Goal: Transaction & Acquisition: Purchase product/service

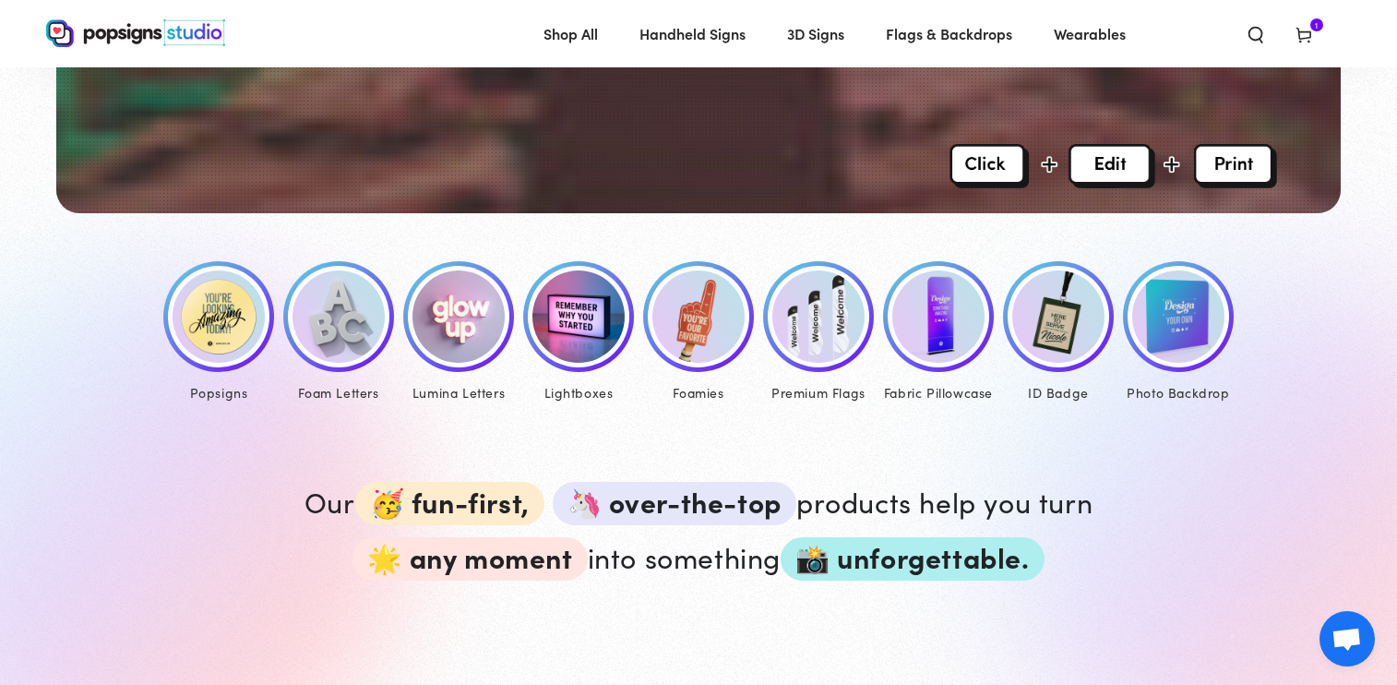
scroll to position [757, 0]
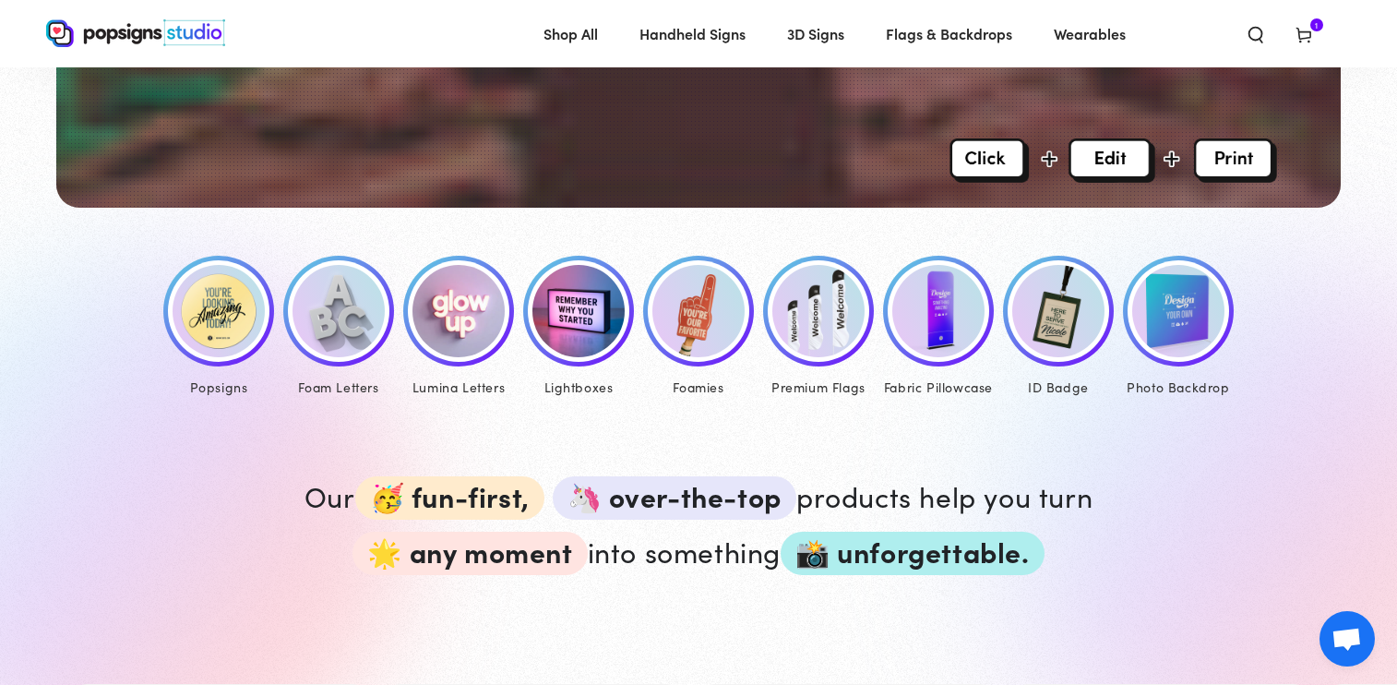
click at [195, 337] on img at bounding box center [219, 311] width 92 height 92
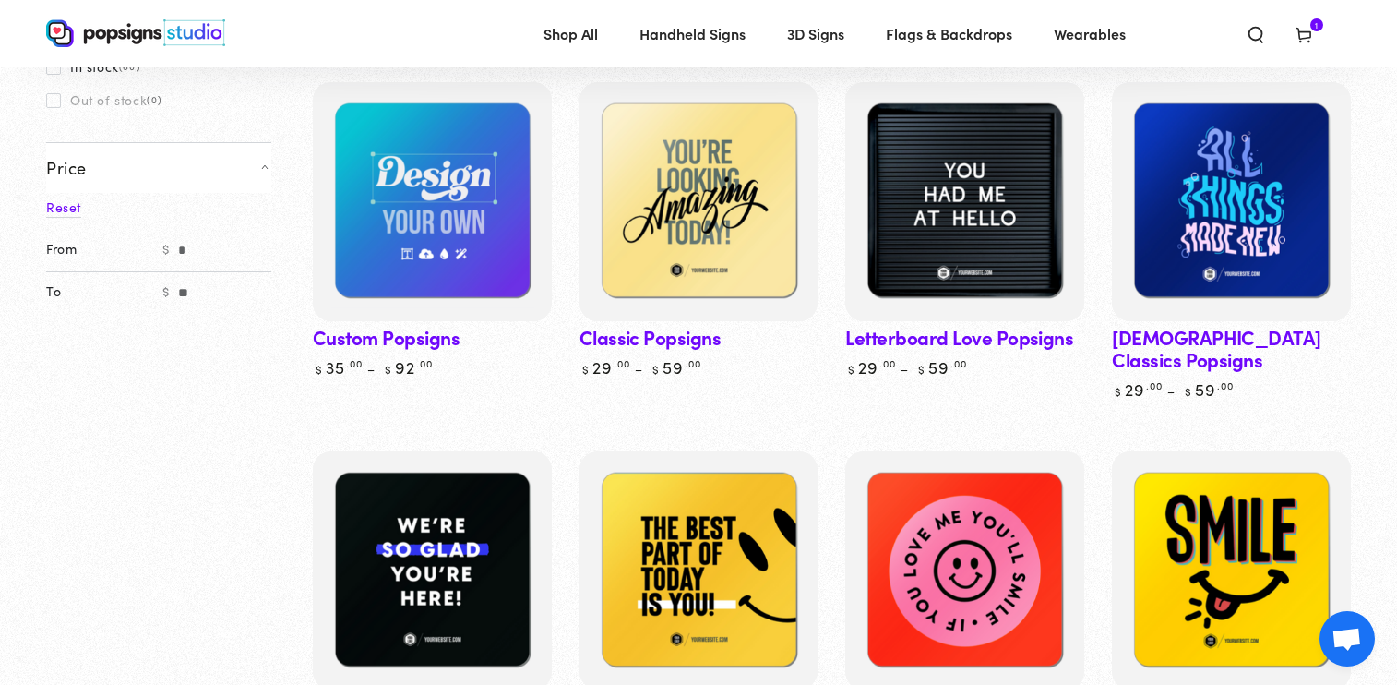
scroll to position [233, 0]
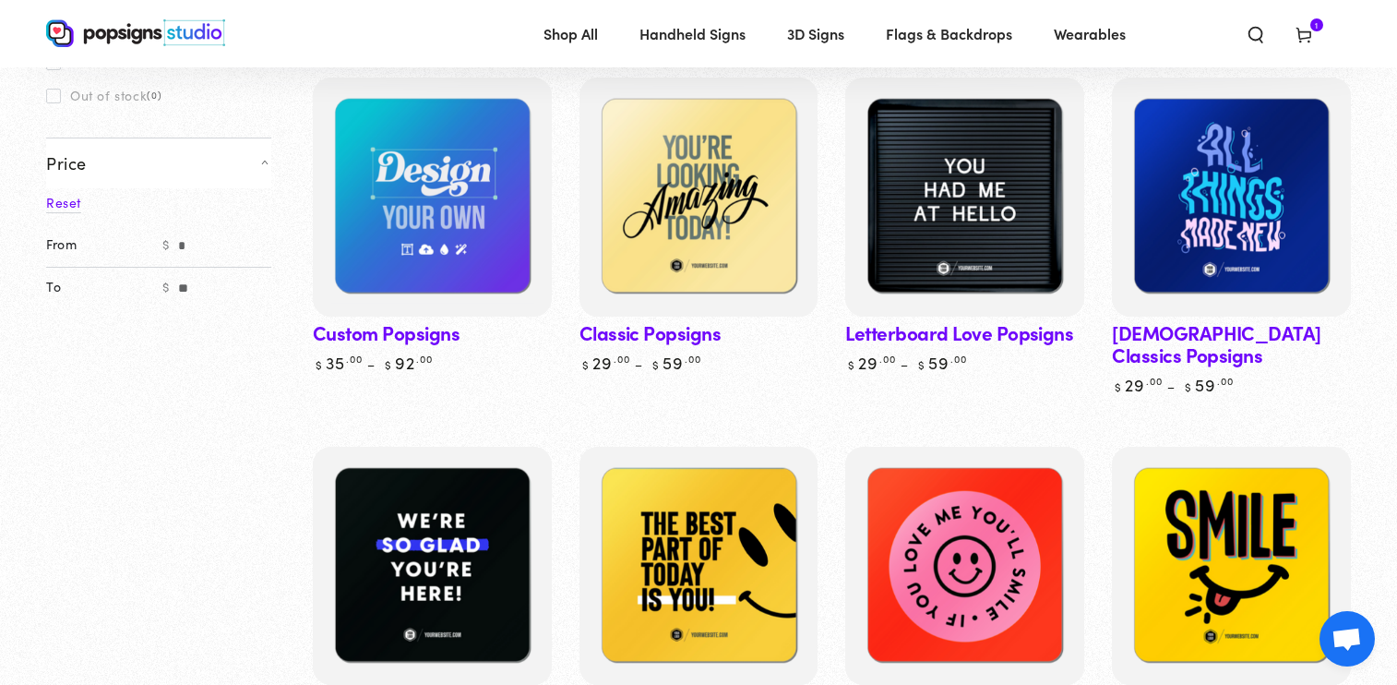
click at [429, 333] on link "Custom Popsigns" at bounding box center [432, 225] width 239 height 295
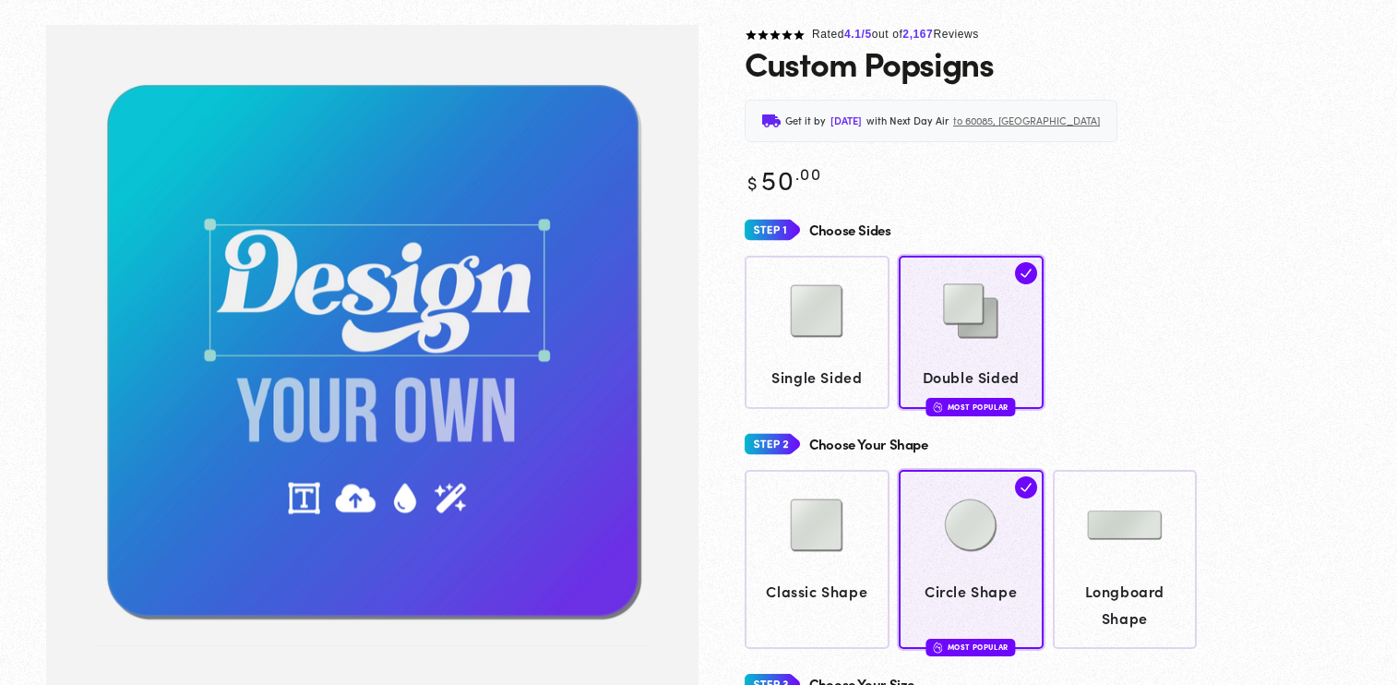
scroll to position [276, 0]
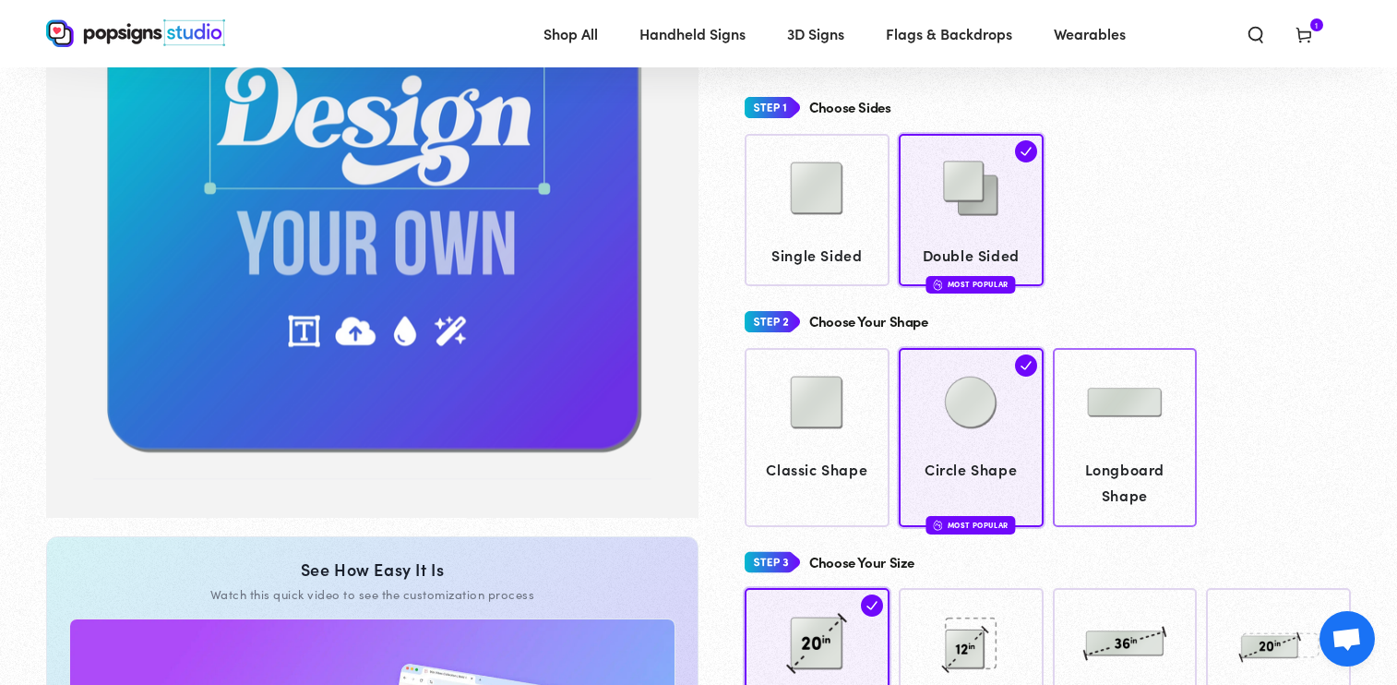
click at [1127, 381] on img at bounding box center [1125, 402] width 92 height 92
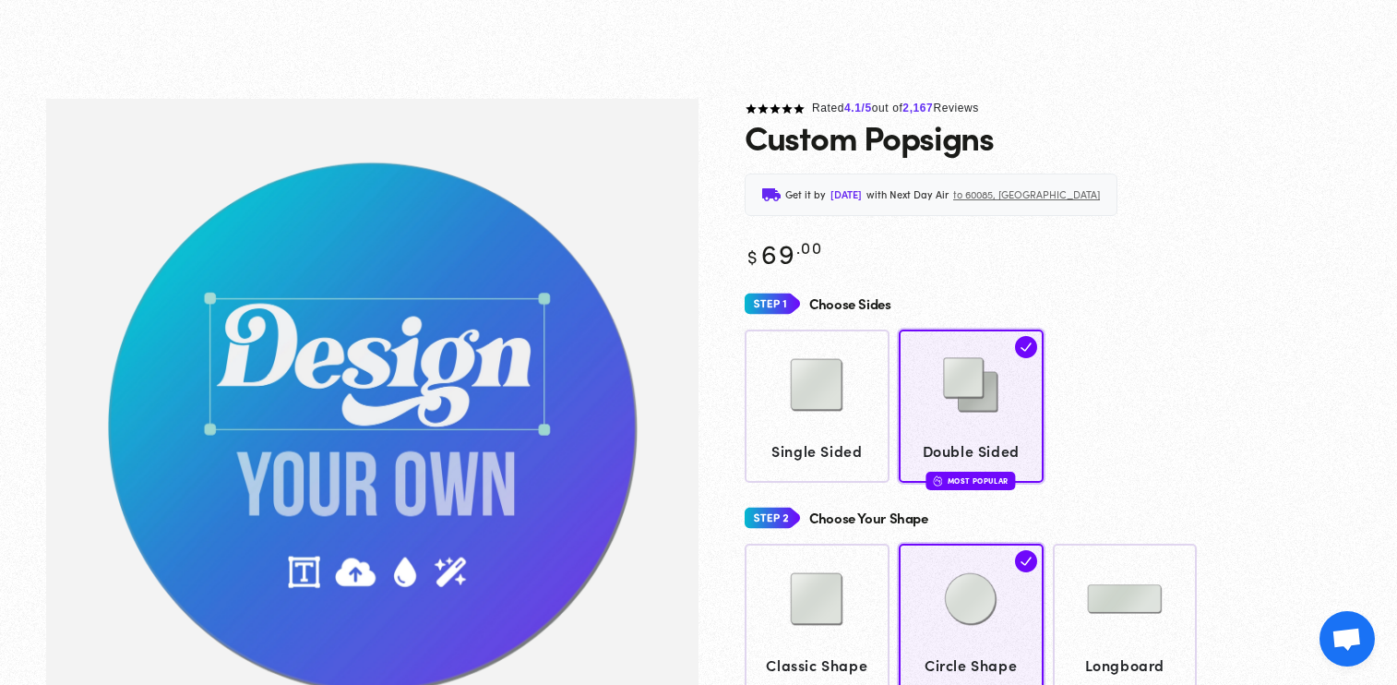
scroll to position [137, 0]
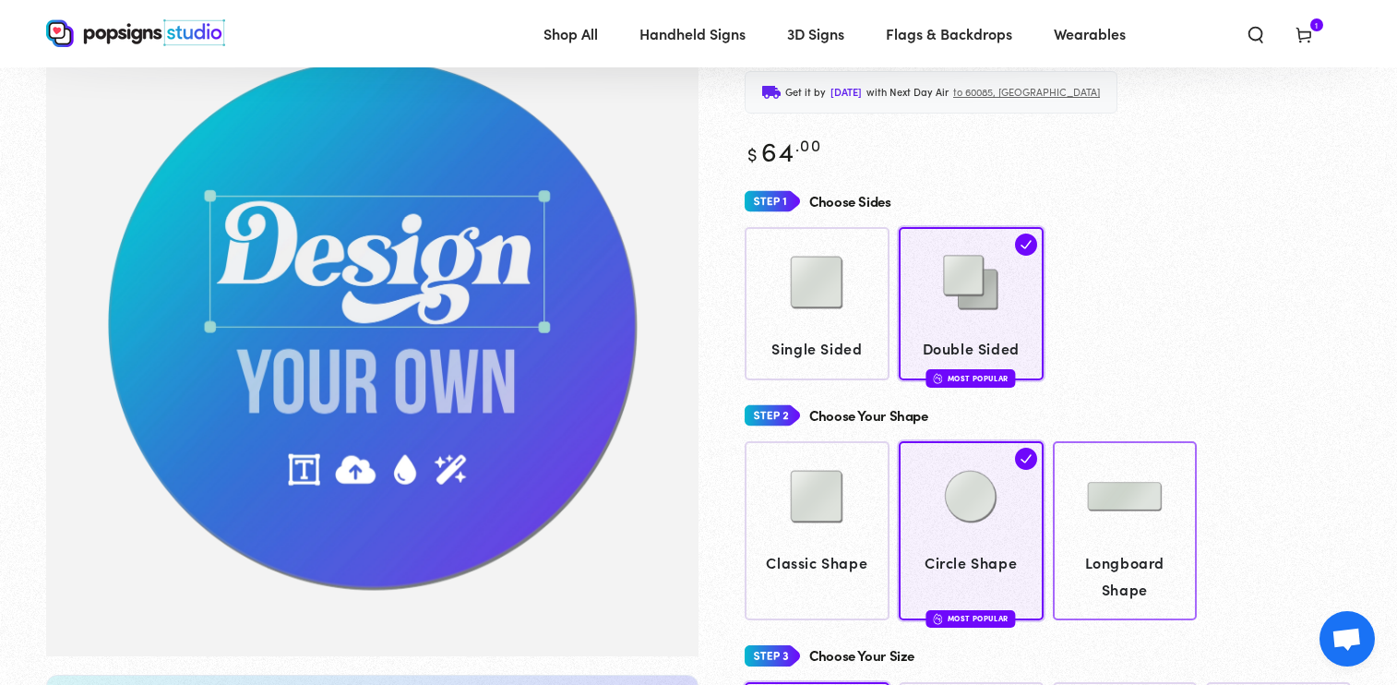
click at [1150, 500] on img at bounding box center [1125, 496] width 92 height 92
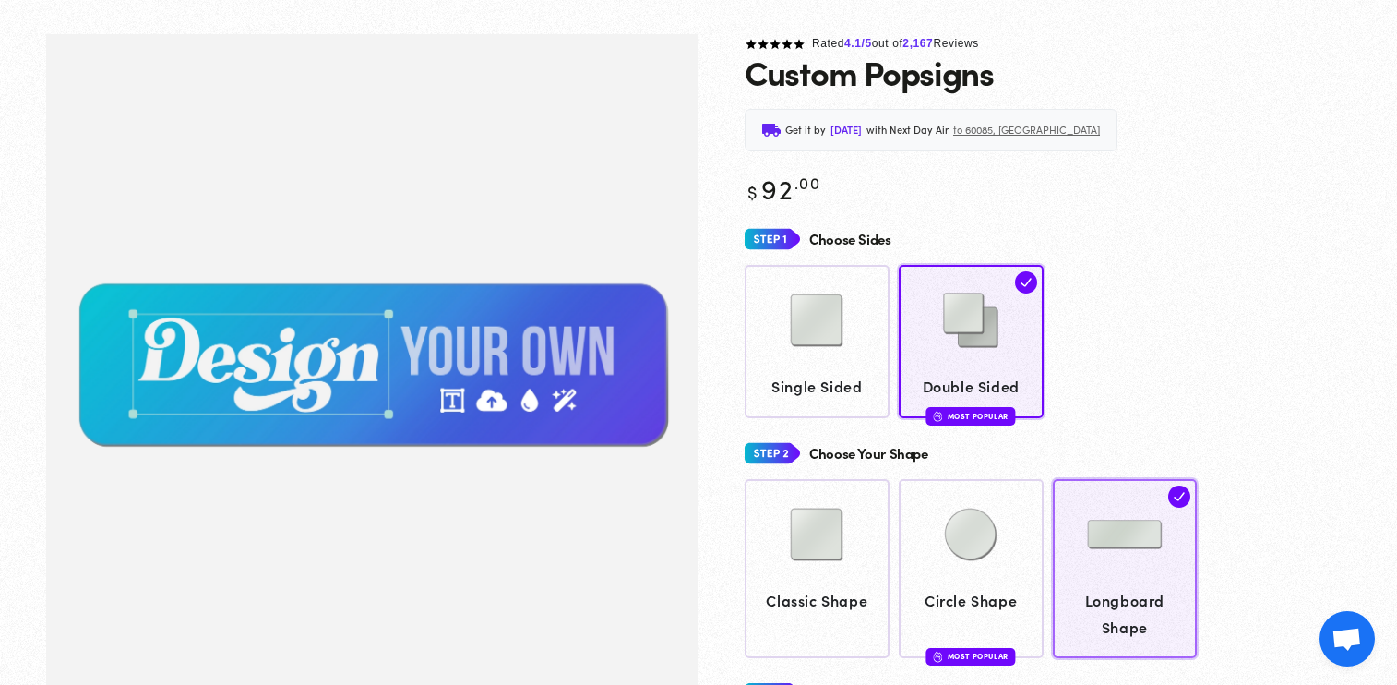
scroll to position [134, 0]
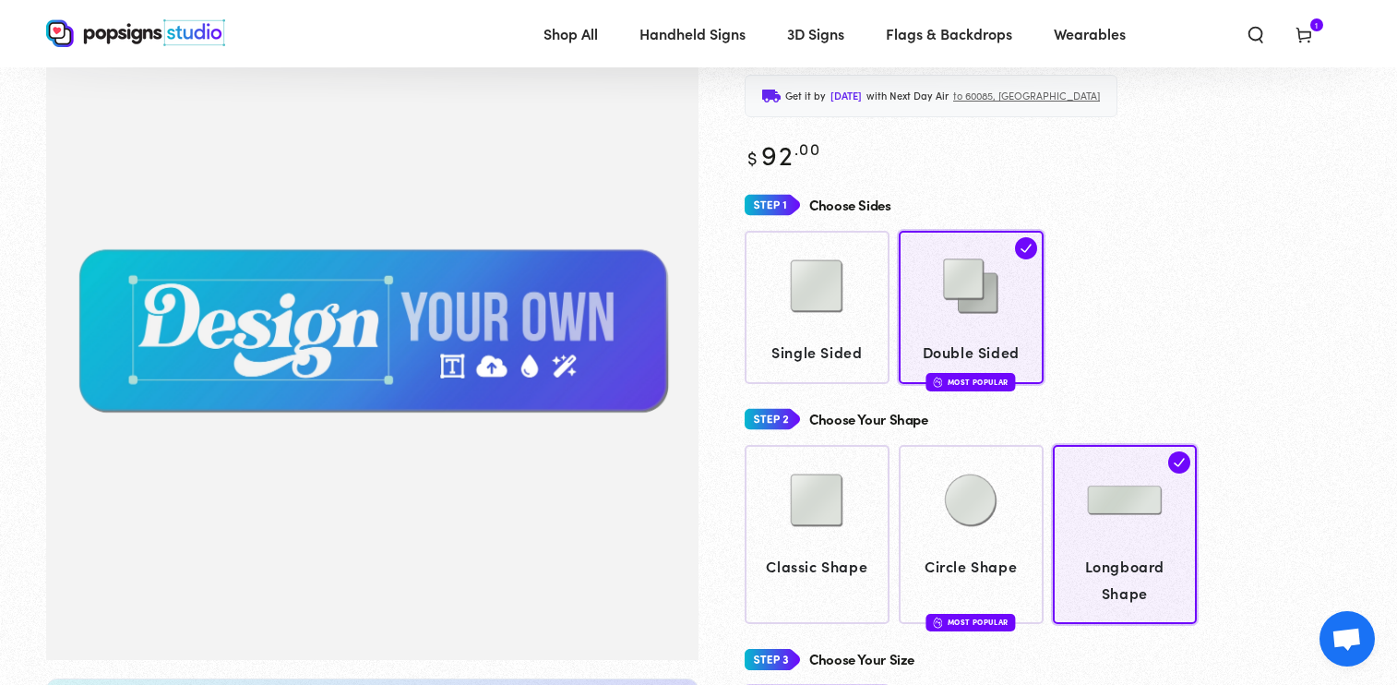
click at [307, 316] on img "Gallery Viewer" at bounding box center [372, 330] width 652 height 660
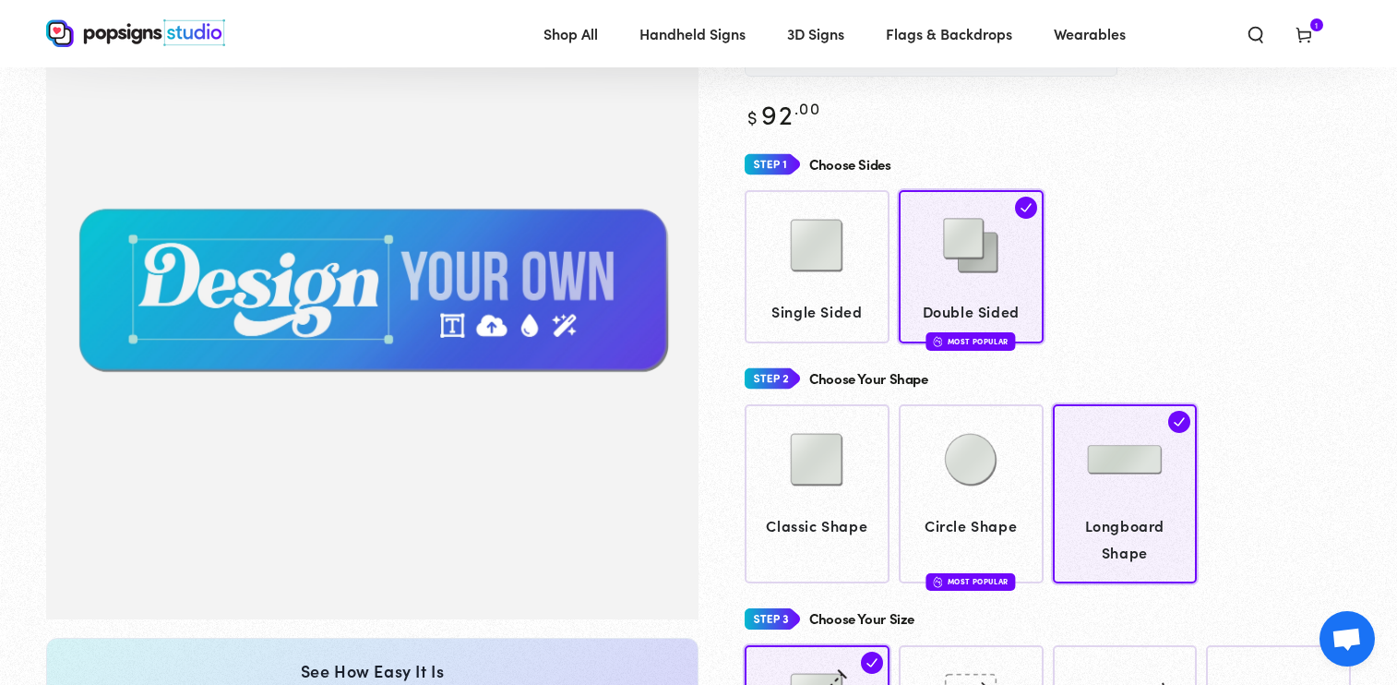
scroll to position [163, 0]
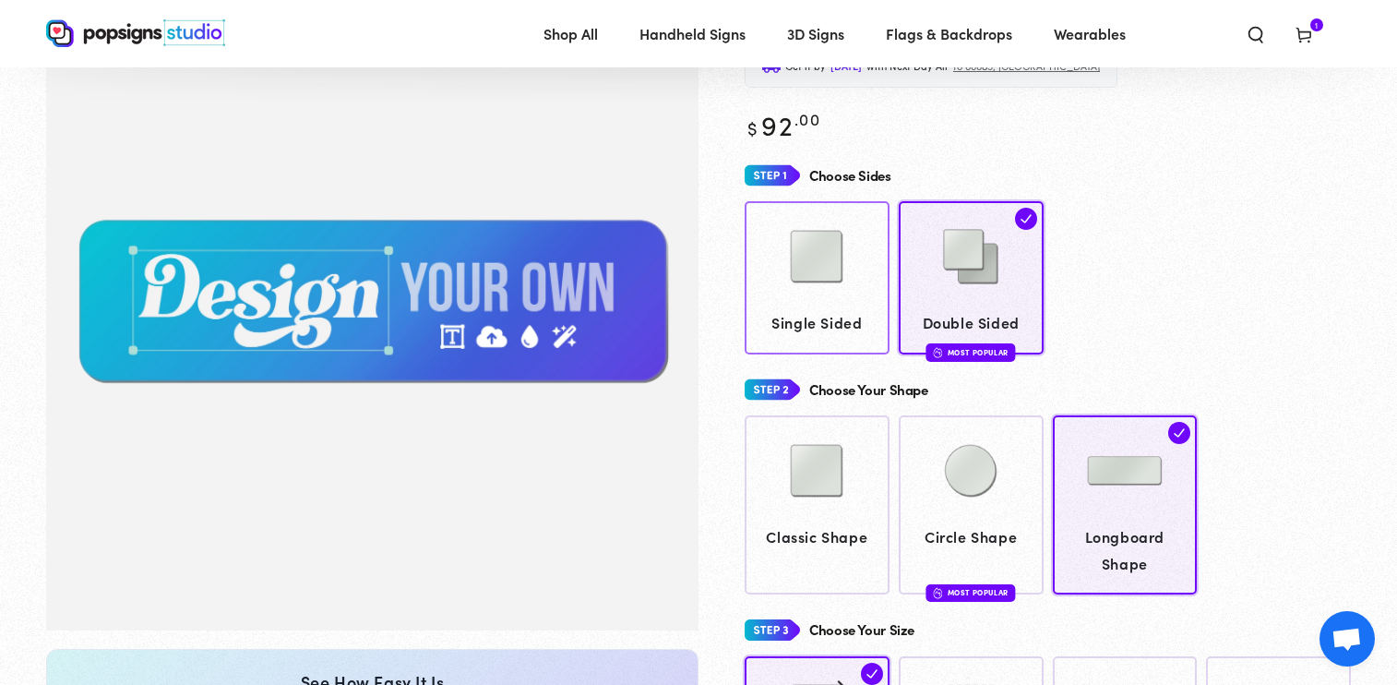
click at [853, 285] on img at bounding box center [816, 256] width 92 height 92
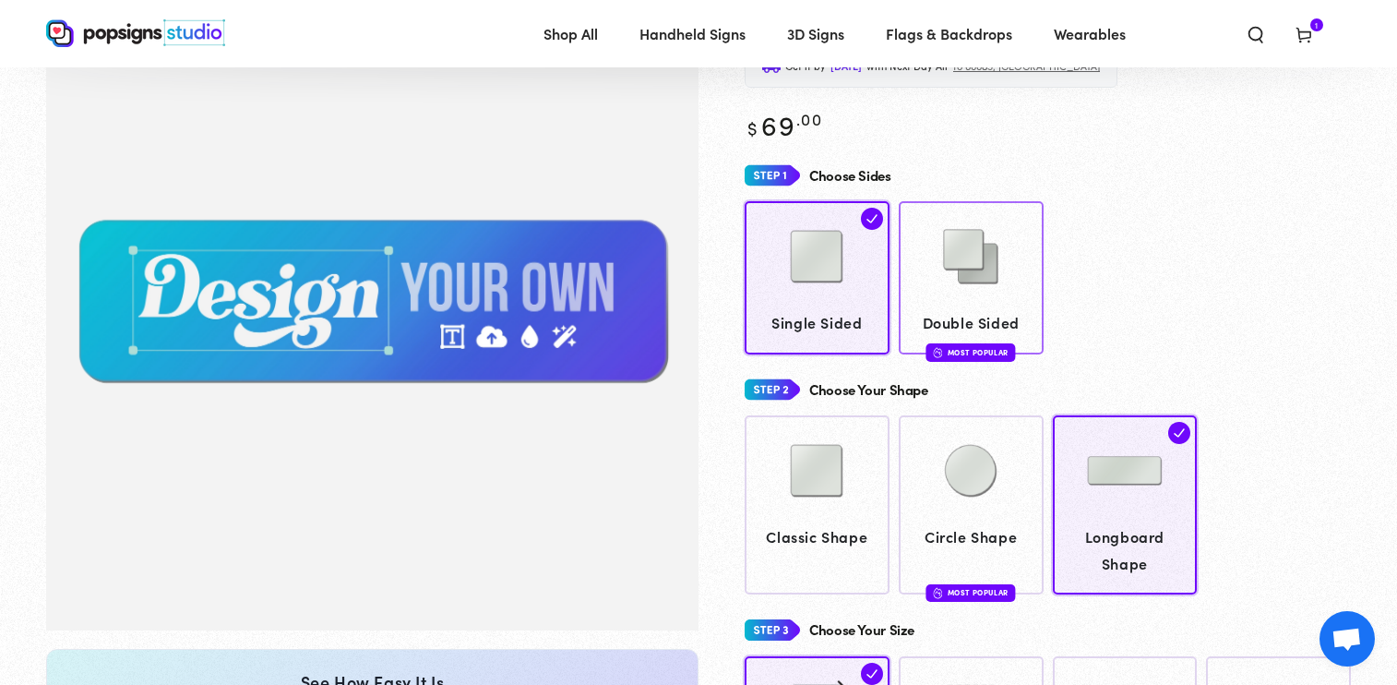
click at [973, 272] on img at bounding box center [971, 256] width 92 height 92
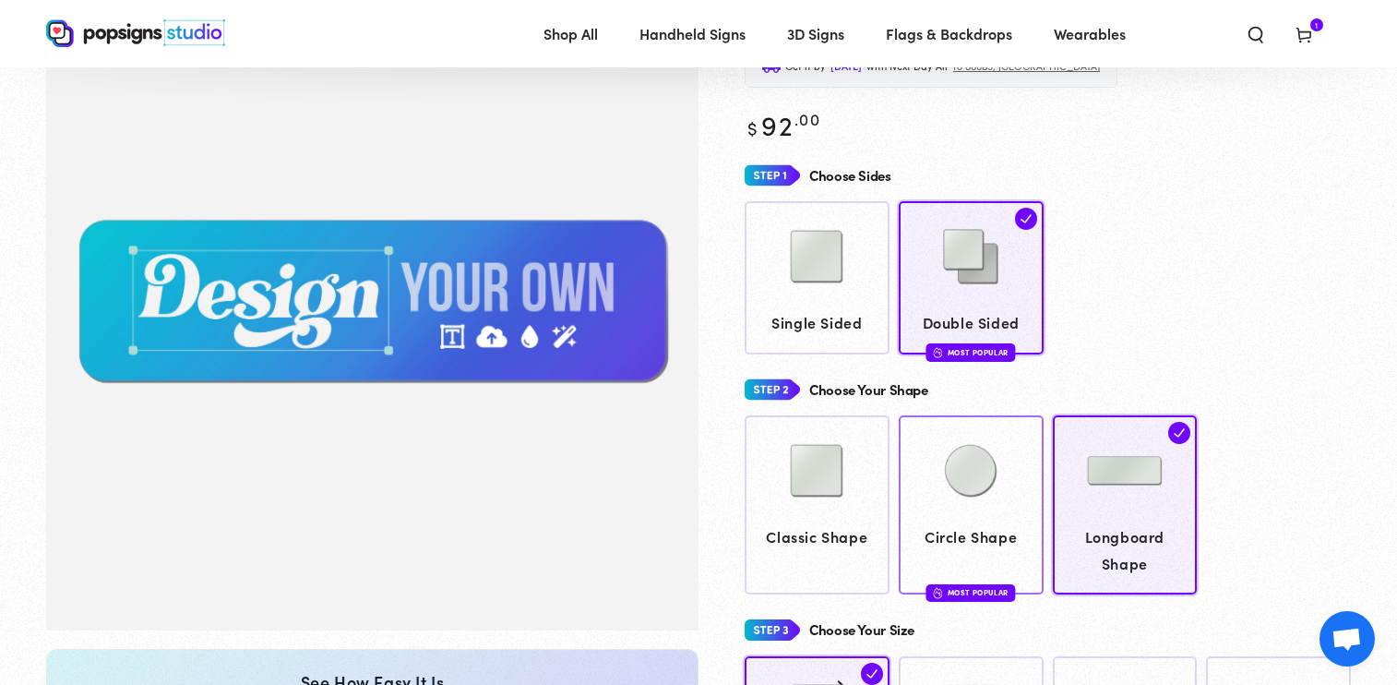
click at [919, 468] on div at bounding box center [970, 472] width 127 height 92
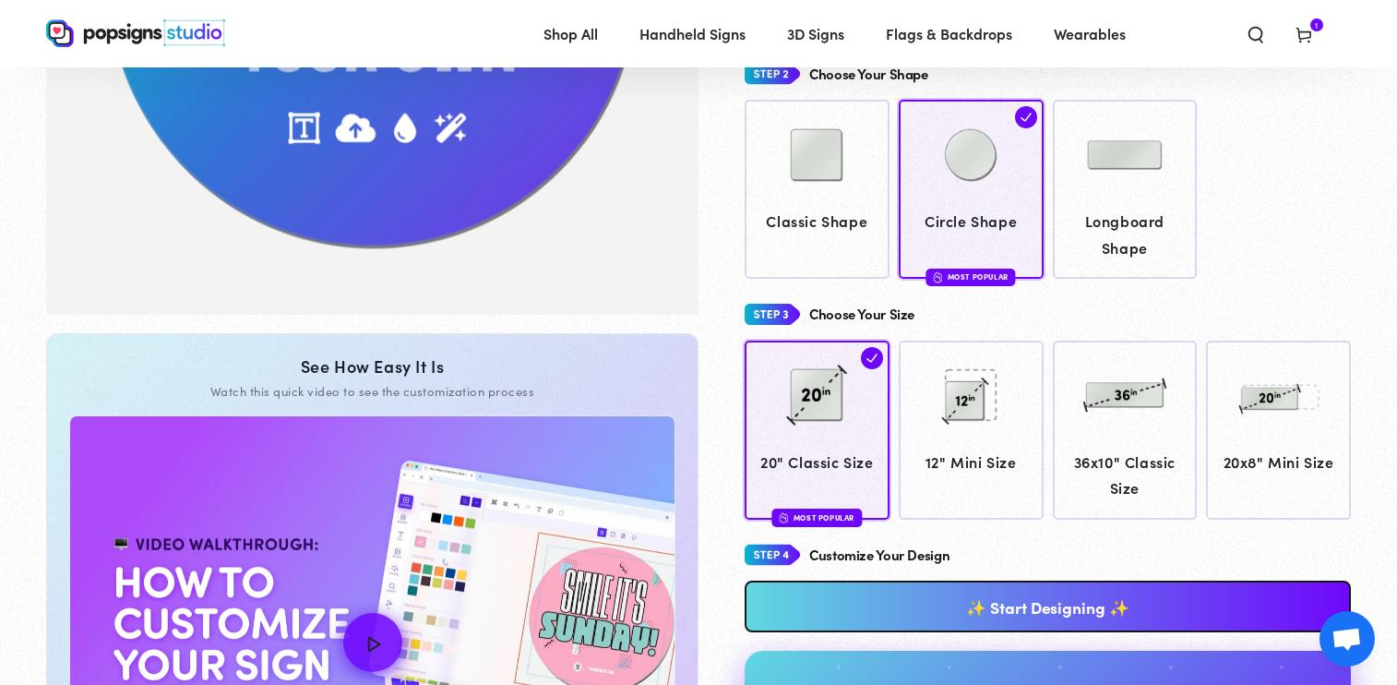
scroll to position [482, 0]
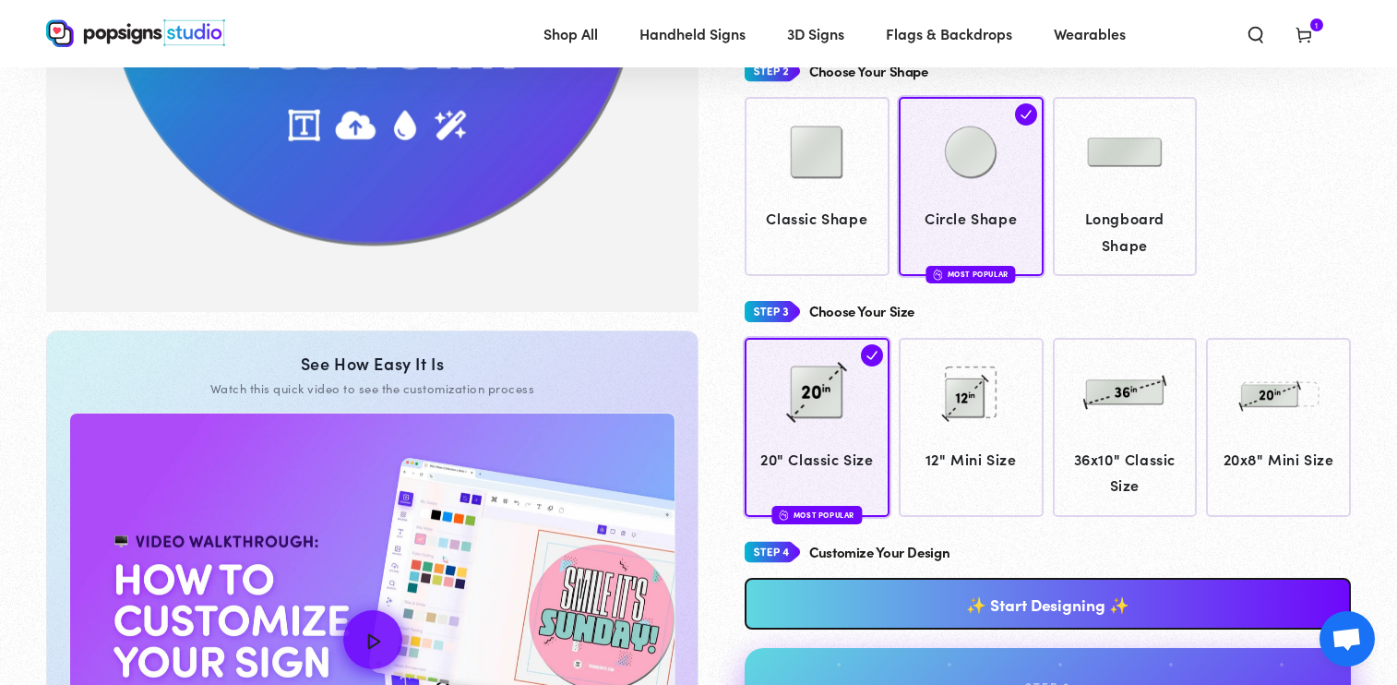
click at [1027, 616] on link "✨ Start Designing ✨" at bounding box center [1048, 604] width 606 height 52
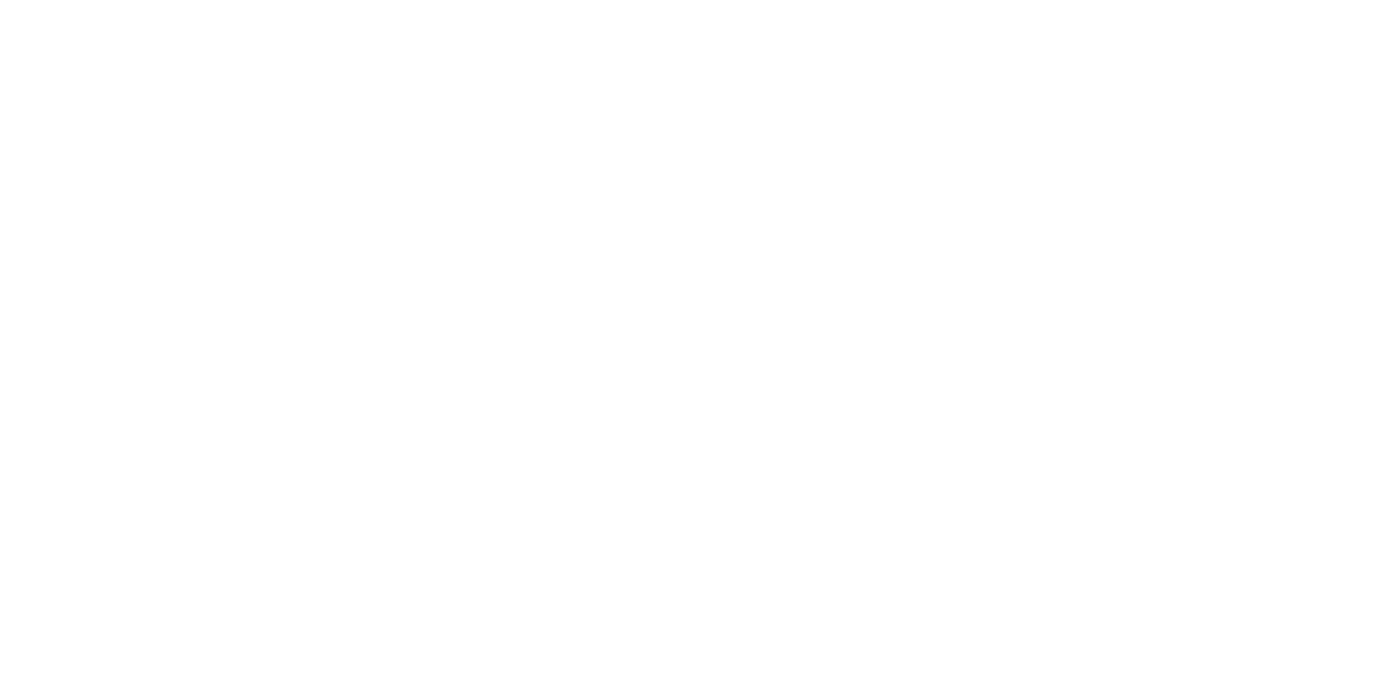
scroll to position [0, 0]
type textarea "An ancient tree with a door leading to a magical world"
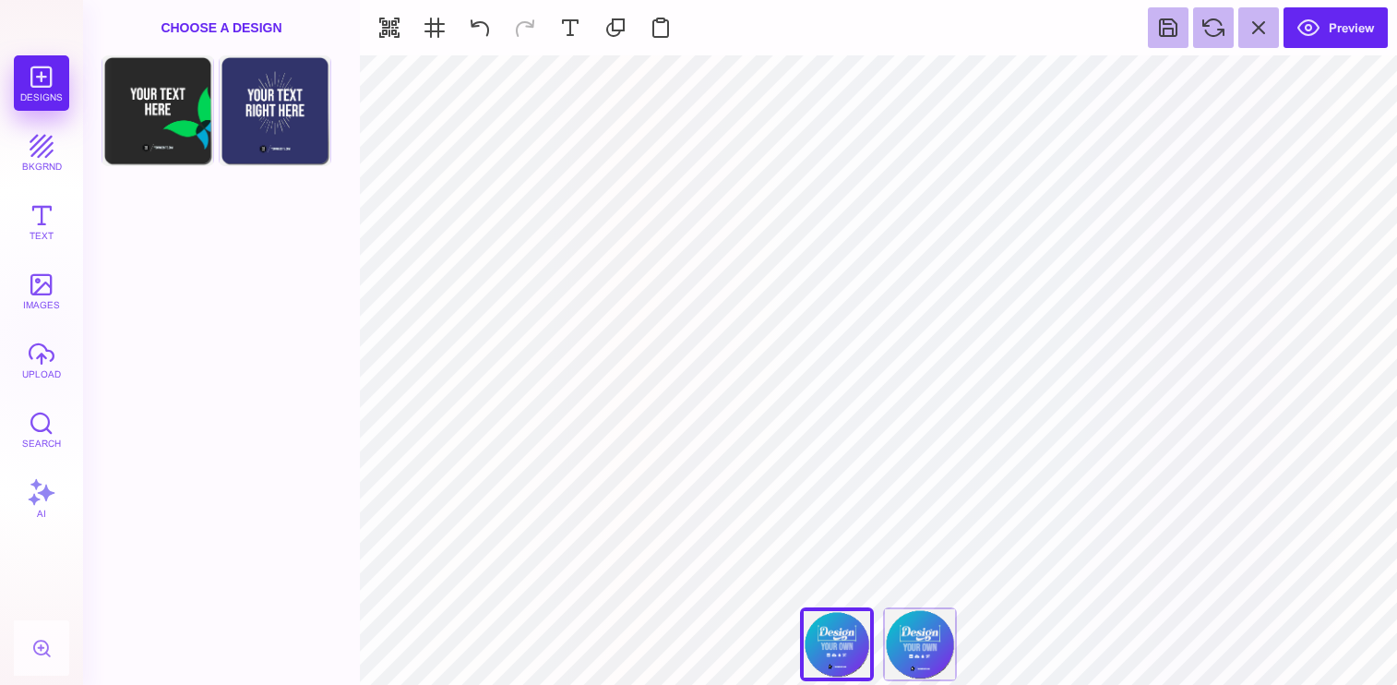
type input "#E7F3F59E"
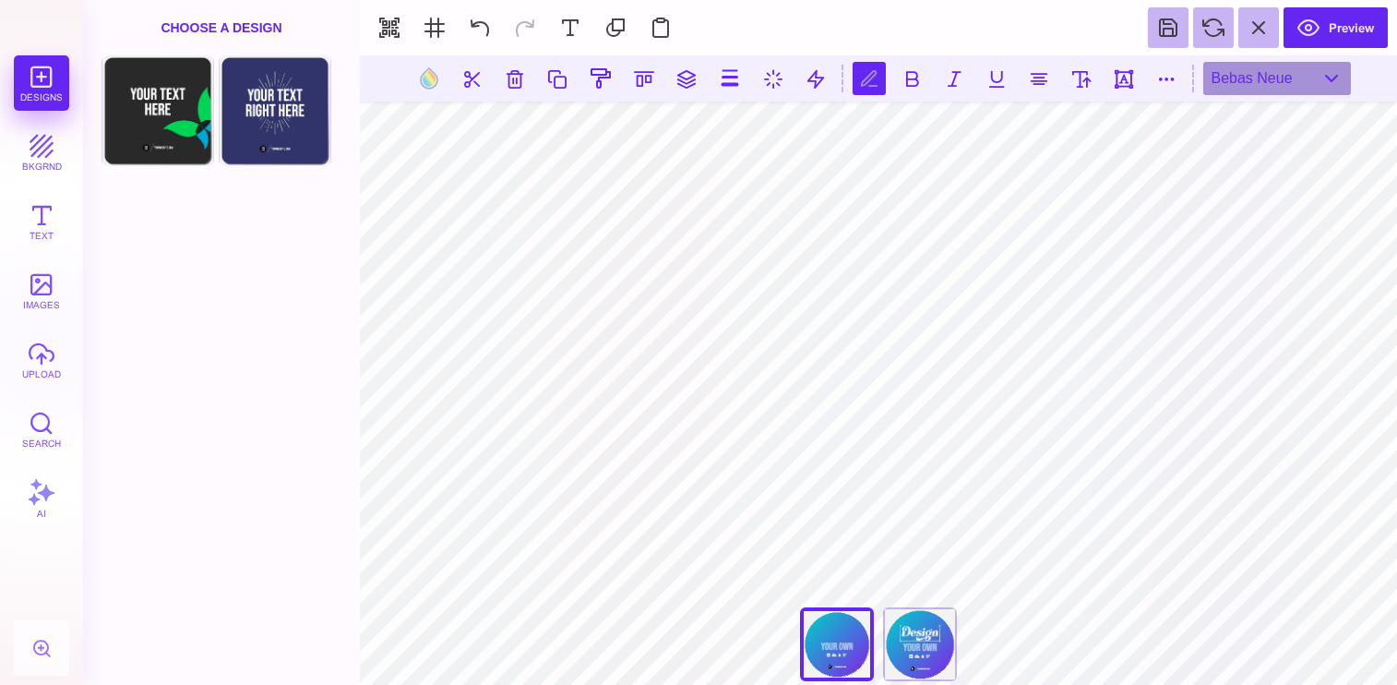
scroll to position [0, 6]
type textarea "******** ********"
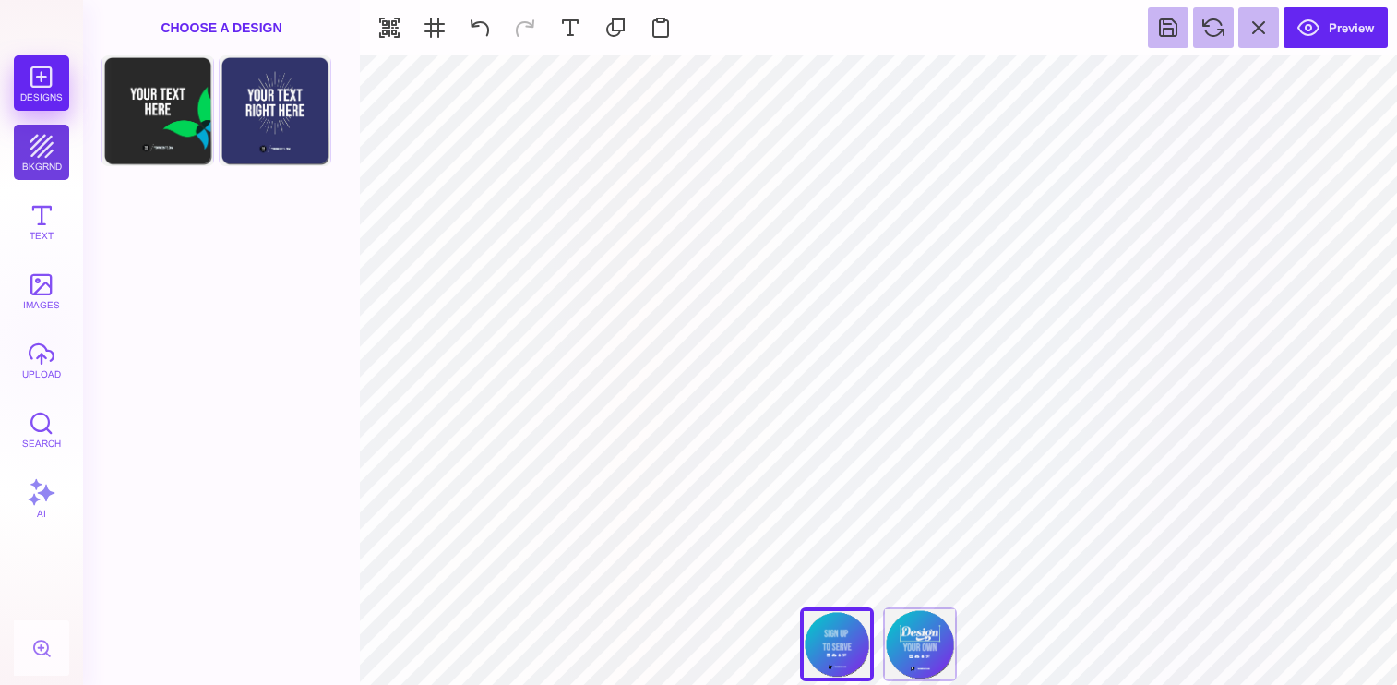
click at [30, 168] on button "bkgrnd" at bounding box center [41, 152] width 55 height 55
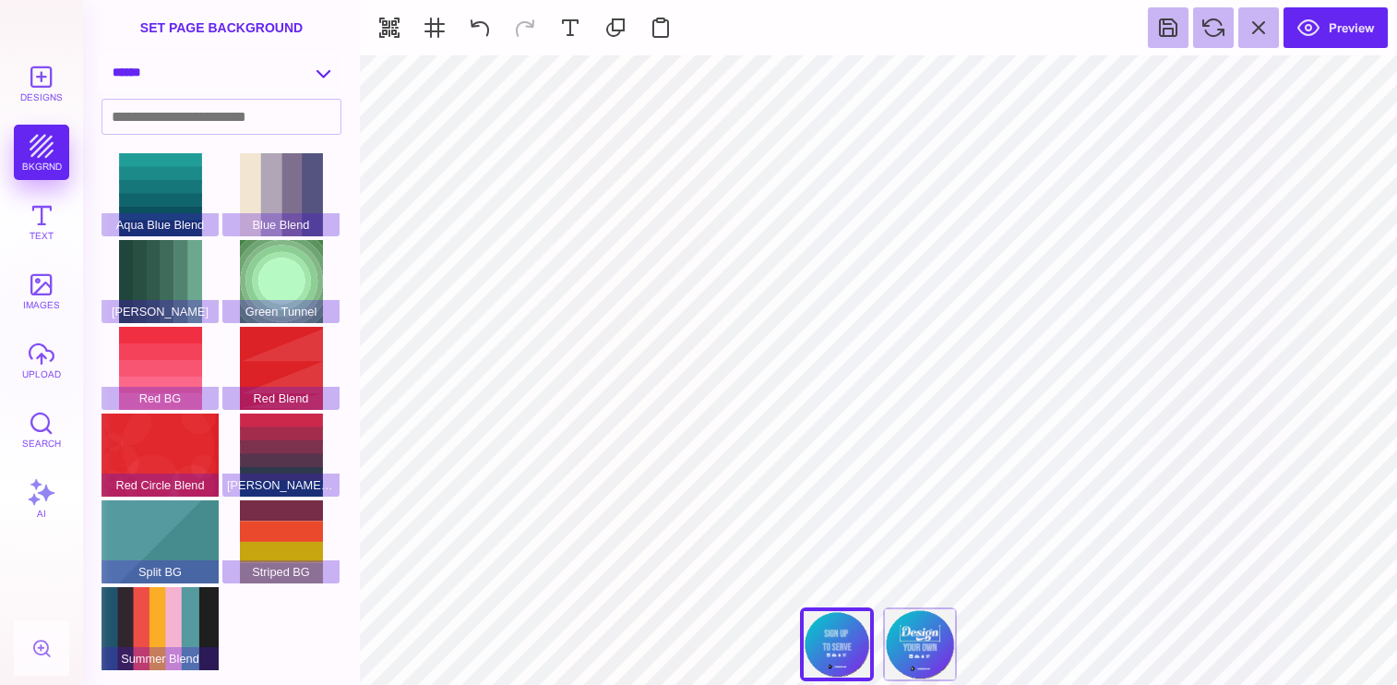
click at [228, 89] on select "**********" at bounding box center [221, 72] width 238 height 32
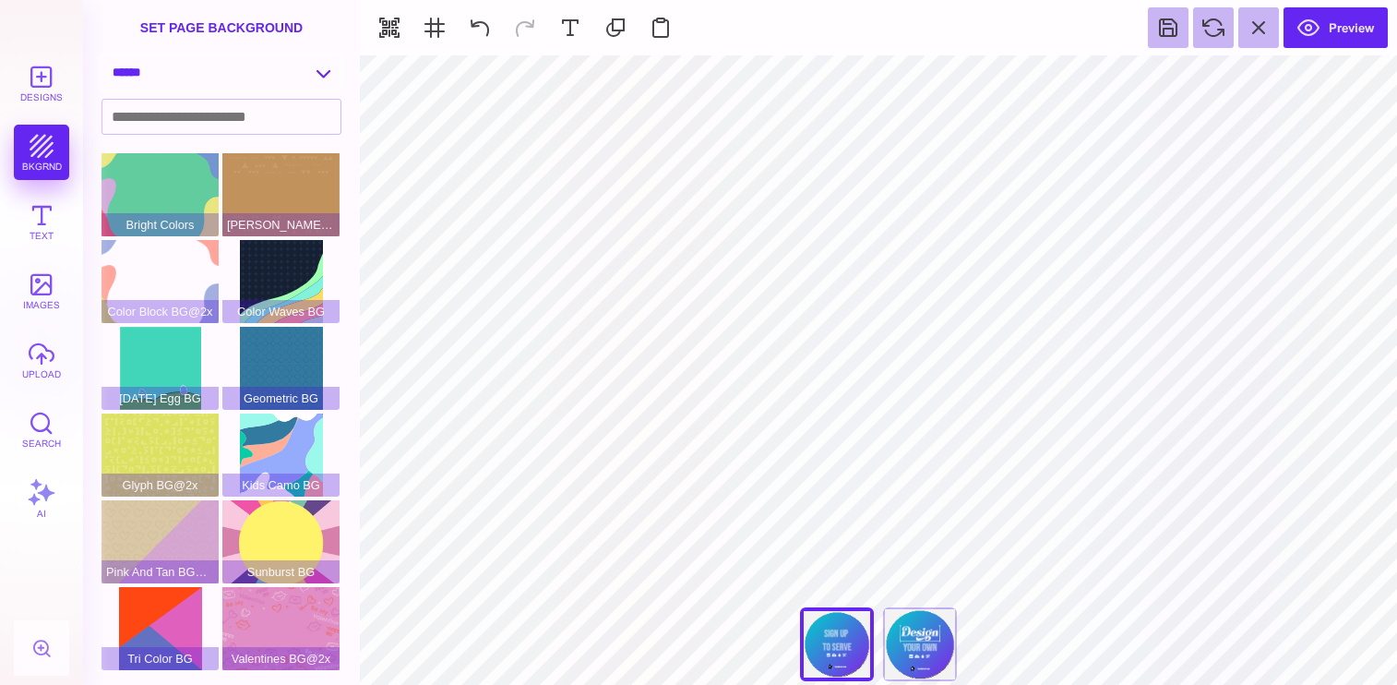
click at [212, 74] on select "**********" at bounding box center [221, 72] width 238 height 32
select select "**********"
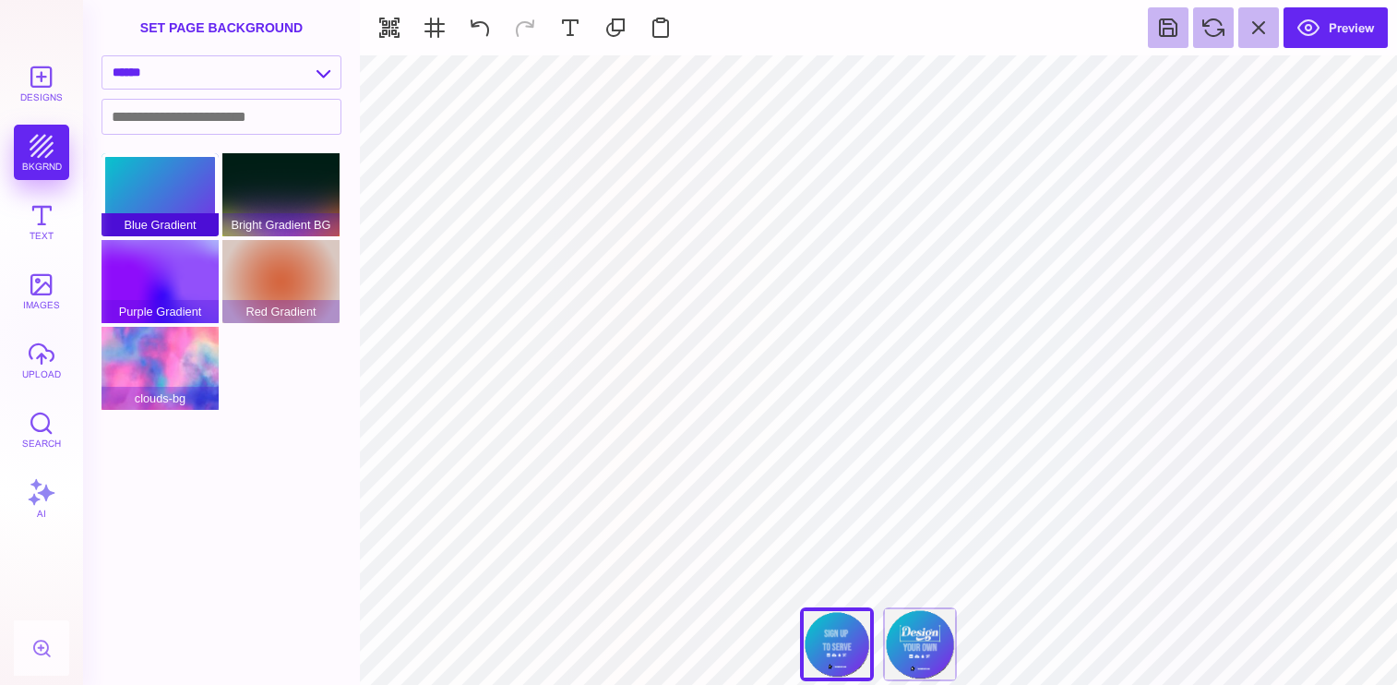
click at [151, 199] on div "Blue Gradient" at bounding box center [159, 194] width 117 height 83
click at [165, 186] on div "Blue Gradient" at bounding box center [159, 194] width 117 height 83
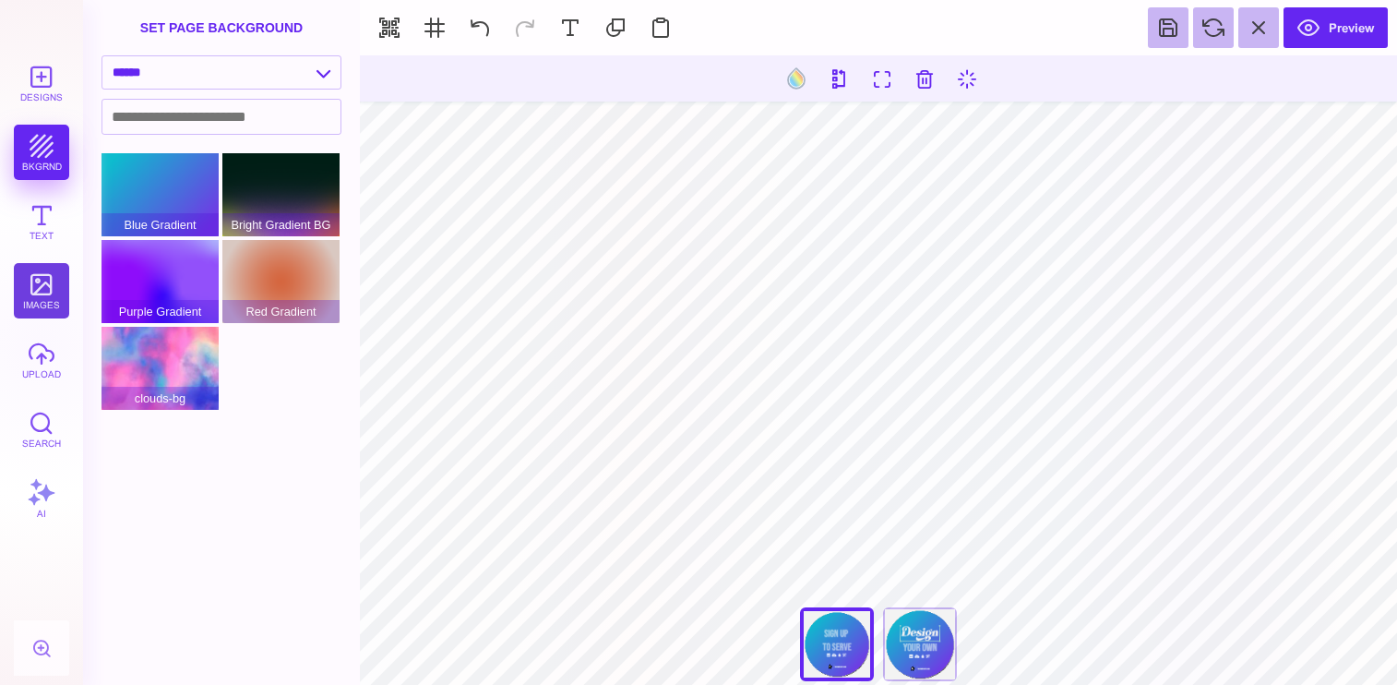
click at [51, 285] on button "images" at bounding box center [41, 290] width 55 height 55
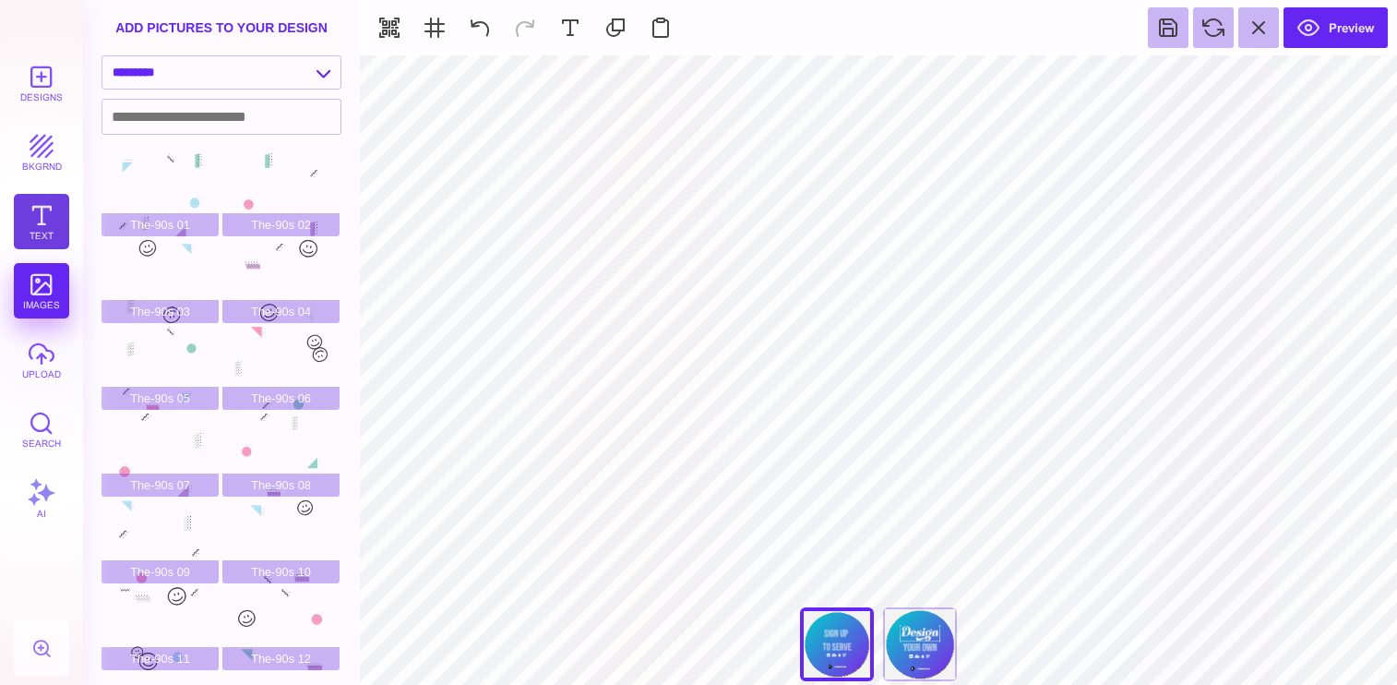
click at [56, 220] on button "Text" at bounding box center [41, 221] width 55 height 55
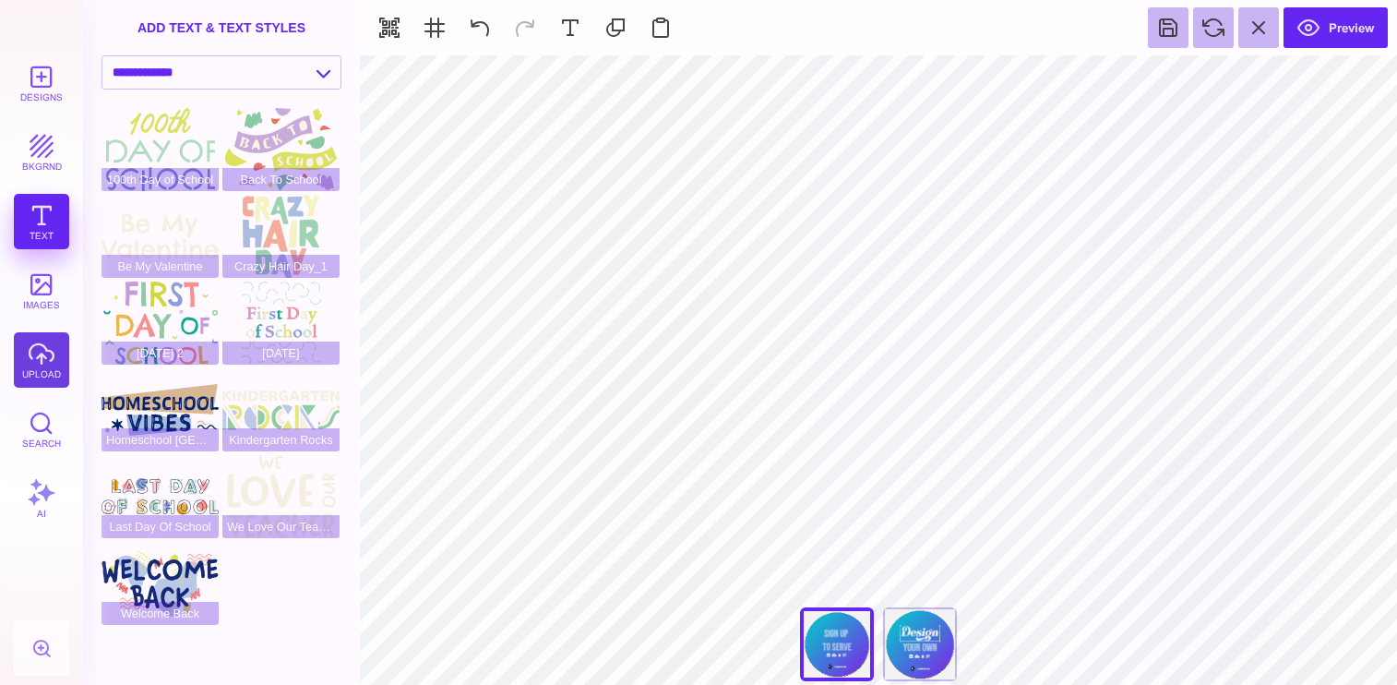
click at [49, 364] on button "upload" at bounding box center [41, 359] width 55 height 55
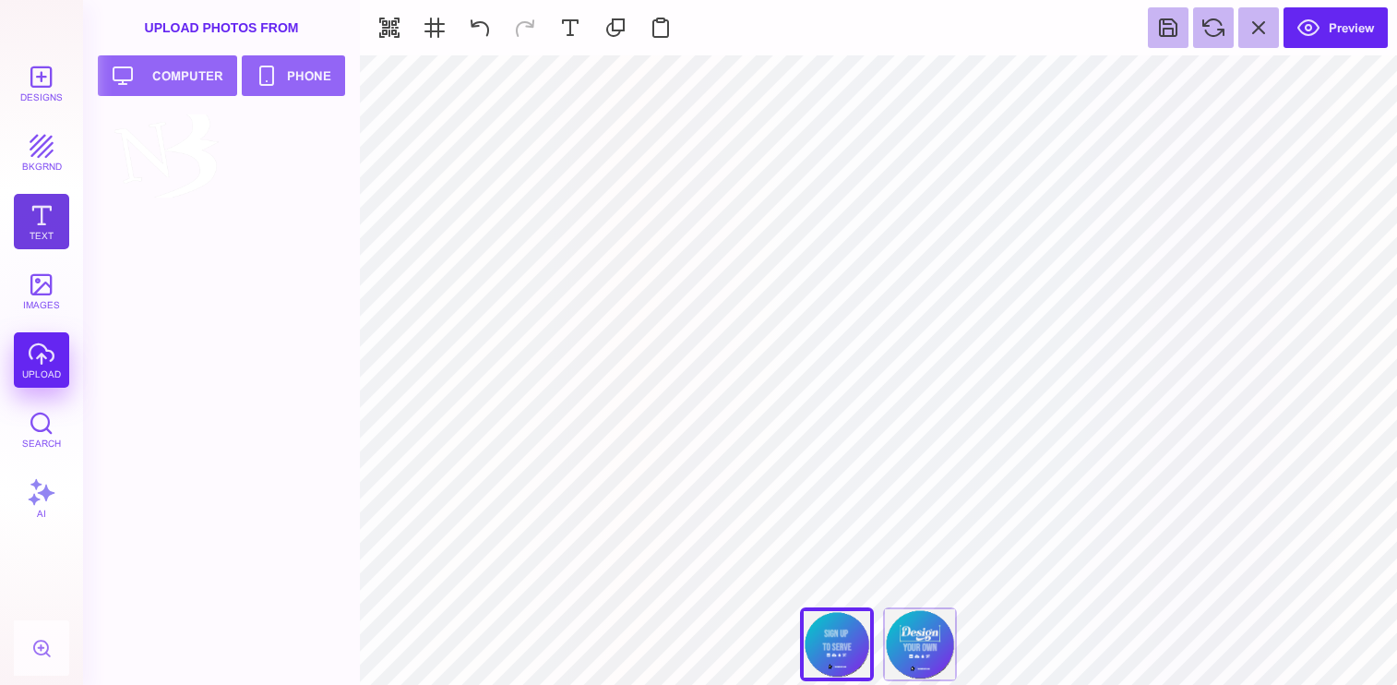
click at [47, 221] on button "Text" at bounding box center [41, 221] width 55 height 55
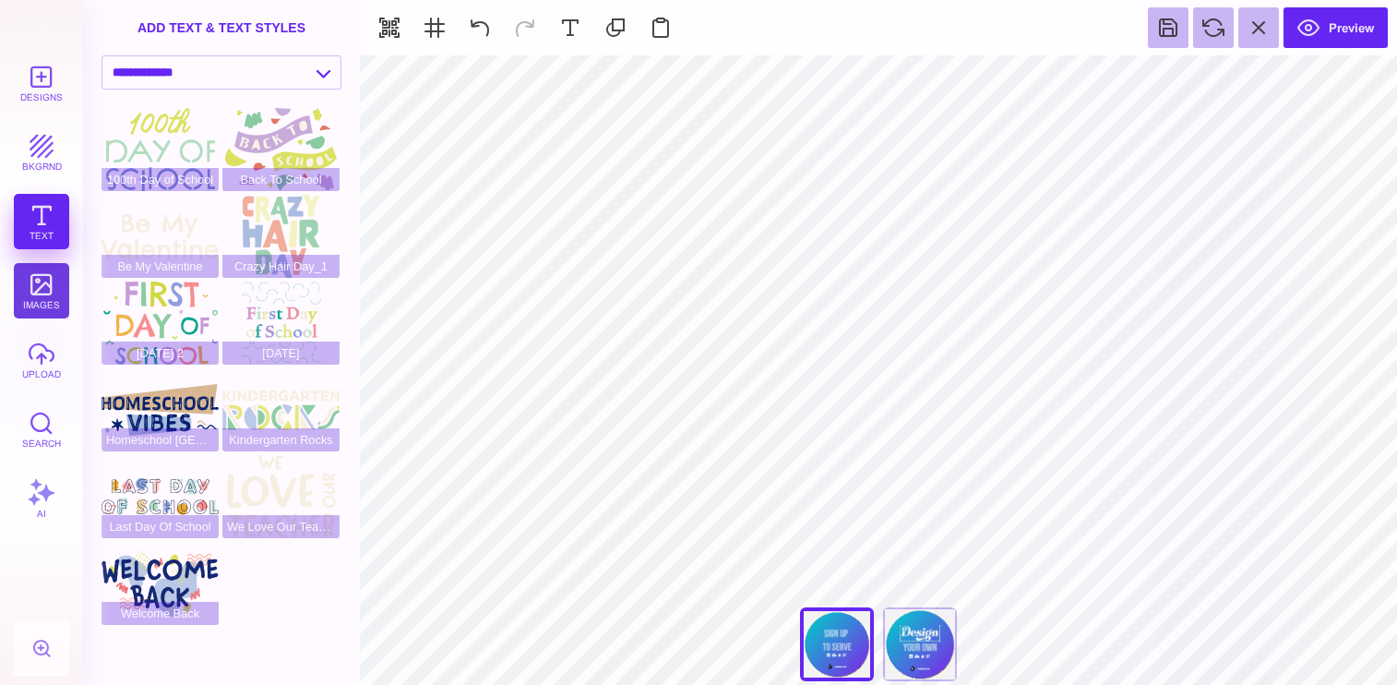
click at [44, 299] on button "images" at bounding box center [41, 290] width 55 height 55
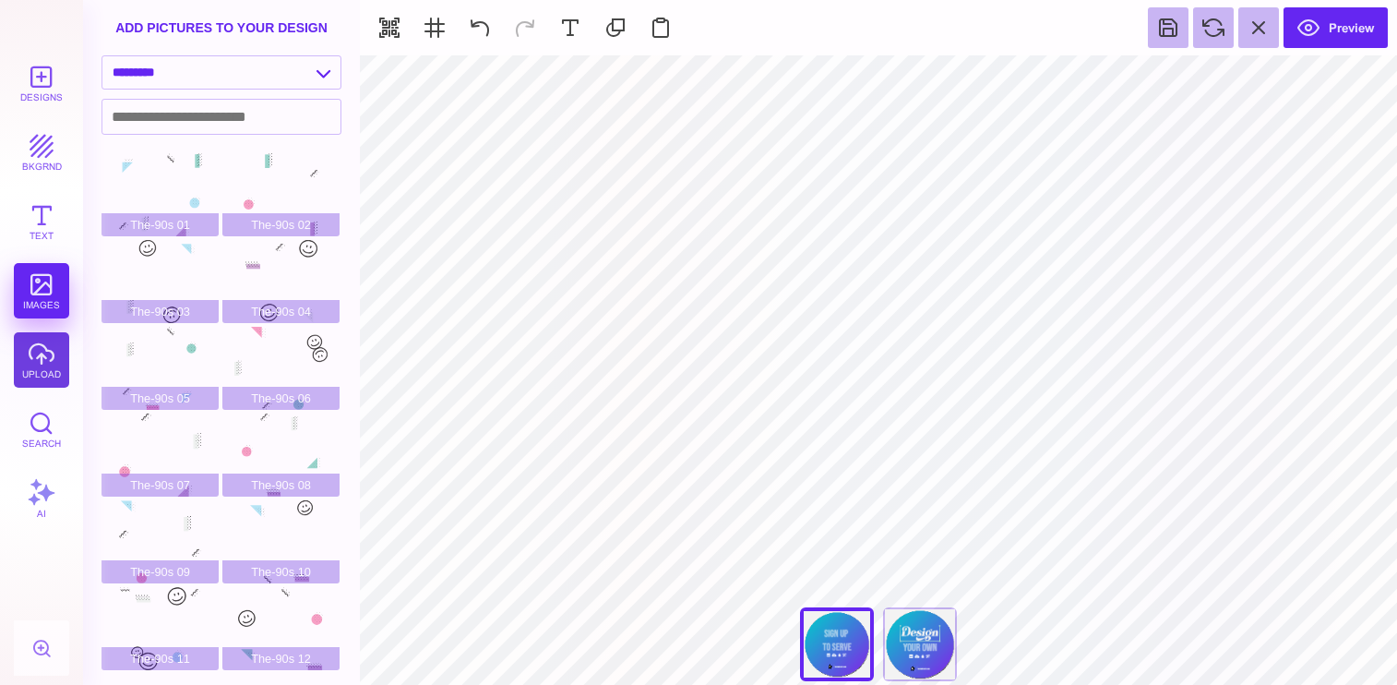
click at [43, 376] on button "upload" at bounding box center [41, 359] width 55 height 55
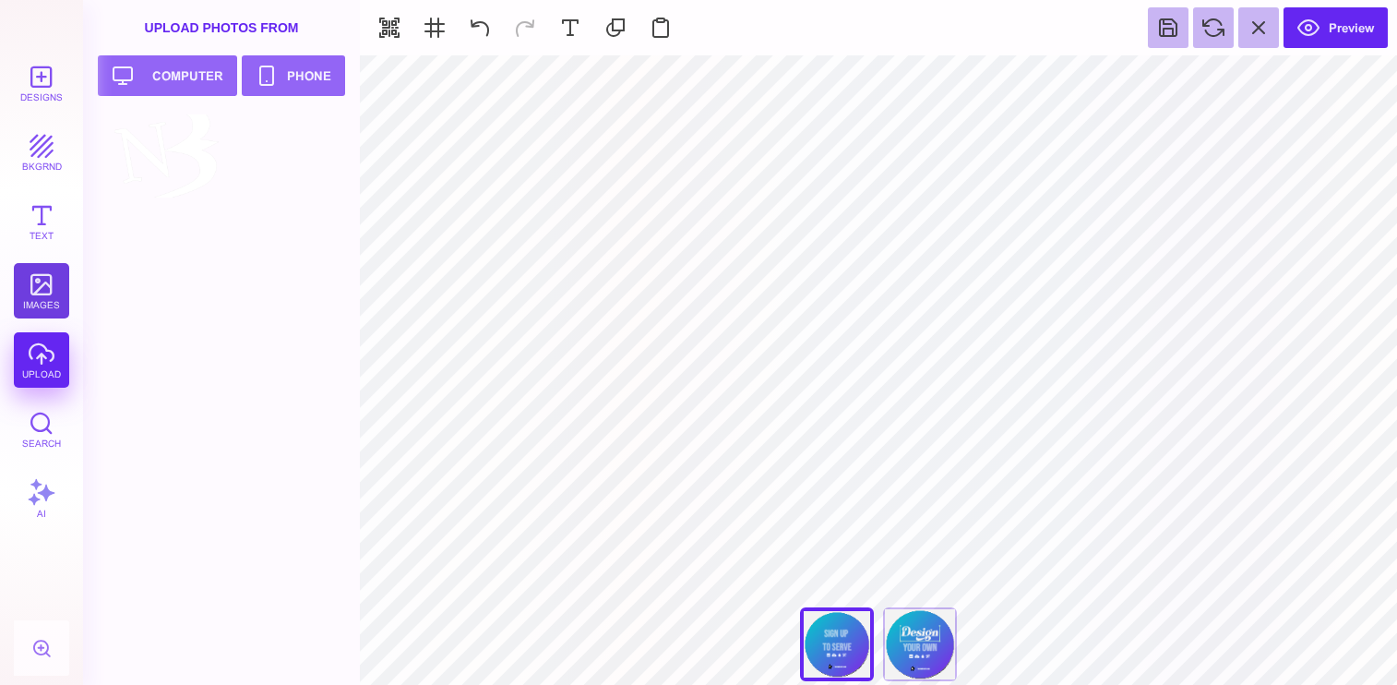
click at [43, 292] on button "images" at bounding box center [41, 290] width 55 height 55
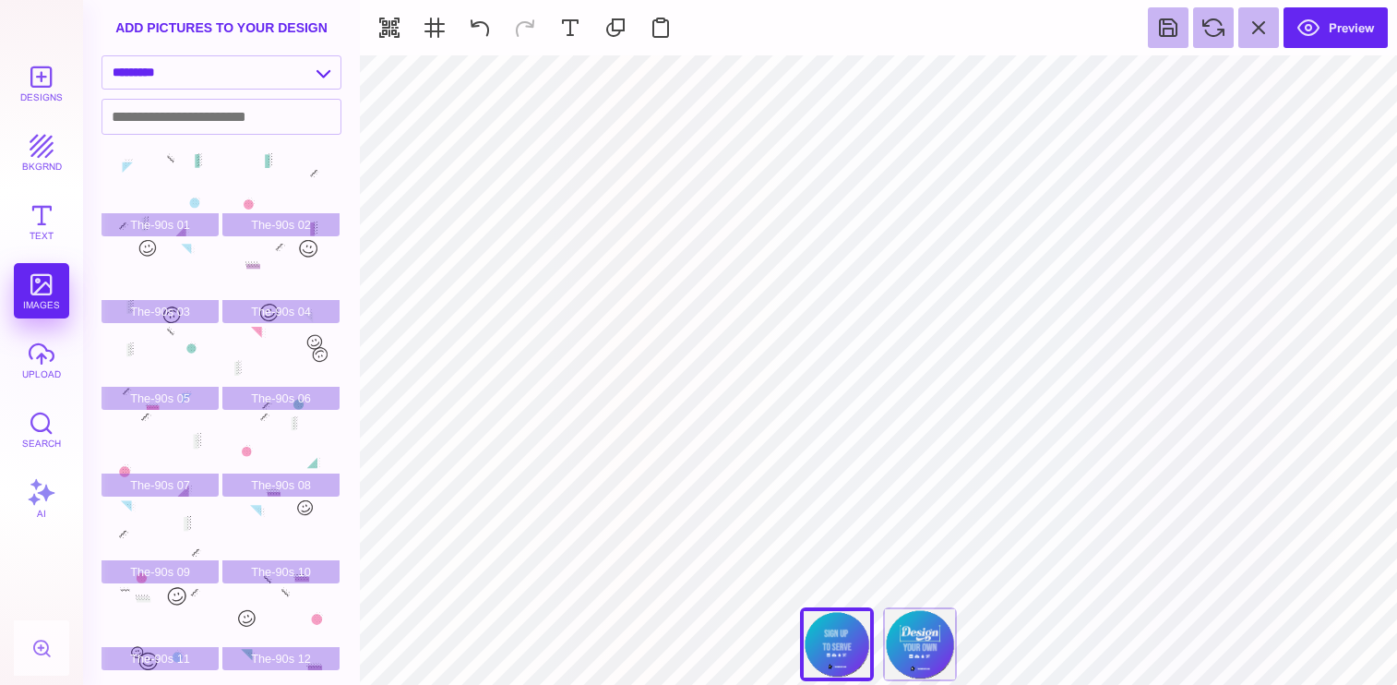
click at [44, 189] on div "Designs bkgrnd Text images upload Search AI" at bounding box center [41, 369] width 83 height 629
click at [40, 219] on button "Text" at bounding box center [41, 221] width 55 height 55
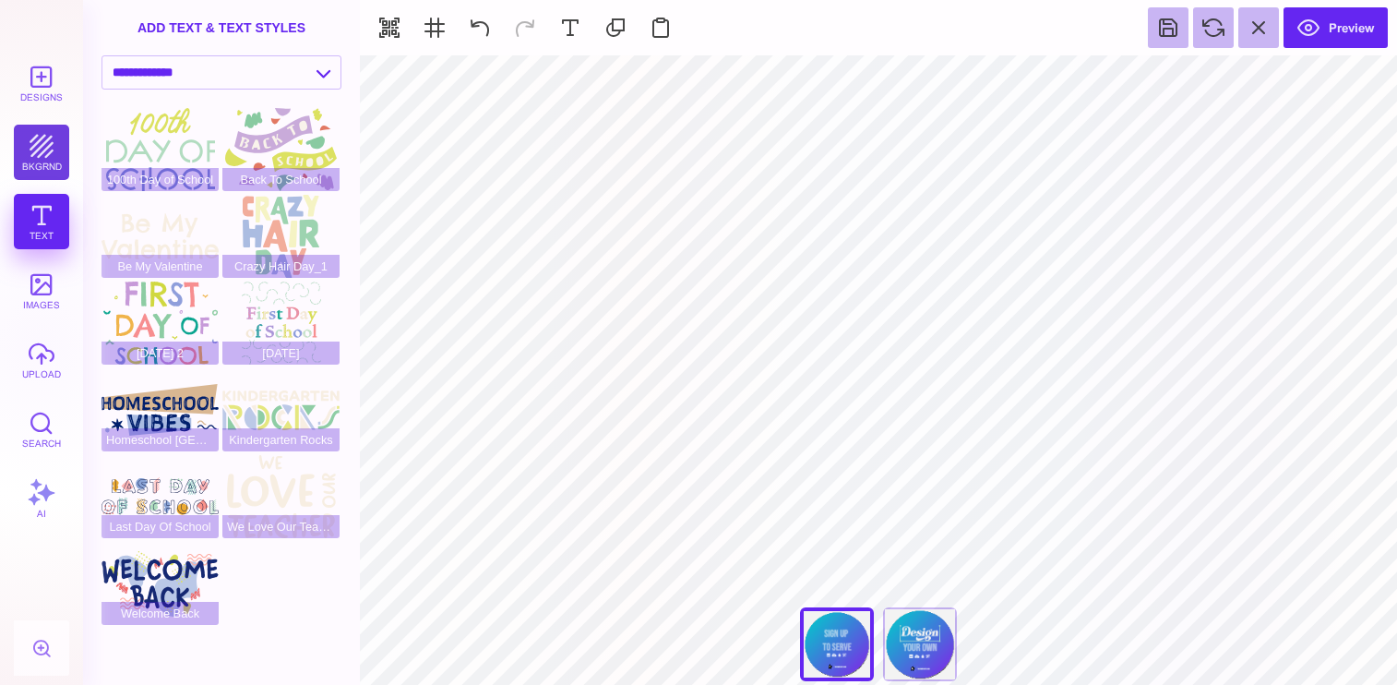
click at [43, 149] on button "bkgrnd" at bounding box center [41, 152] width 55 height 55
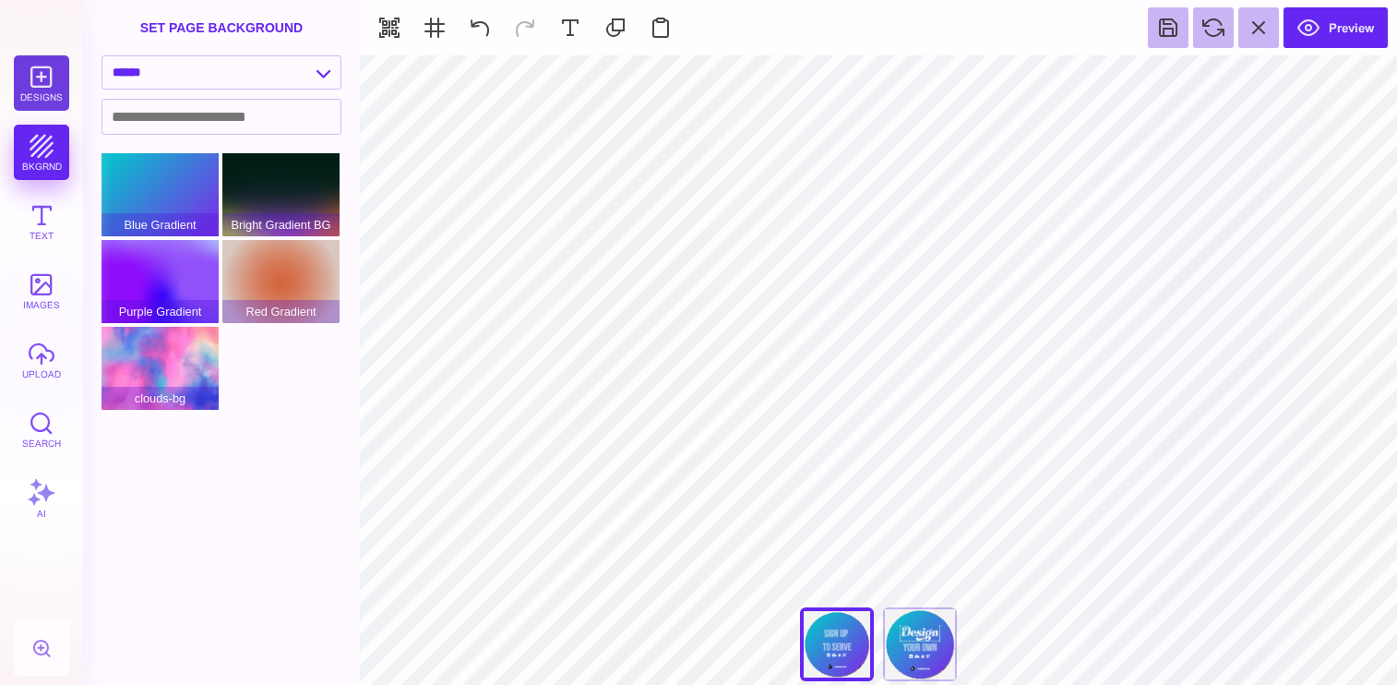
click at [47, 108] on button "Designs" at bounding box center [41, 82] width 55 height 55
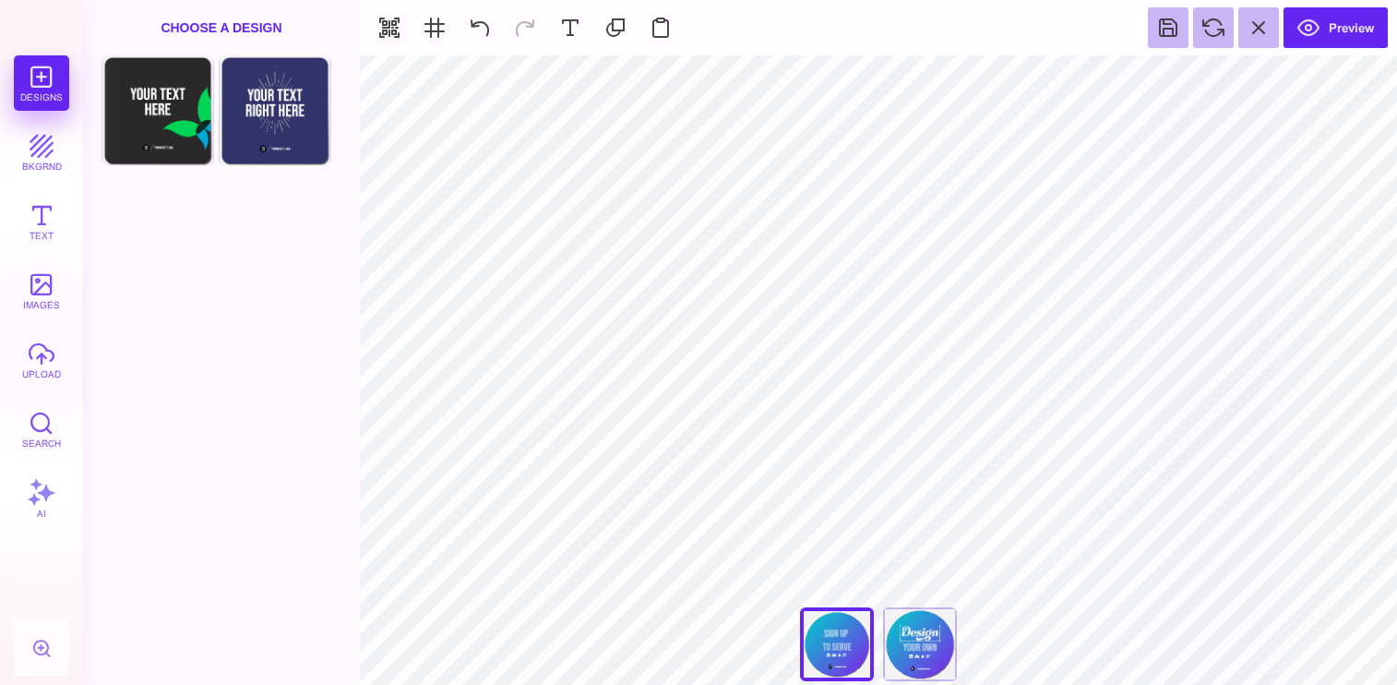
click at [30, 74] on div "Designs bkgrnd Text images upload Search AI" at bounding box center [41, 369] width 83 height 629
click at [25, 335] on button "upload" at bounding box center [41, 359] width 55 height 55
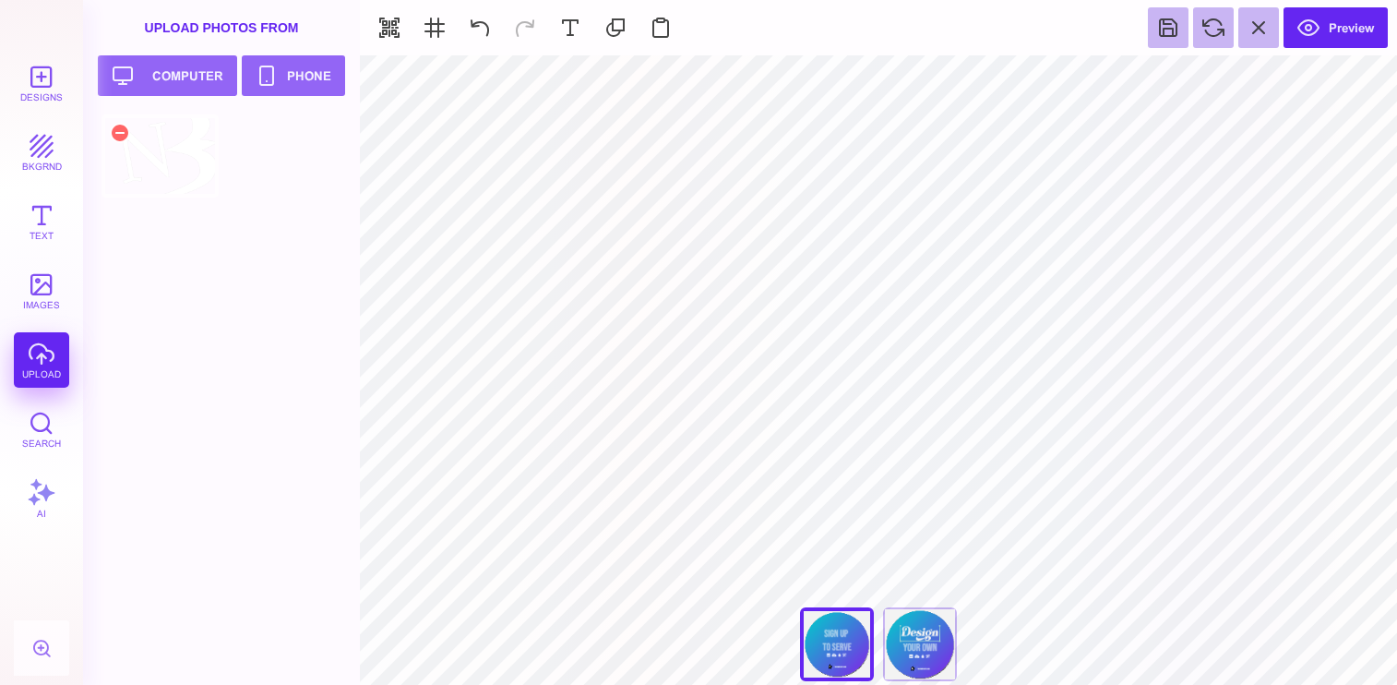
click at [179, 167] on div at bounding box center [159, 155] width 117 height 83
type input "#000000"
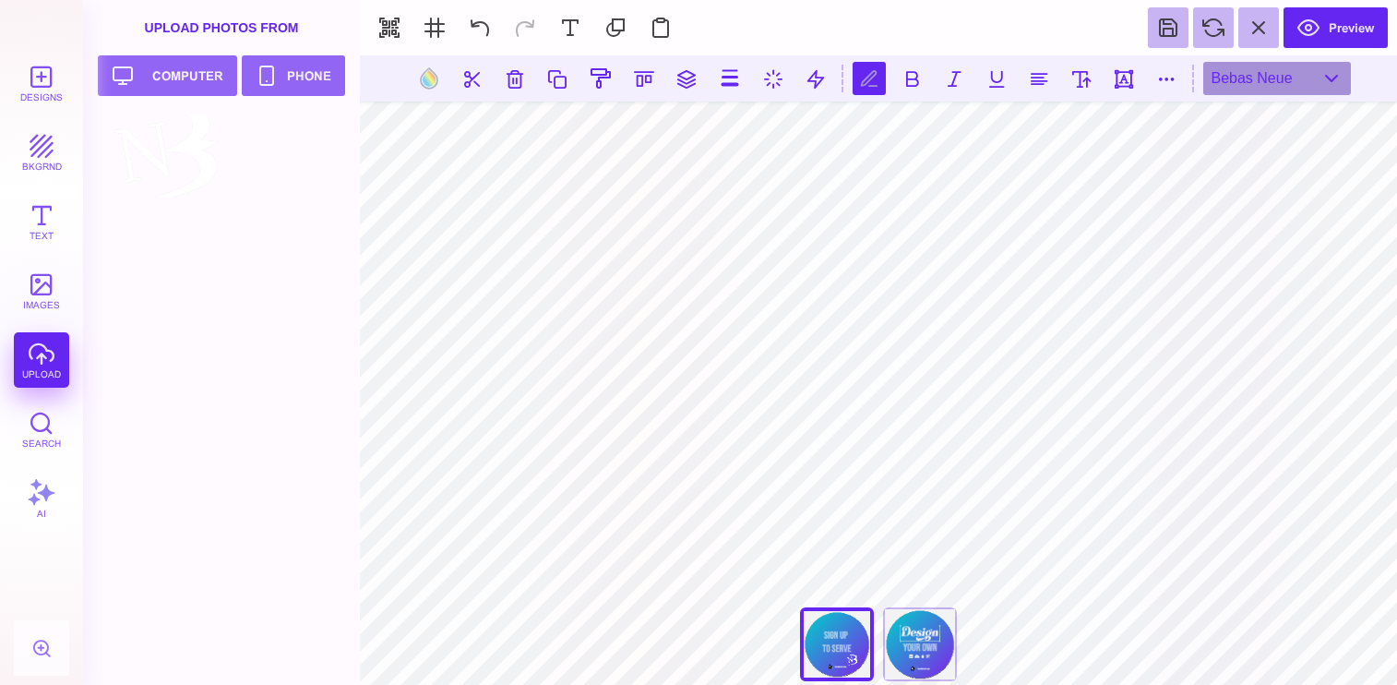
scroll to position [0, 6]
type textarea "**********"
click at [1036, 82] on button at bounding box center [1038, 78] width 33 height 33
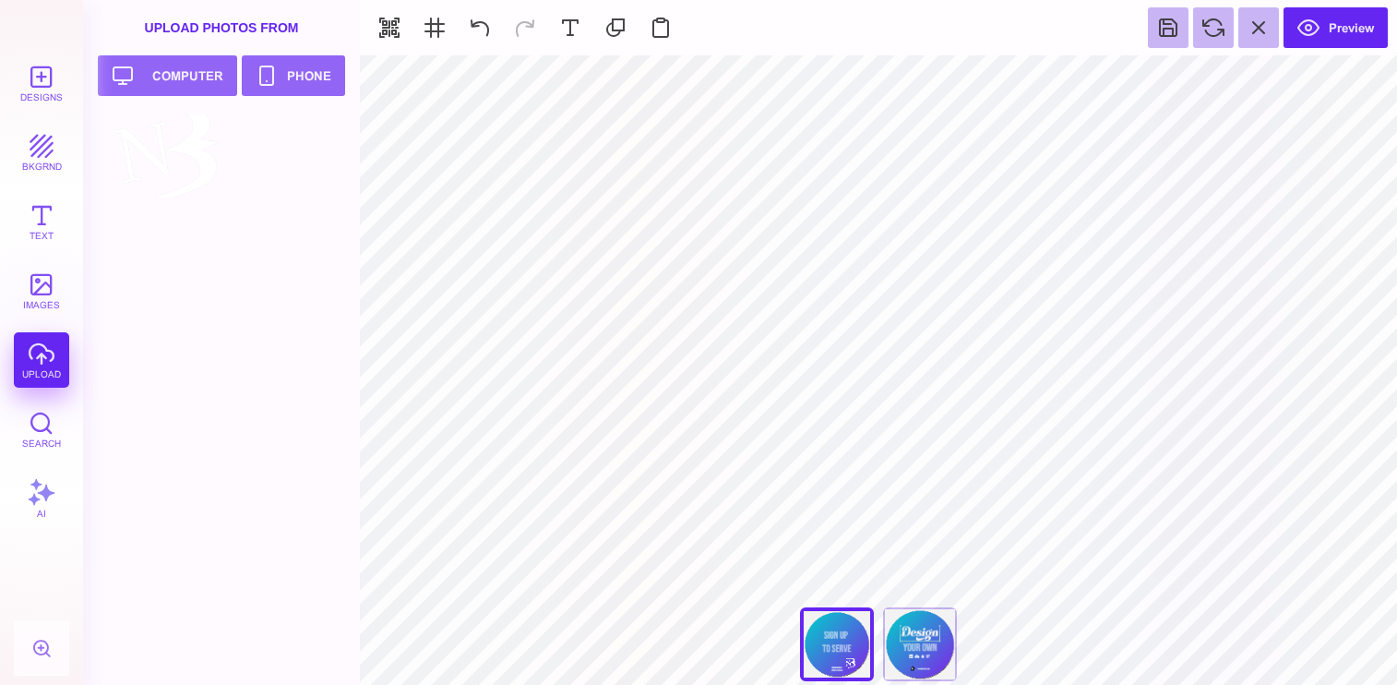
type input "#E7F3F59E"
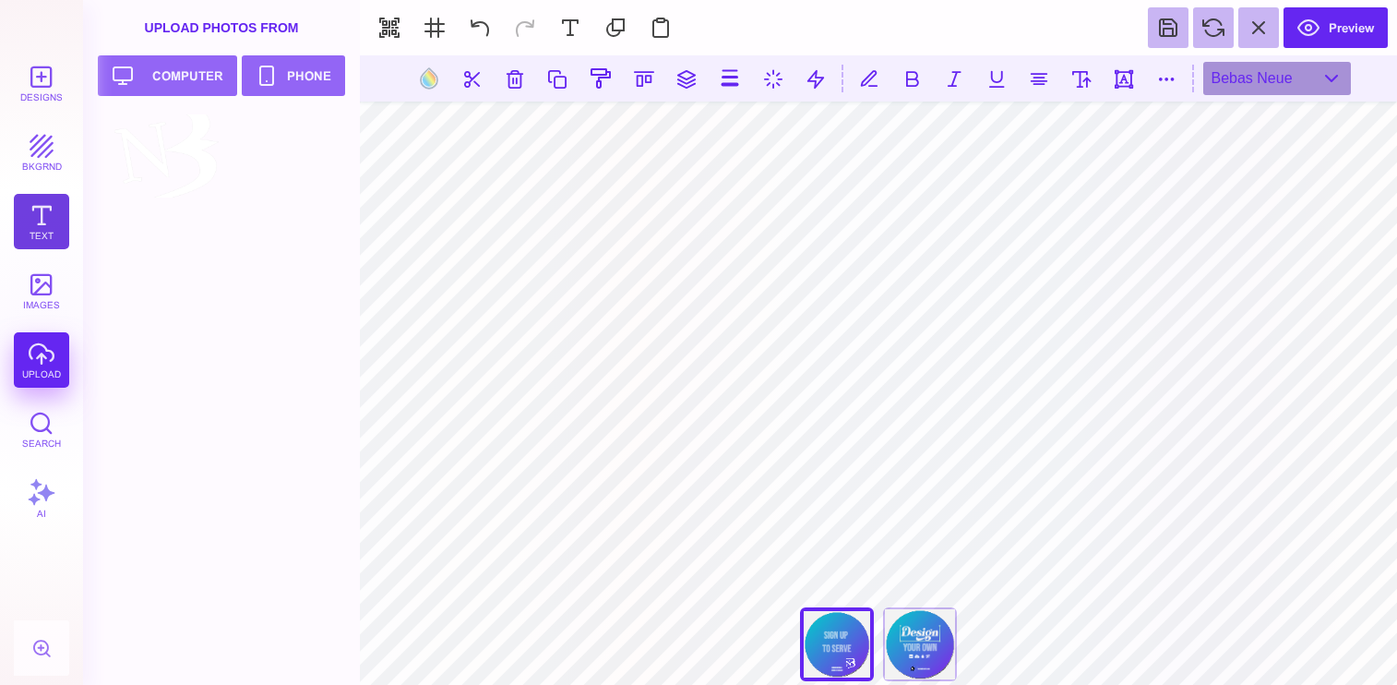
click at [34, 221] on button "Text" at bounding box center [41, 221] width 55 height 55
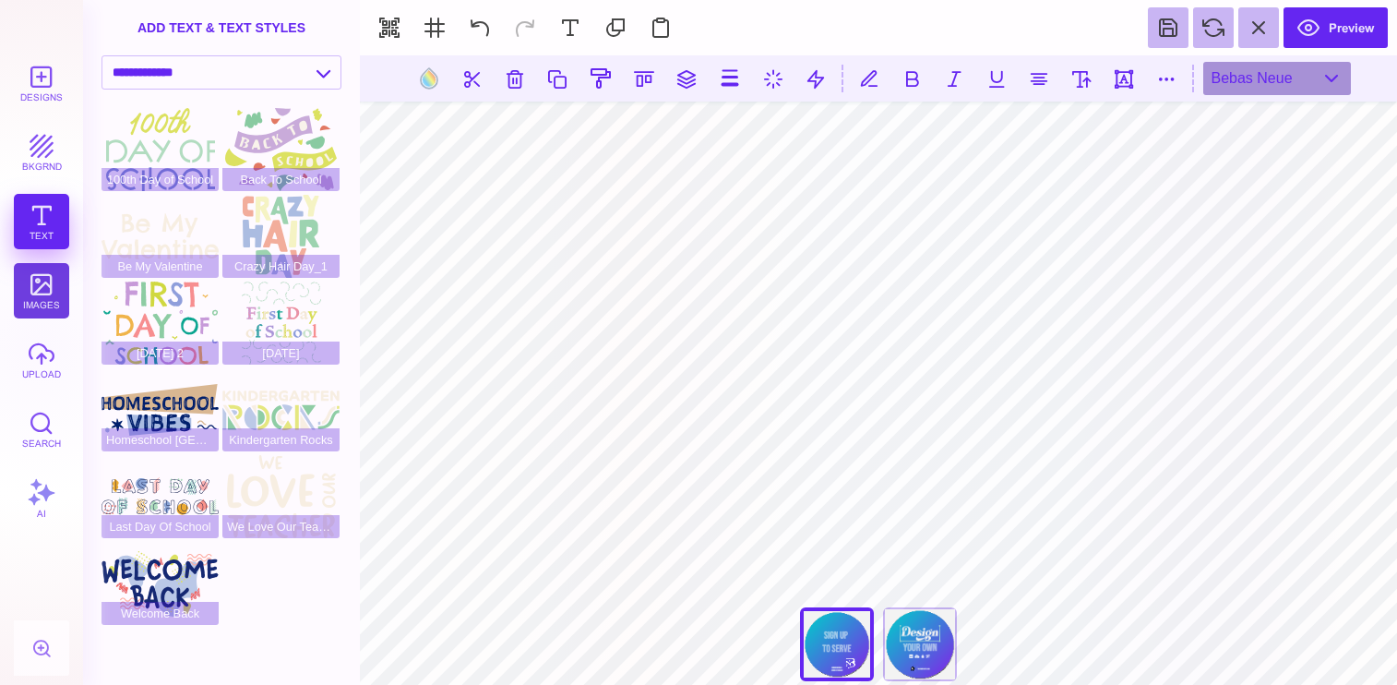
click at [36, 305] on button "images" at bounding box center [41, 290] width 55 height 55
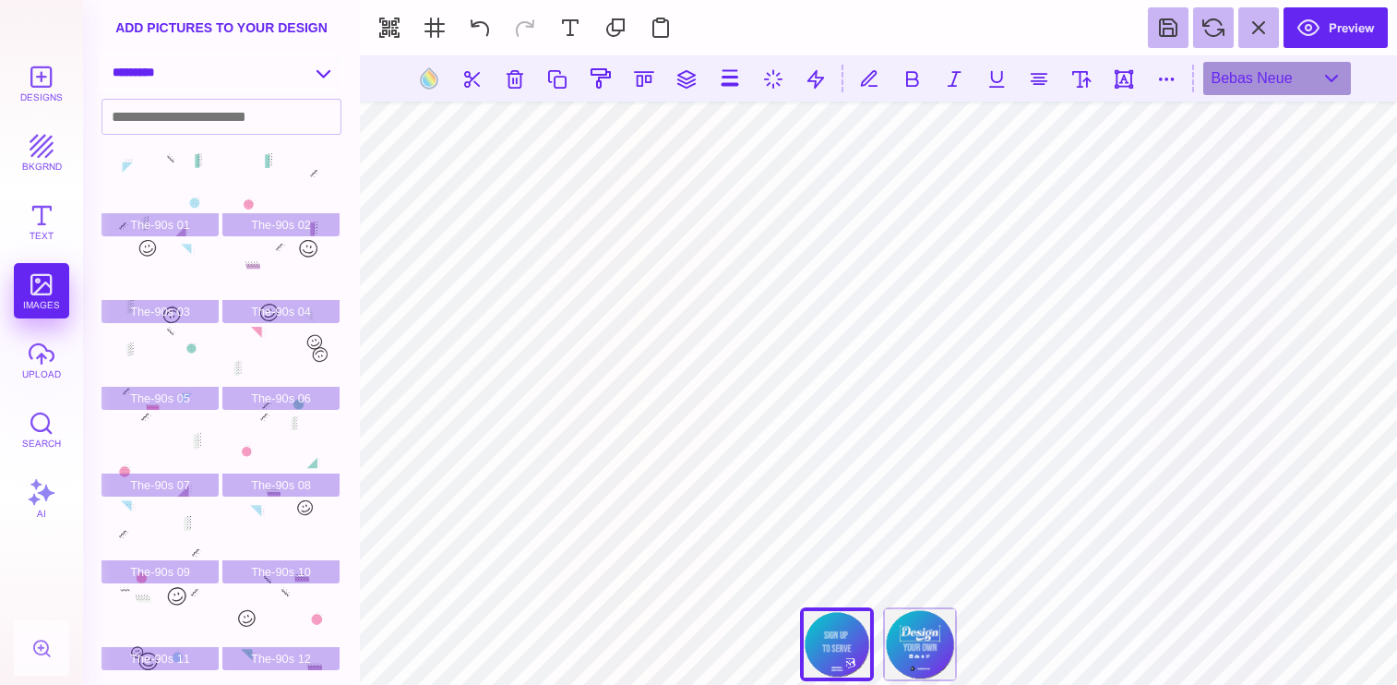
click at [134, 77] on select "**********" at bounding box center [221, 72] width 238 height 32
select select "**********"
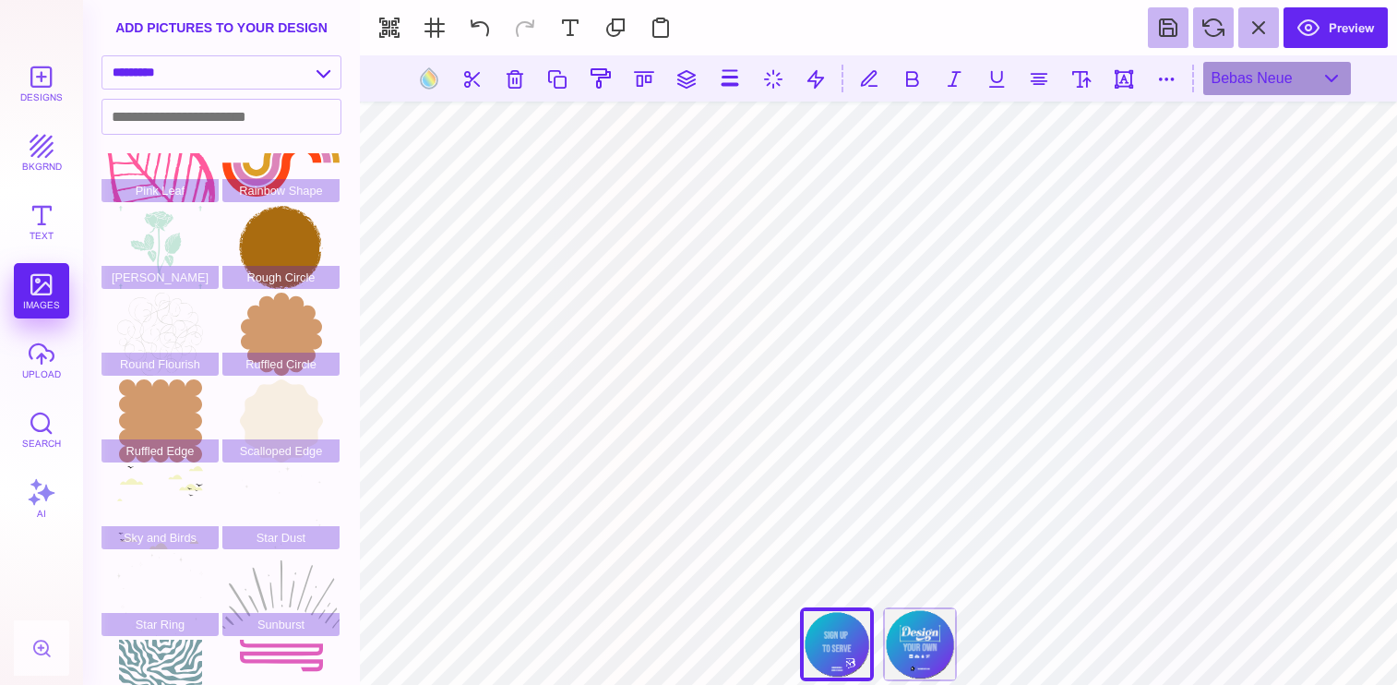
scroll to position [340, 0]
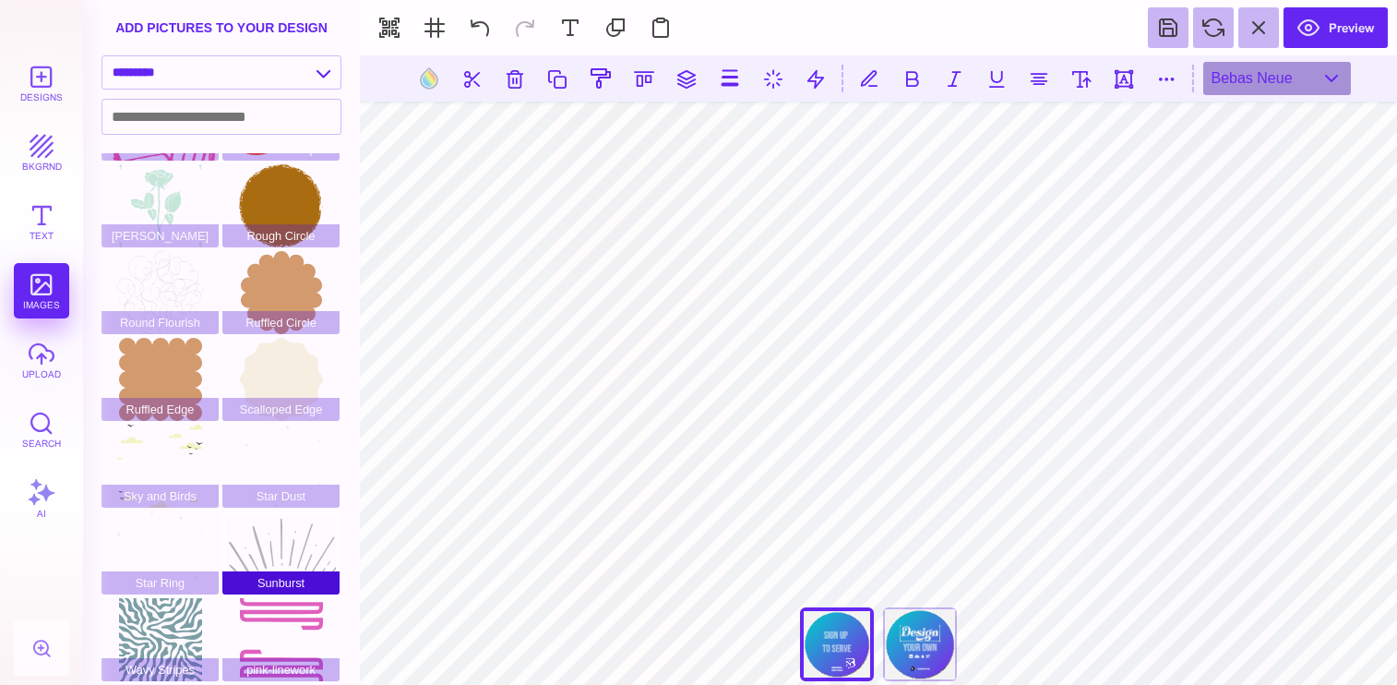
click at [292, 545] on div "Sunburst" at bounding box center [280, 552] width 117 height 83
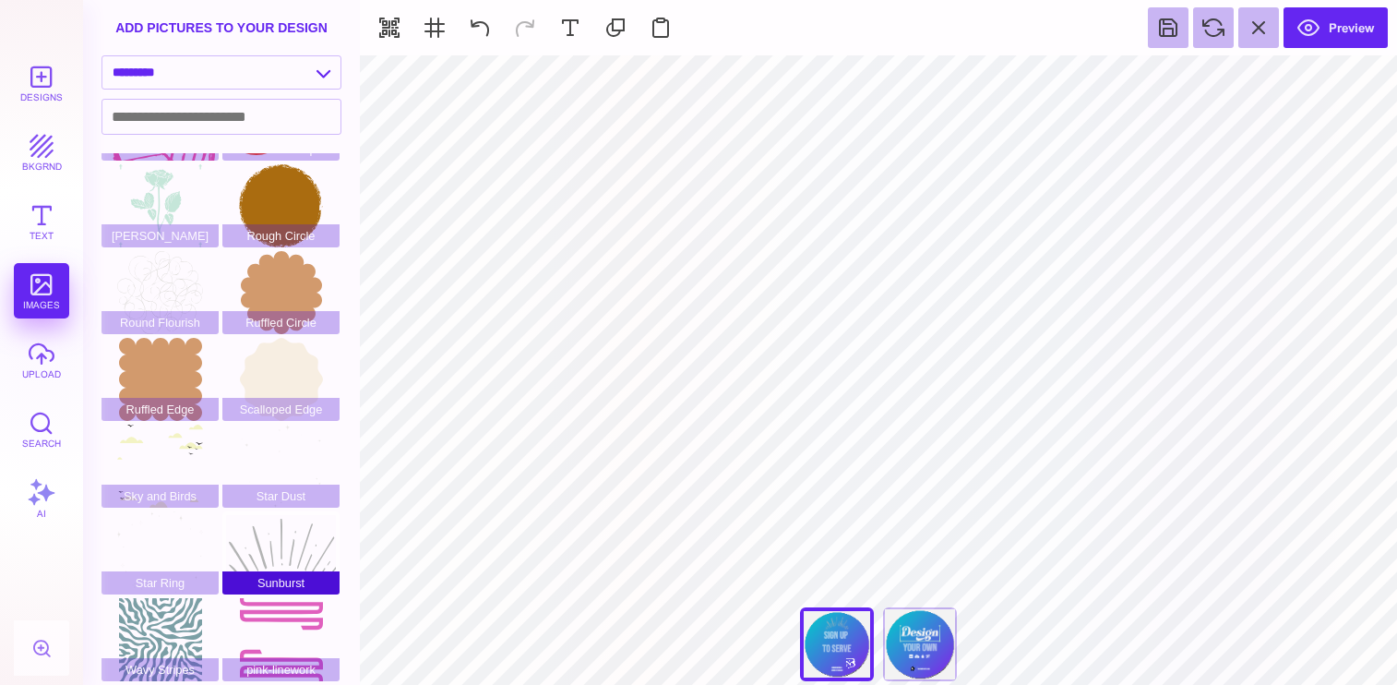
click at [288, 544] on div "Sunburst" at bounding box center [280, 552] width 117 height 83
click at [915, 636] on div "Back" at bounding box center [920, 644] width 74 height 74
click at [830, 656] on div "Front" at bounding box center [837, 644] width 74 height 74
click at [1219, 638] on section "***** **** Front Back" at bounding box center [878, 369] width 1037 height 629
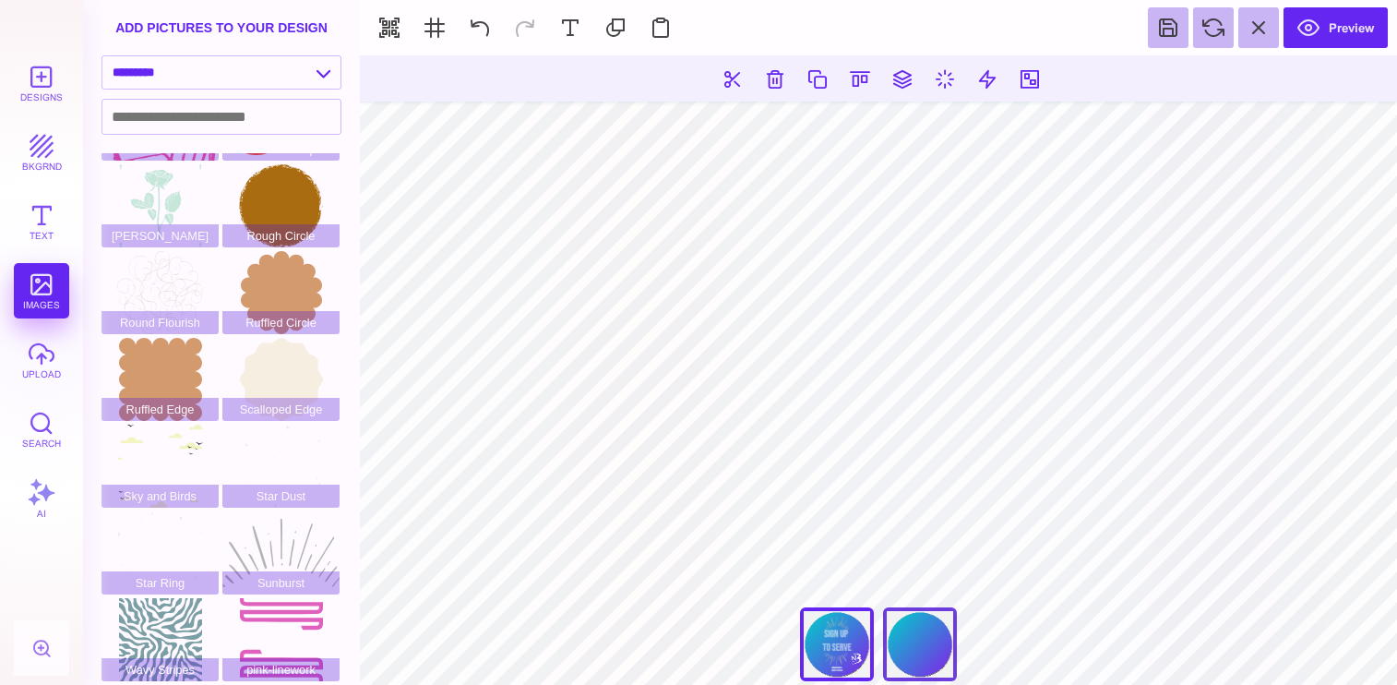
click at [930, 643] on div "Back" at bounding box center [920, 644] width 74 height 74
click at [480, 23] on button at bounding box center [479, 27] width 41 height 41
click at [914, 650] on div "***** **** Front Back" at bounding box center [878, 648] width 185 height 83
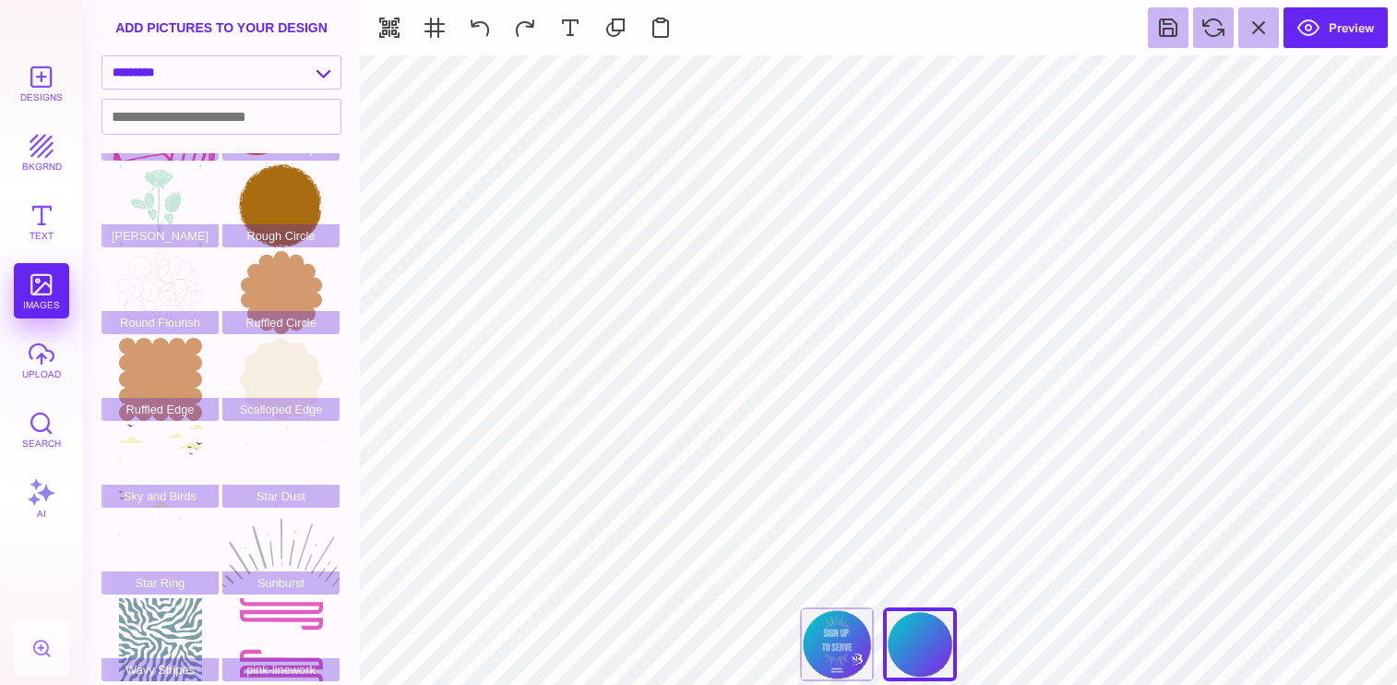
type input "#F1F1F2"
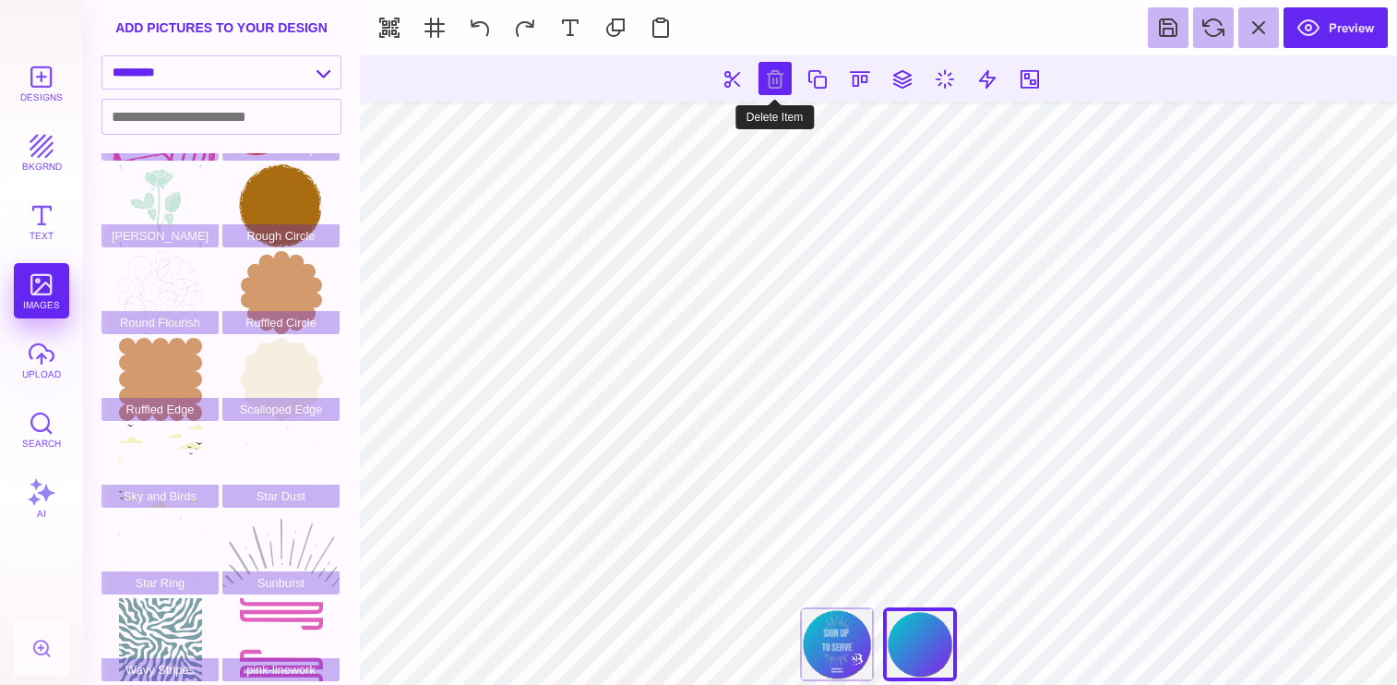
click at [776, 81] on button at bounding box center [774, 78] width 33 height 33
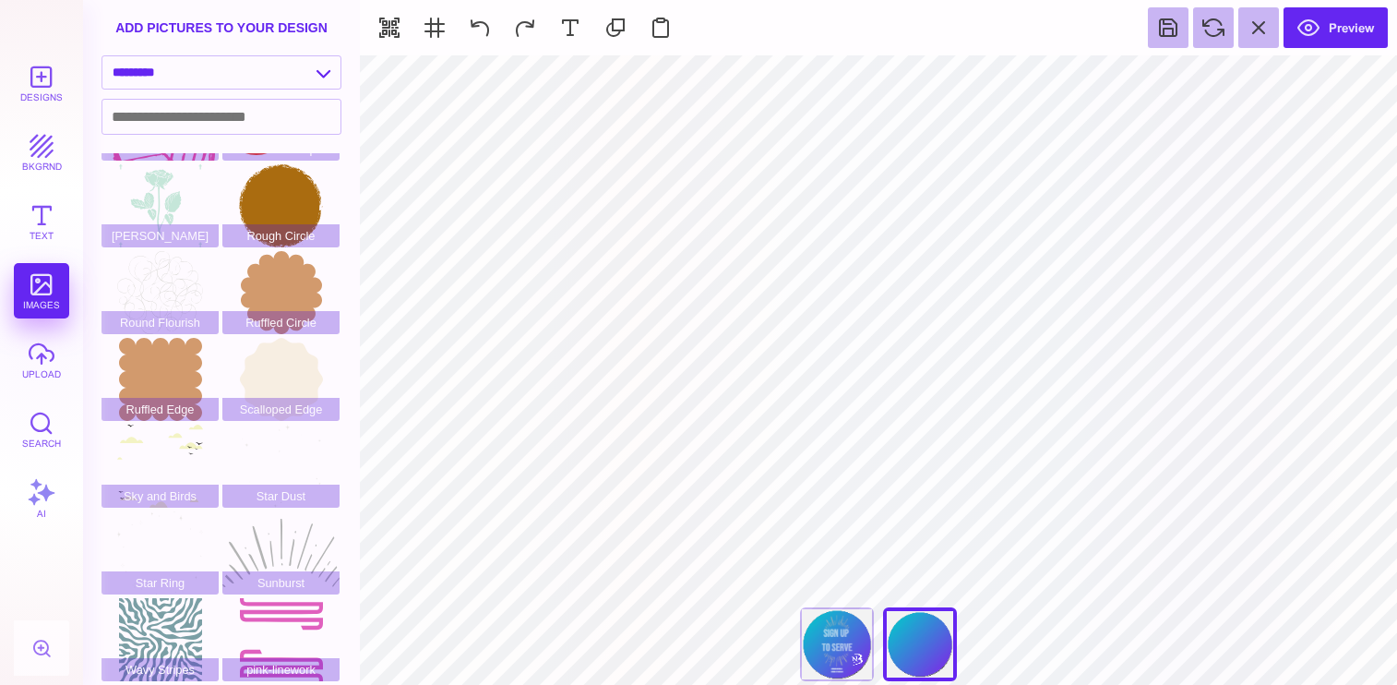
click at [926, 653] on div "***** **** Front Back" at bounding box center [878, 648] width 185 height 83
click at [857, 612] on div "Front" at bounding box center [837, 644] width 74 height 74
click at [840, 644] on div "Front" at bounding box center [837, 644] width 74 height 74
click at [929, 645] on div "***** **** Front Back" at bounding box center [878, 648] width 185 height 83
click at [831, 634] on div "Front" at bounding box center [837, 644] width 74 height 74
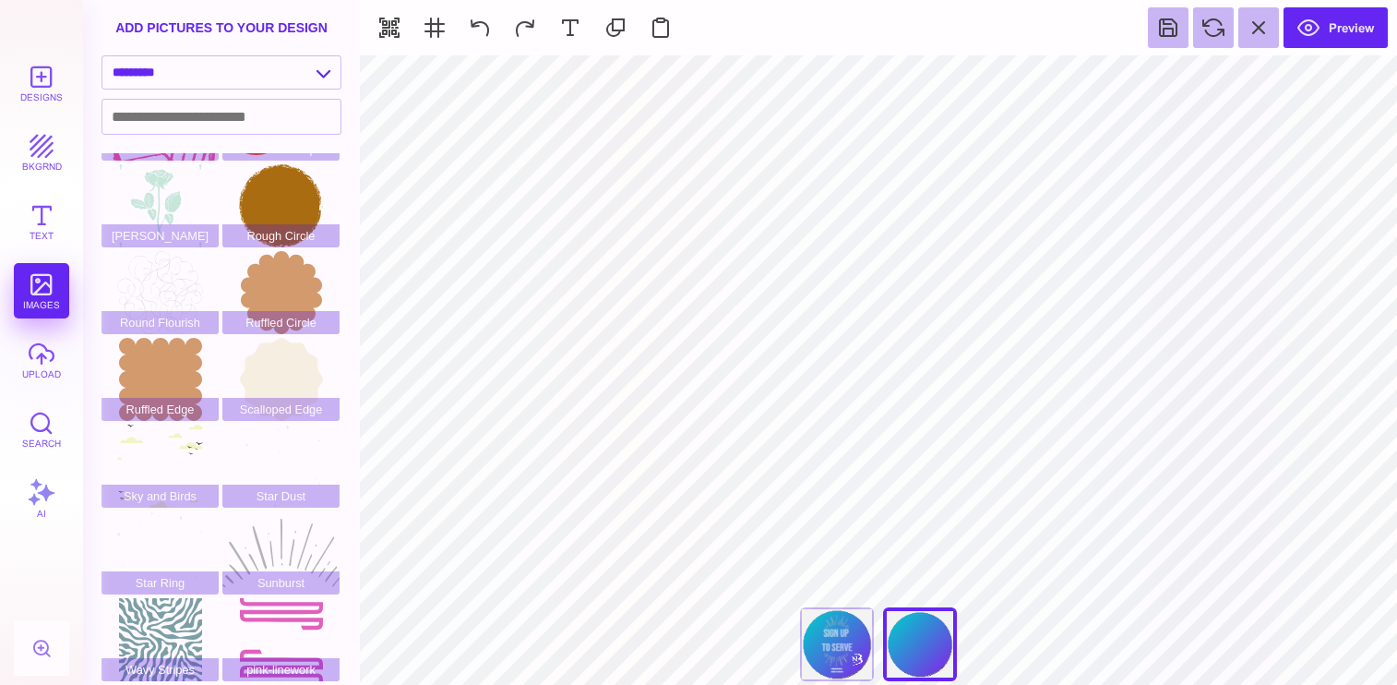
click at [925, 655] on div "***** **** Front Back" at bounding box center [878, 648] width 185 height 83
click at [1254, 34] on button at bounding box center [1258, 27] width 41 height 41
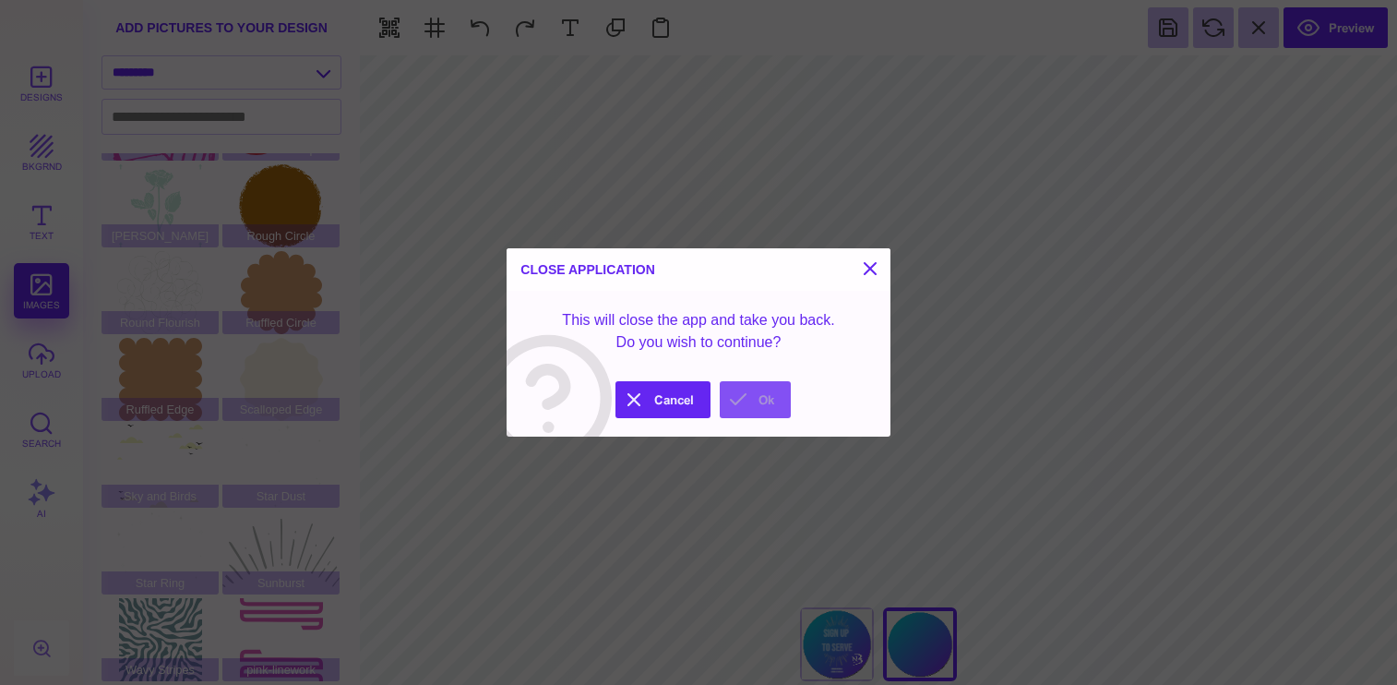
click at [731, 400] on button "Ok" at bounding box center [755, 399] width 71 height 37
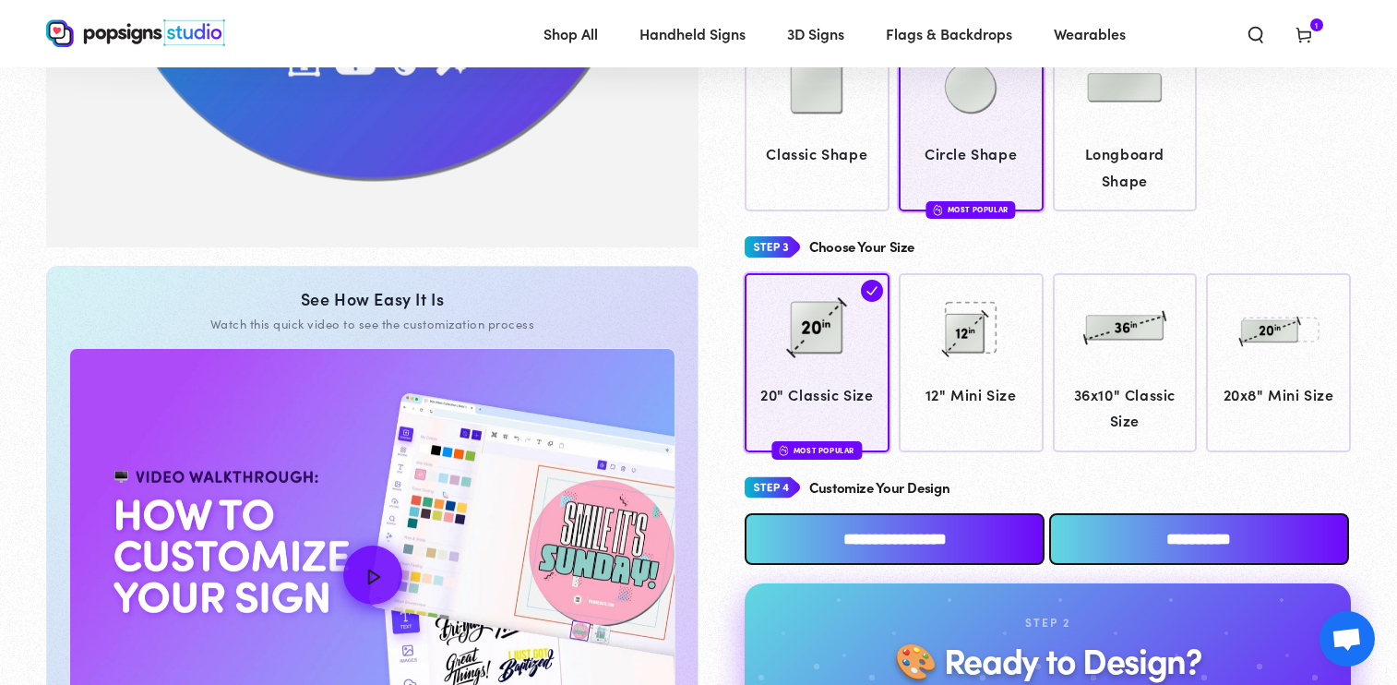
scroll to position [492, 0]
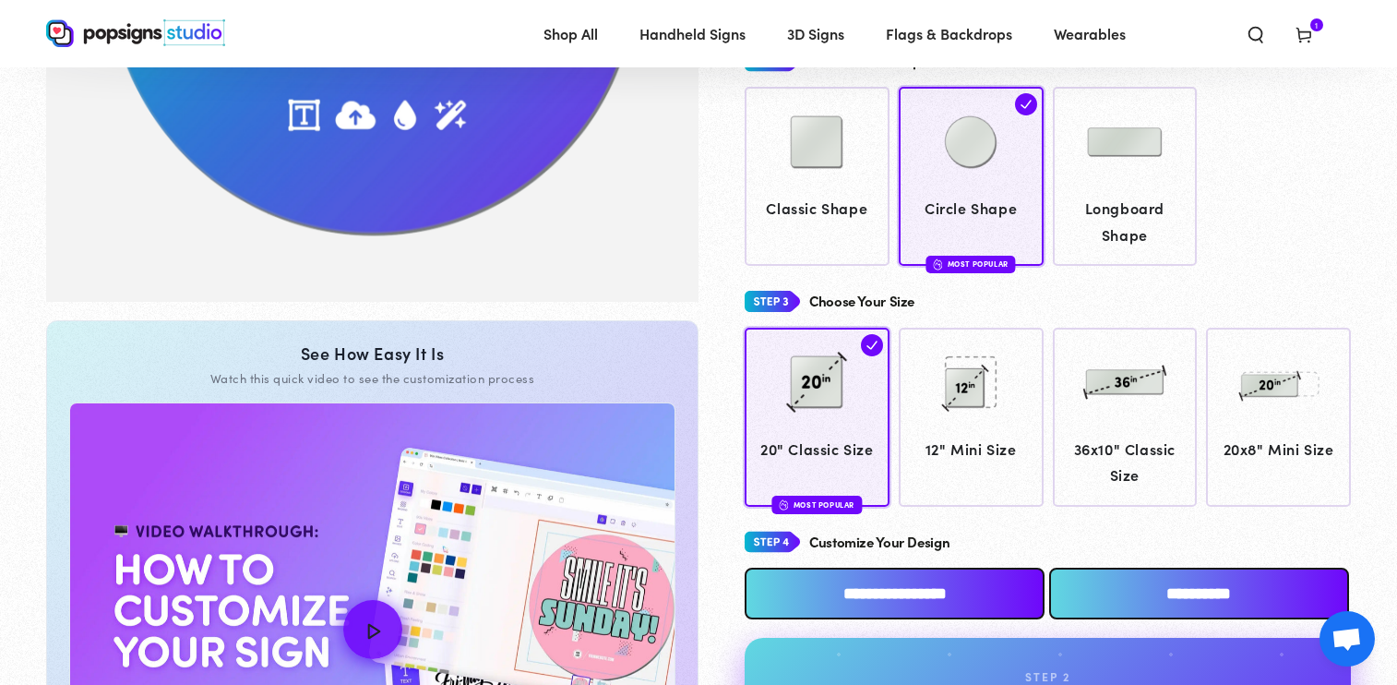
click at [861, 594] on input "**********" at bounding box center [895, 593] width 300 height 52
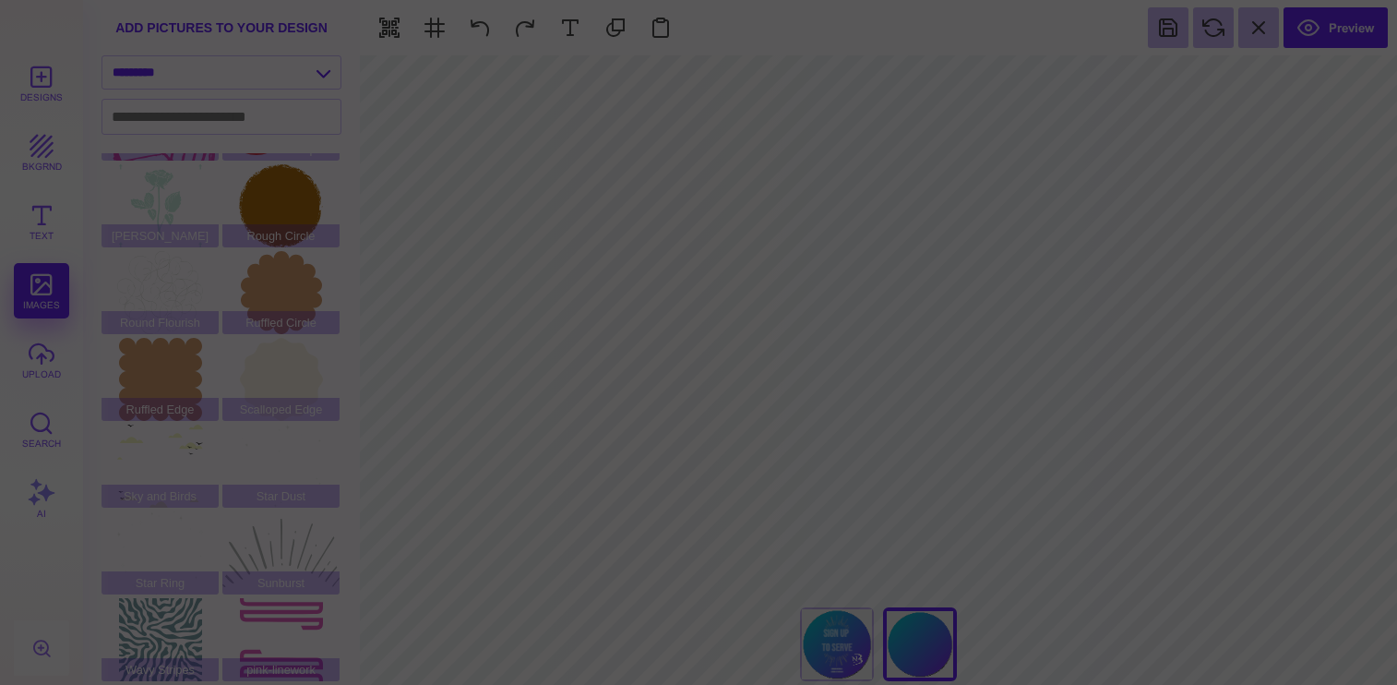
scroll to position [0, 0]
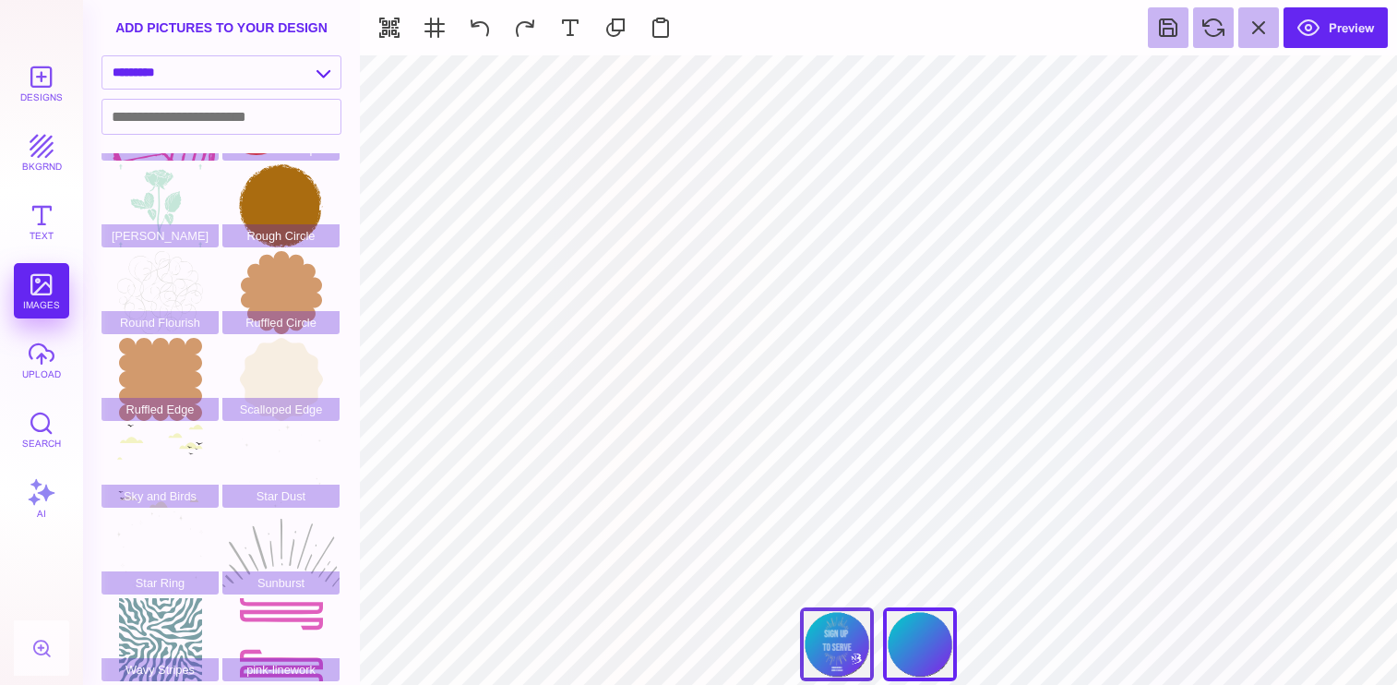
click at [840, 635] on div "Front" at bounding box center [837, 644] width 74 height 74
click at [847, 638] on div "Front" at bounding box center [837, 644] width 74 height 74
click at [932, 630] on div "***** **** Front Back" at bounding box center [878, 648] width 185 height 83
click at [927, 648] on div "***** **** Front Back" at bounding box center [878, 648] width 185 height 83
click at [1253, 30] on button at bounding box center [1258, 27] width 41 height 41
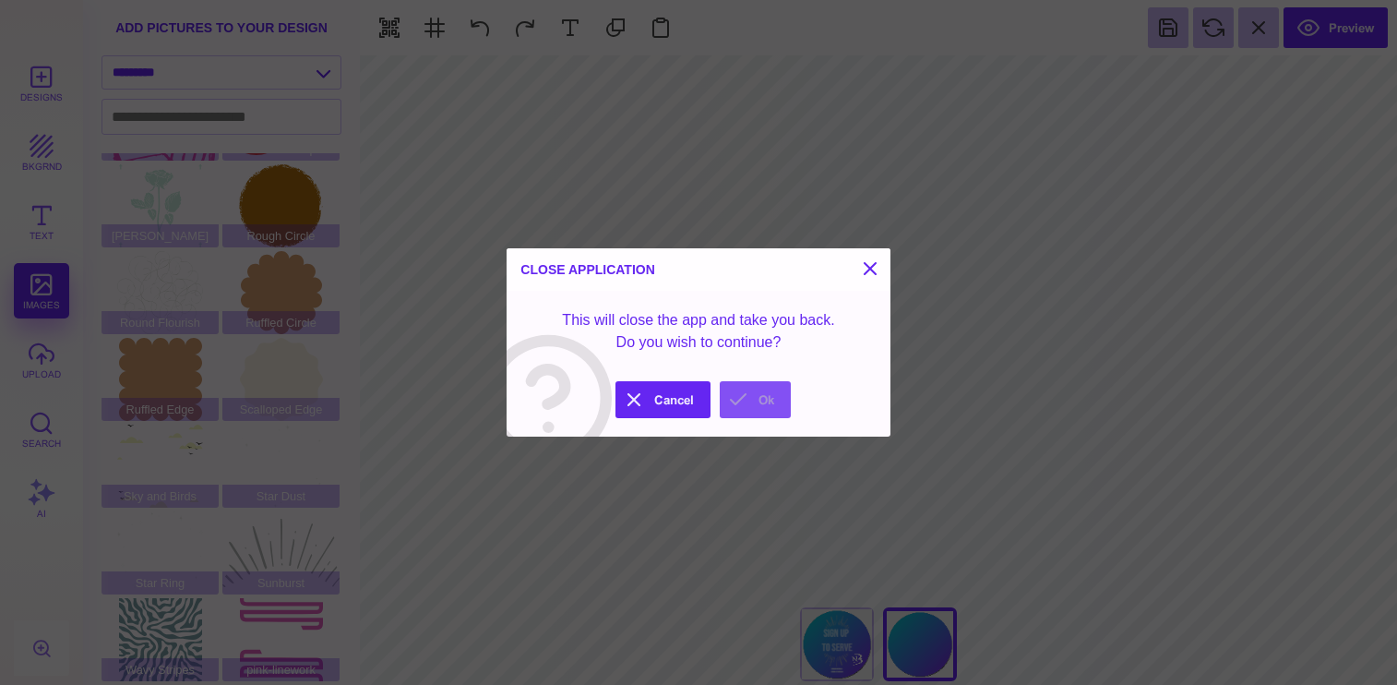
click at [751, 399] on button "Ok" at bounding box center [755, 399] width 71 height 37
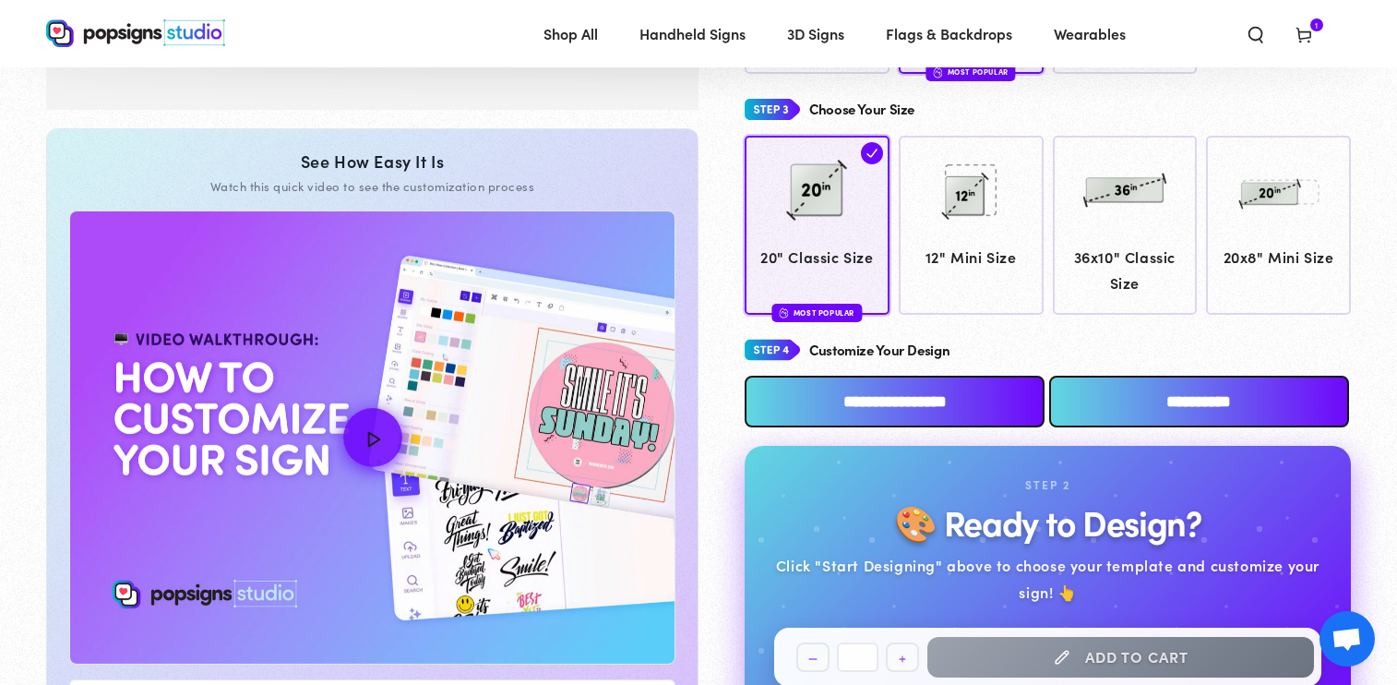
scroll to position [700, 0]
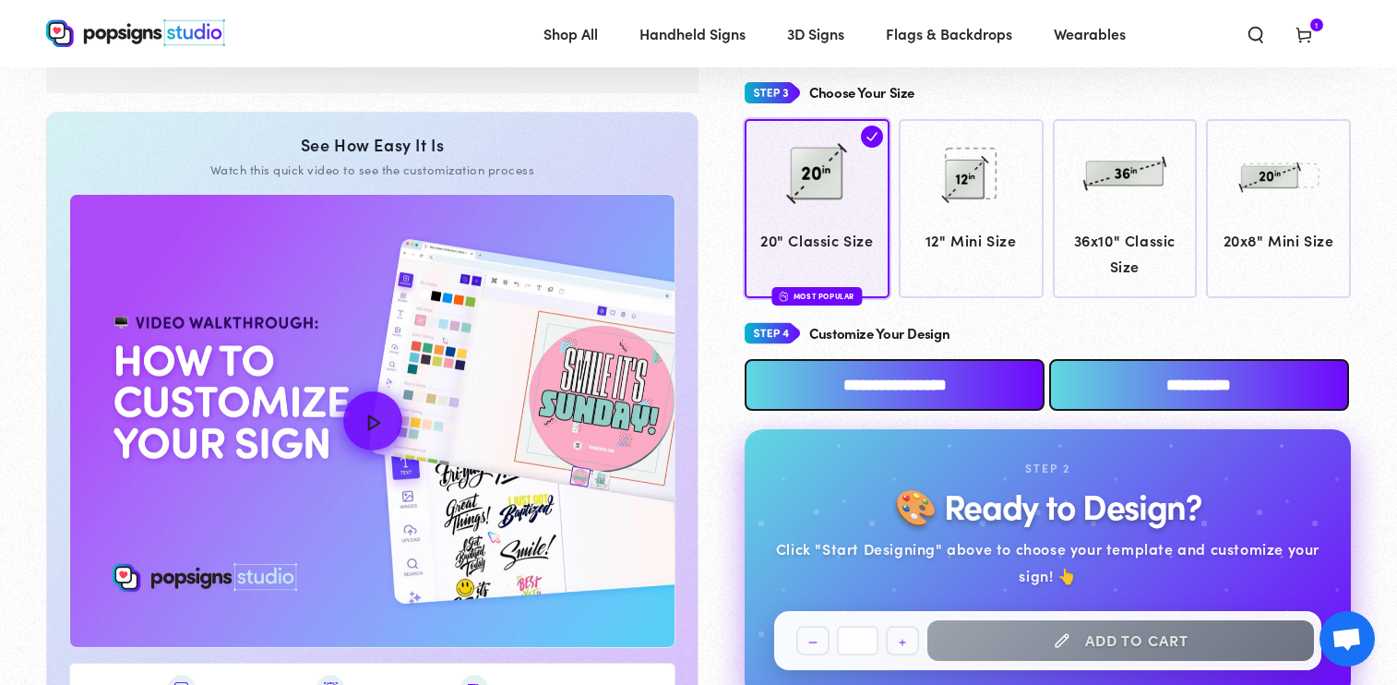
click at [858, 374] on input "**********" at bounding box center [895, 385] width 300 height 52
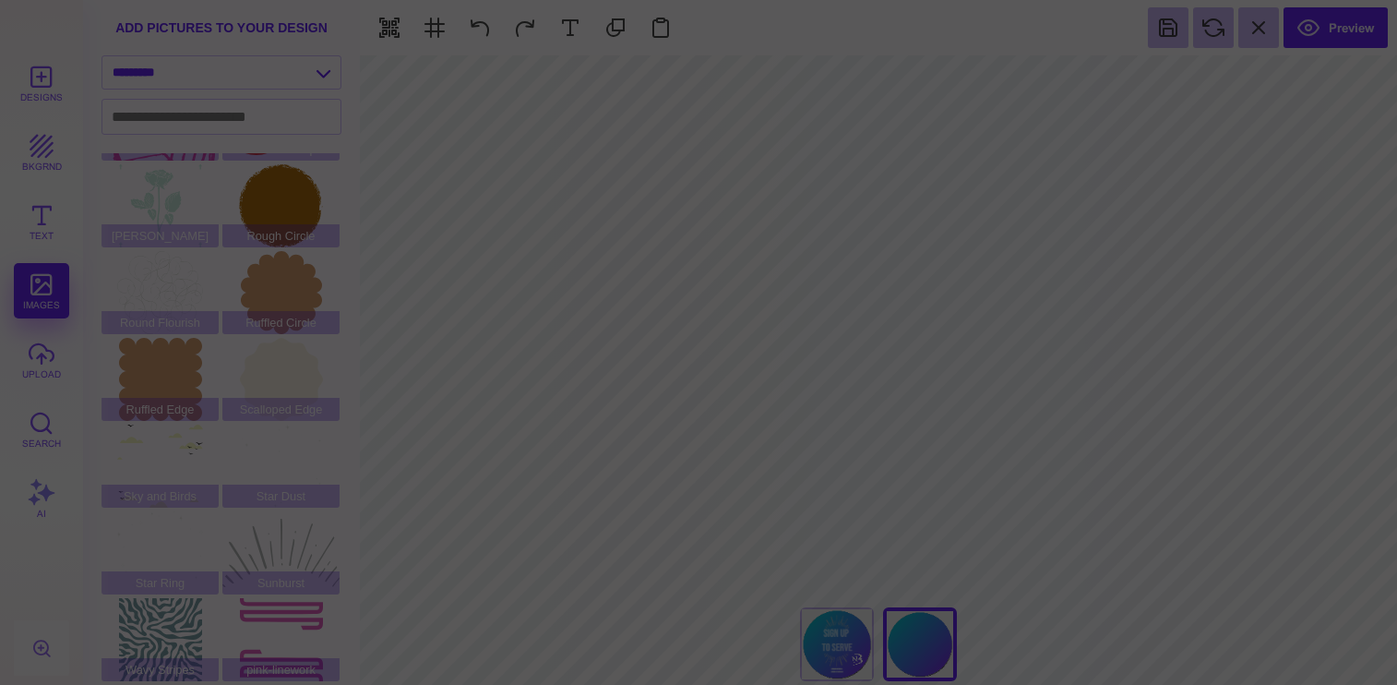
scroll to position [0, 0]
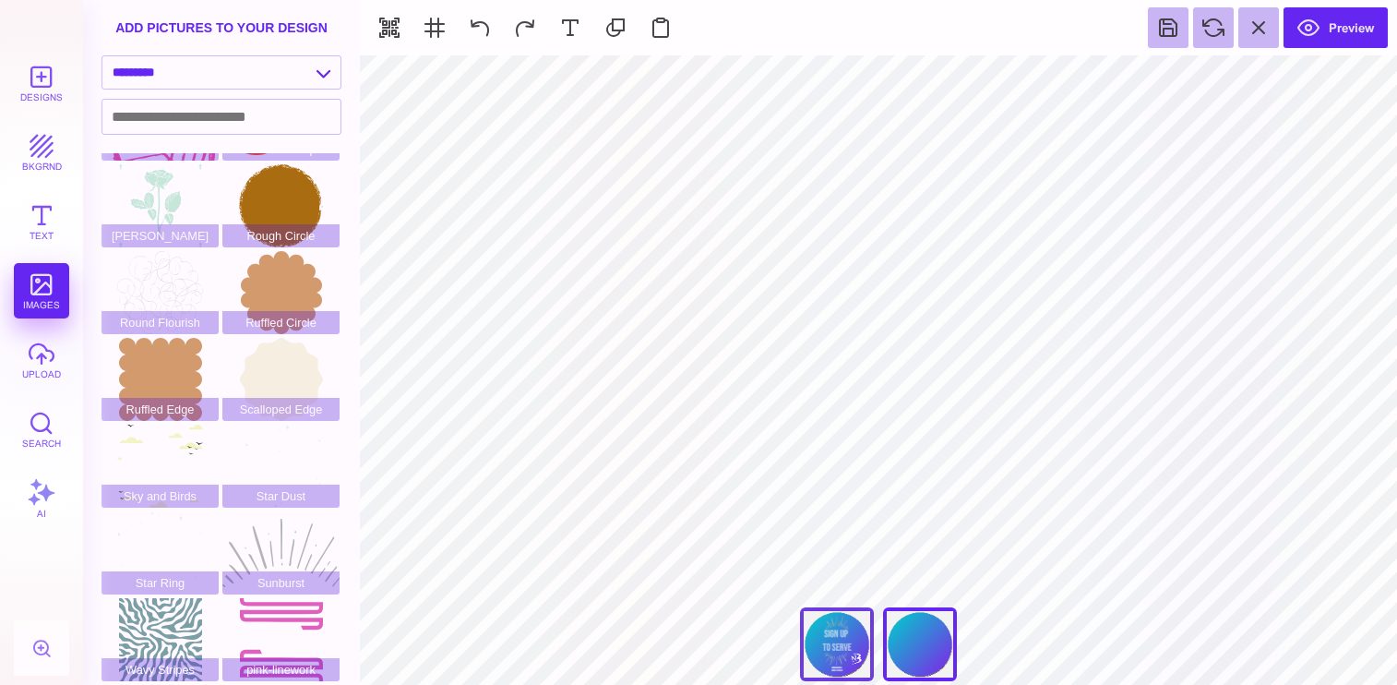
click at [847, 624] on div "Front" at bounding box center [837, 644] width 74 height 74
click at [837, 645] on div "Front" at bounding box center [837, 644] width 74 height 74
click at [912, 637] on div "***** **** Front Back" at bounding box center [878, 648] width 185 height 83
click at [881, 650] on div "***** **** Front Back" at bounding box center [878, 648] width 185 height 83
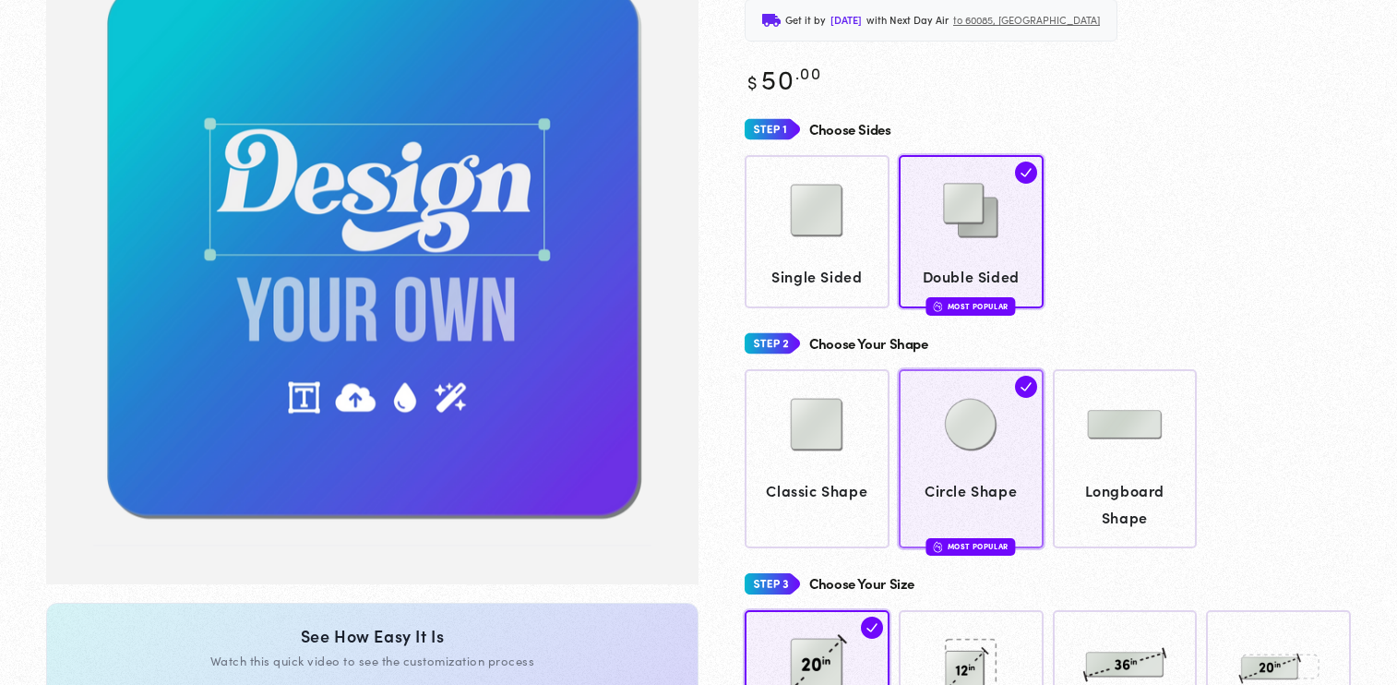
click at [976, 477] on span "Circle Shape" at bounding box center [970, 490] width 127 height 27
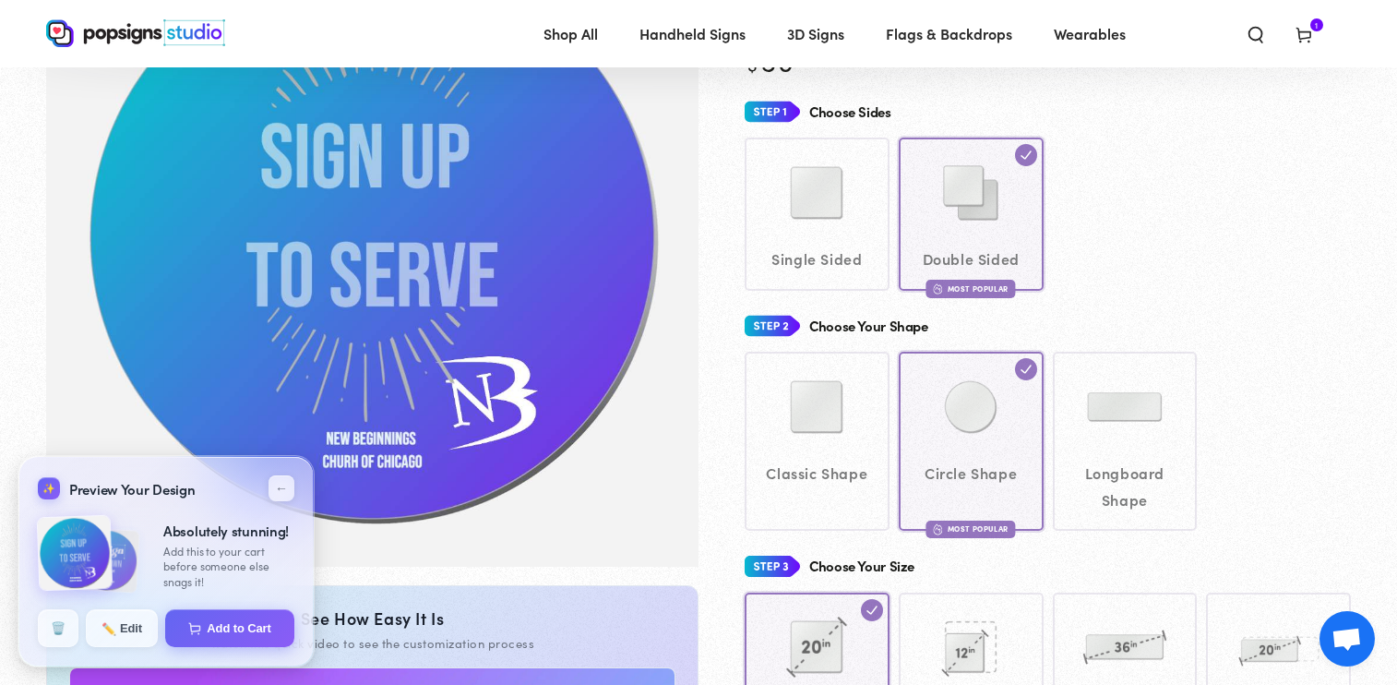
scroll to position [231, 0]
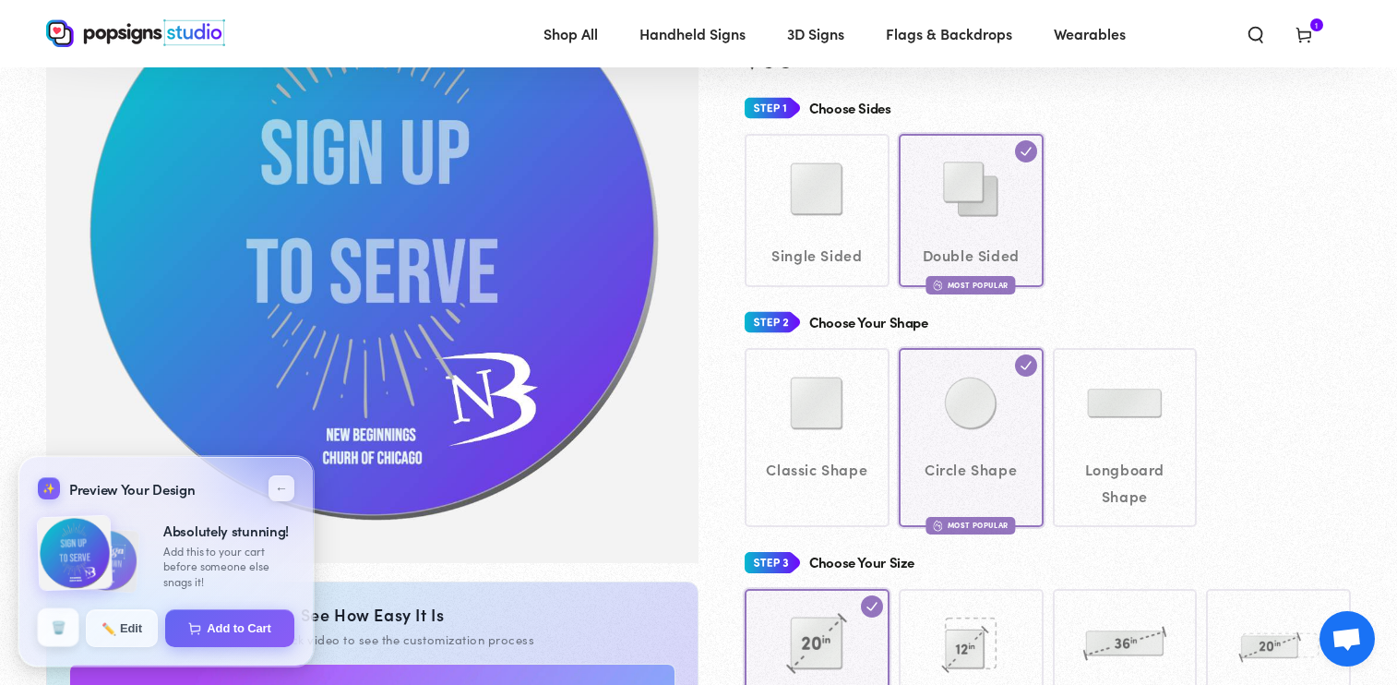
click at [54, 623] on button "🗑️" at bounding box center [59, 627] width 42 height 39
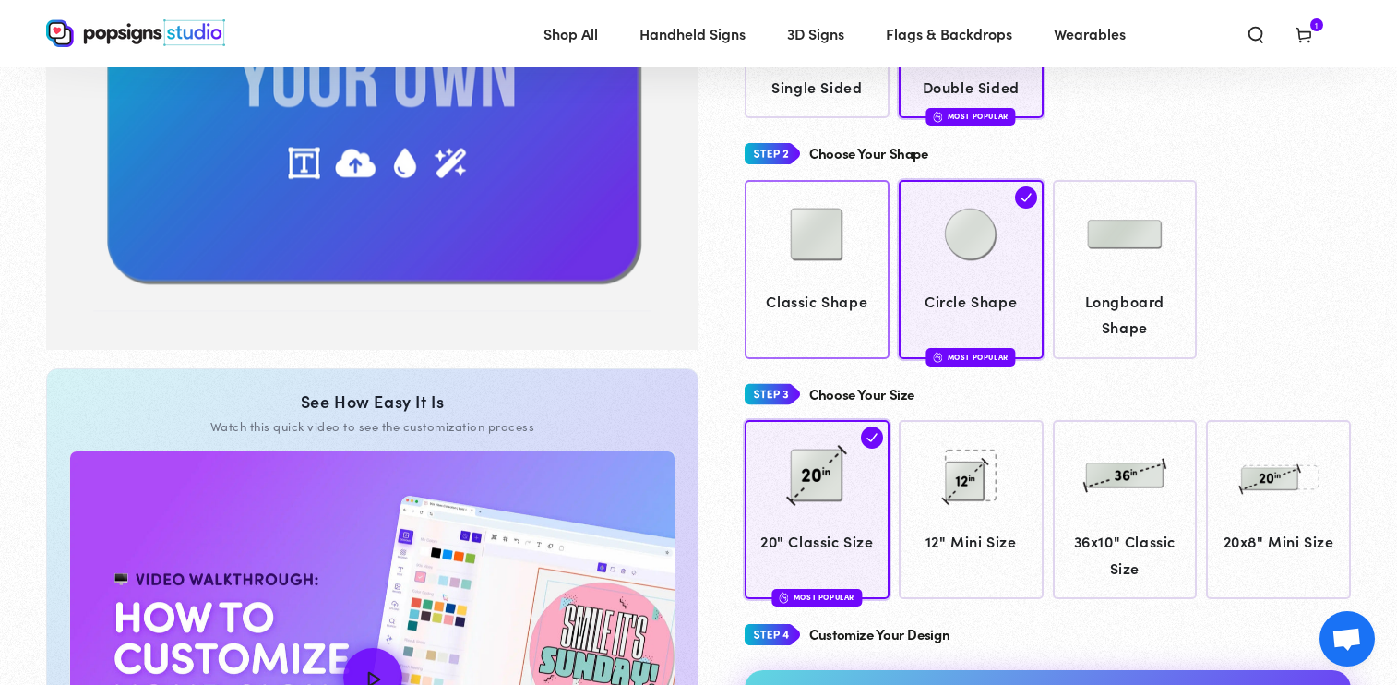
scroll to position [473, 0]
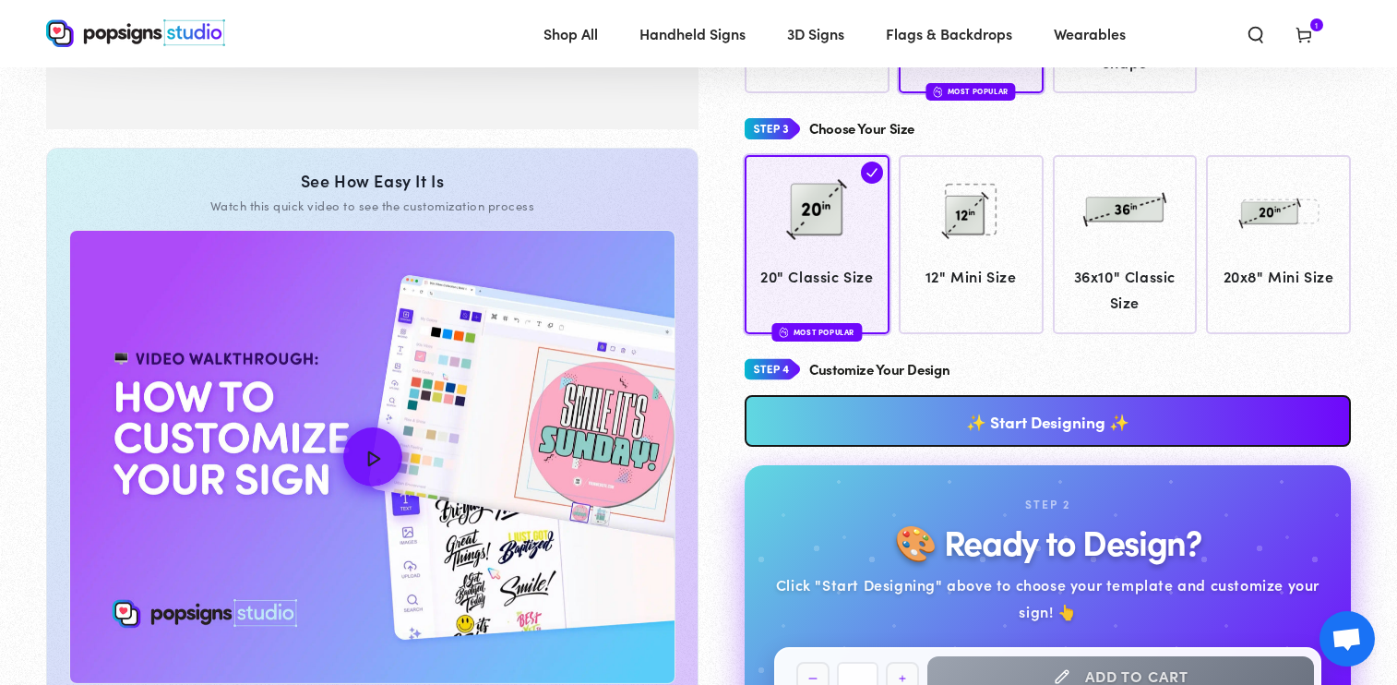
click at [872, 418] on link "✨ Start Designing ✨" at bounding box center [1048, 421] width 606 height 52
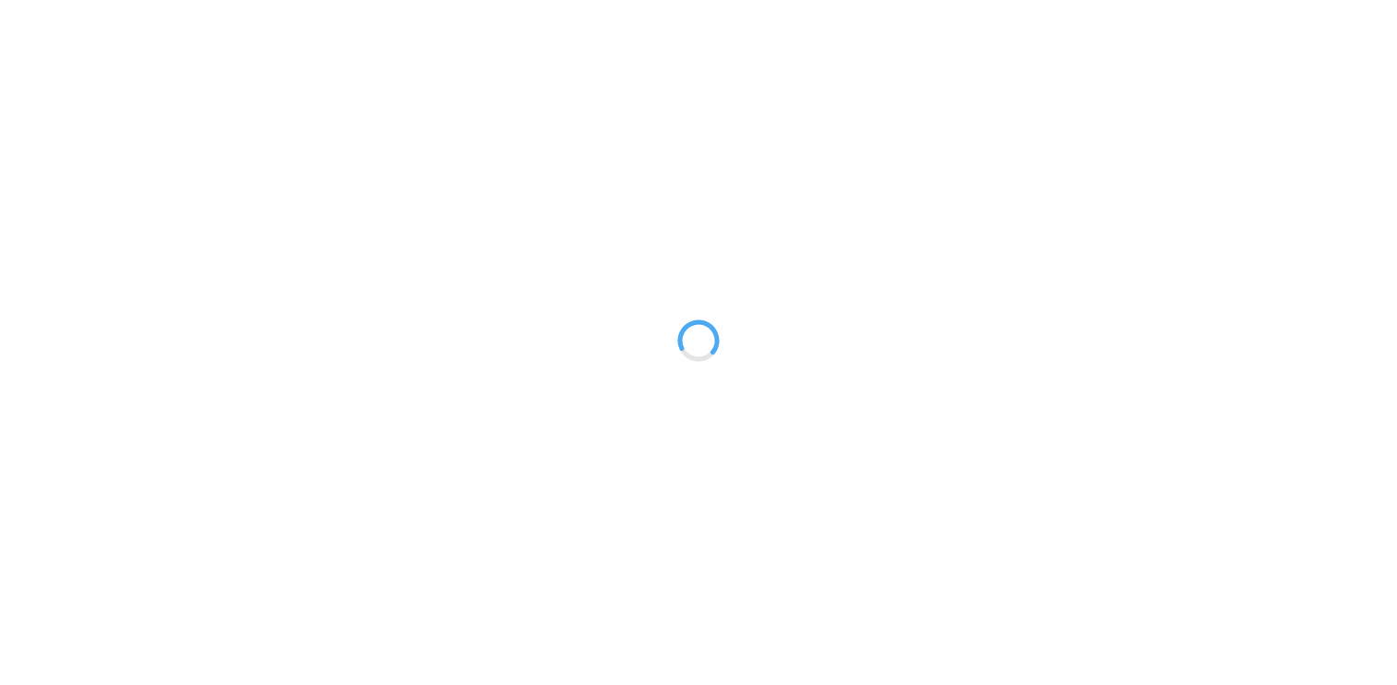
type textarea "An ancient tree with a door leading to a magical world"
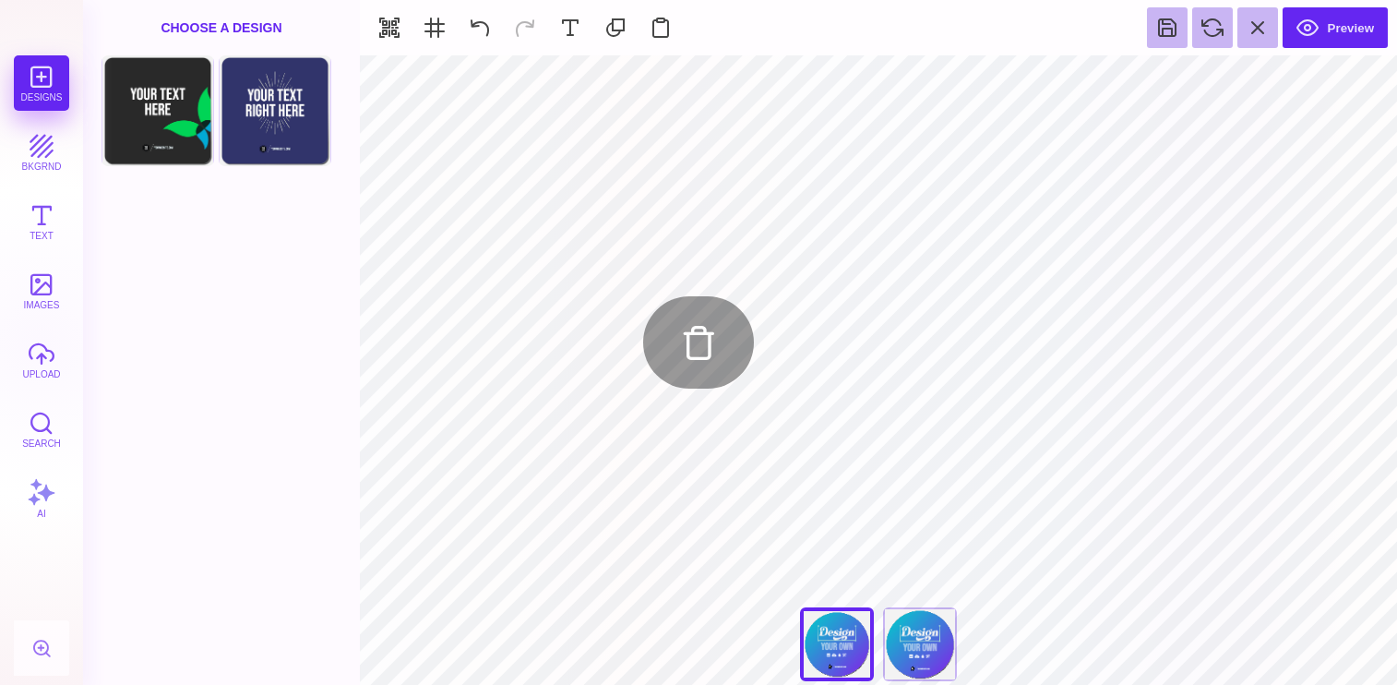
type input "#E7F3F59E"
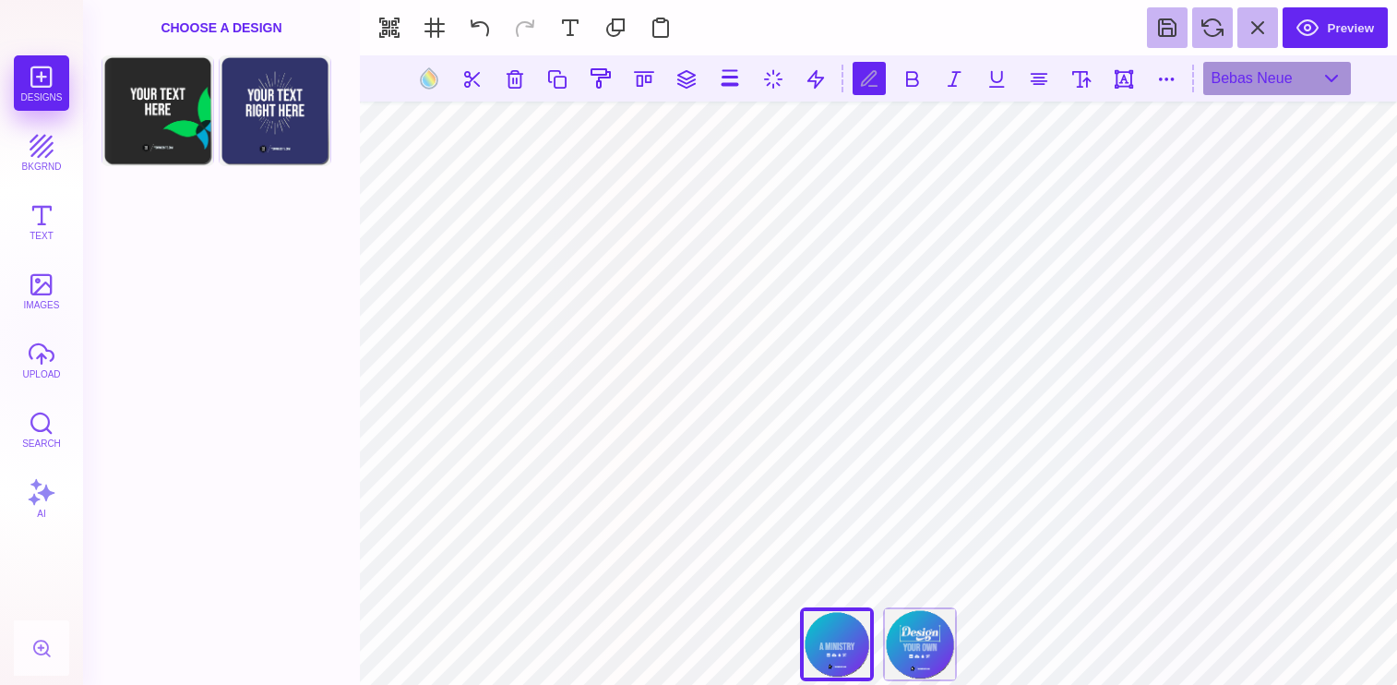
scroll to position [0, 2]
type textarea "**********"
type textarea "******** ********"
click at [432, 74] on button at bounding box center [429, 78] width 35 height 35
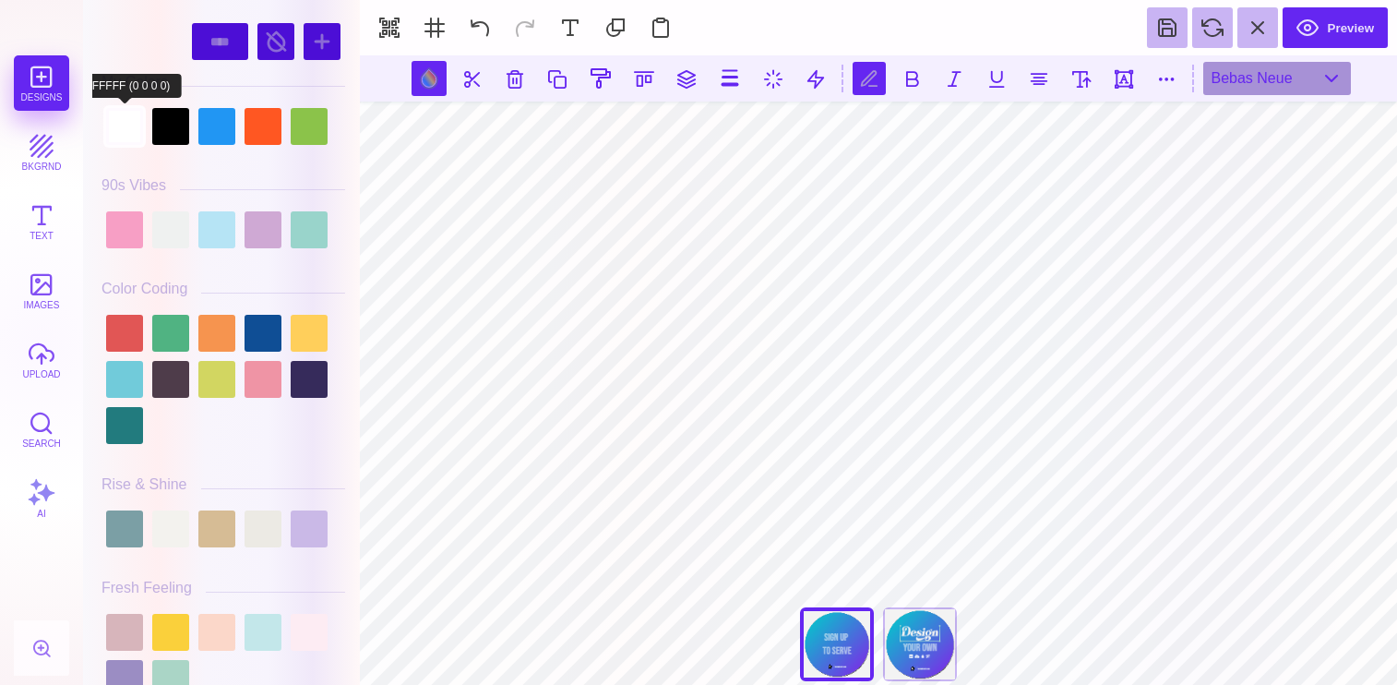
click at [126, 116] on div at bounding box center [124, 126] width 37 height 37
type input "#FFFFFF"
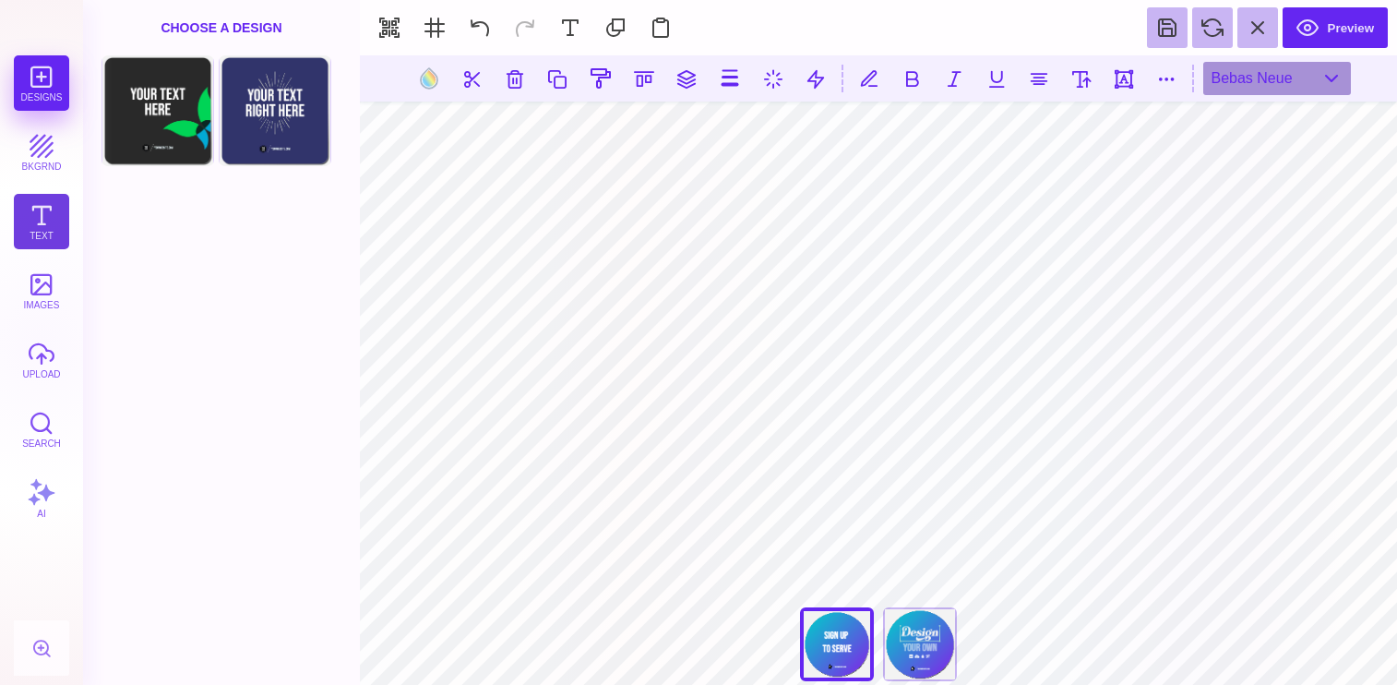
click at [30, 213] on button "Text" at bounding box center [41, 221] width 55 height 55
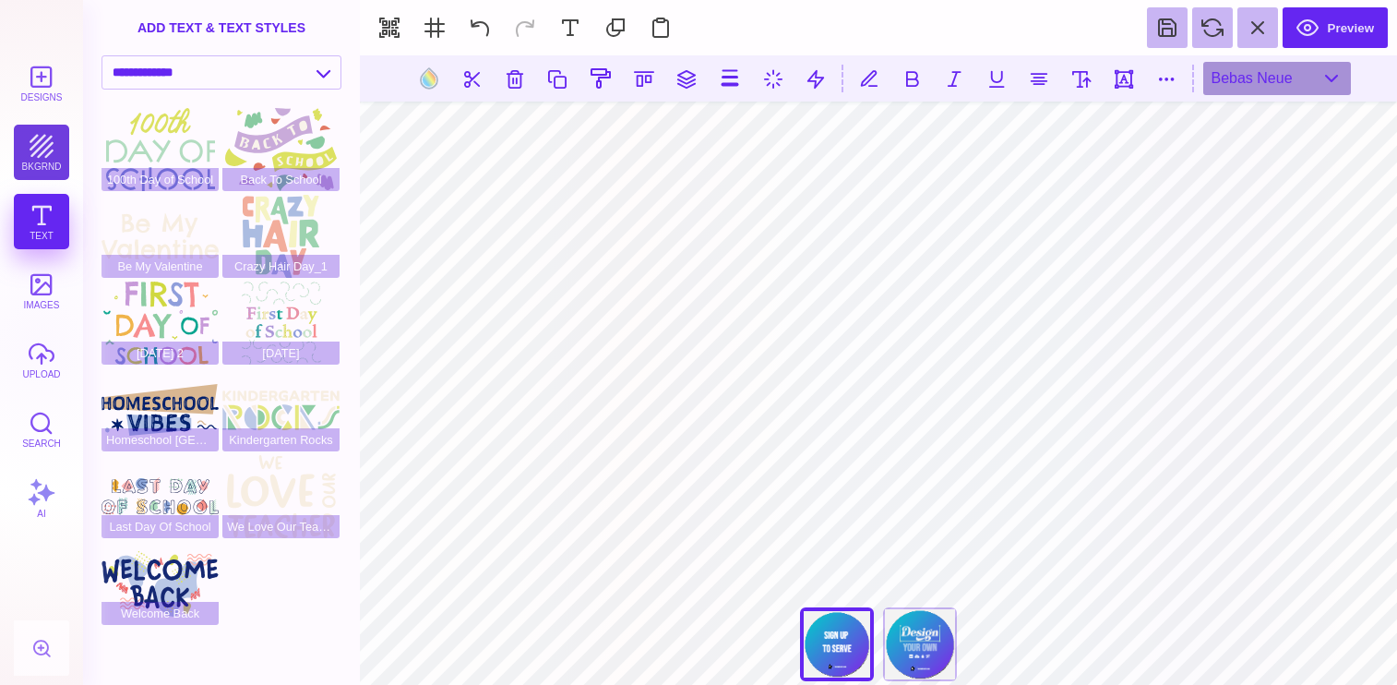
click at [42, 157] on button "bkgrnd" at bounding box center [41, 152] width 55 height 55
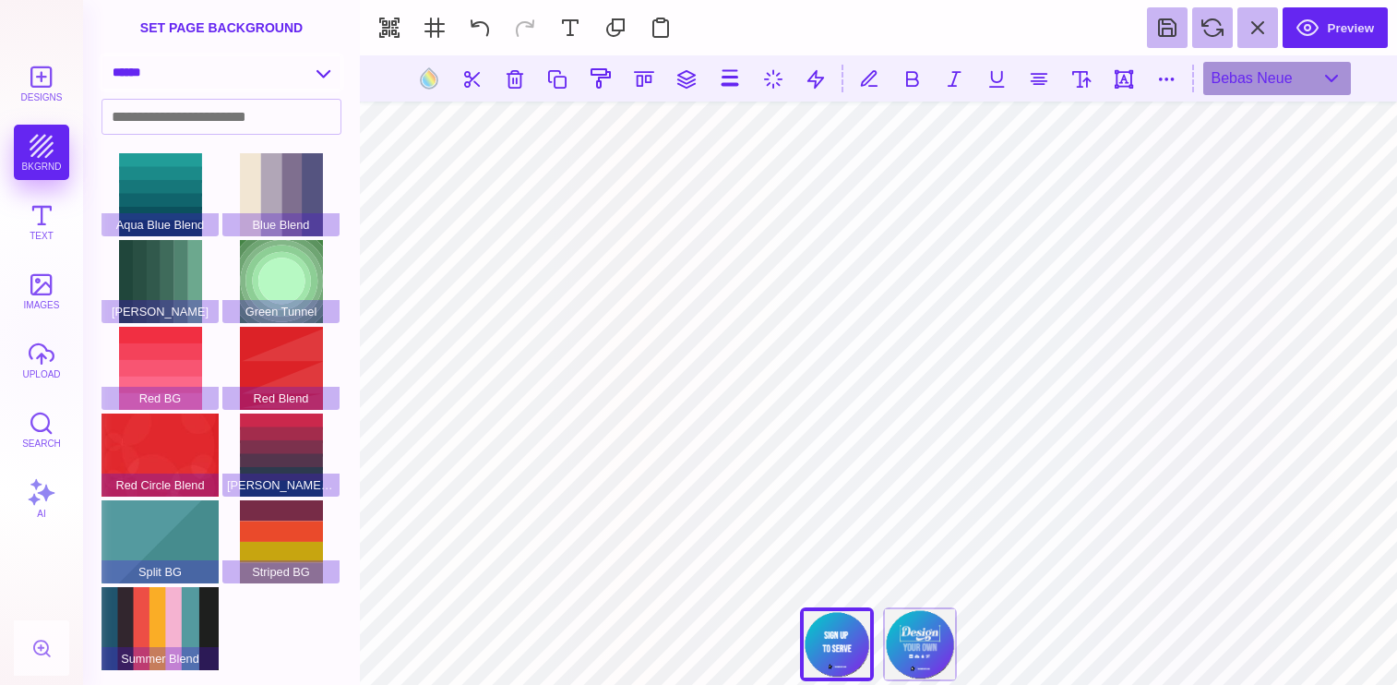
click at [232, 82] on select "**********" at bounding box center [221, 72] width 238 height 32
select select "**********"
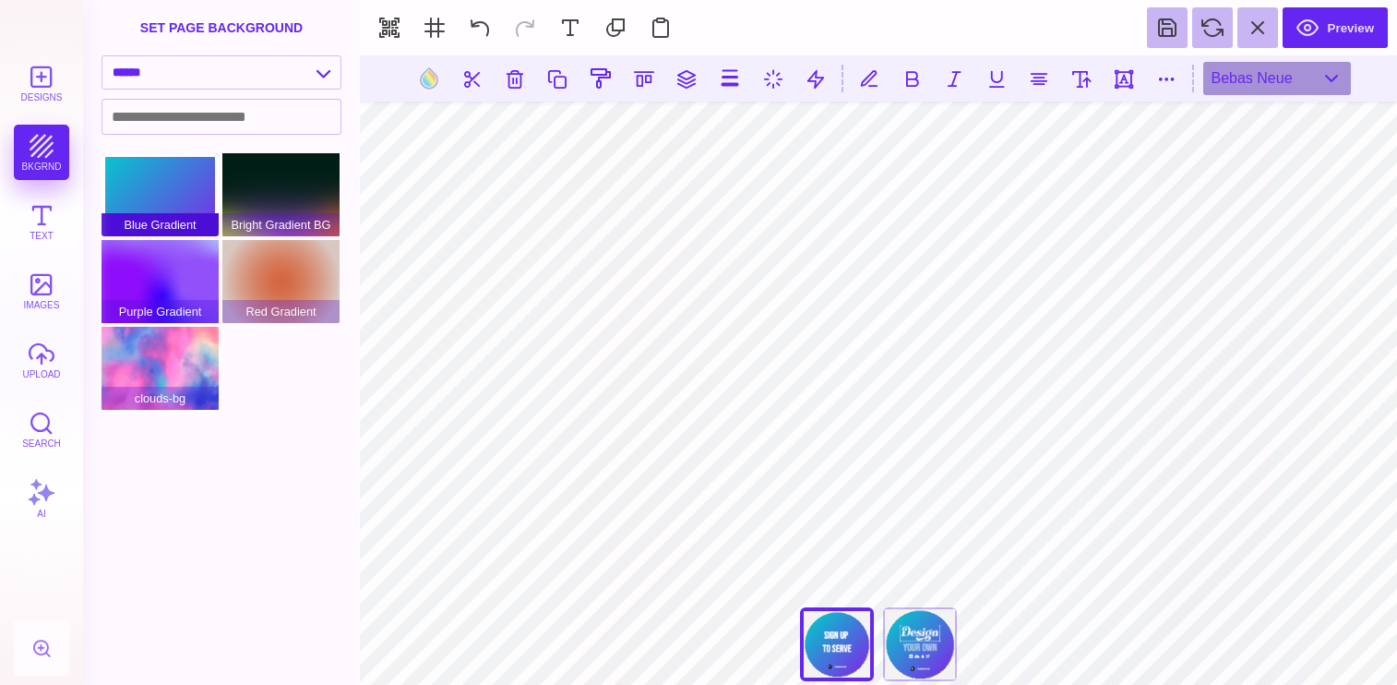
click at [165, 195] on div "Blue Gradient" at bounding box center [159, 194] width 117 height 83
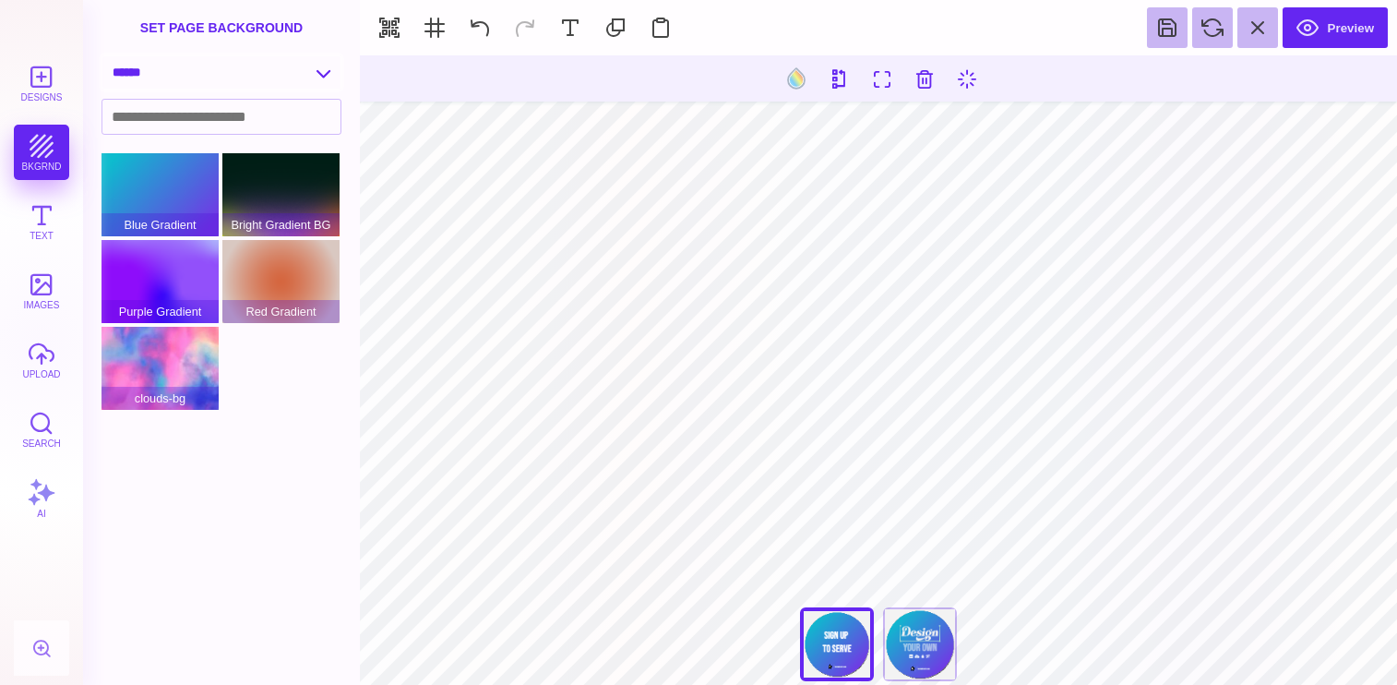
click at [271, 85] on select "**********" at bounding box center [221, 72] width 238 height 32
click at [37, 283] on button "images" at bounding box center [41, 290] width 55 height 55
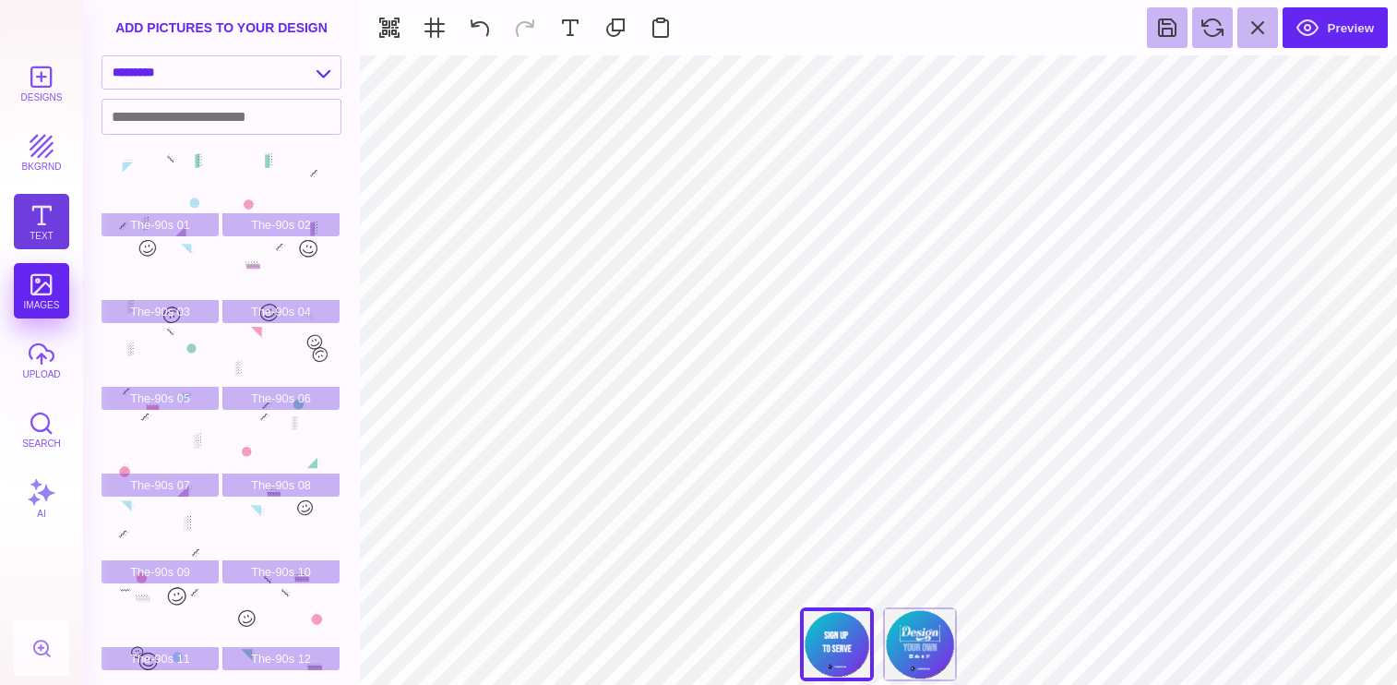
click at [42, 205] on button "Text" at bounding box center [41, 221] width 55 height 55
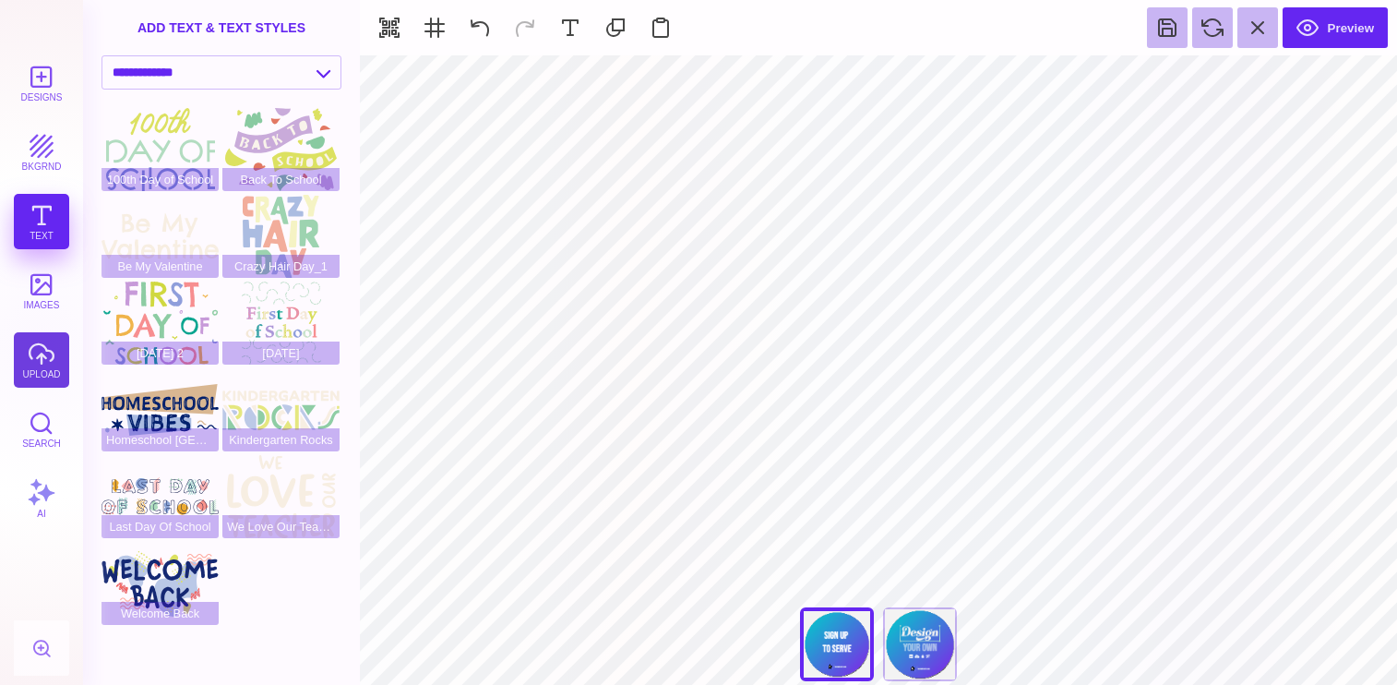
click at [39, 352] on button "upload" at bounding box center [41, 359] width 55 height 55
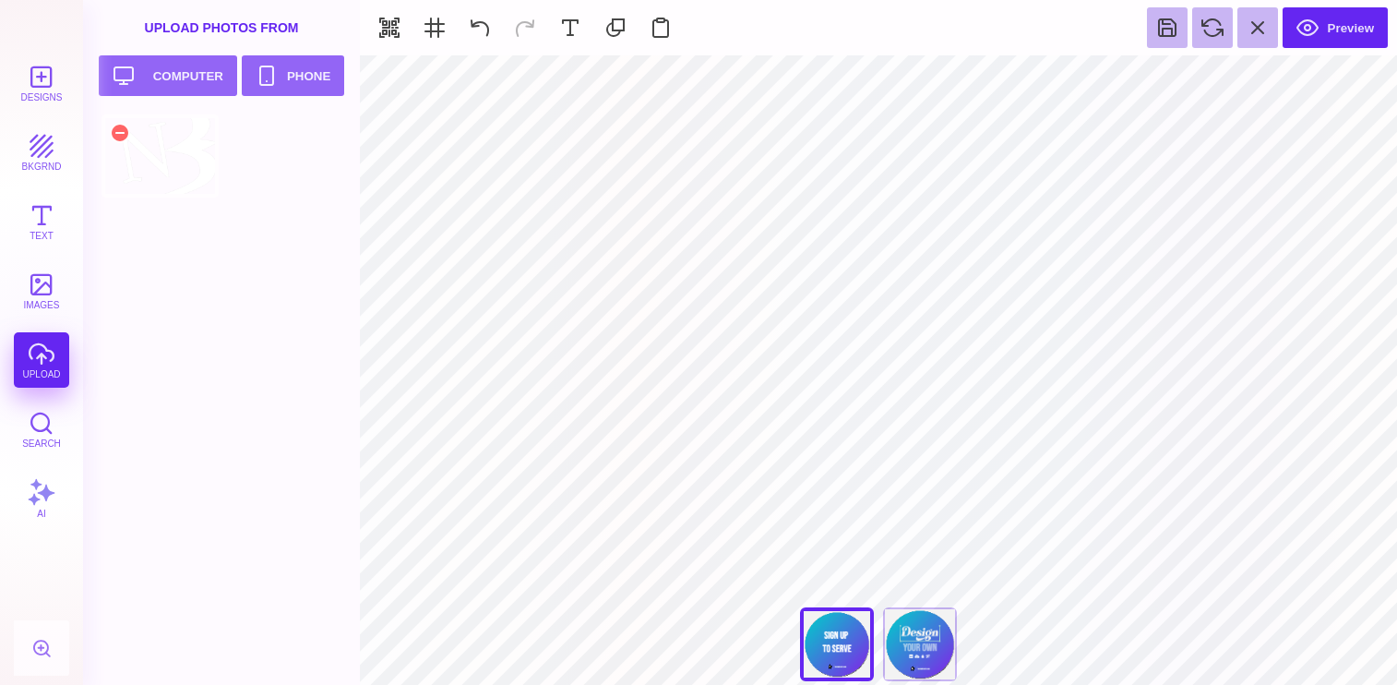
click at [185, 145] on div at bounding box center [159, 155] width 117 height 83
type input "#000000"
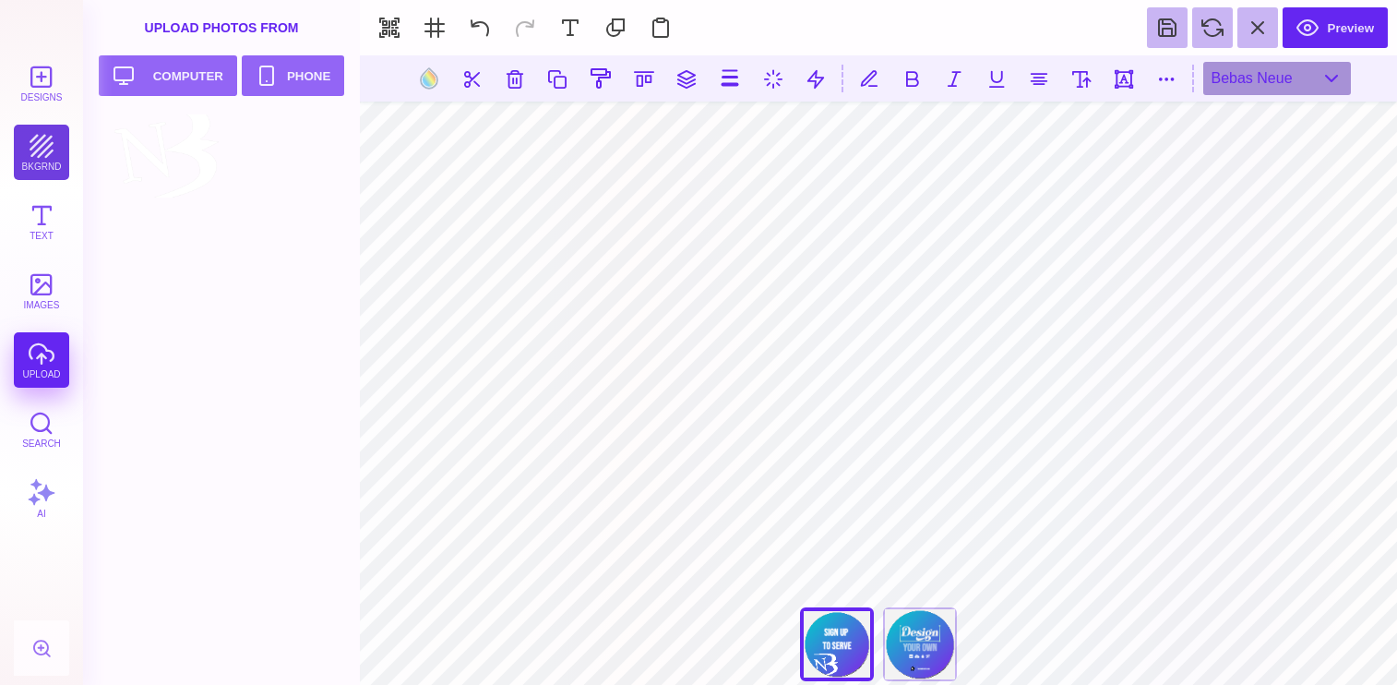
click at [46, 155] on button "bkgrnd" at bounding box center [41, 152] width 55 height 55
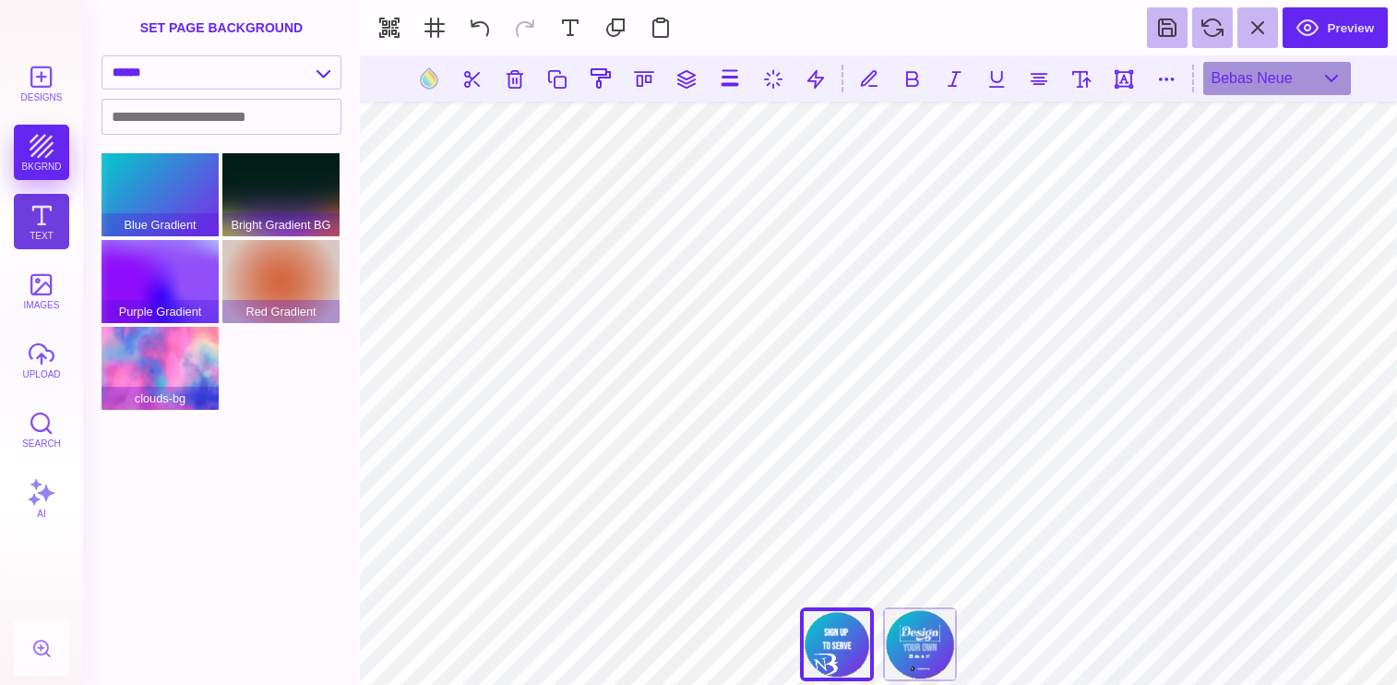
click at [40, 233] on button "Text" at bounding box center [41, 221] width 55 height 55
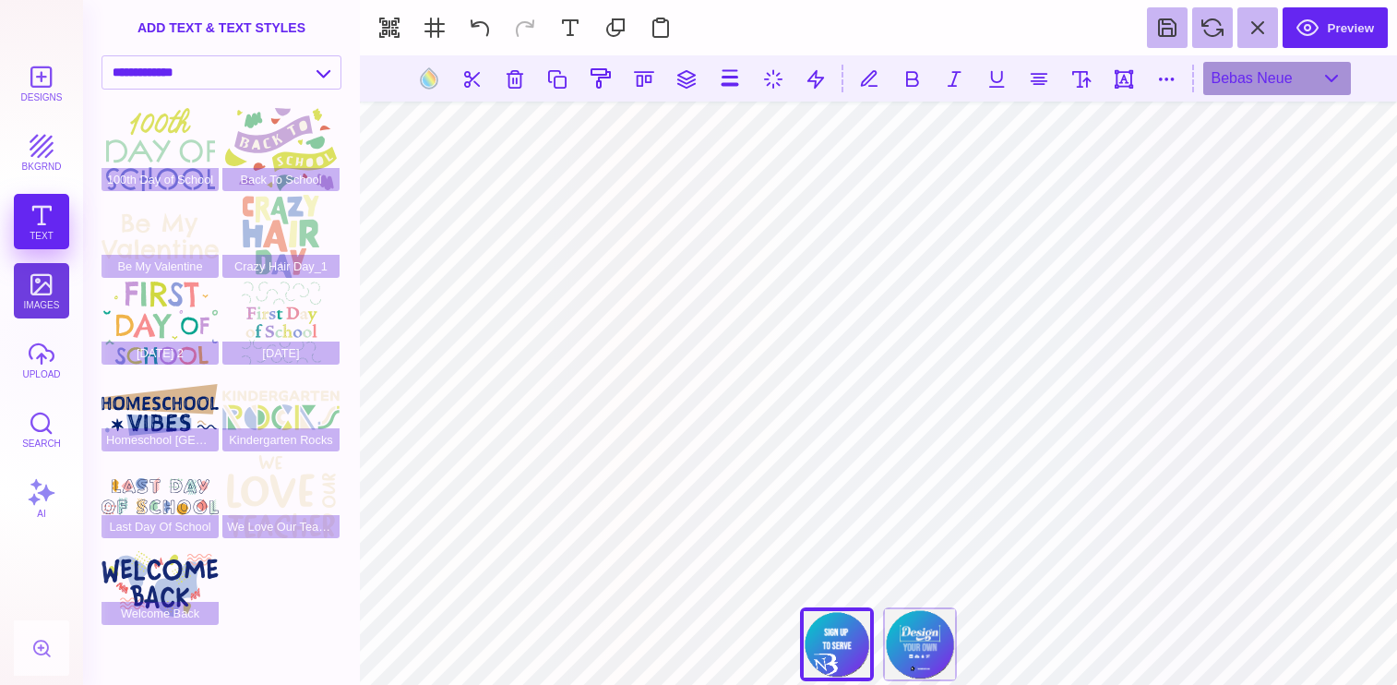
click at [39, 287] on button "images" at bounding box center [41, 290] width 55 height 55
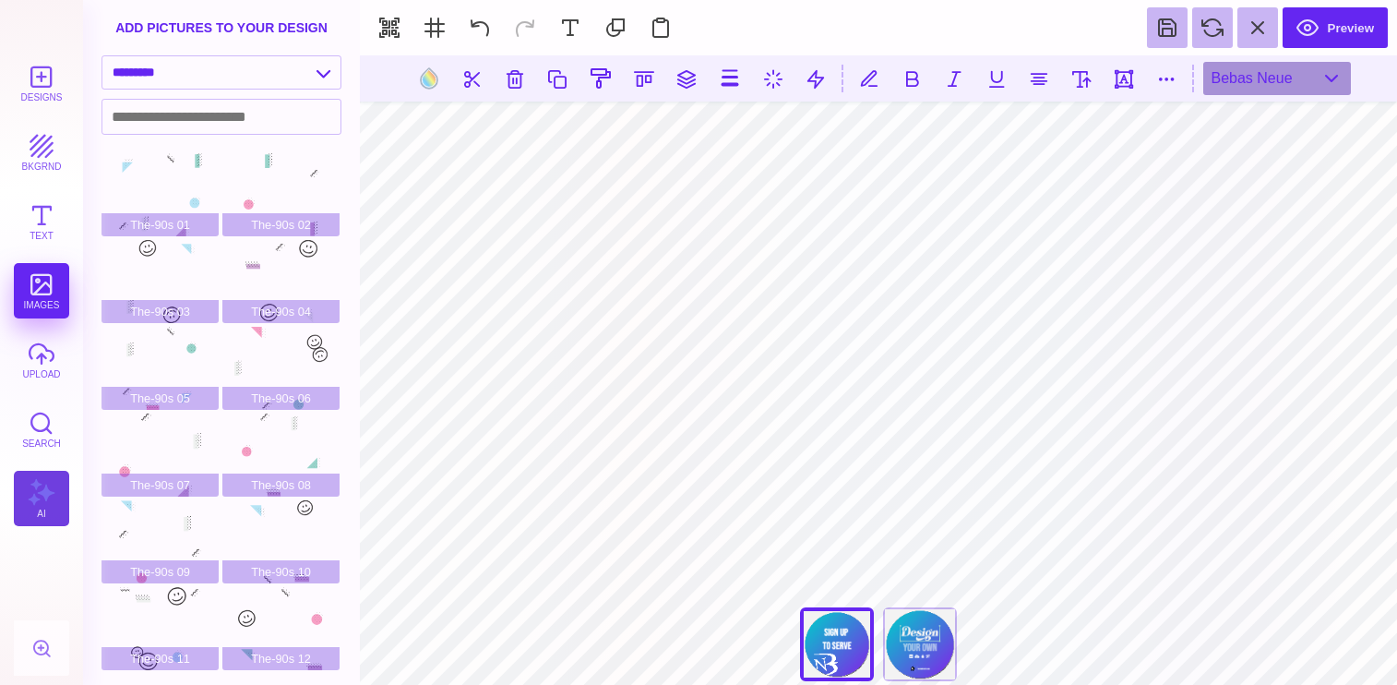
click at [34, 497] on button "AI" at bounding box center [41, 498] width 55 height 55
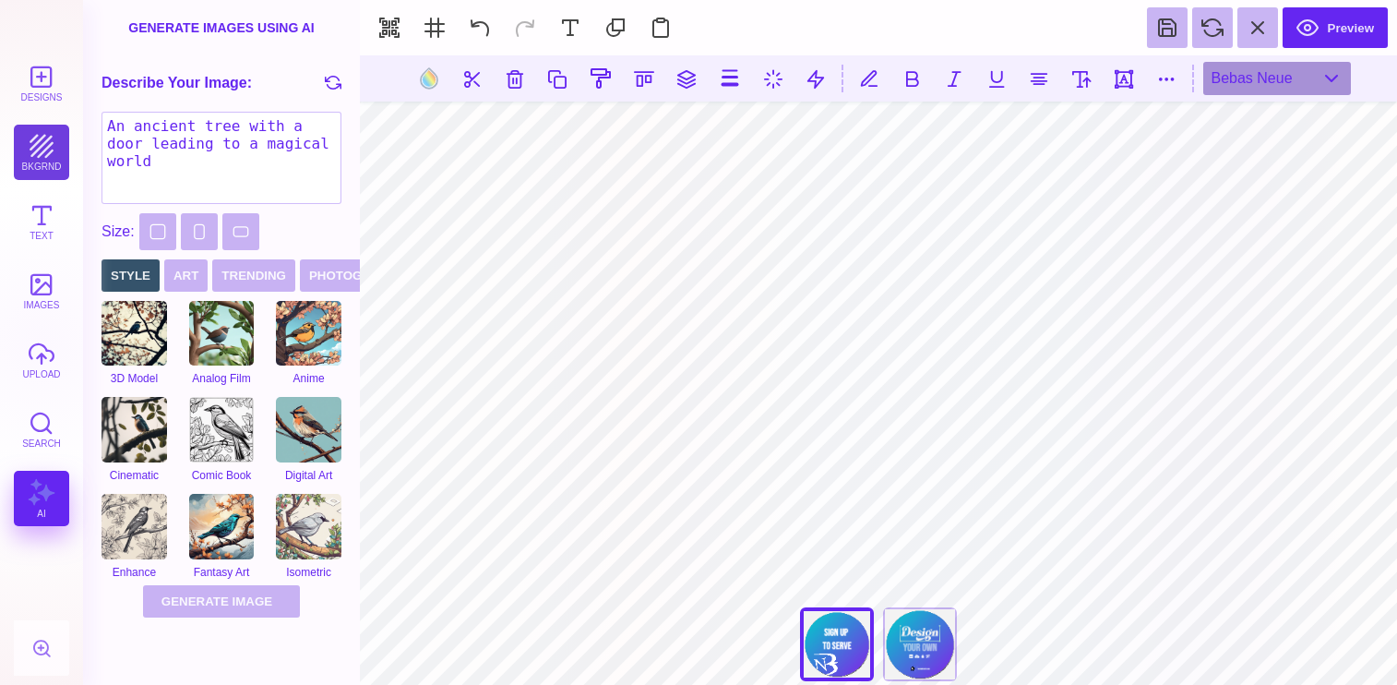
click at [36, 148] on button "bkgrnd" at bounding box center [41, 152] width 55 height 55
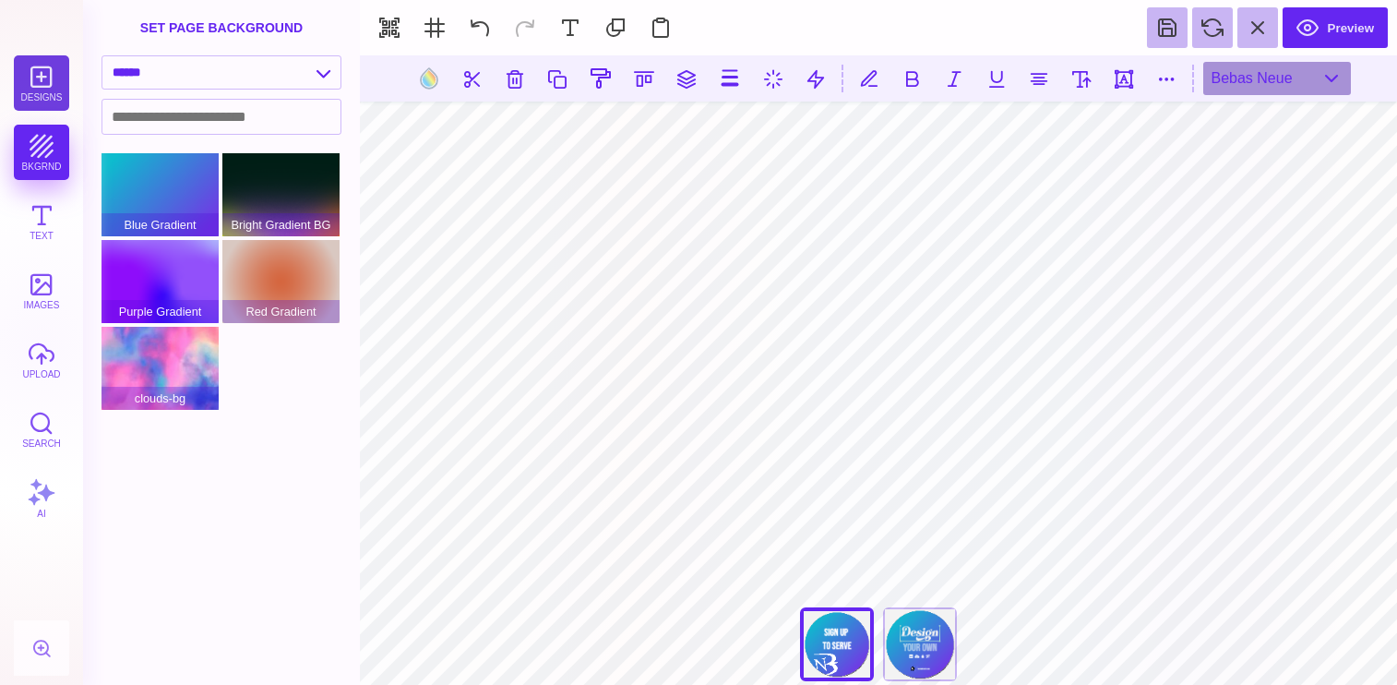
click at [43, 94] on button "Designs" at bounding box center [41, 82] width 55 height 55
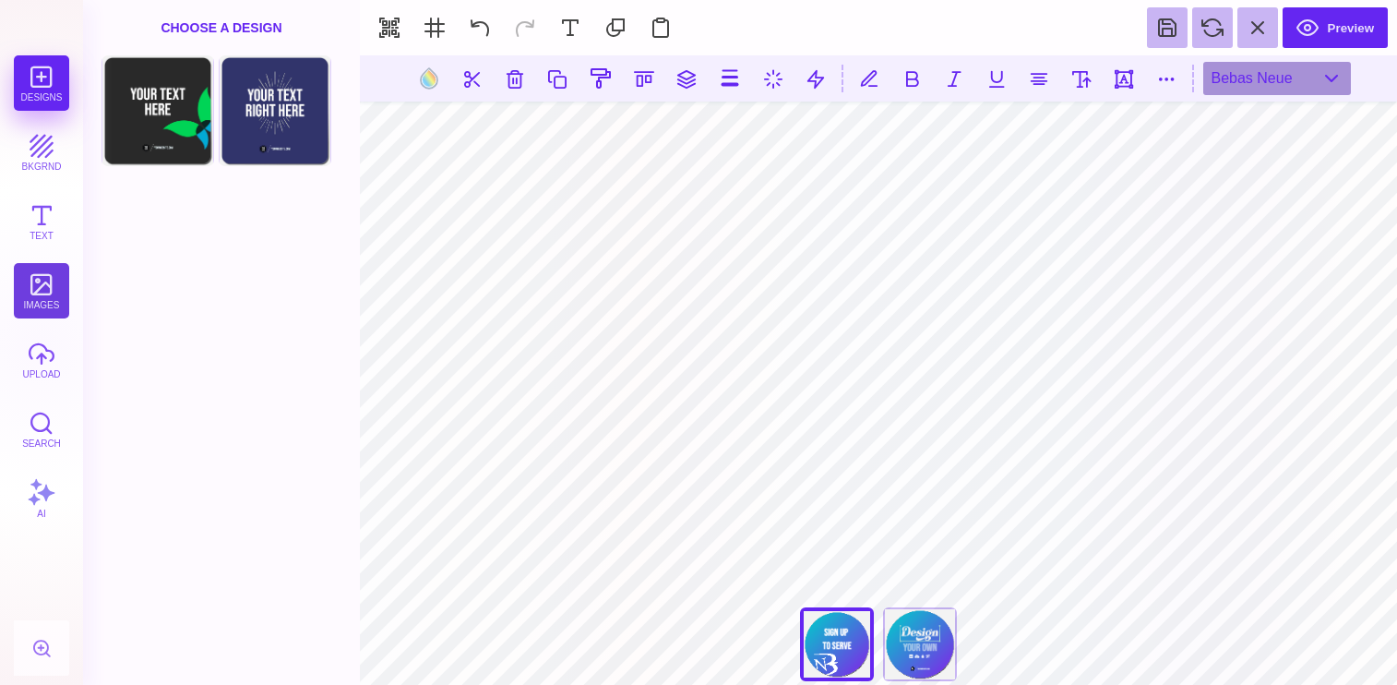
click at [30, 292] on button "images" at bounding box center [41, 290] width 55 height 55
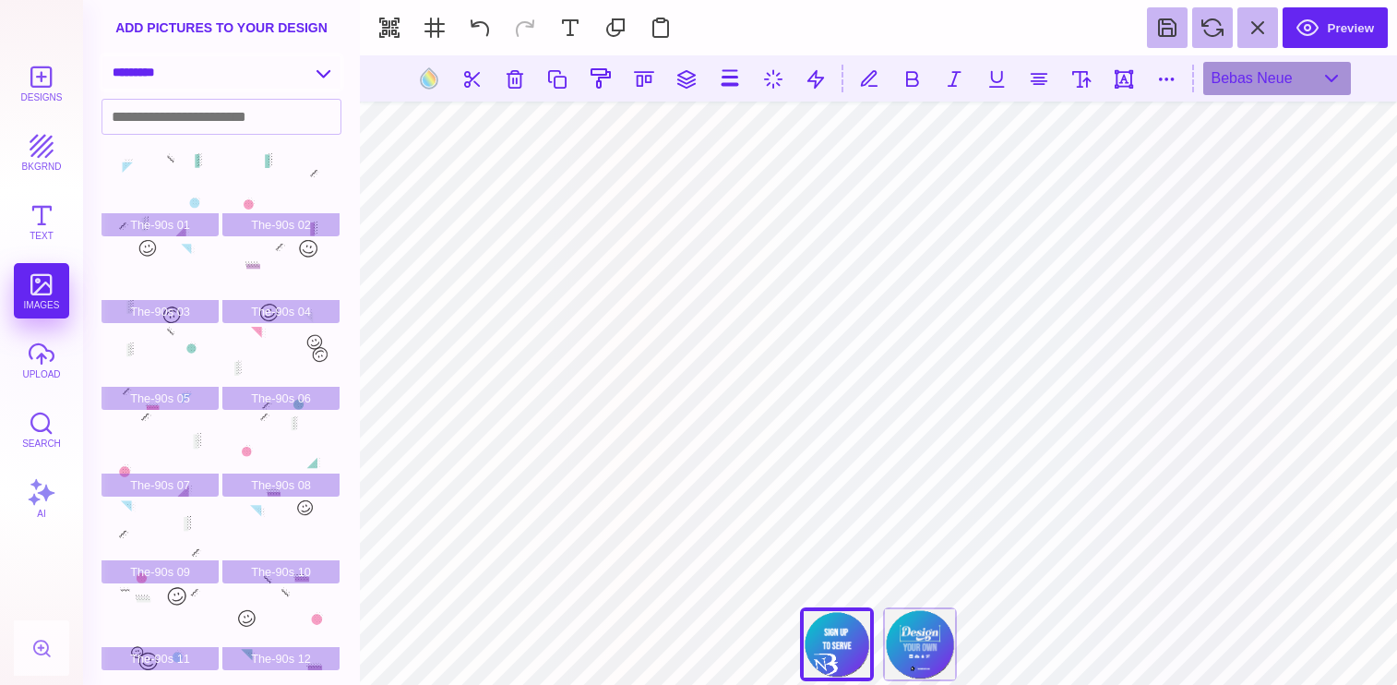
click at [226, 78] on select "**********" at bounding box center [221, 72] width 238 height 32
select select "**********"
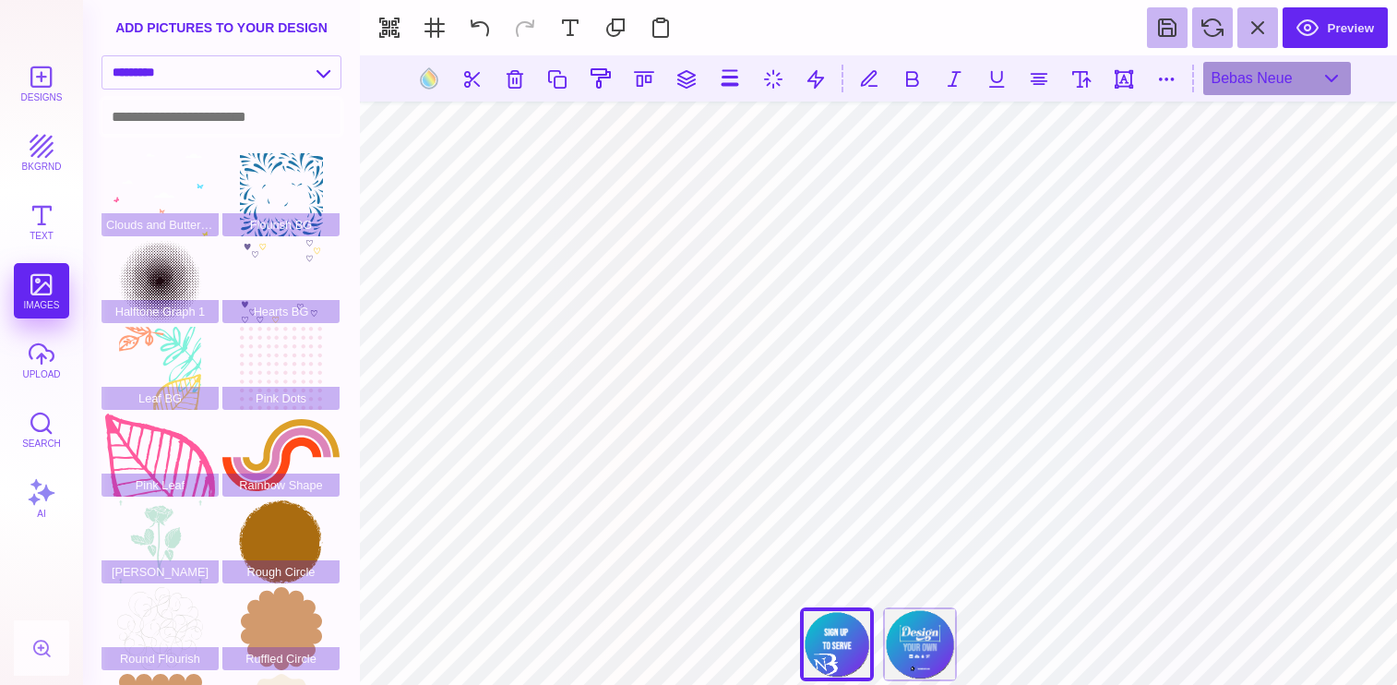
click at [230, 115] on input at bounding box center [221, 117] width 238 height 34
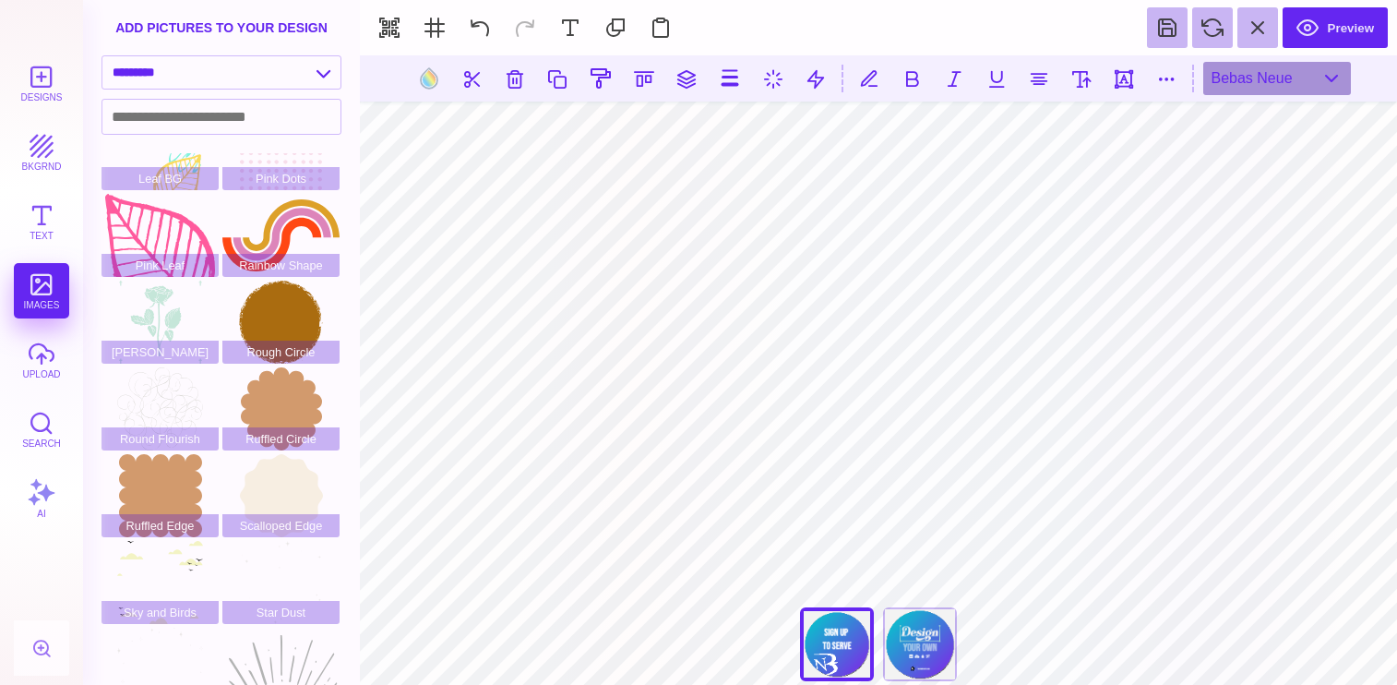
scroll to position [327, 0]
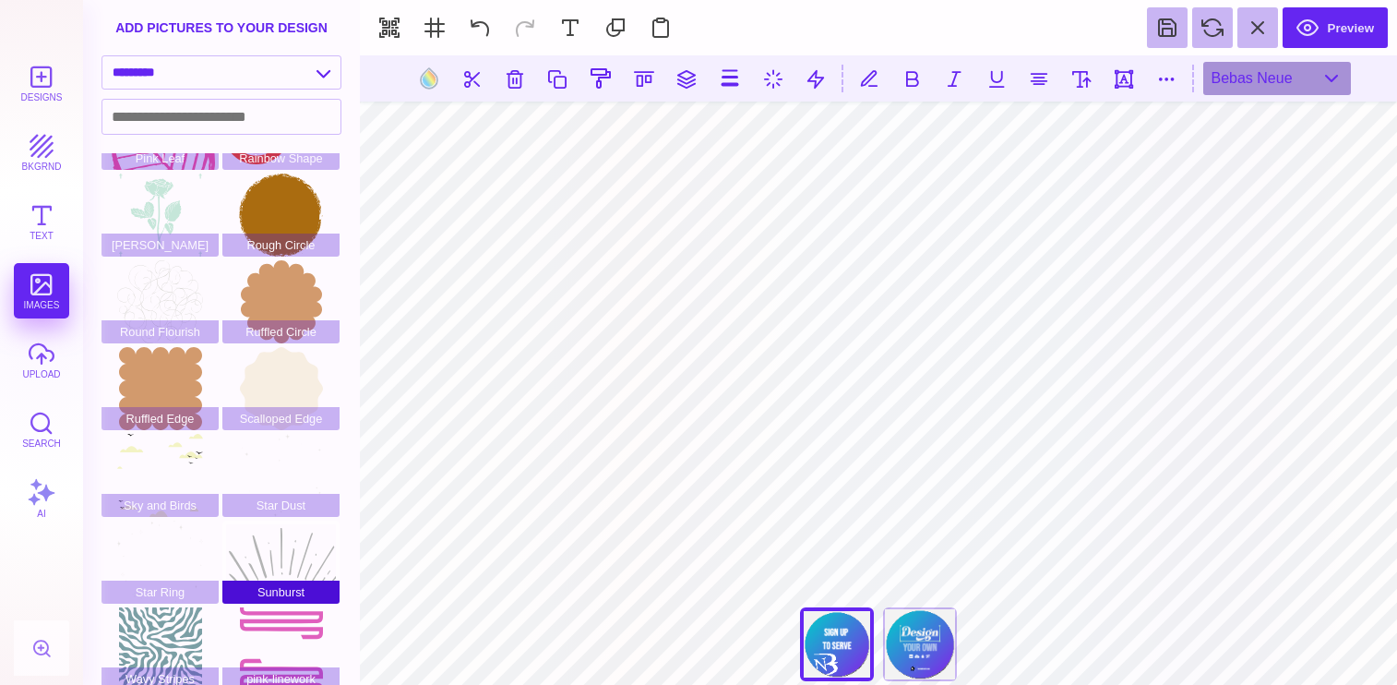
click at [287, 552] on div "Sunburst" at bounding box center [280, 561] width 117 height 83
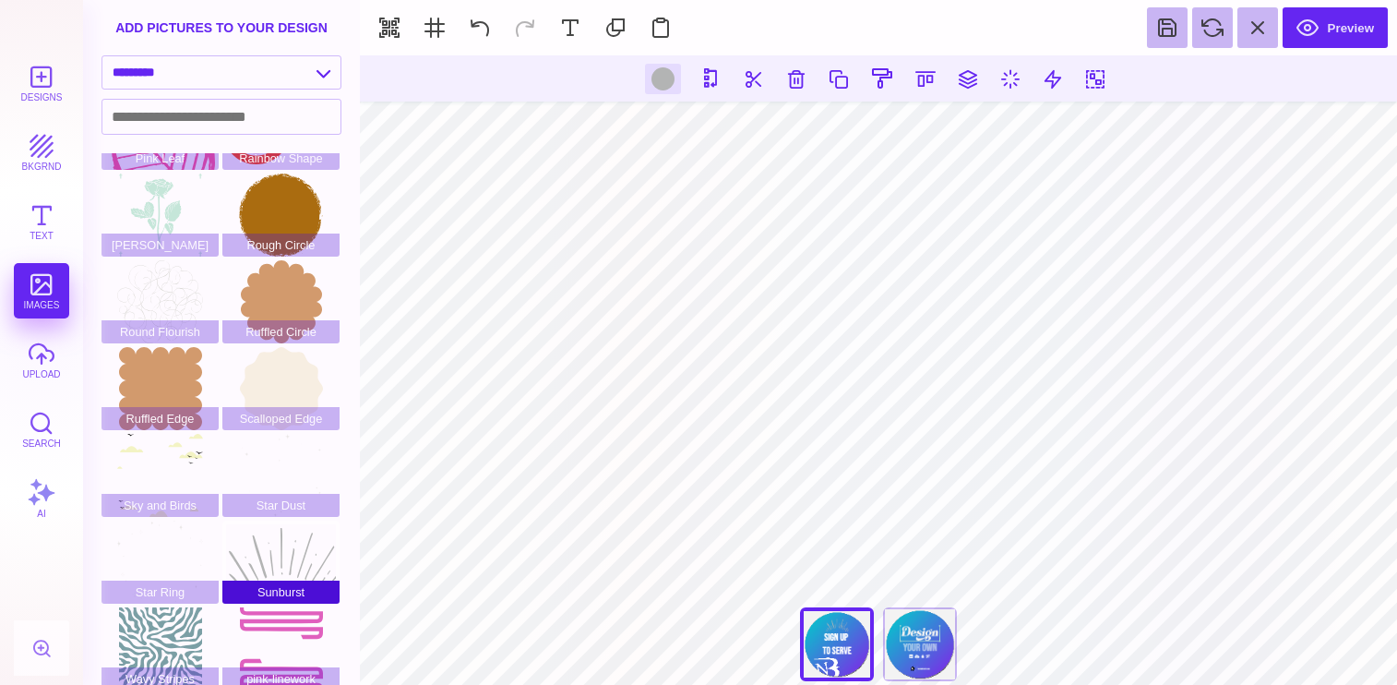
click at [247, 548] on div "Sunburst" at bounding box center [280, 561] width 117 height 83
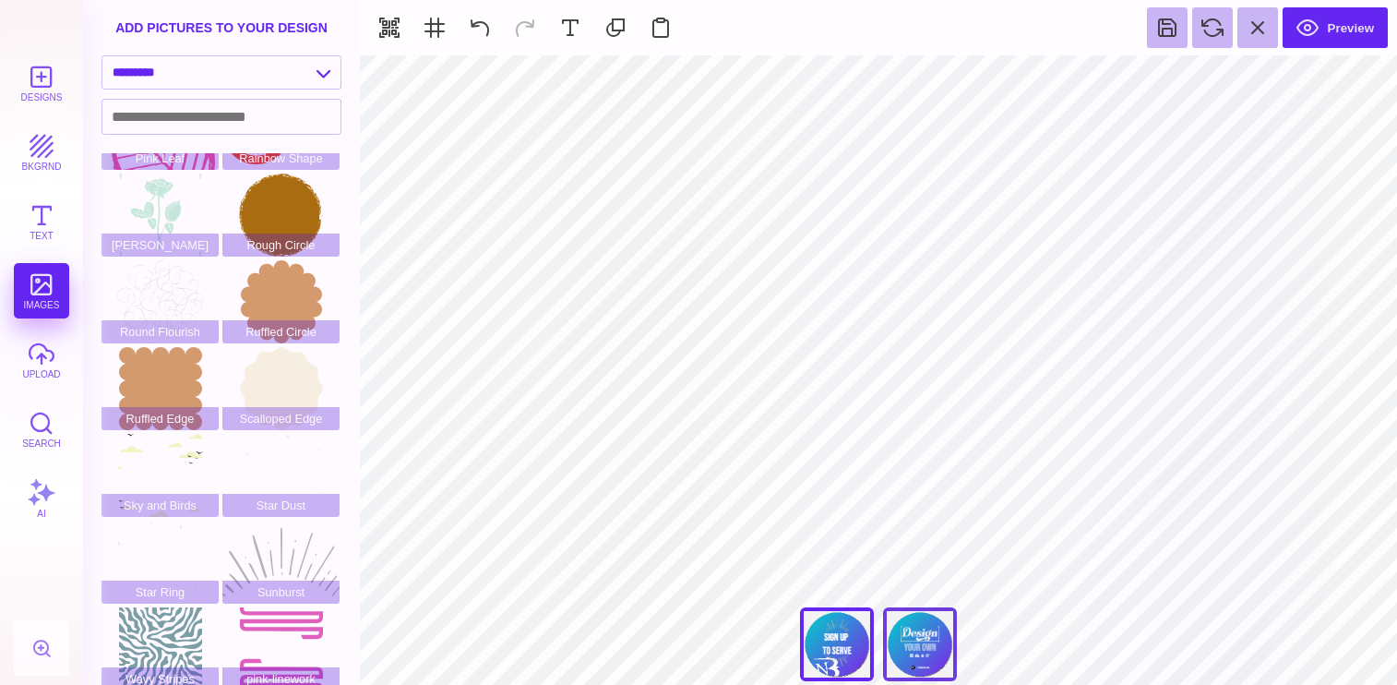
click at [935, 652] on div "Back" at bounding box center [920, 644] width 74 height 74
click at [841, 633] on div "Front" at bounding box center [837, 644] width 74 height 74
type input "#FFFFFF"
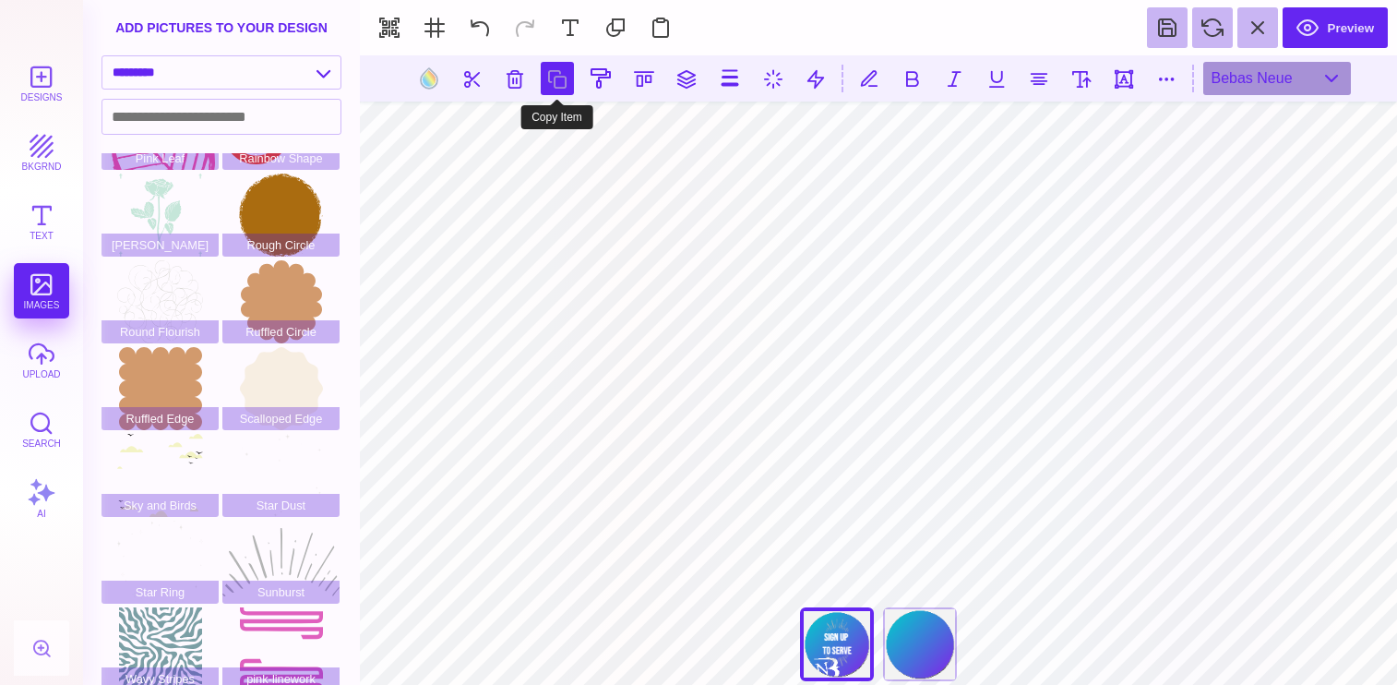
click at [564, 88] on button at bounding box center [557, 78] width 33 height 33
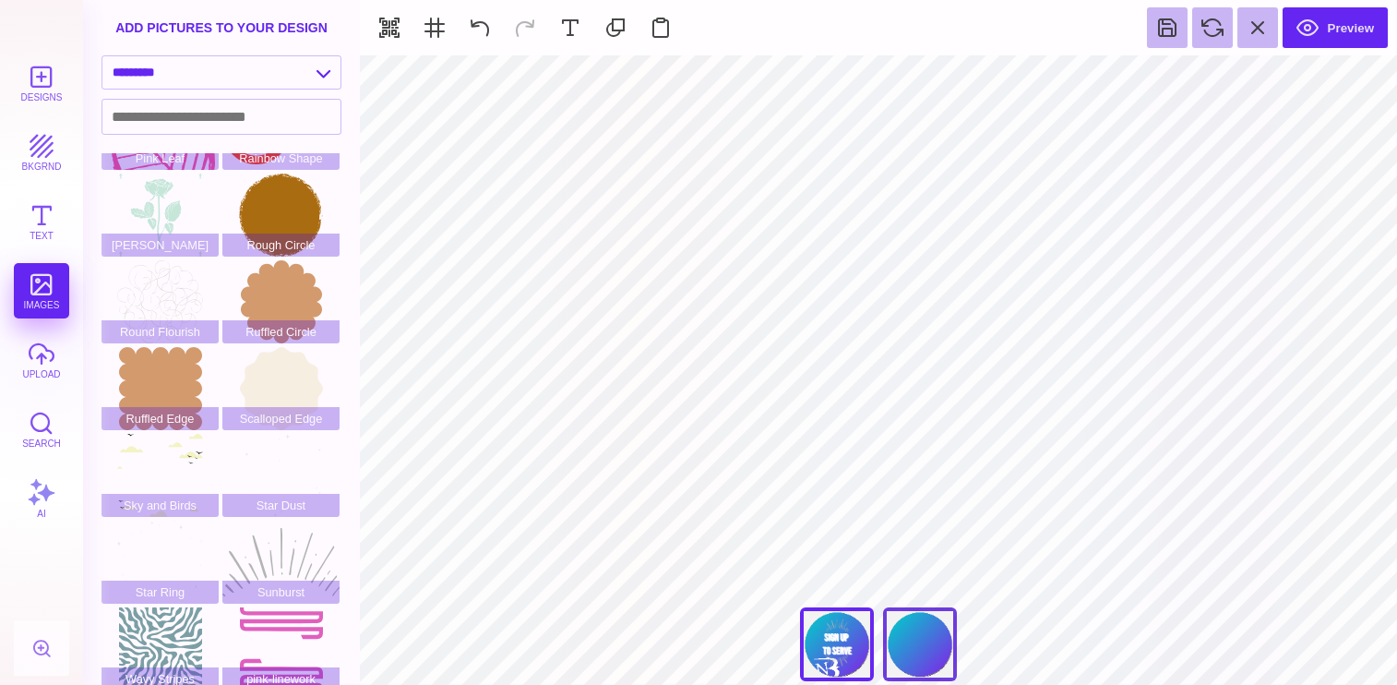
click at [936, 633] on div "Back" at bounding box center [920, 644] width 74 height 74
click at [670, 25] on button at bounding box center [660, 27] width 41 height 41
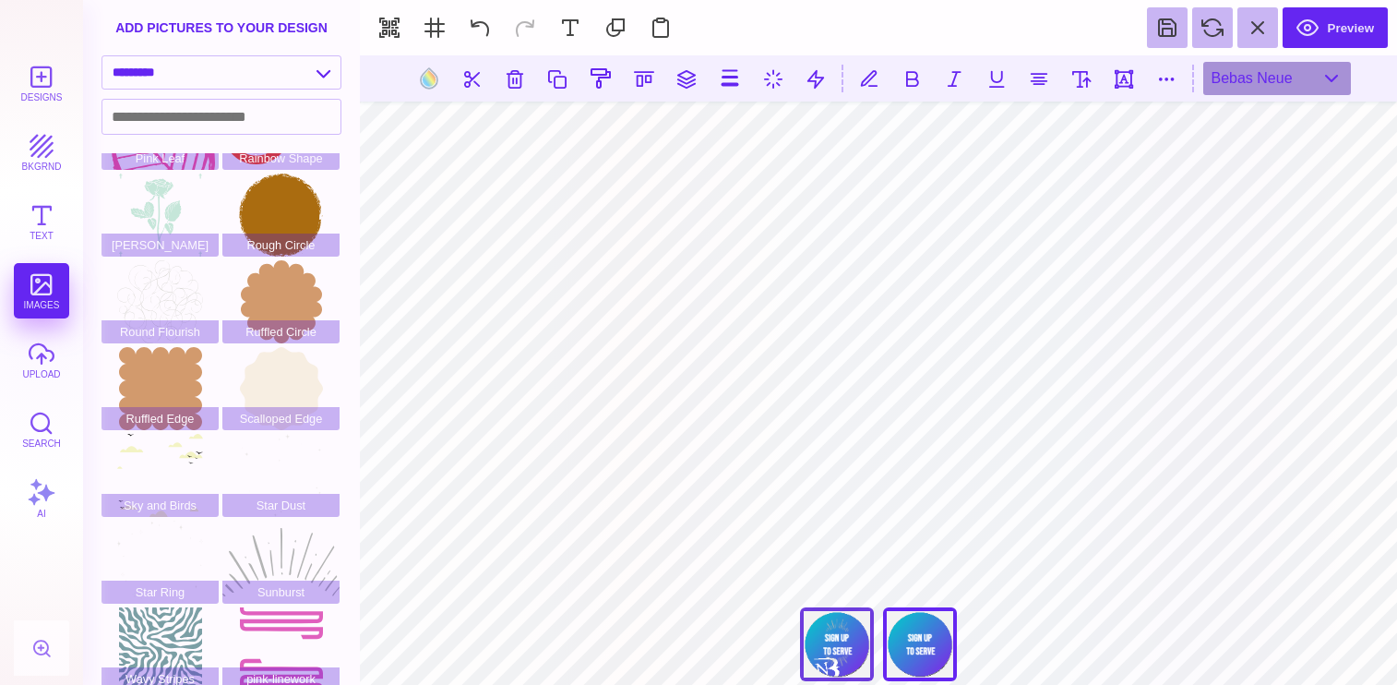
click at [821, 646] on div "Front" at bounding box center [837, 644] width 74 height 74
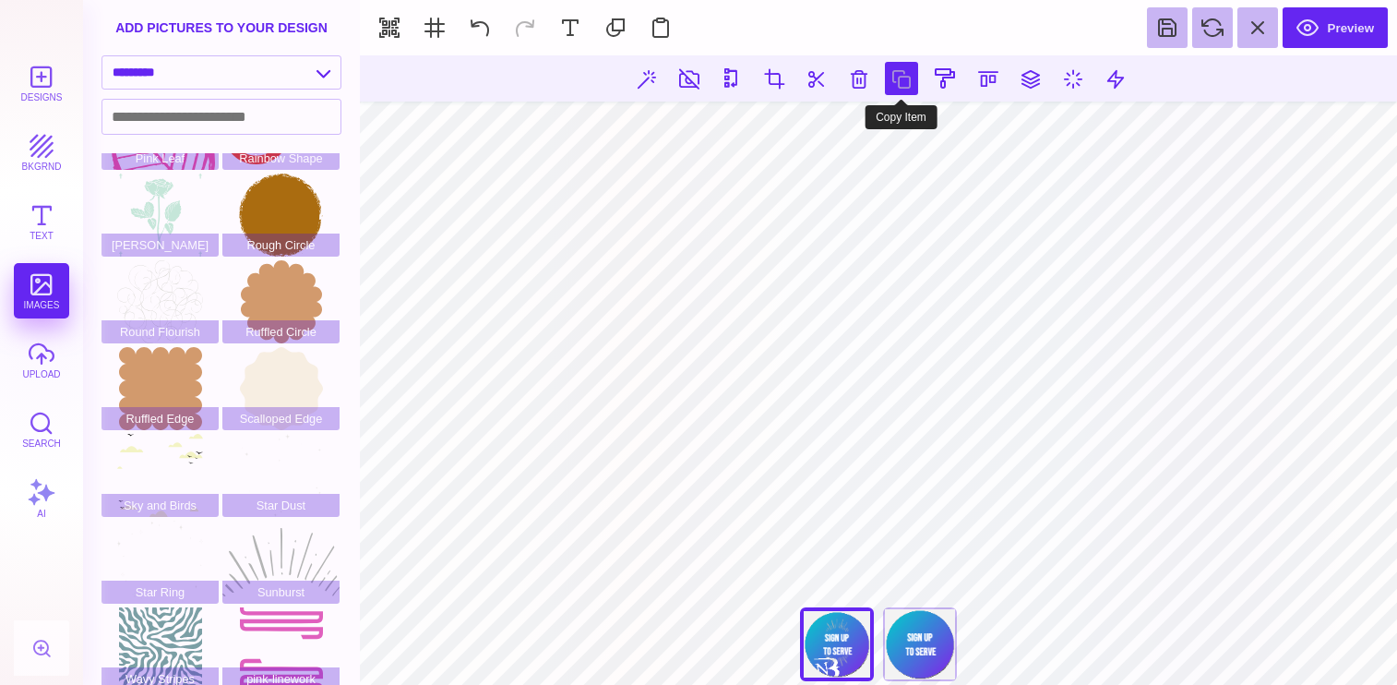
click at [892, 82] on button at bounding box center [901, 78] width 33 height 33
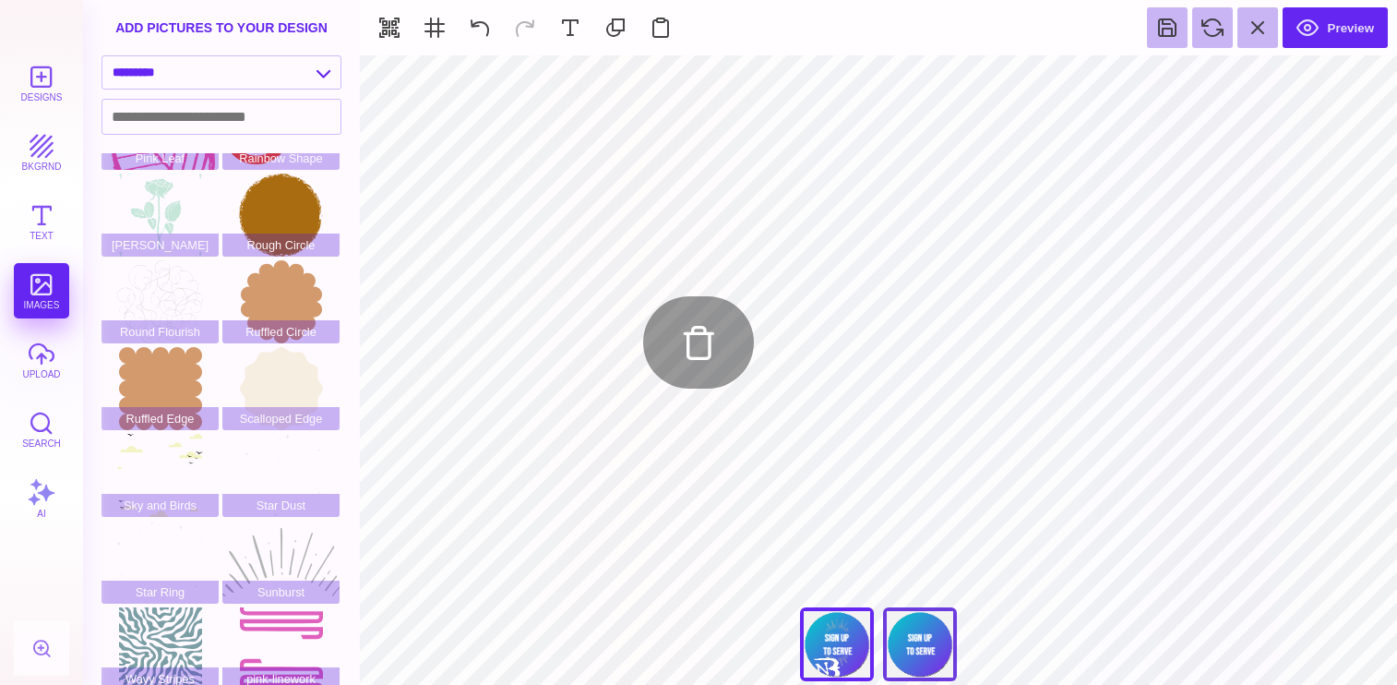
click at [917, 640] on div "Back" at bounding box center [920, 644] width 74 height 74
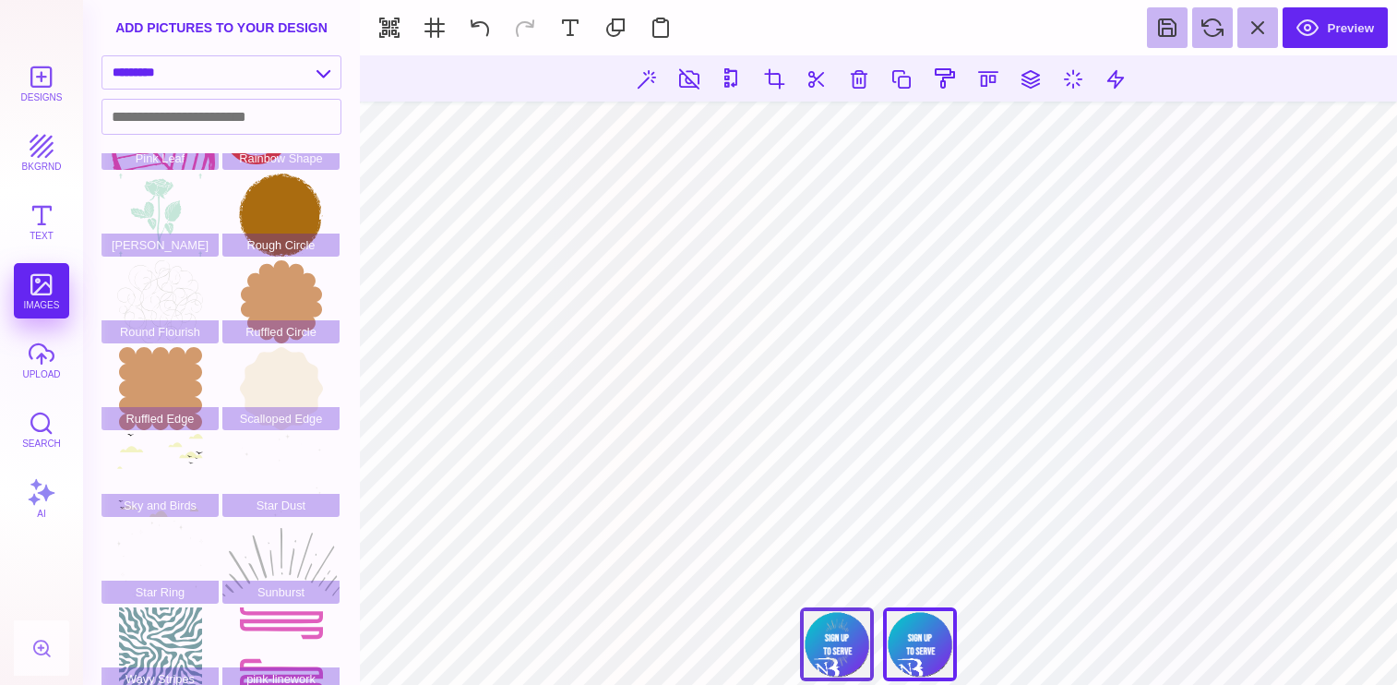
click at [838, 631] on div "Front" at bounding box center [837, 644] width 74 height 74
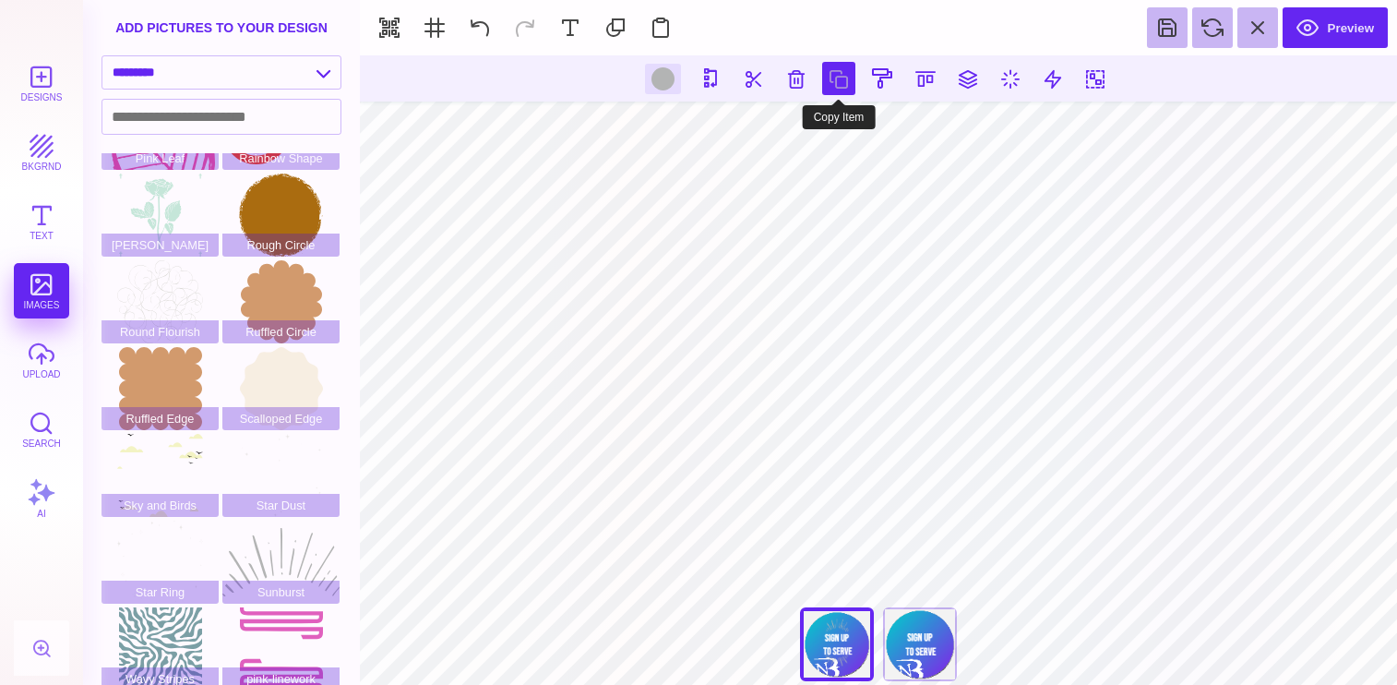
click at [839, 87] on button at bounding box center [838, 78] width 33 height 33
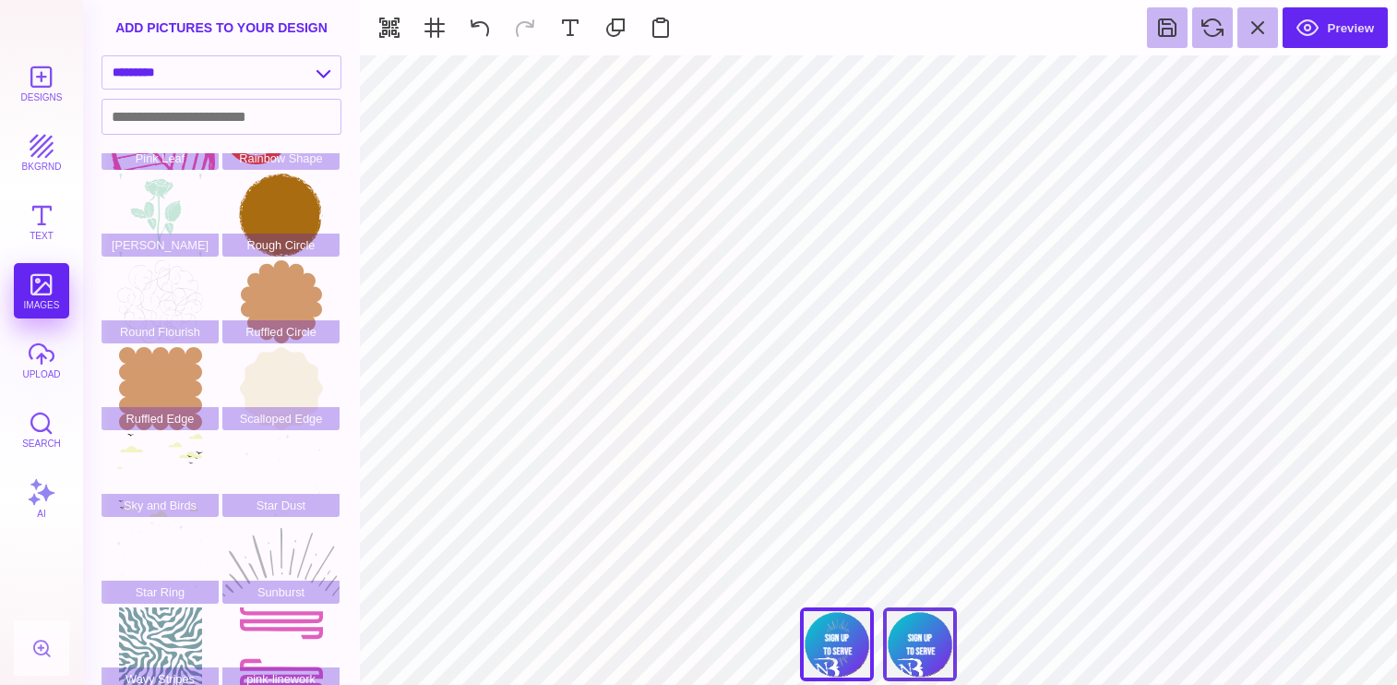
click at [904, 654] on div "Back" at bounding box center [920, 644] width 74 height 74
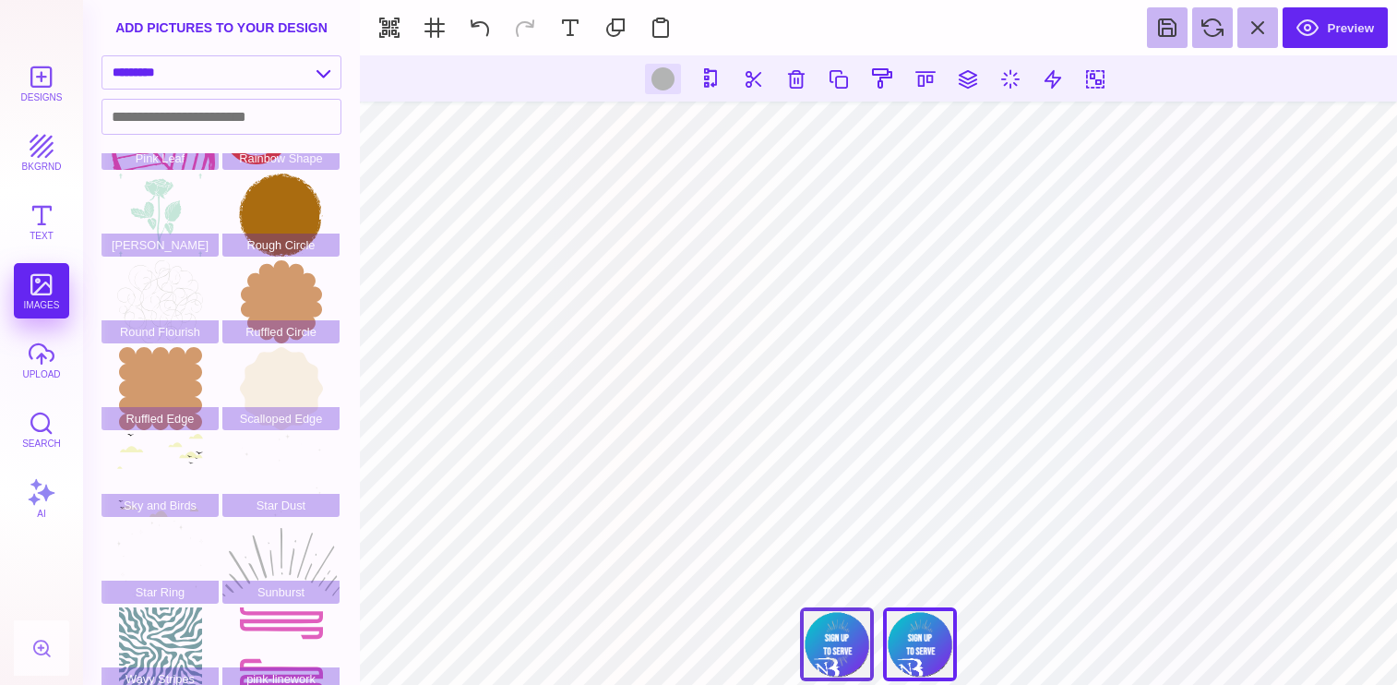
click at [857, 634] on div "Front" at bounding box center [837, 644] width 74 height 74
click at [836, 99] on section at bounding box center [878, 78] width 1037 height 46
click at [922, 632] on div "Back" at bounding box center [920, 644] width 74 height 74
type input "#000000"
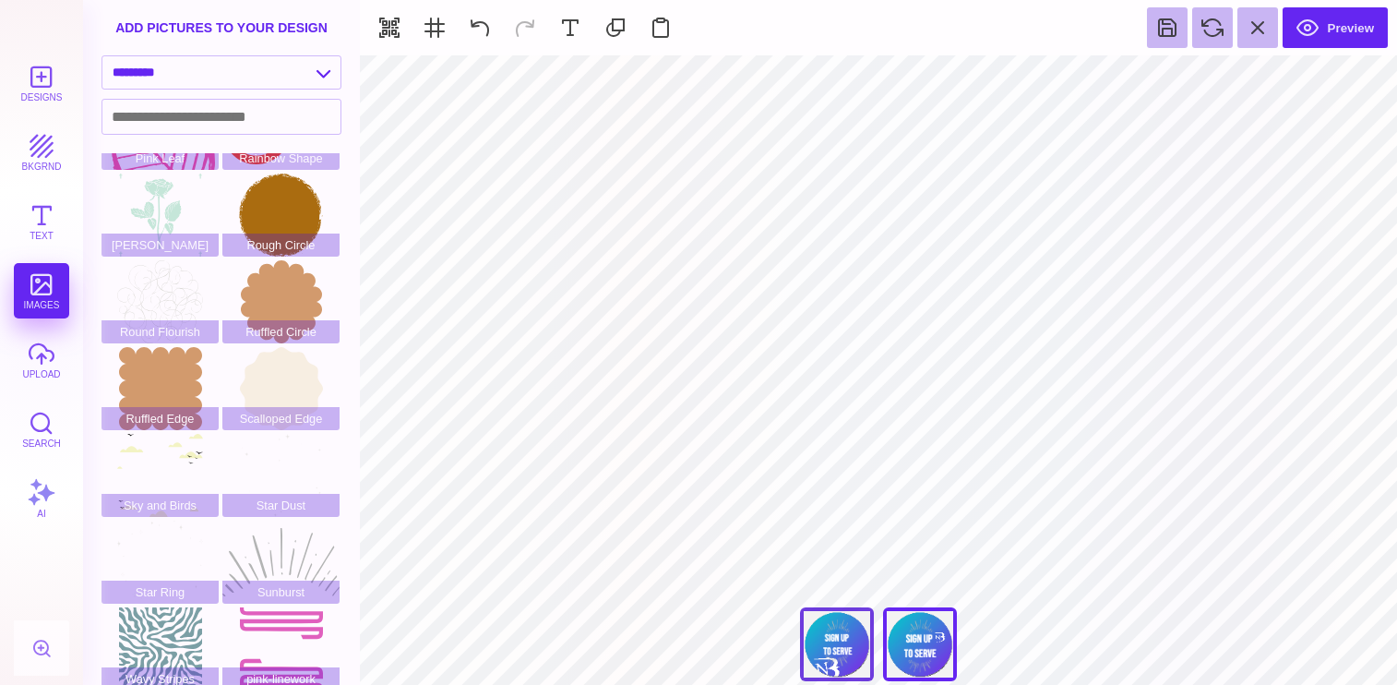
click at [841, 630] on div "Front" at bounding box center [837, 644] width 74 height 74
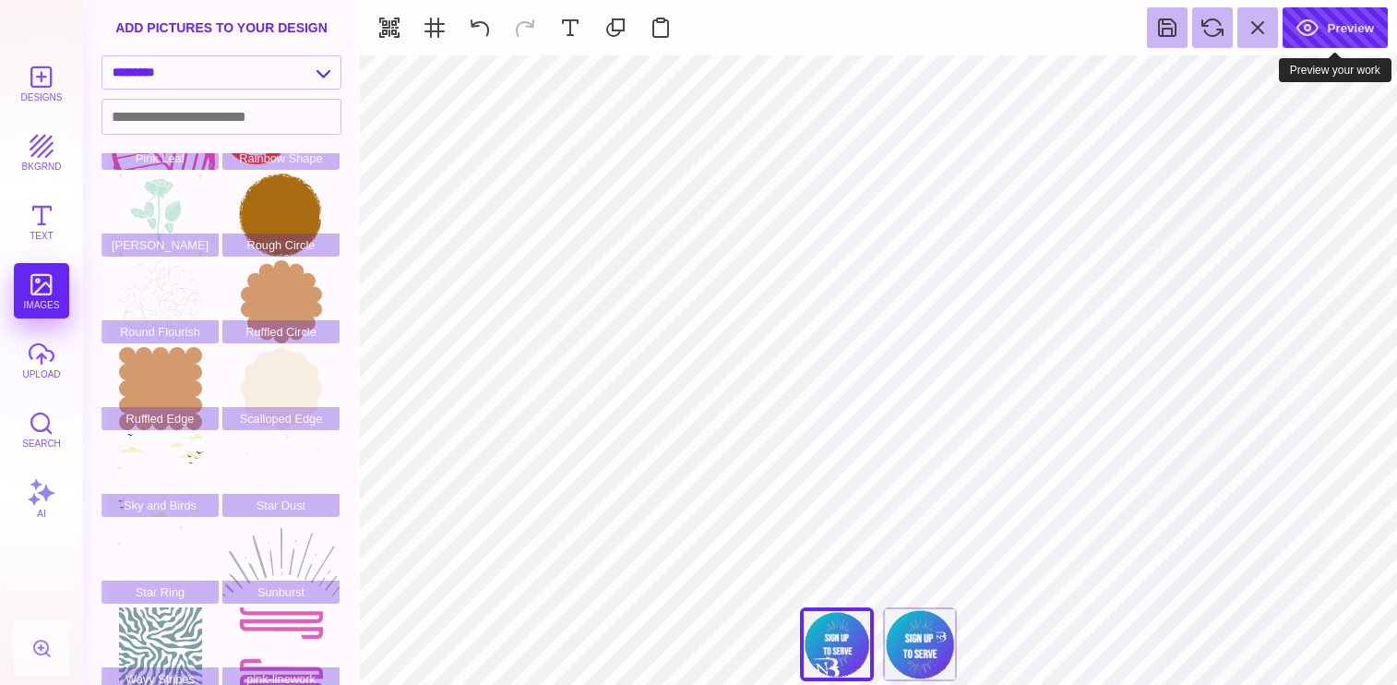
click at [1343, 10] on button "Preview" at bounding box center [1335, 27] width 105 height 41
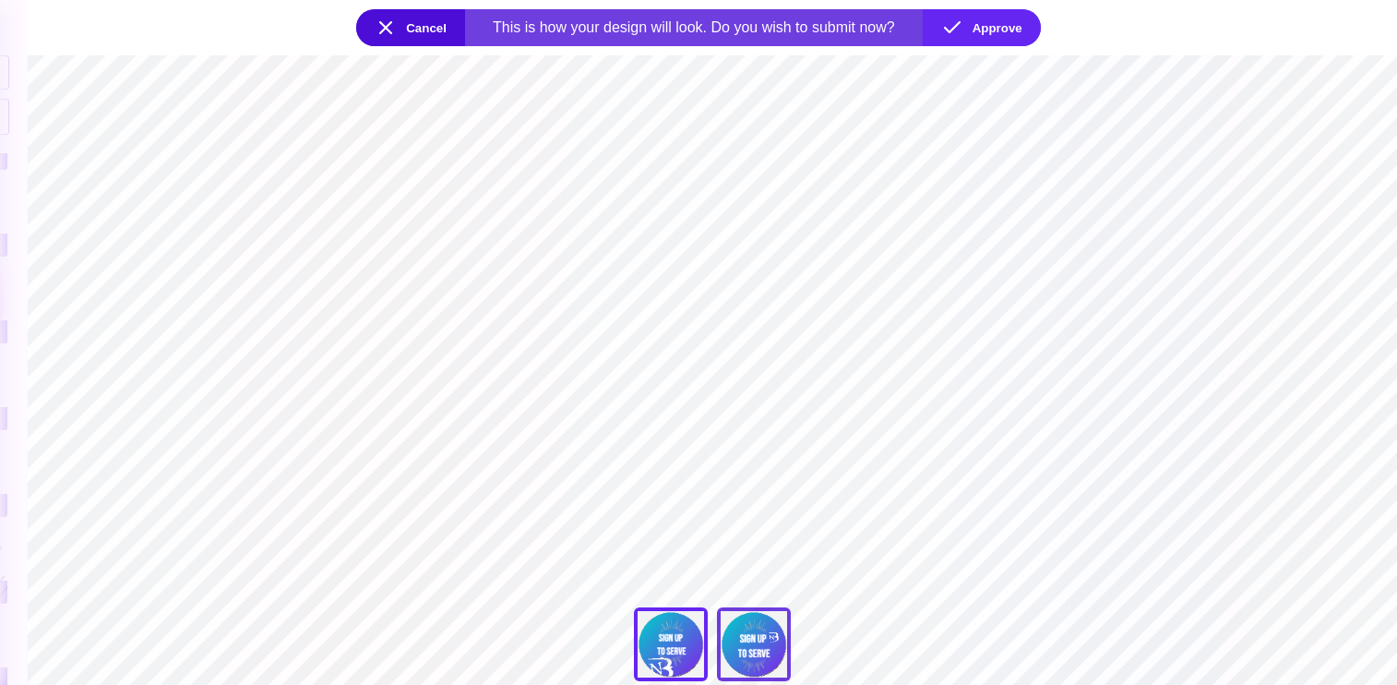
click at [738, 662] on div "Back" at bounding box center [754, 644] width 74 height 74
click at [660, 647] on div "Front" at bounding box center [671, 644] width 74 height 74
click at [1004, 38] on button "Approve" at bounding box center [982, 27] width 118 height 37
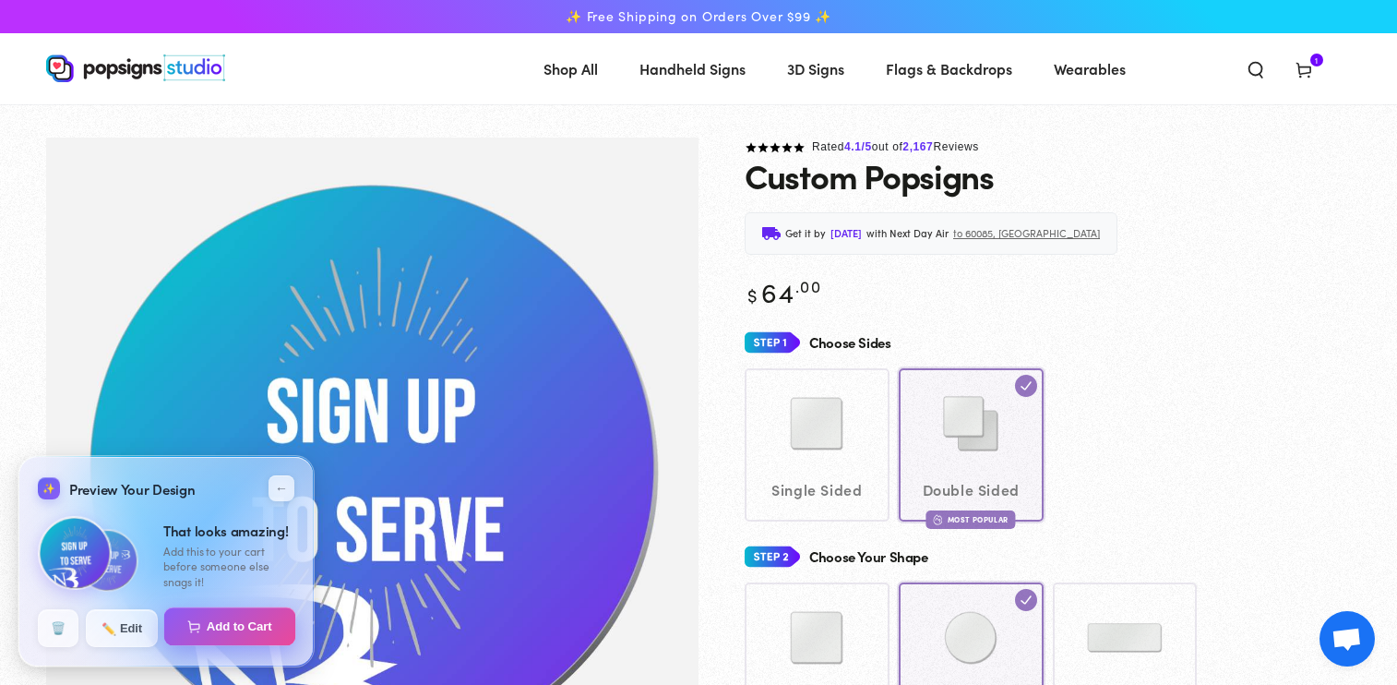
click at [241, 628] on button "Add to Cart" at bounding box center [230, 626] width 132 height 39
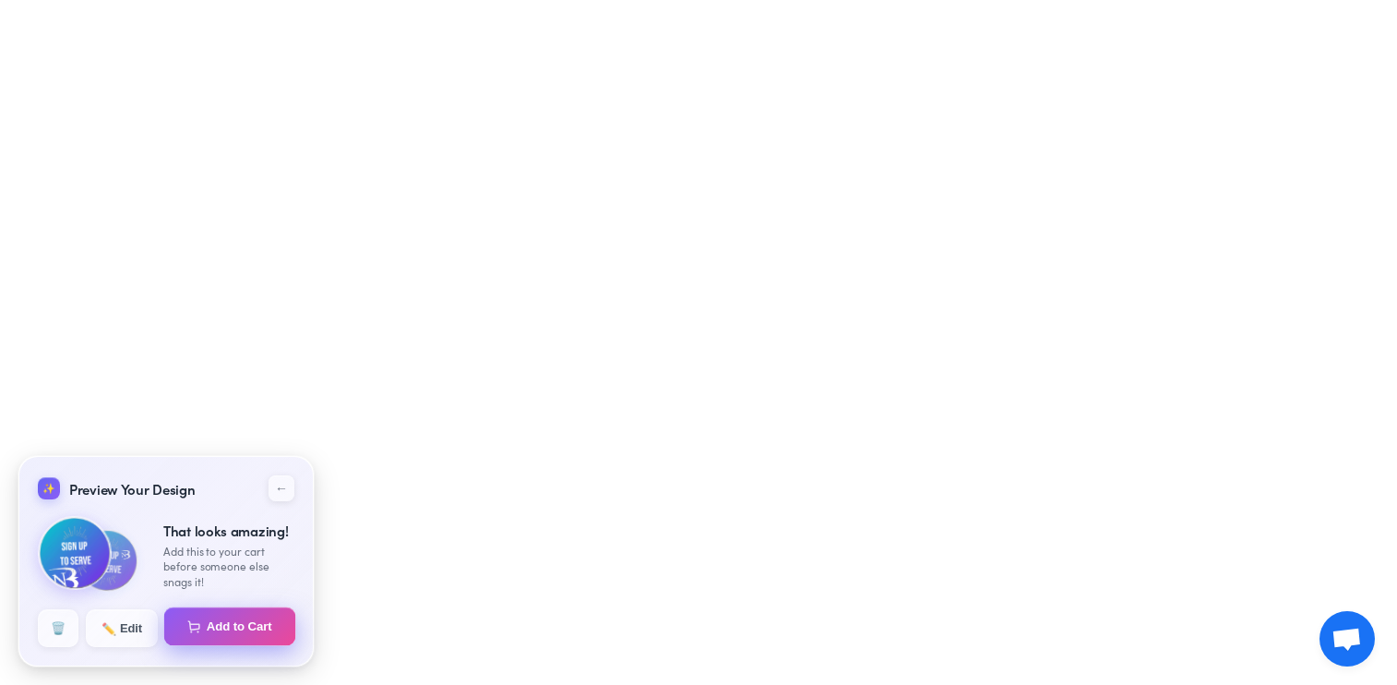
select select "**********"
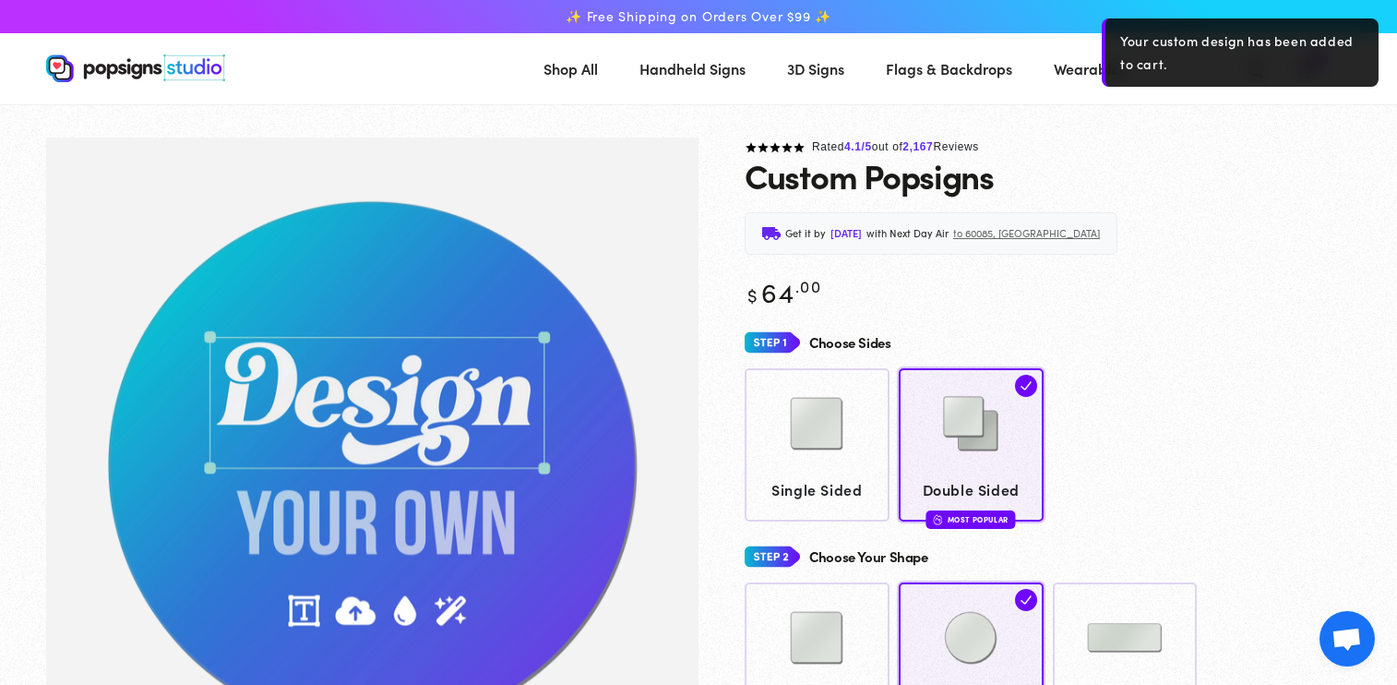
click at [1229, 240] on div "Get it by Friday, Aug 22 with Next Day Air to 60085, IL" at bounding box center [1048, 233] width 606 height 42
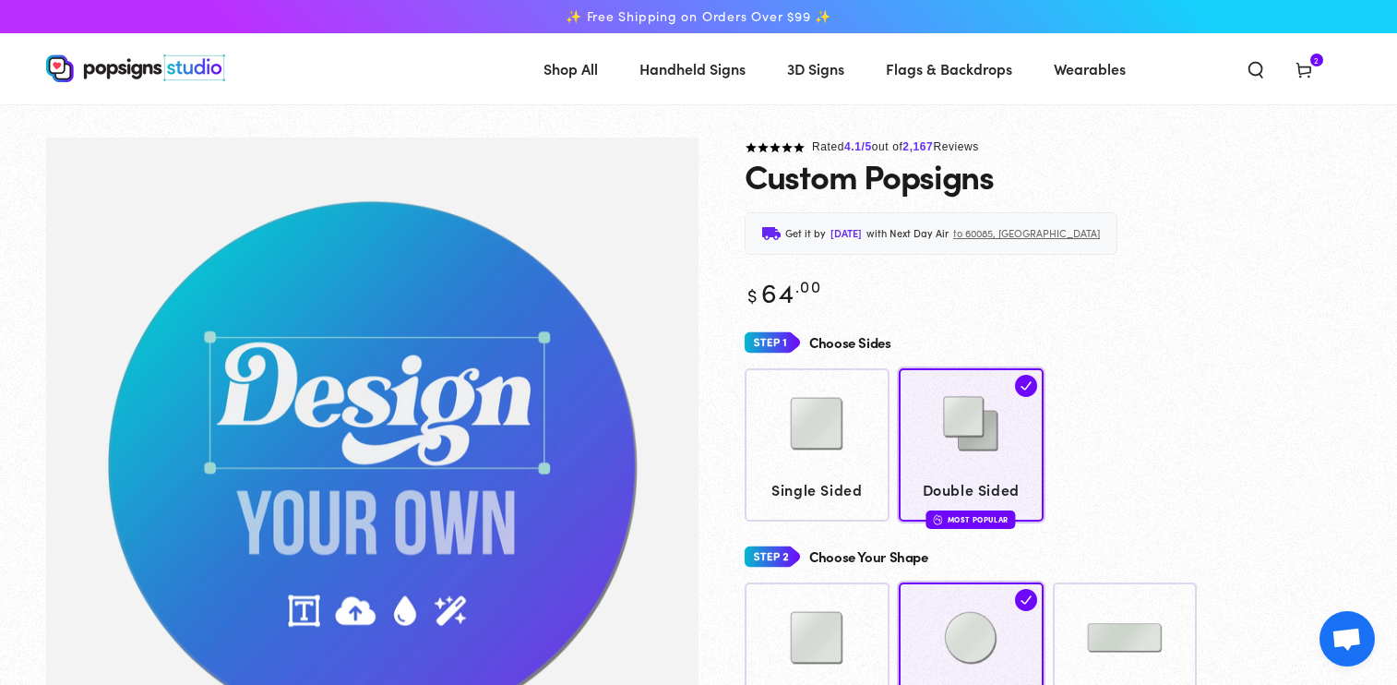
click at [1301, 75] on icon at bounding box center [1304, 69] width 18 height 18
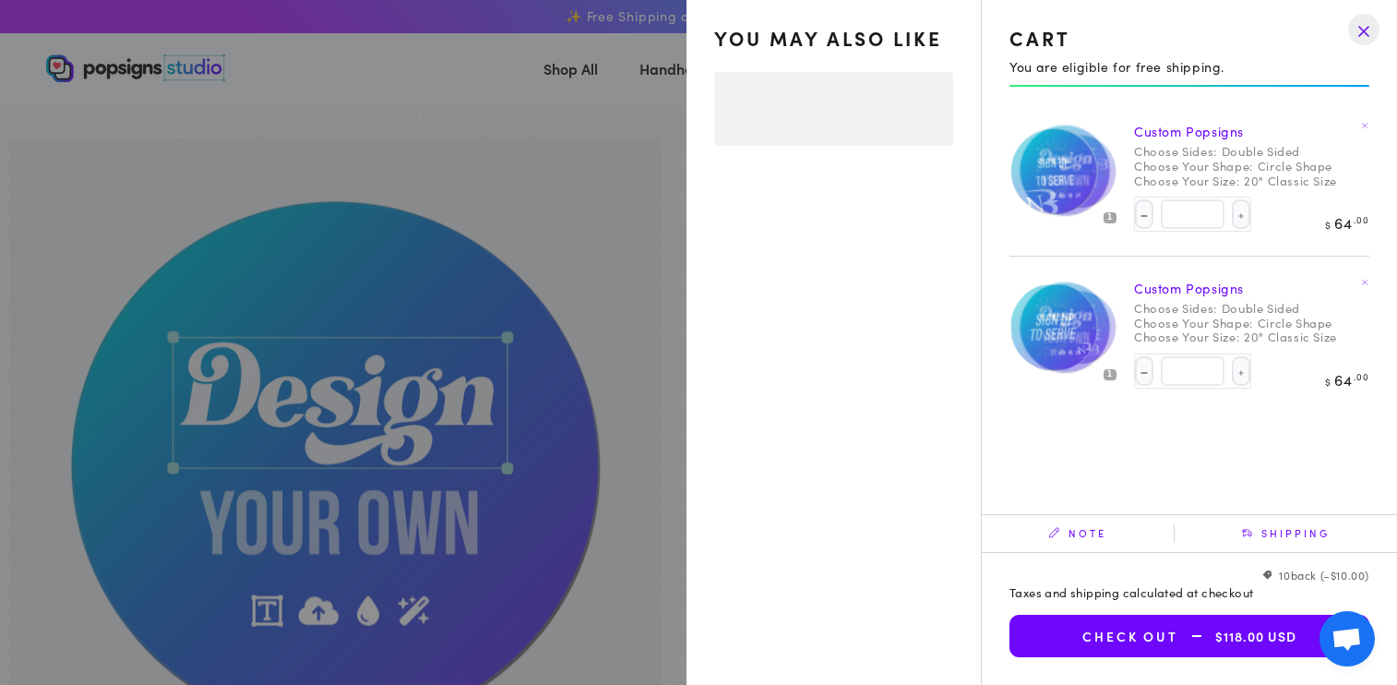
select select "**********"
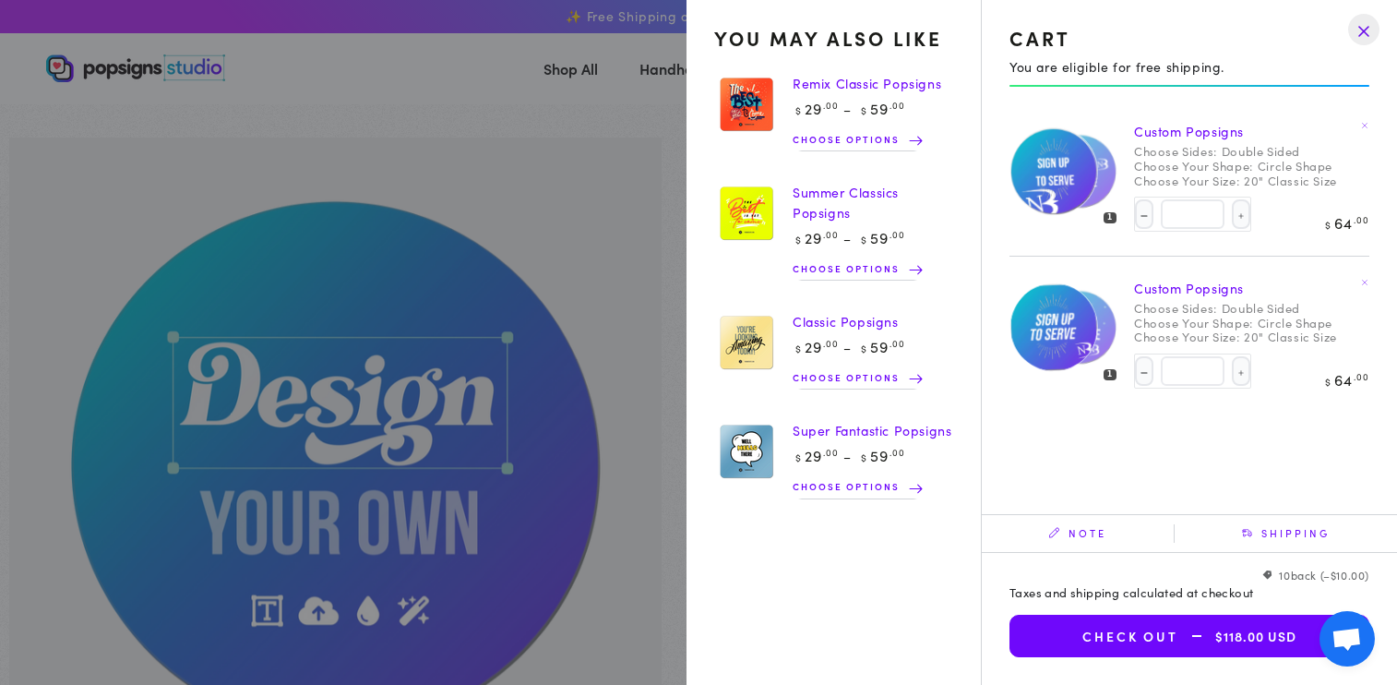
click at [1109, 192] on img at bounding box center [1080, 171] width 78 height 78
click at [1109, 316] on img at bounding box center [1080, 327] width 78 height 78
click at [1147, 371] on button "Decrease quantity for Custom Popsigns" at bounding box center [1144, 371] width 18 height 30
type input "*"
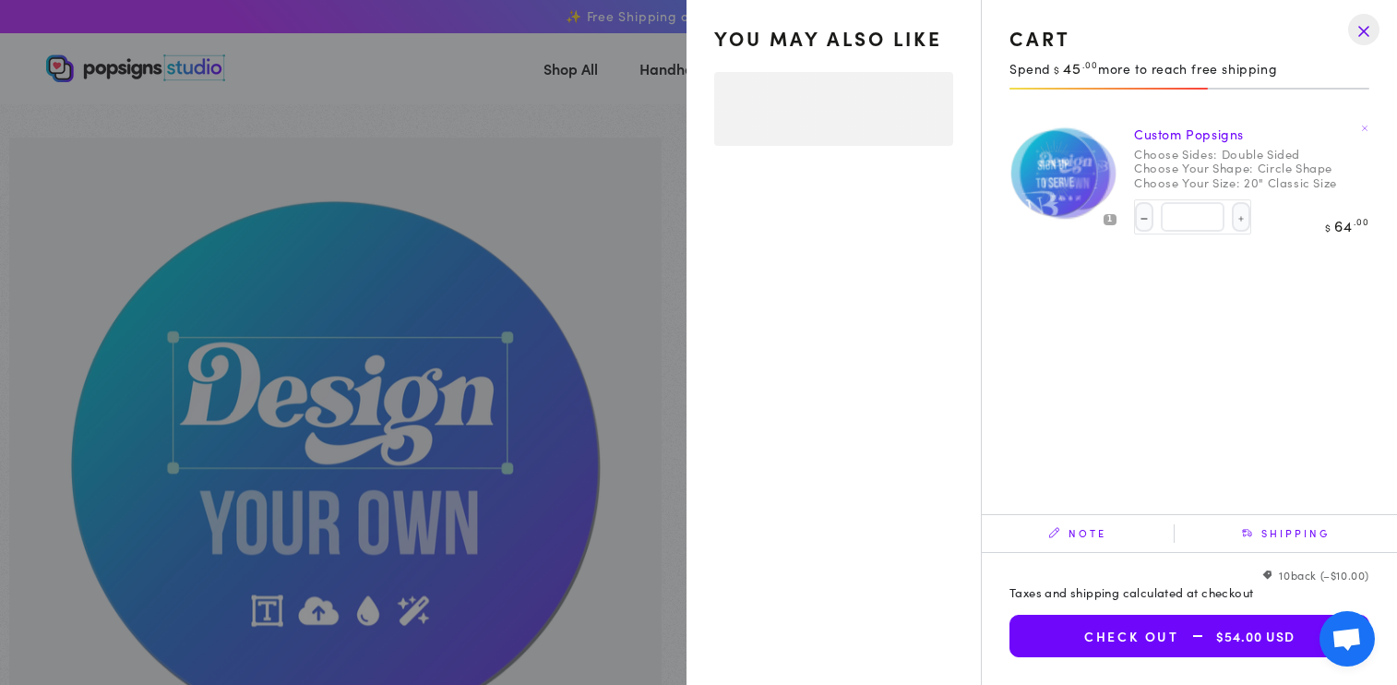
select select "**********"
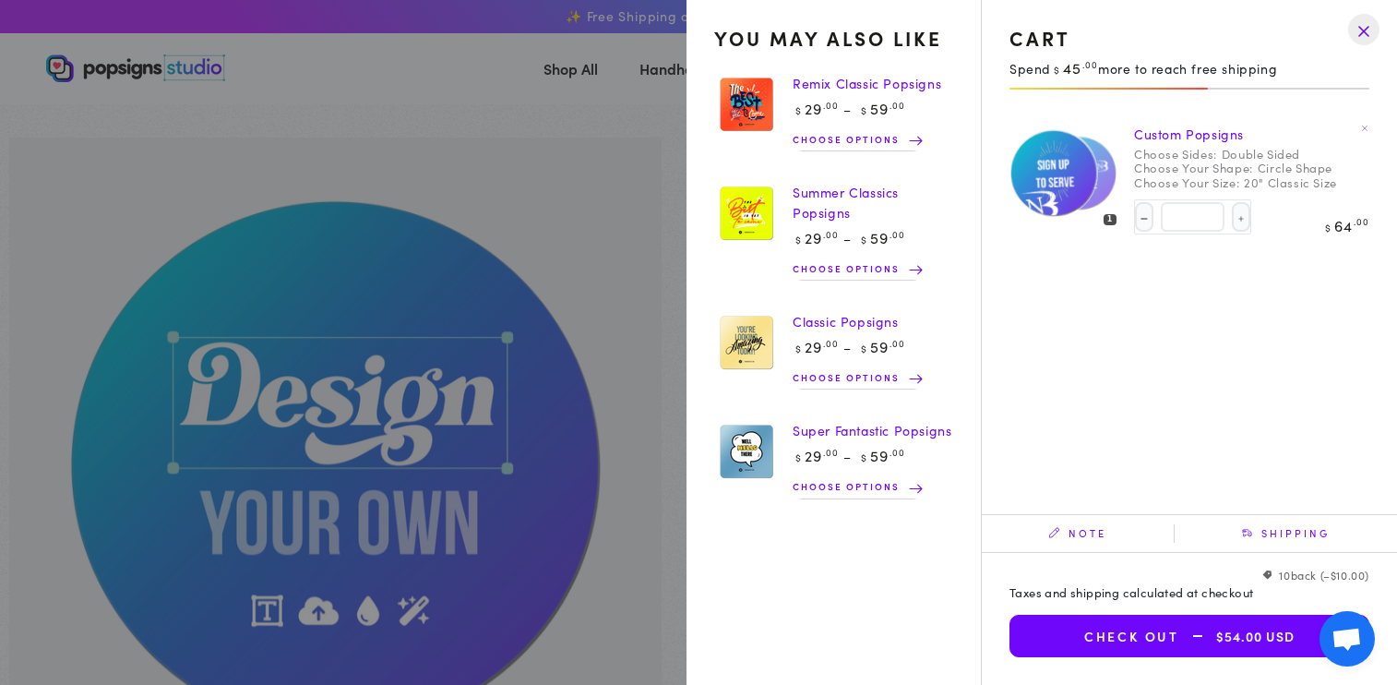
click at [854, 79] on link "Remix Classic Popsigns" at bounding box center [867, 83] width 149 height 18
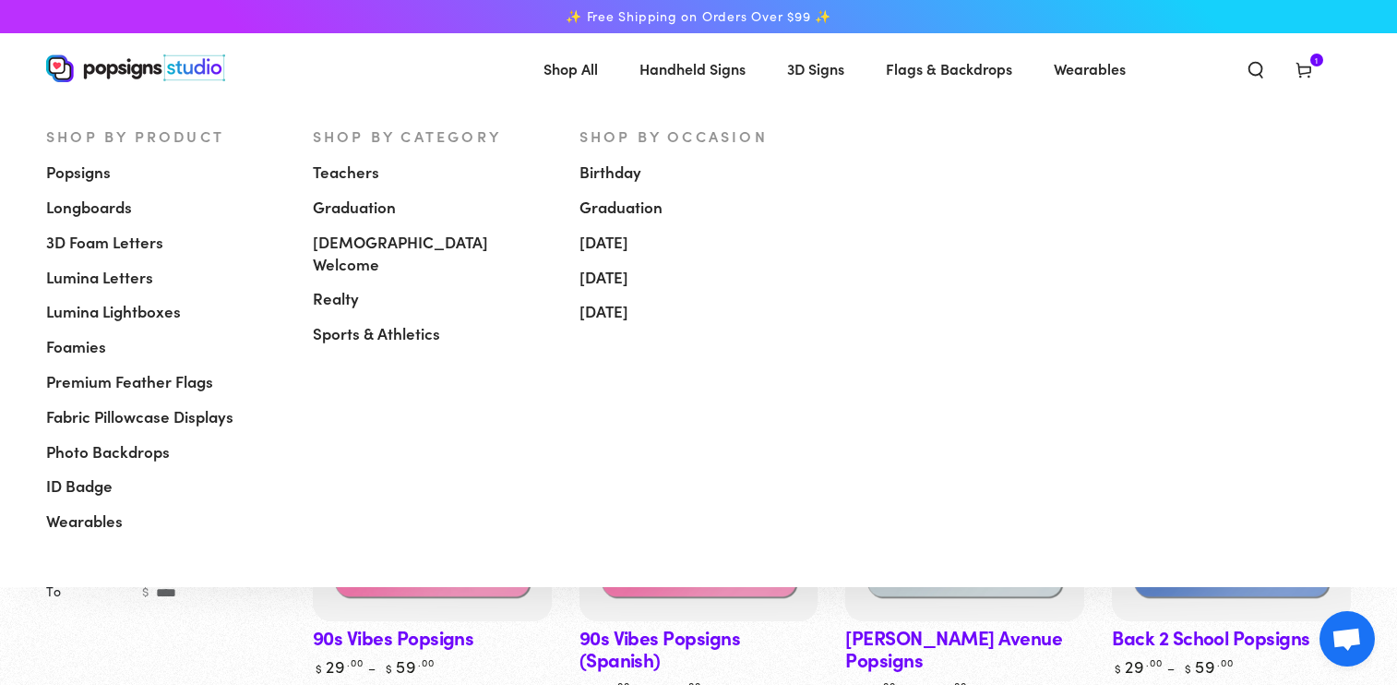
click at [573, 67] on span "Shop All" at bounding box center [570, 68] width 54 height 27
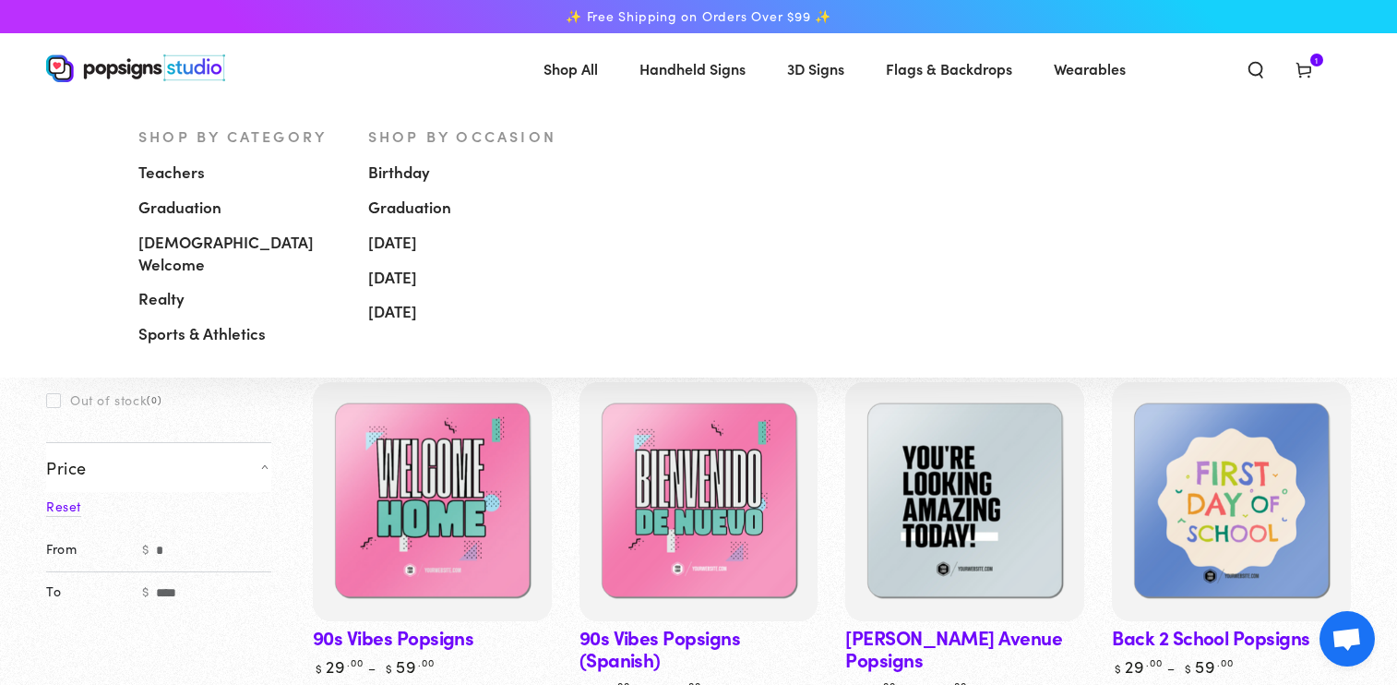
click at [690, 66] on span "Handheld Signs" at bounding box center [692, 68] width 106 height 27
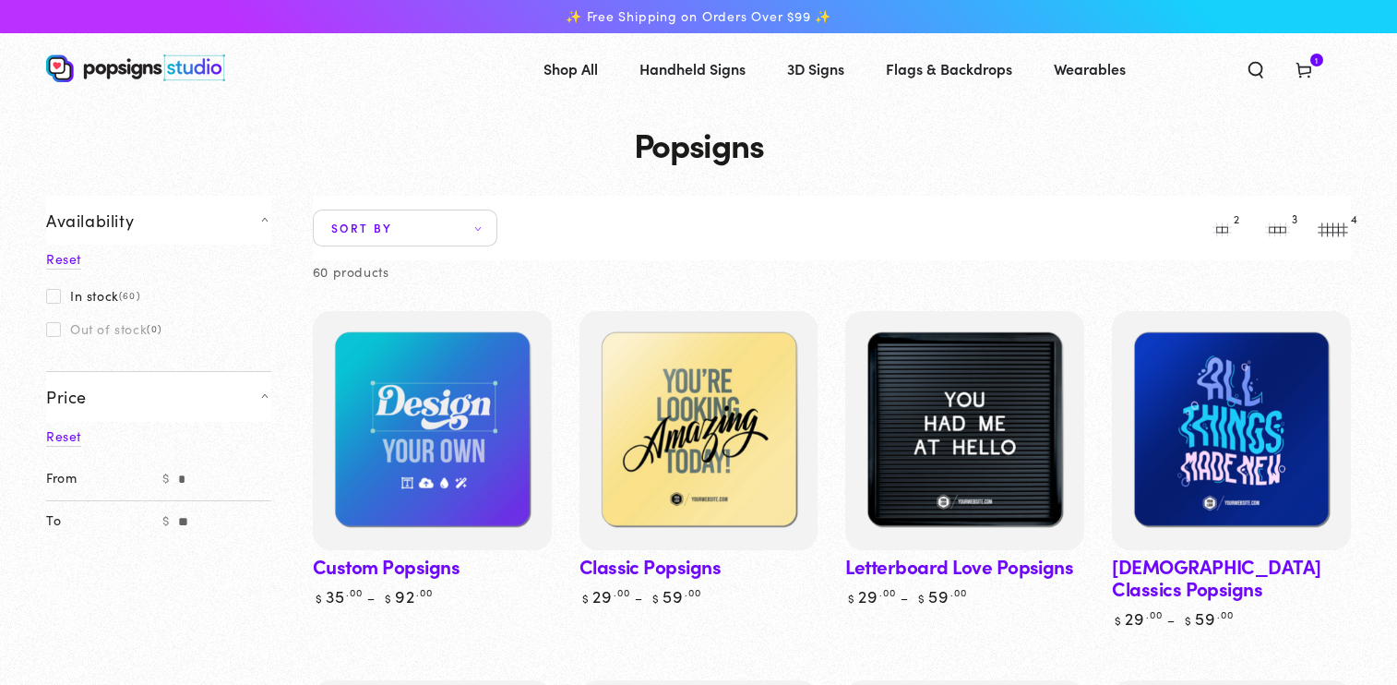
click at [399, 231] on span "Sort by" at bounding box center [405, 227] width 185 height 37
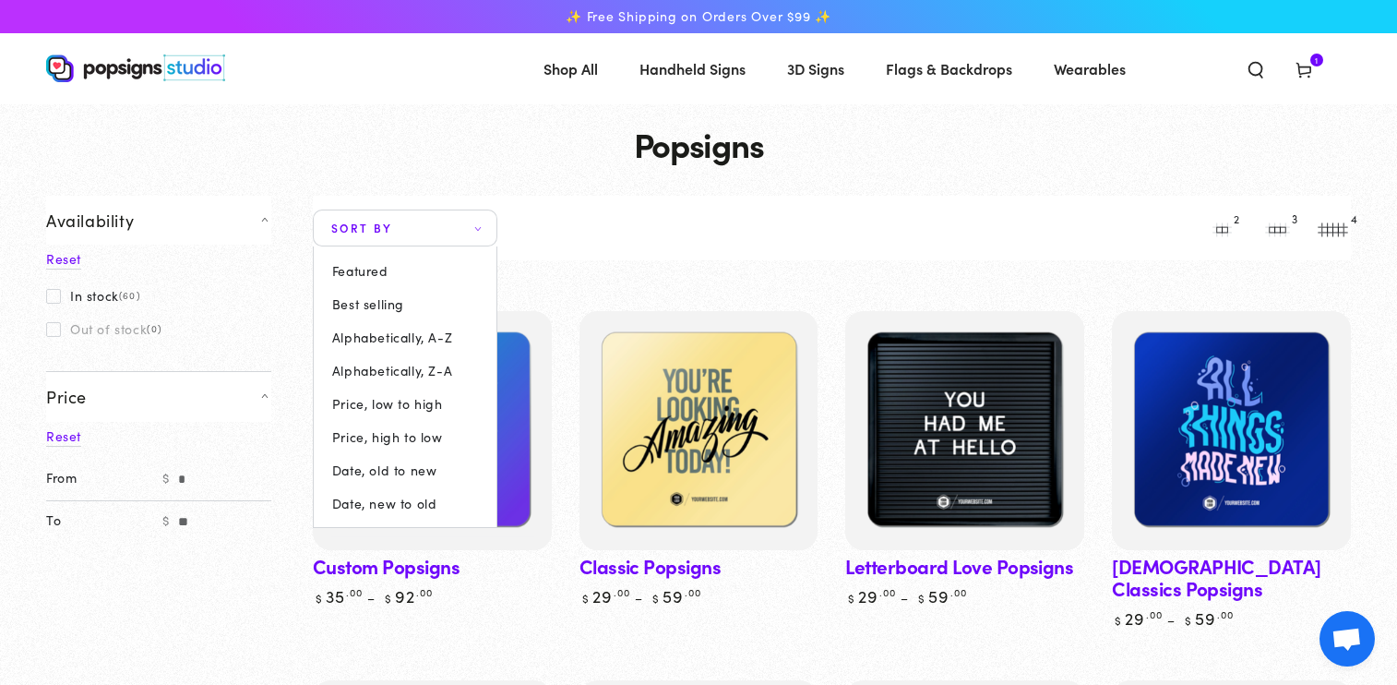
click at [123, 68] on img at bounding box center [135, 68] width 179 height 28
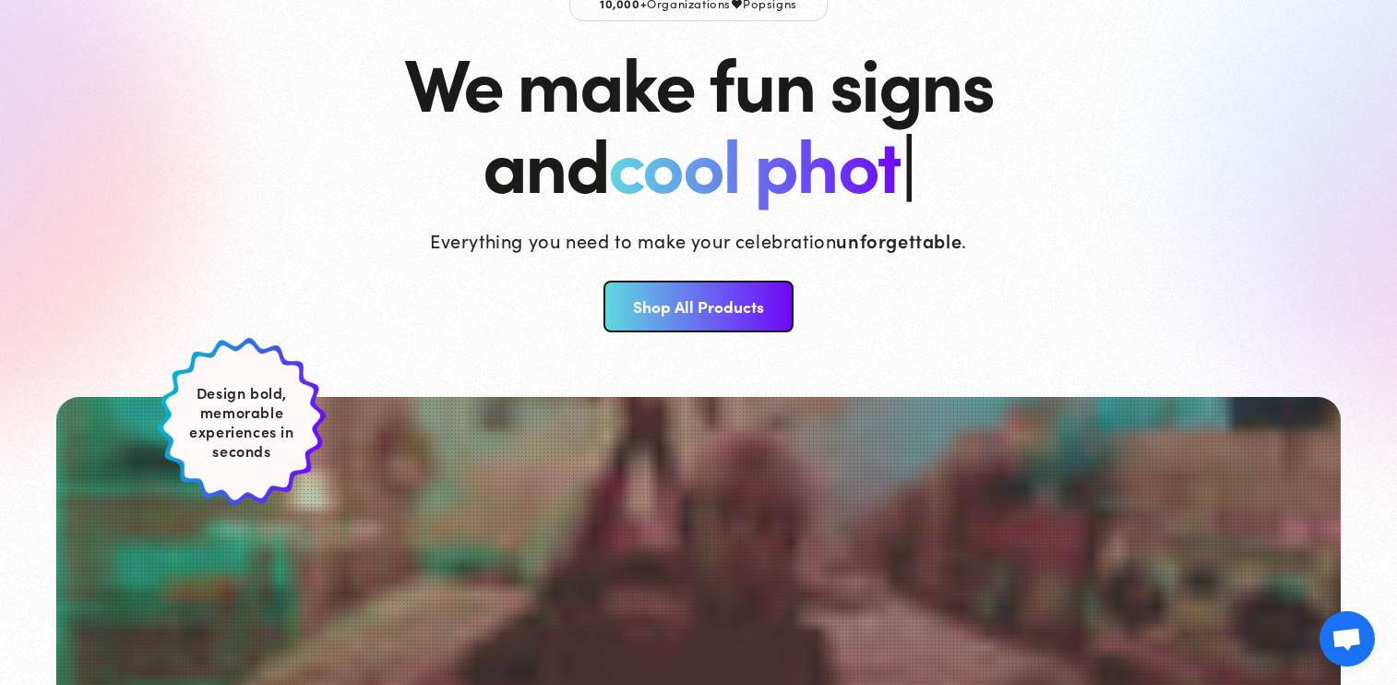
scroll to position [157, 0]
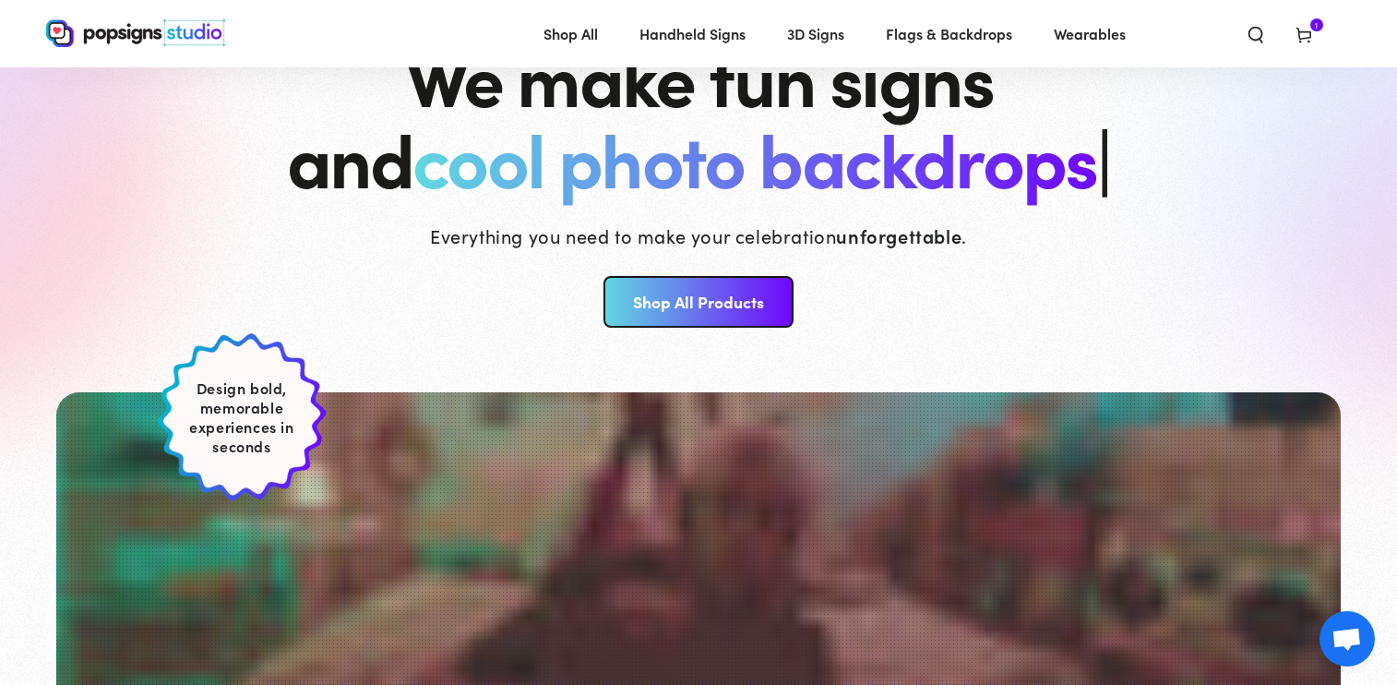
click at [691, 302] on link "Shop All Products" at bounding box center [697, 302] width 189 height 52
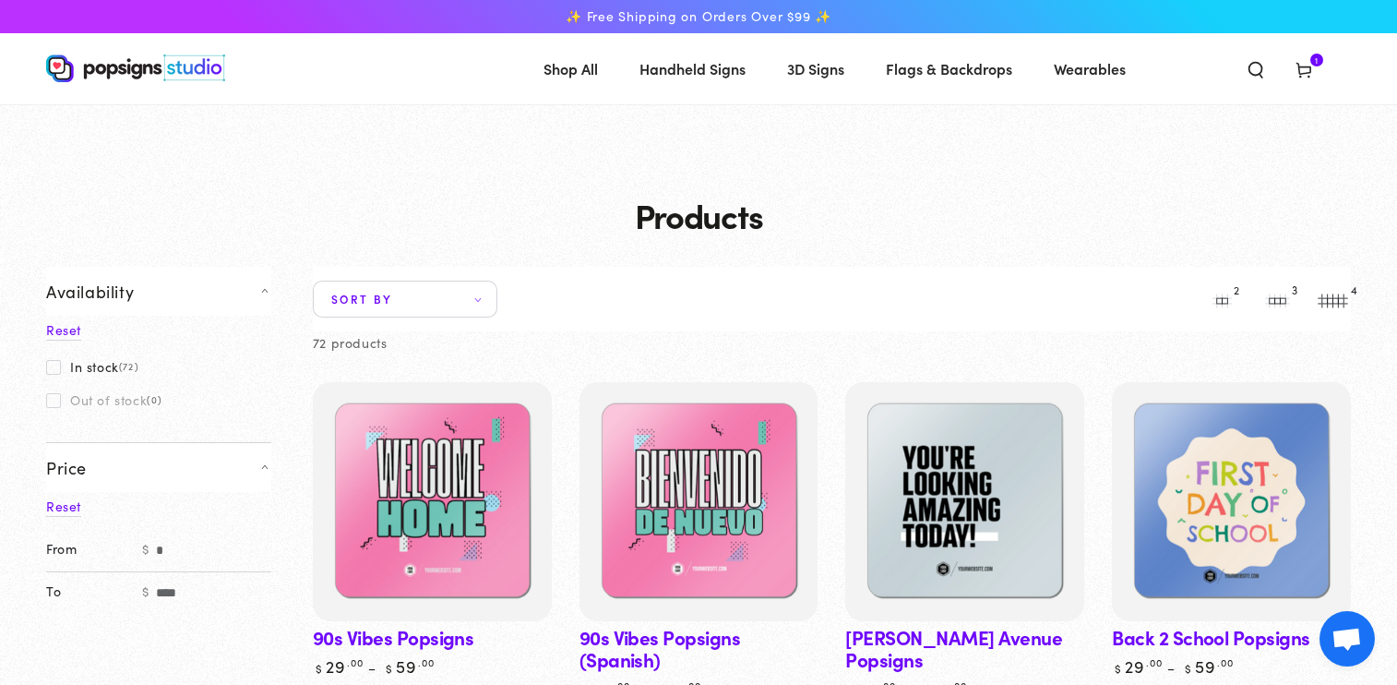
click at [1303, 74] on use at bounding box center [1303, 71] width 14 height 15
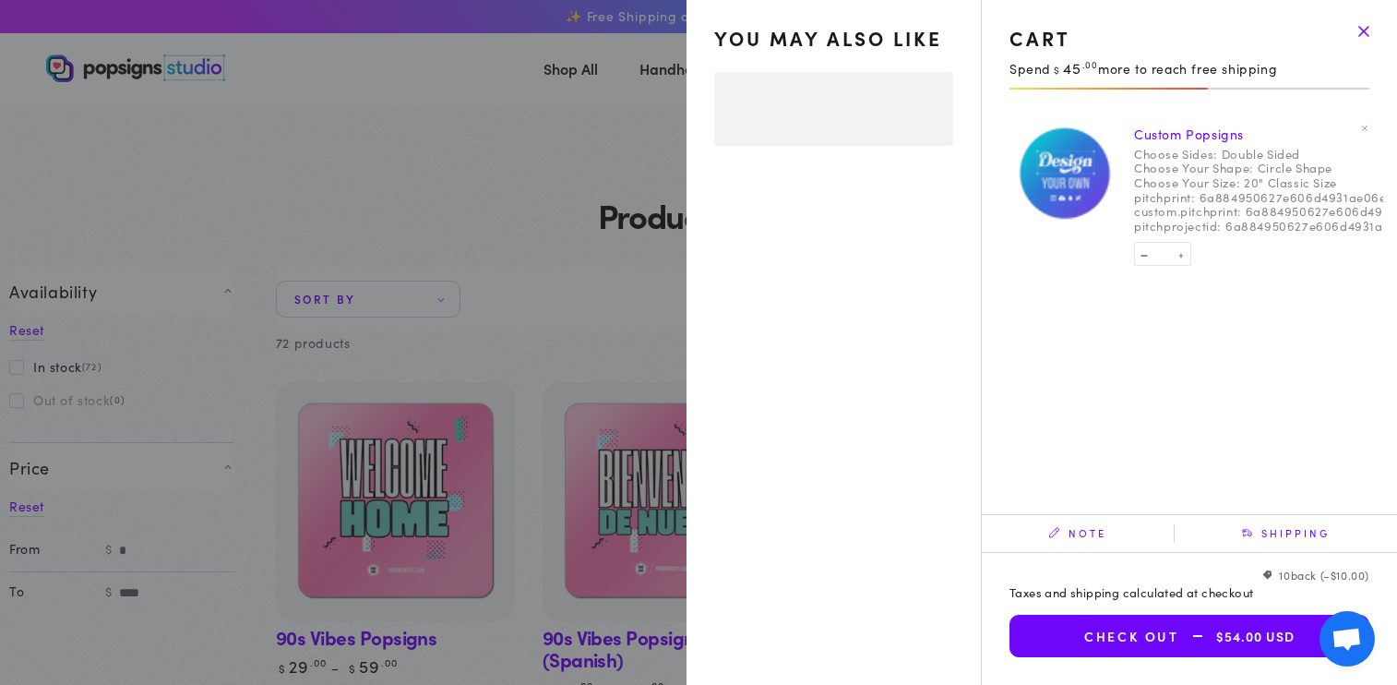
select select "**********"
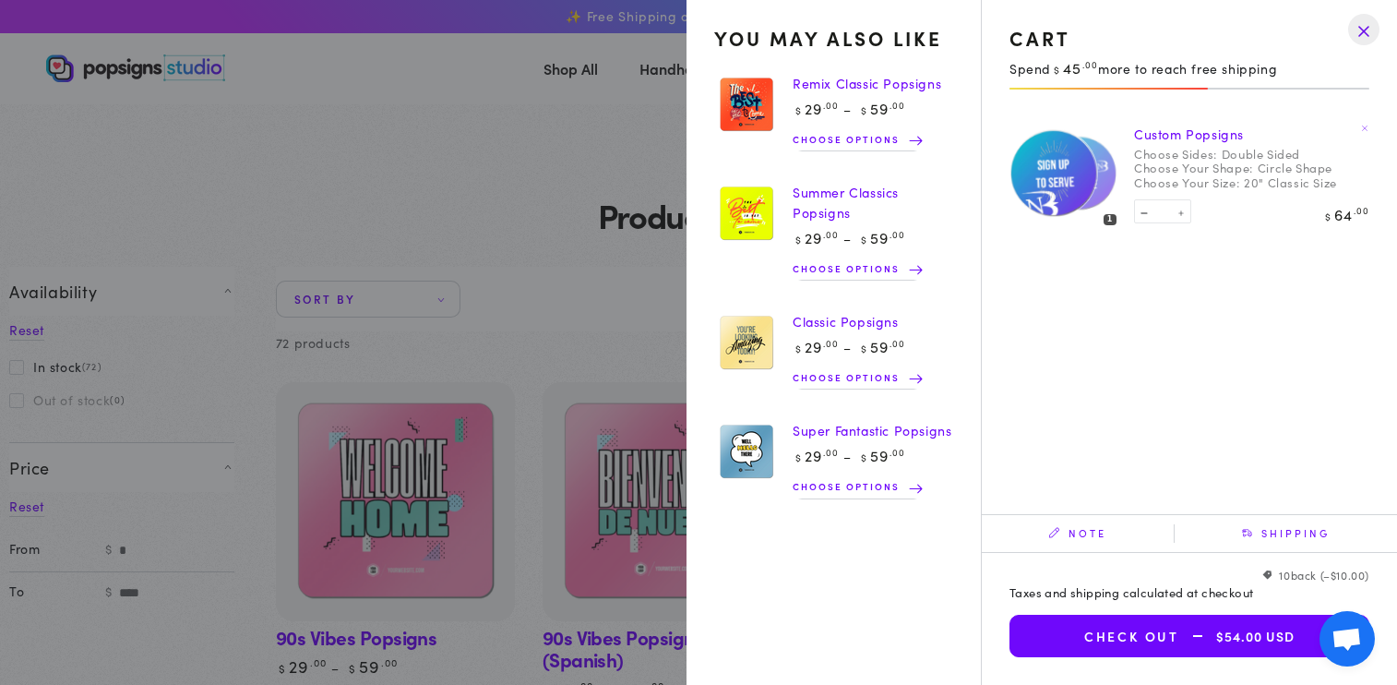
click at [847, 142] on span "Choose options" at bounding box center [851, 139] width 116 height 18
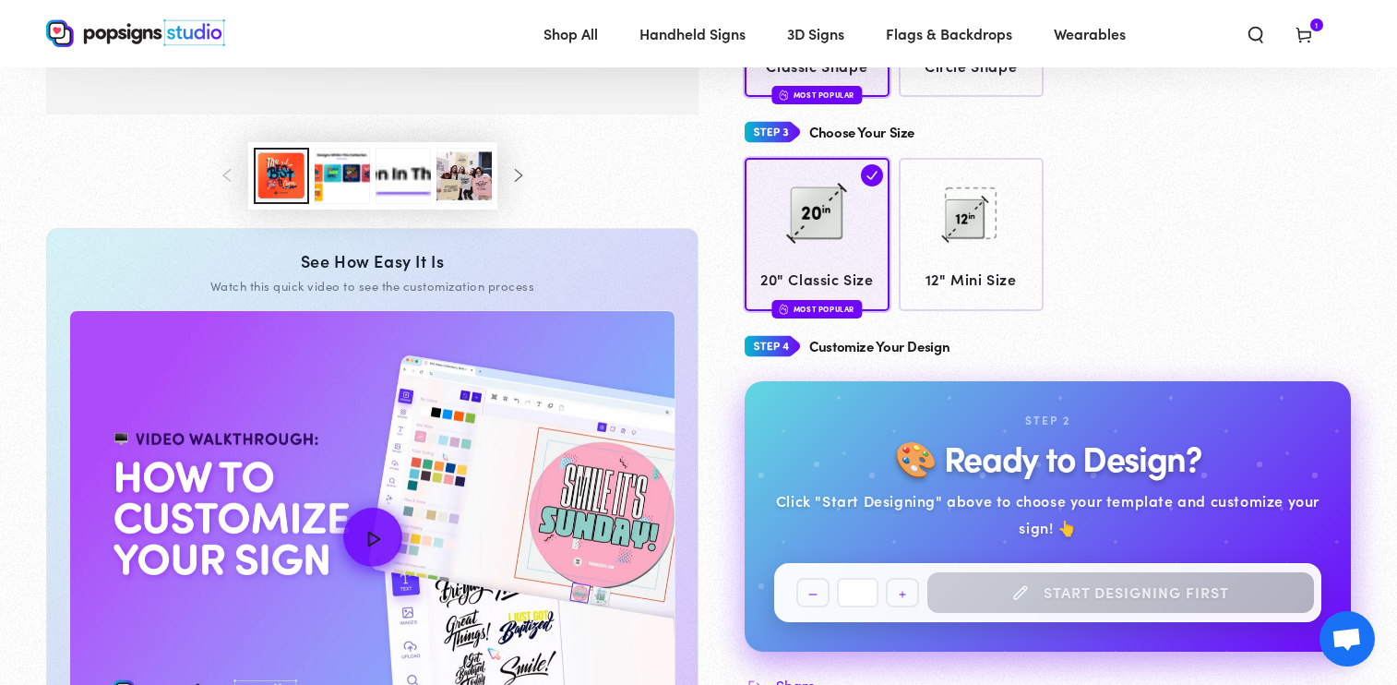
scroll to position [399, 0]
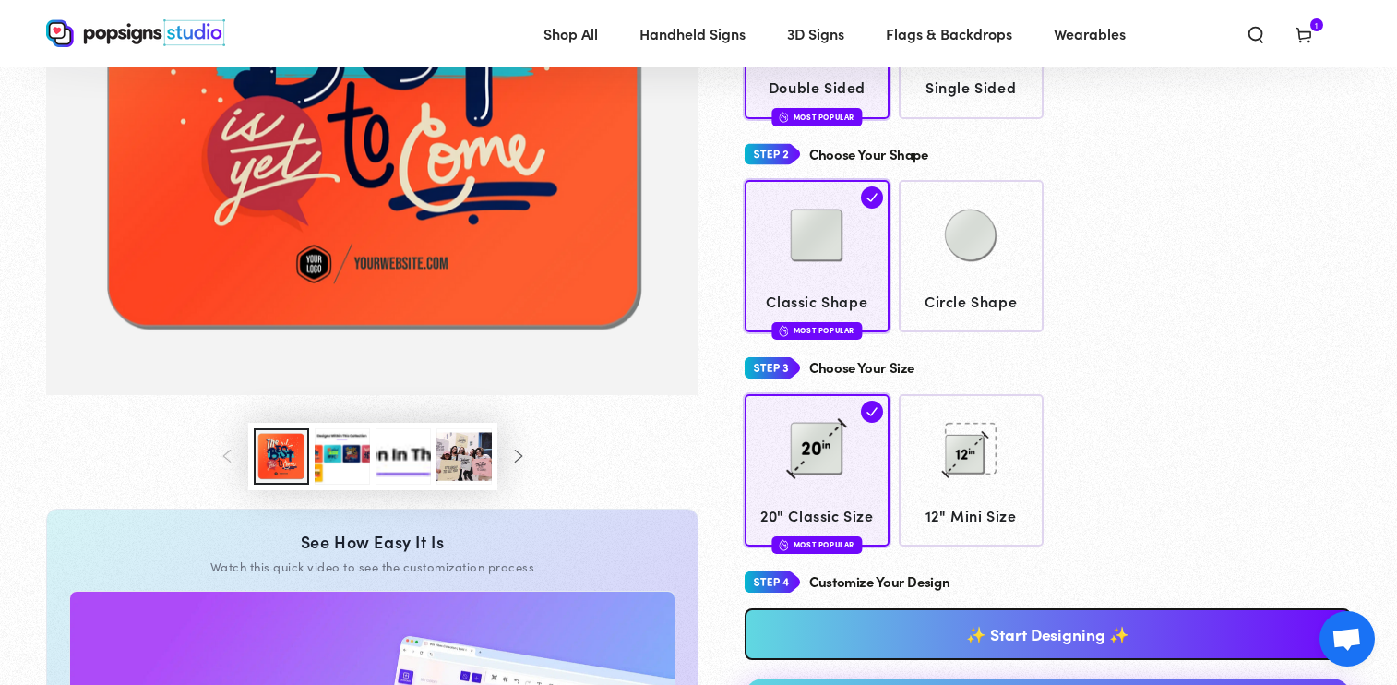
click at [523, 452] on icon "Slide right" at bounding box center [517, 455] width 15 height 13
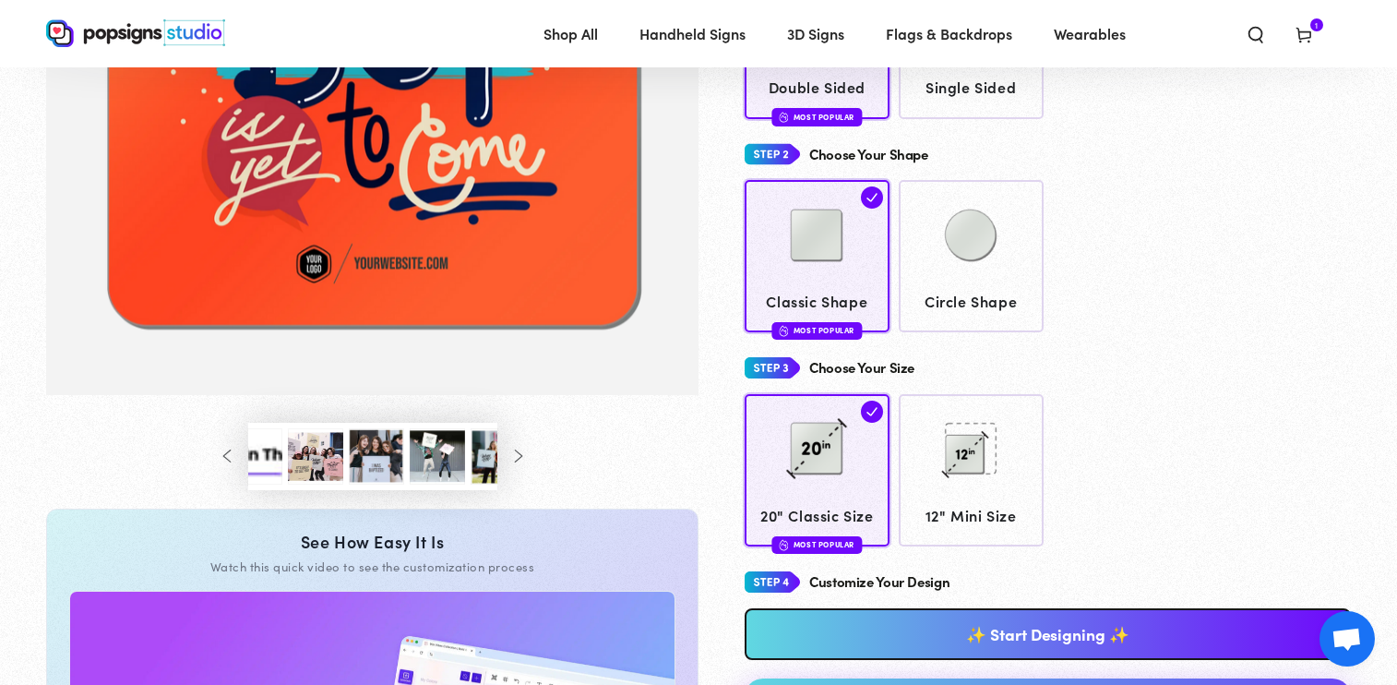
scroll to position [0, 183]
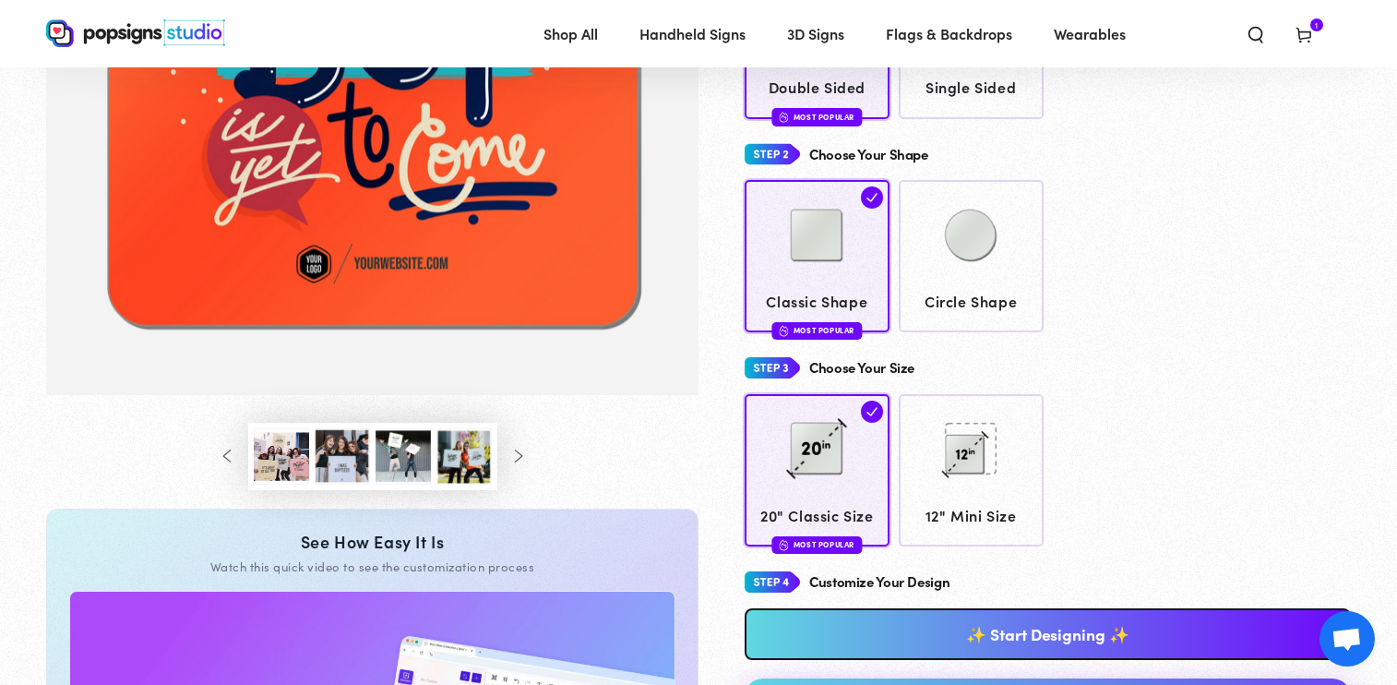
click at [407, 459] on button "Load image 7 in gallery view" at bounding box center [403, 456] width 55 height 56
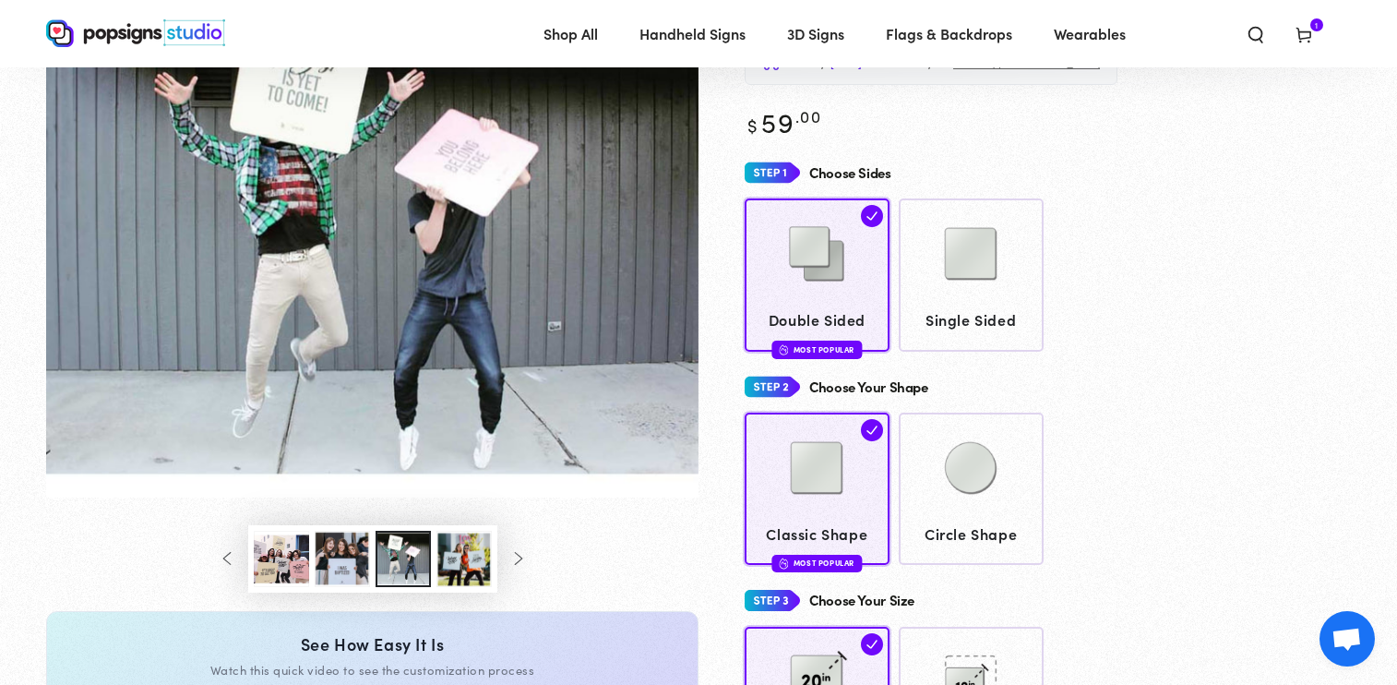
scroll to position [102, 0]
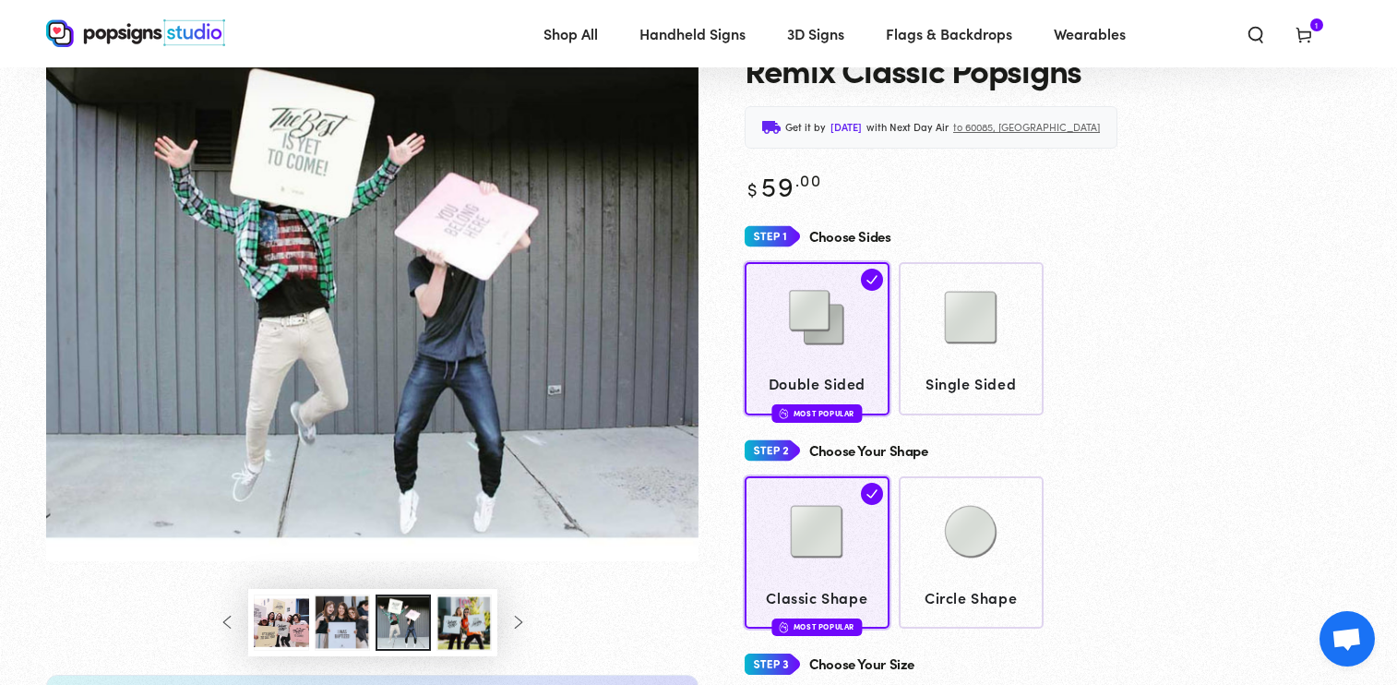
click at [235, 617] on button "Slide left" at bounding box center [228, 622] width 41 height 41
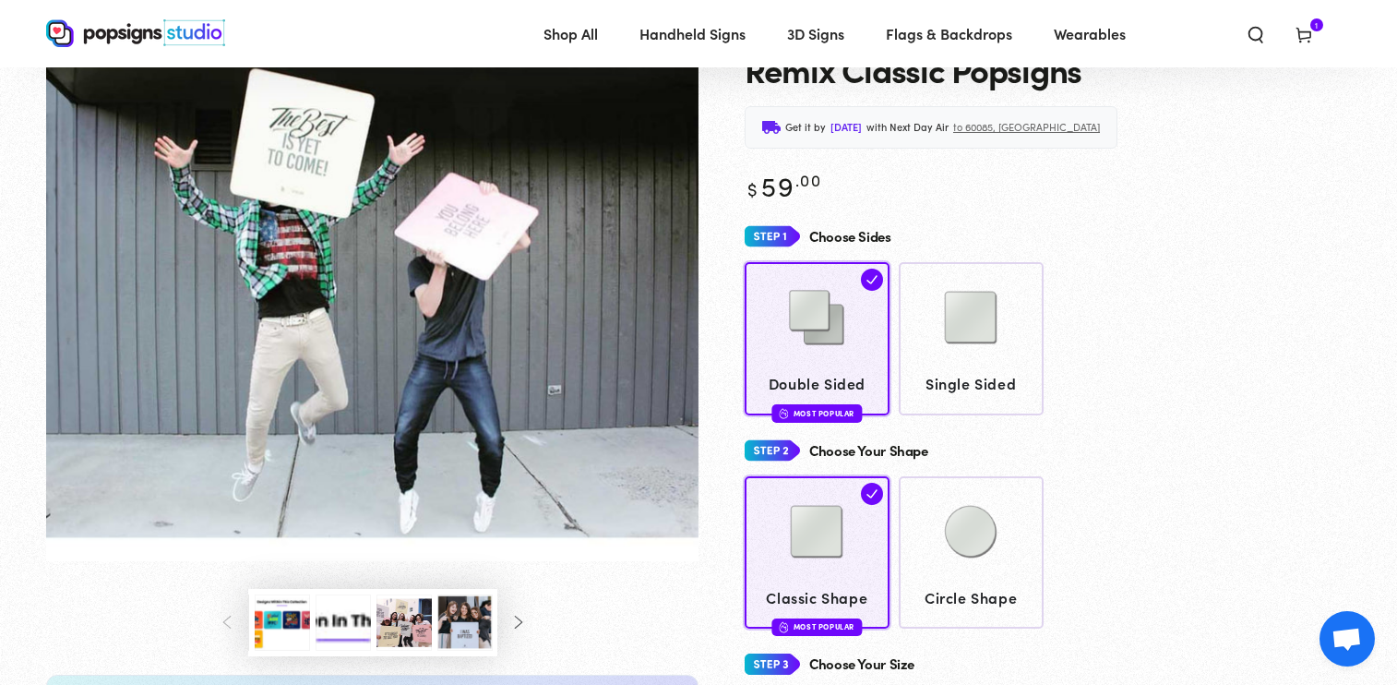
scroll to position [0, 0]
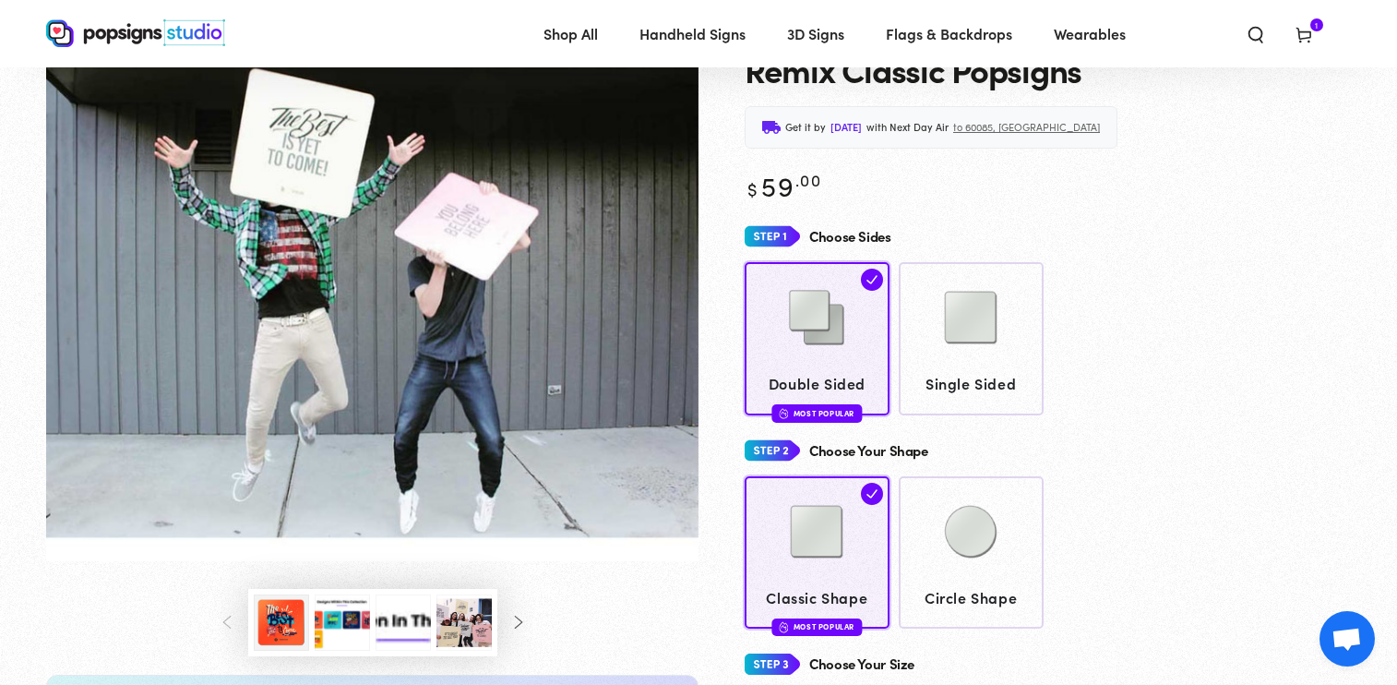
click at [356, 612] on button "Load image 3 in gallery view" at bounding box center [342, 622] width 55 height 56
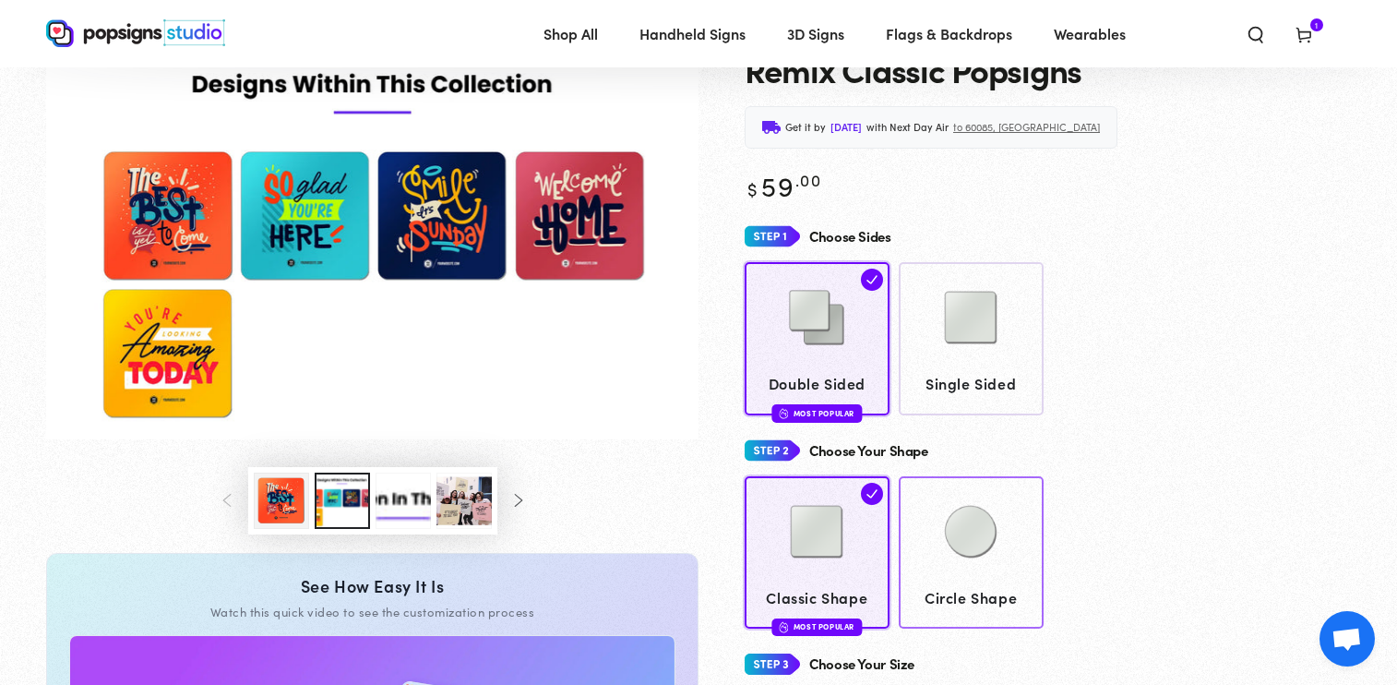
click at [967, 519] on img at bounding box center [971, 531] width 92 height 92
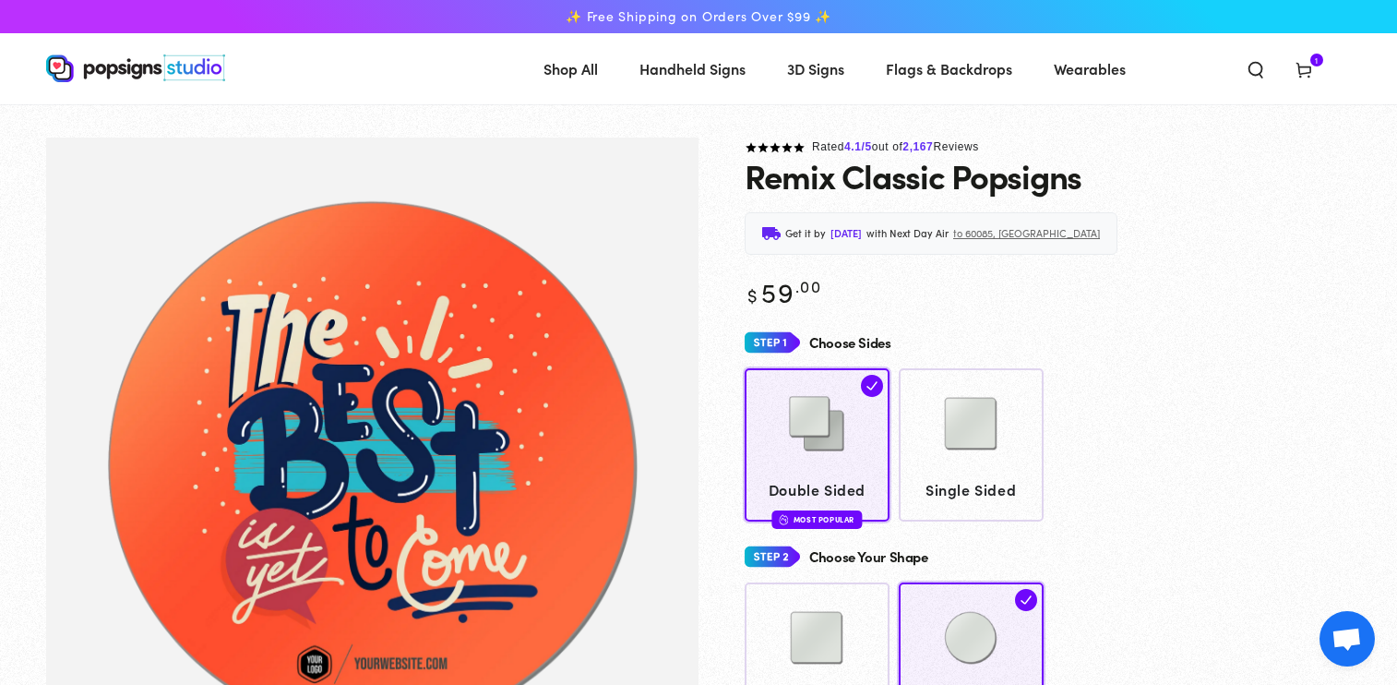
click at [1306, 57] on span "Cart 1 1 item" at bounding box center [1304, 68] width 48 height 41
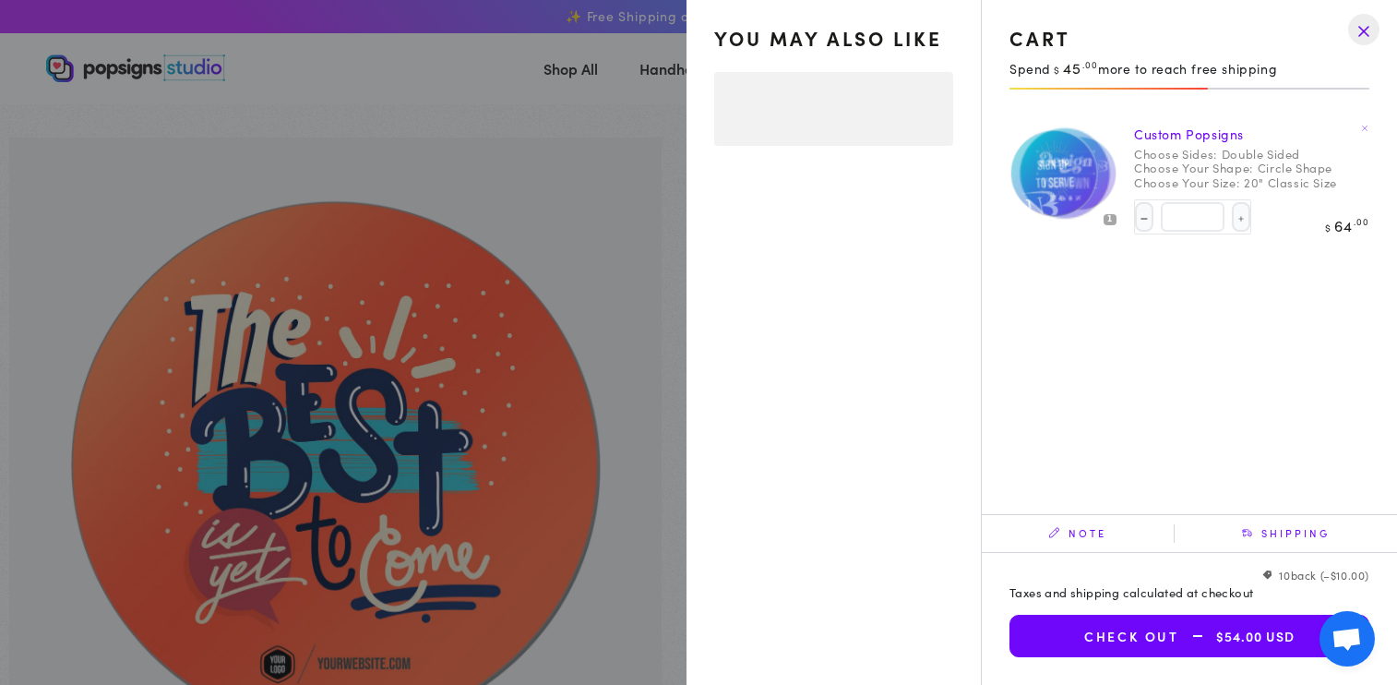
select select "**********"
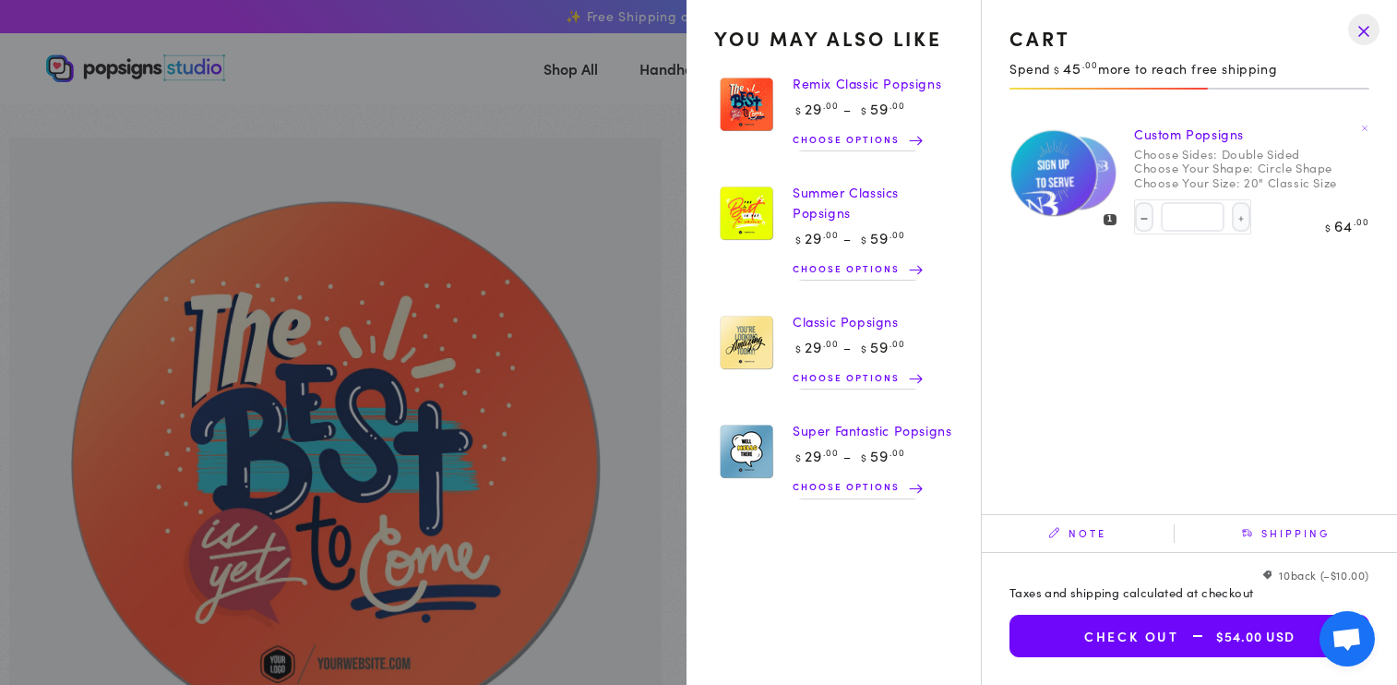
click at [853, 198] on link "Summer Classics Popsigns" at bounding box center [846, 202] width 106 height 39
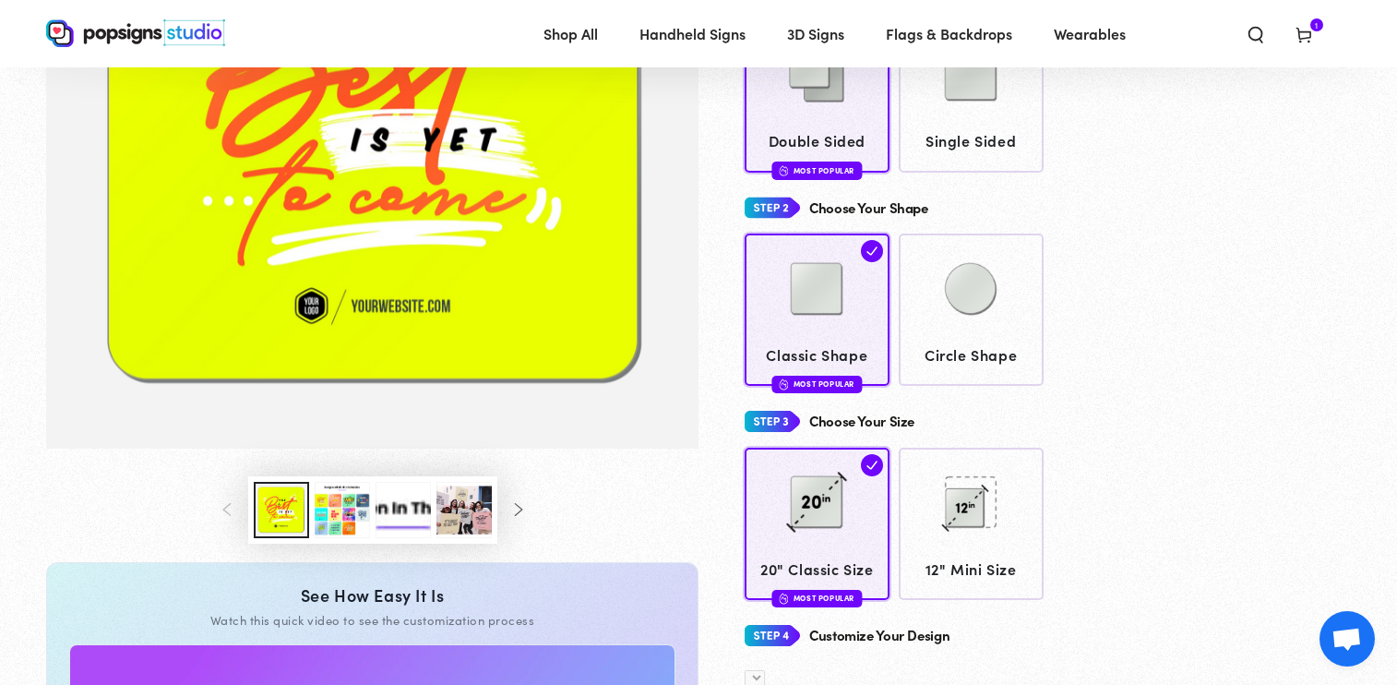
scroll to position [352, 0]
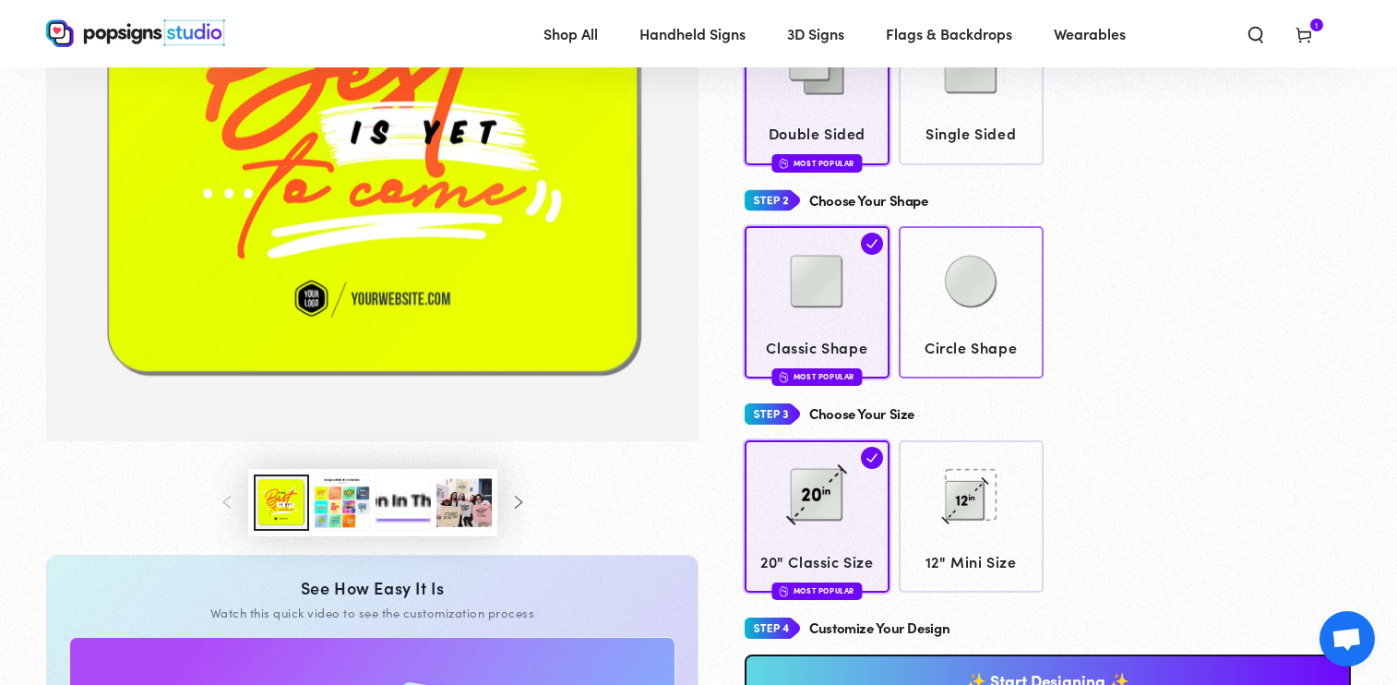
click at [960, 287] on img at bounding box center [971, 281] width 92 height 92
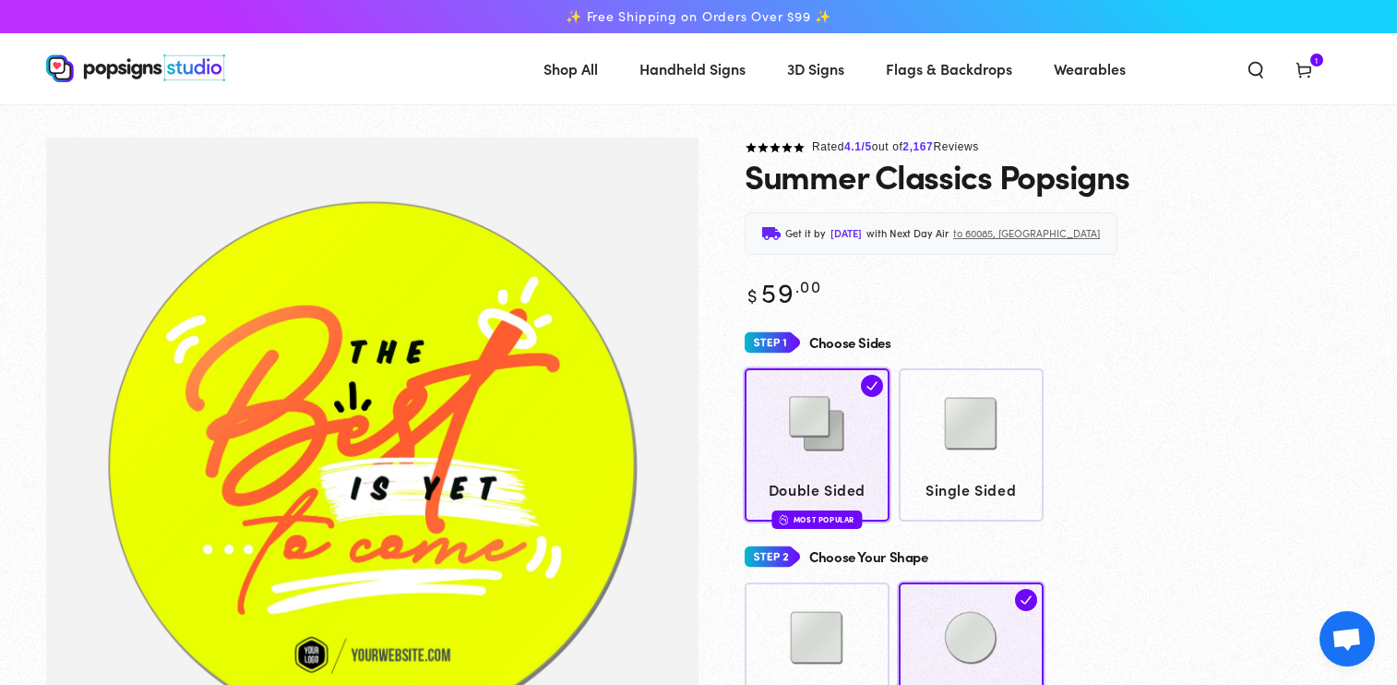
click at [1301, 67] on use at bounding box center [1303, 71] width 14 height 15
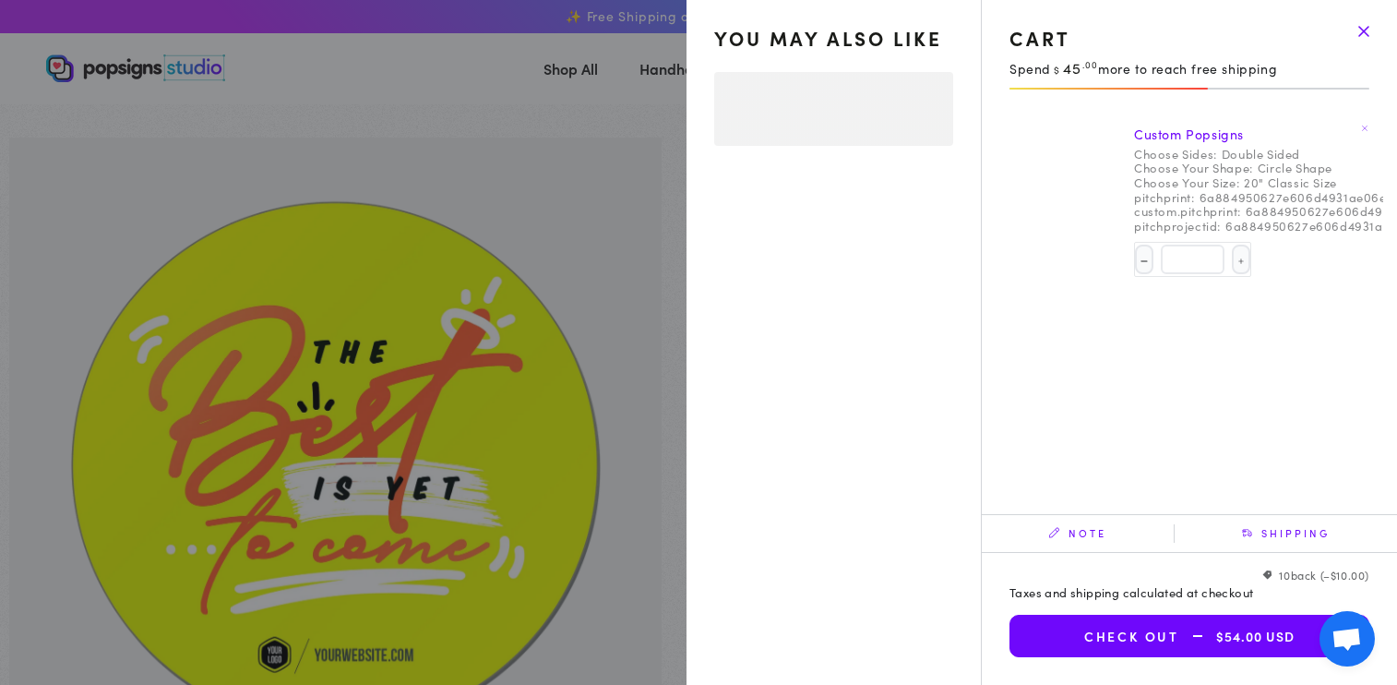
select select "**********"
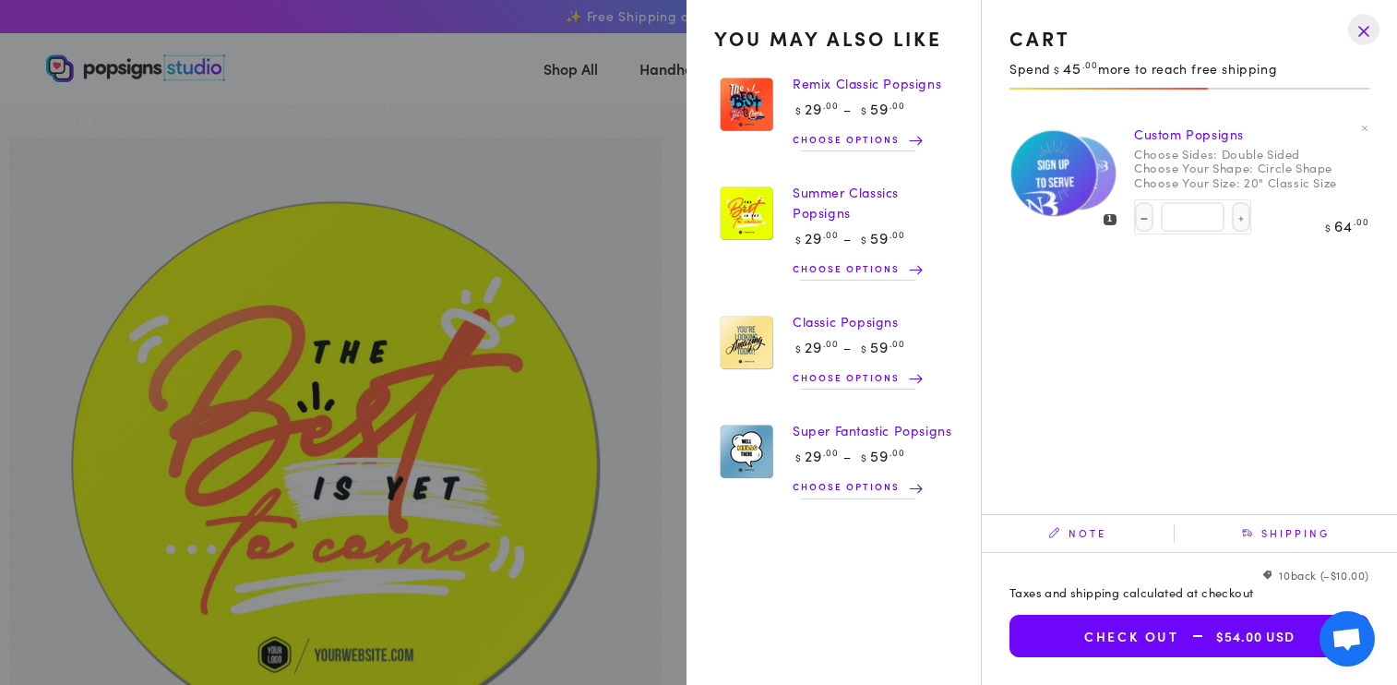
click at [1148, 629] on button "Check out $54.00 USD" at bounding box center [1189, 636] width 360 height 42
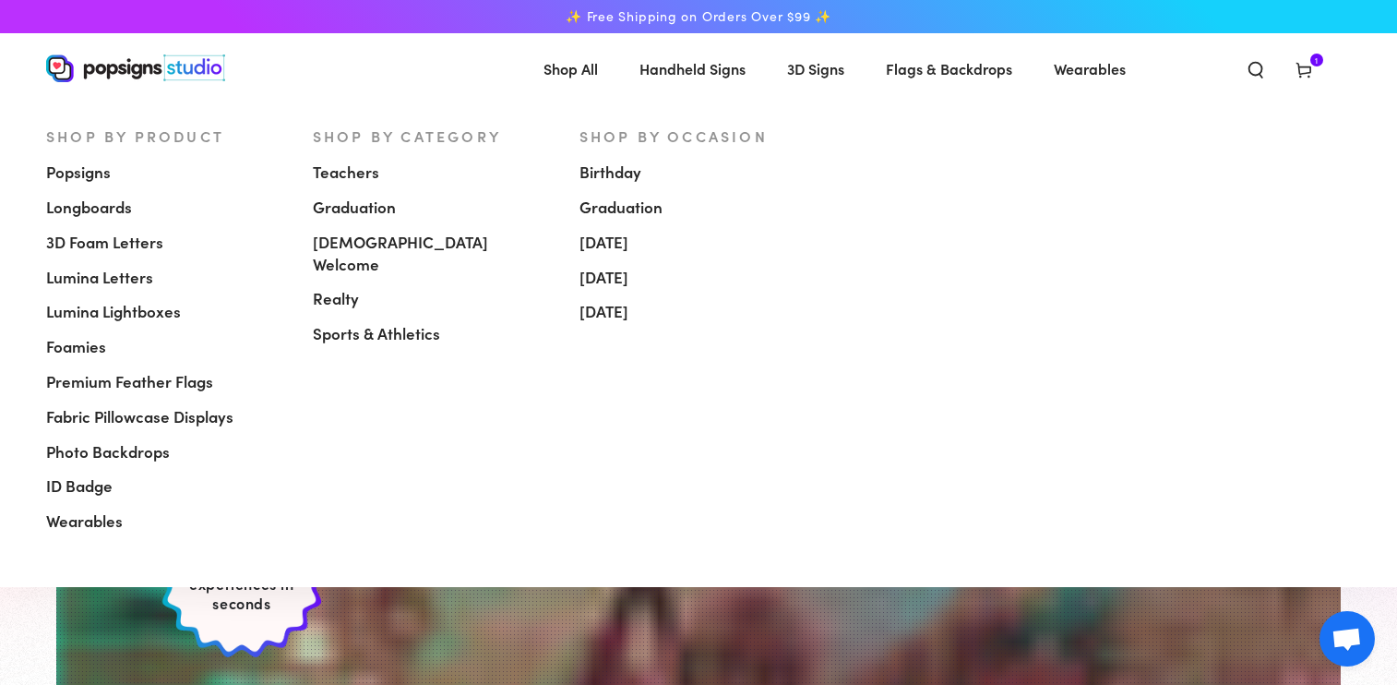
click at [431, 234] on span "[DEMOGRAPHIC_DATA] Welcome" at bounding box center [432, 254] width 239 height 44
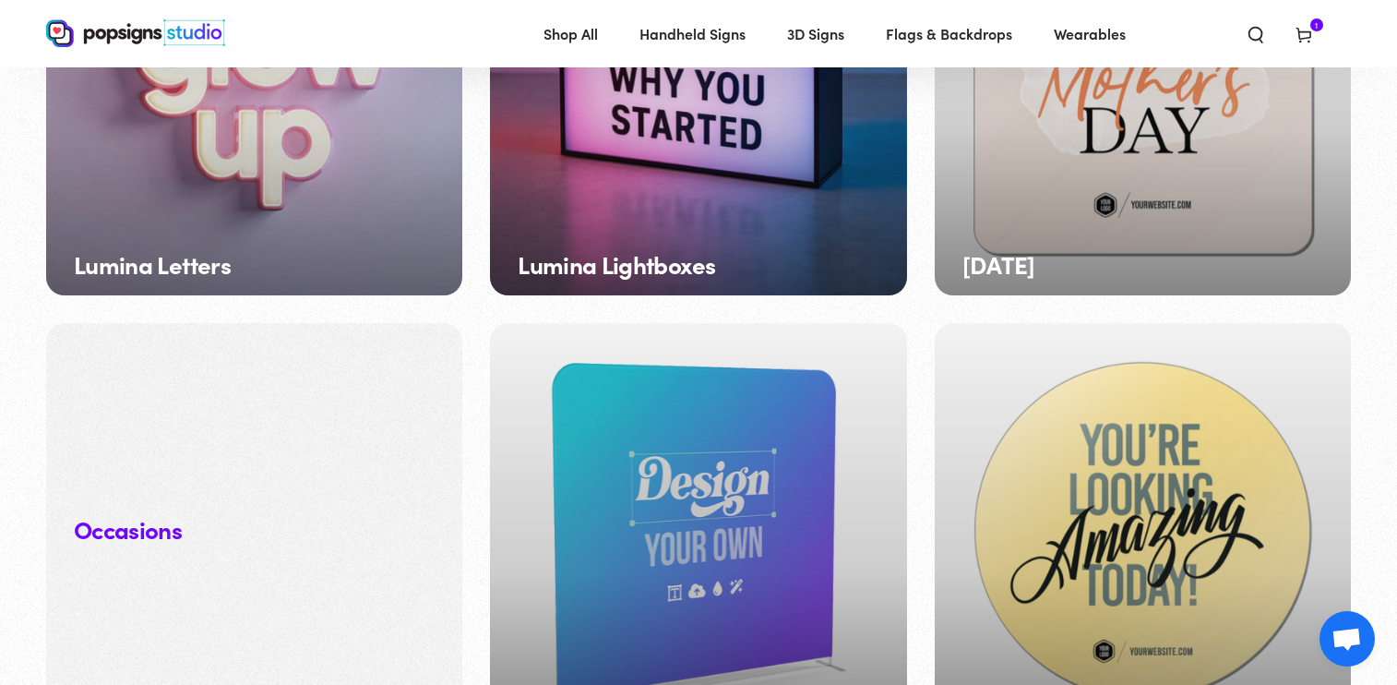
scroll to position [1801, 0]
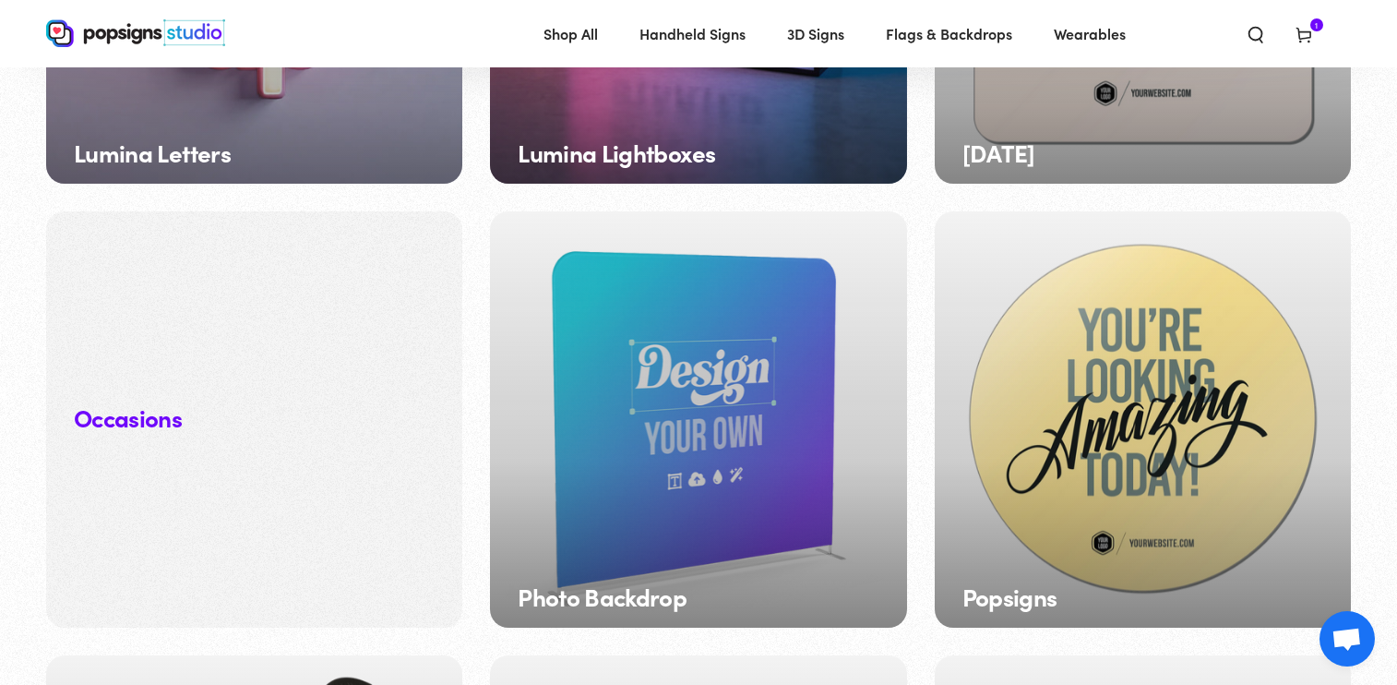
click at [1032, 448] on div "Popsigns" at bounding box center [1143, 419] width 416 height 416
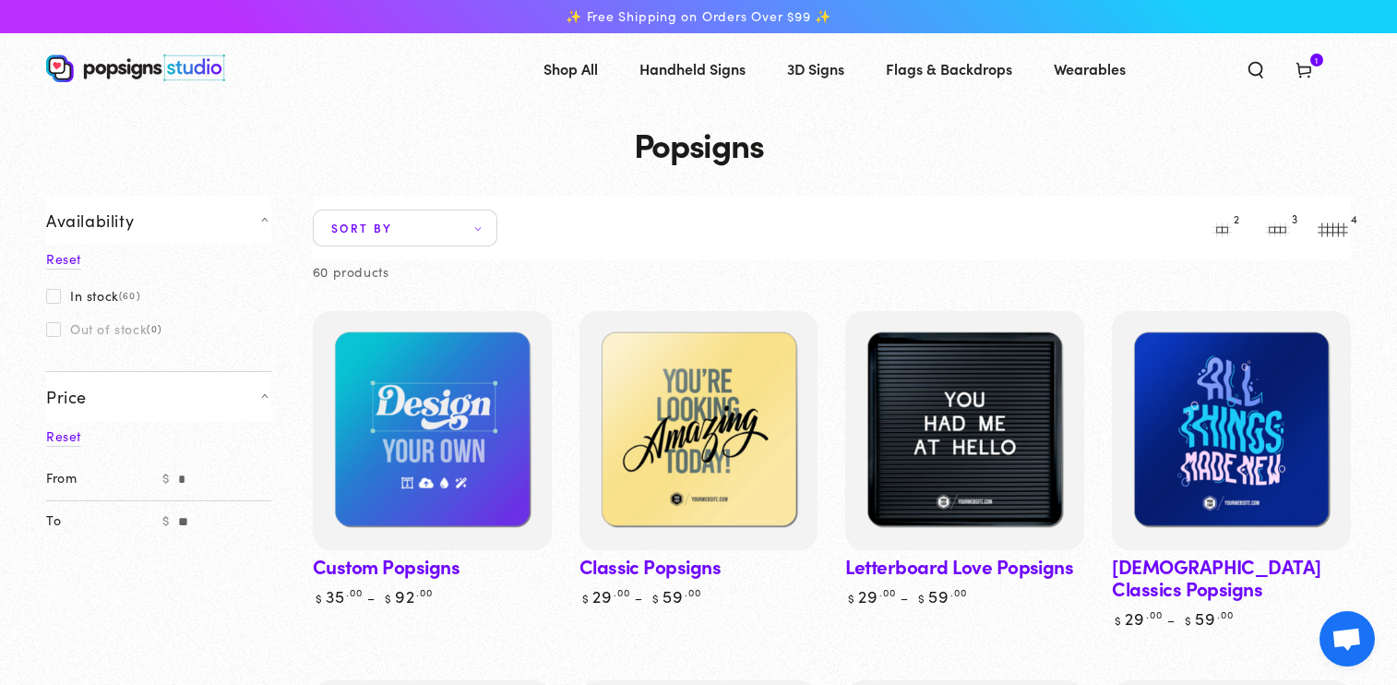
click at [1329, 218] on li "4" at bounding box center [1332, 227] width 55 height 37
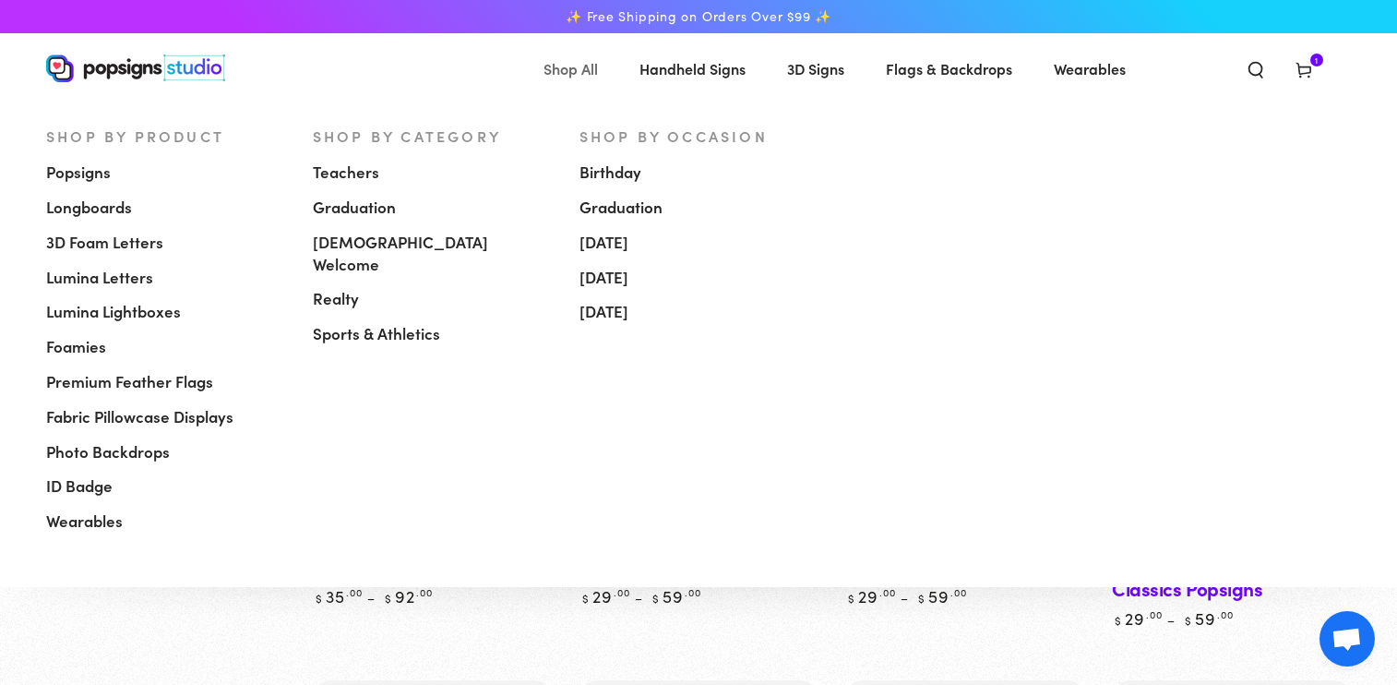
click at [567, 75] on span "Shop All" at bounding box center [570, 68] width 54 height 27
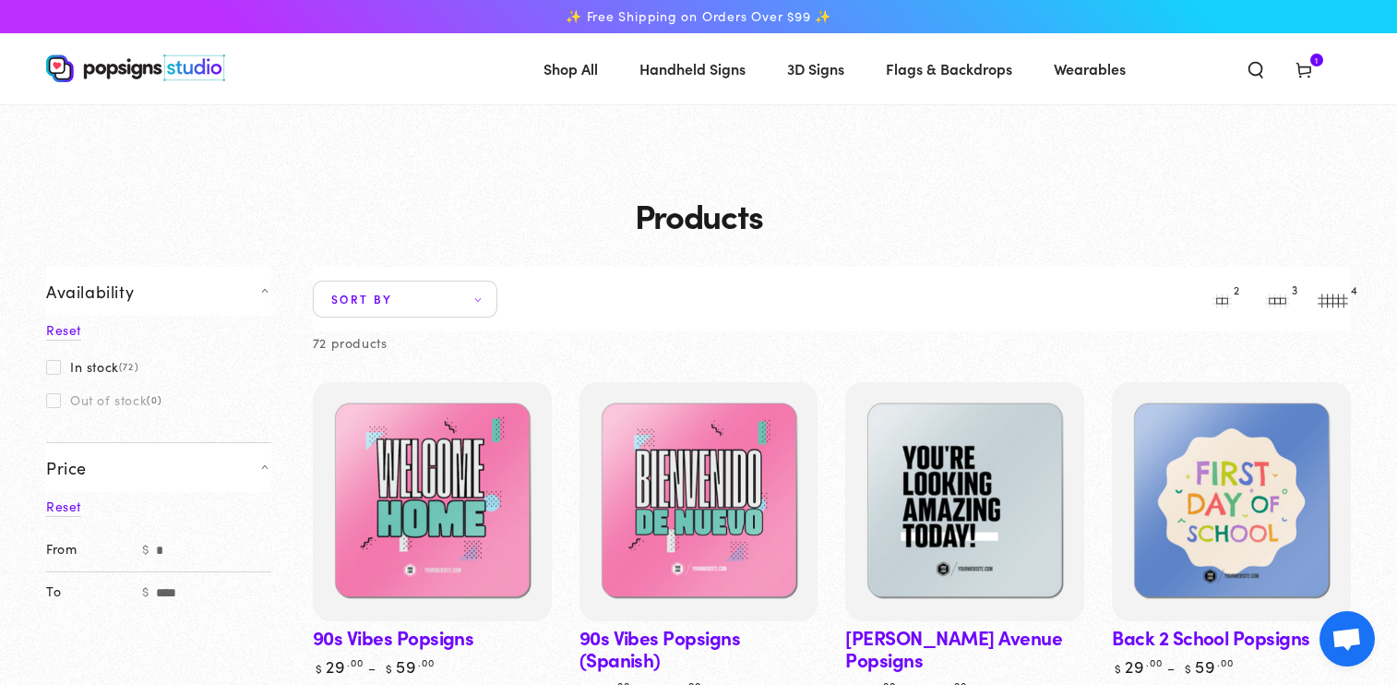
click at [799, 3] on div "✨ Free Shipping on Orders Over $99 ✨" at bounding box center [698, 16] width 1305 height 33
click at [1237, 69] on span "Search our site" at bounding box center [1256, 68] width 48 height 41
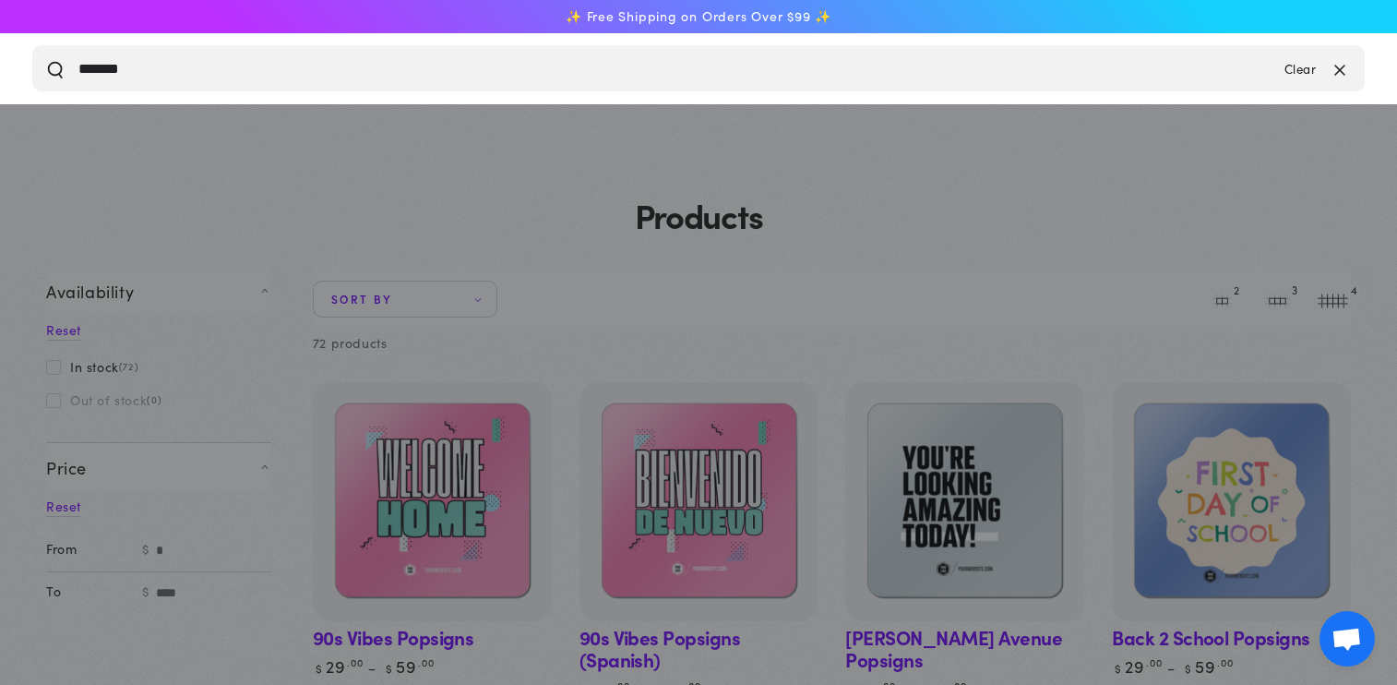
type input "*******"
click at [46, 59] on button "Search our site" at bounding box center [55, 68] width 18 height 18
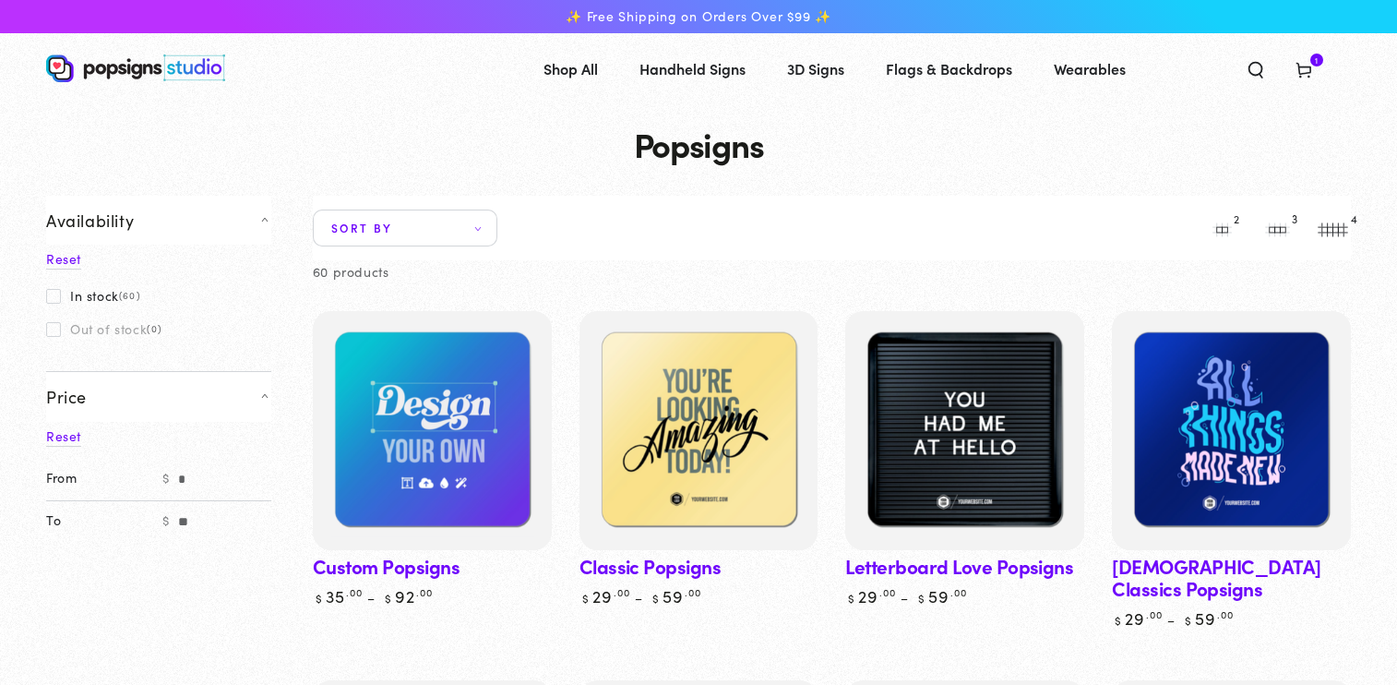
click at [411, 233] on span "Sort by" at bounding box center [405, 227] width 185 height 37
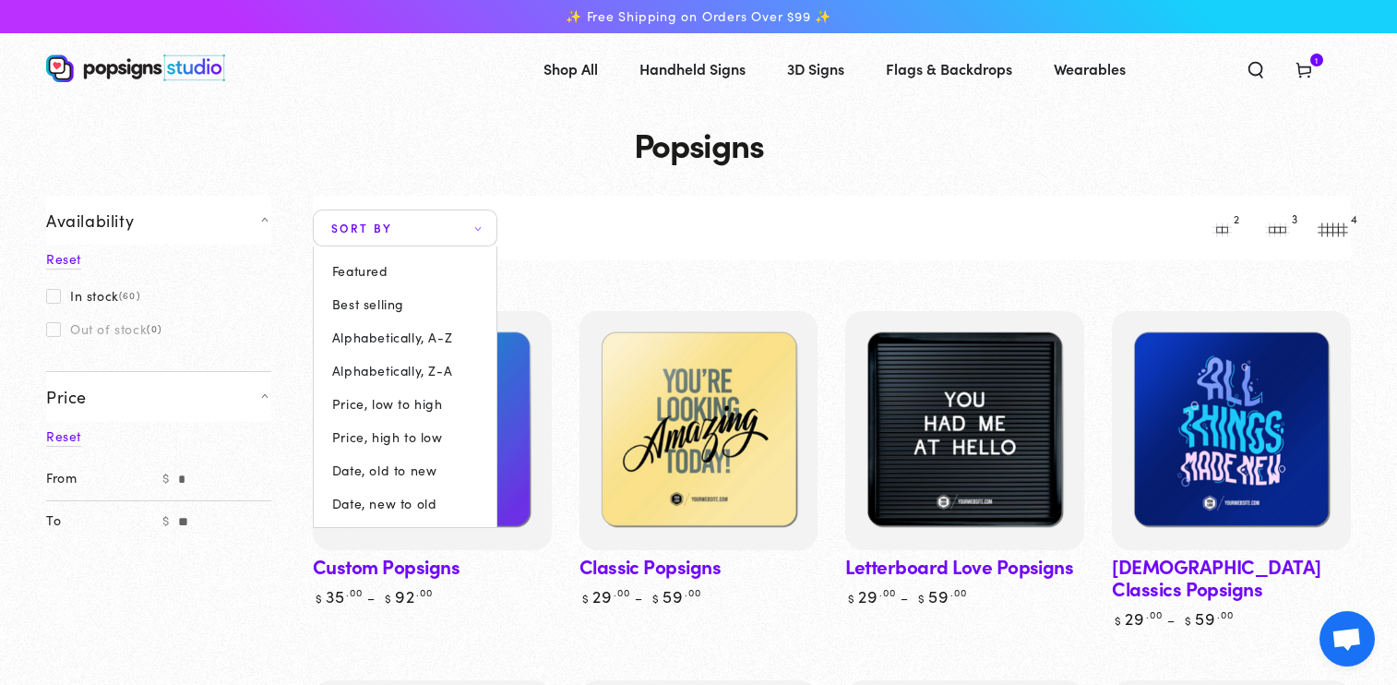
click at [497, 231] on summary "Sort by" at bounding box center [405, 227] width 185 height 37
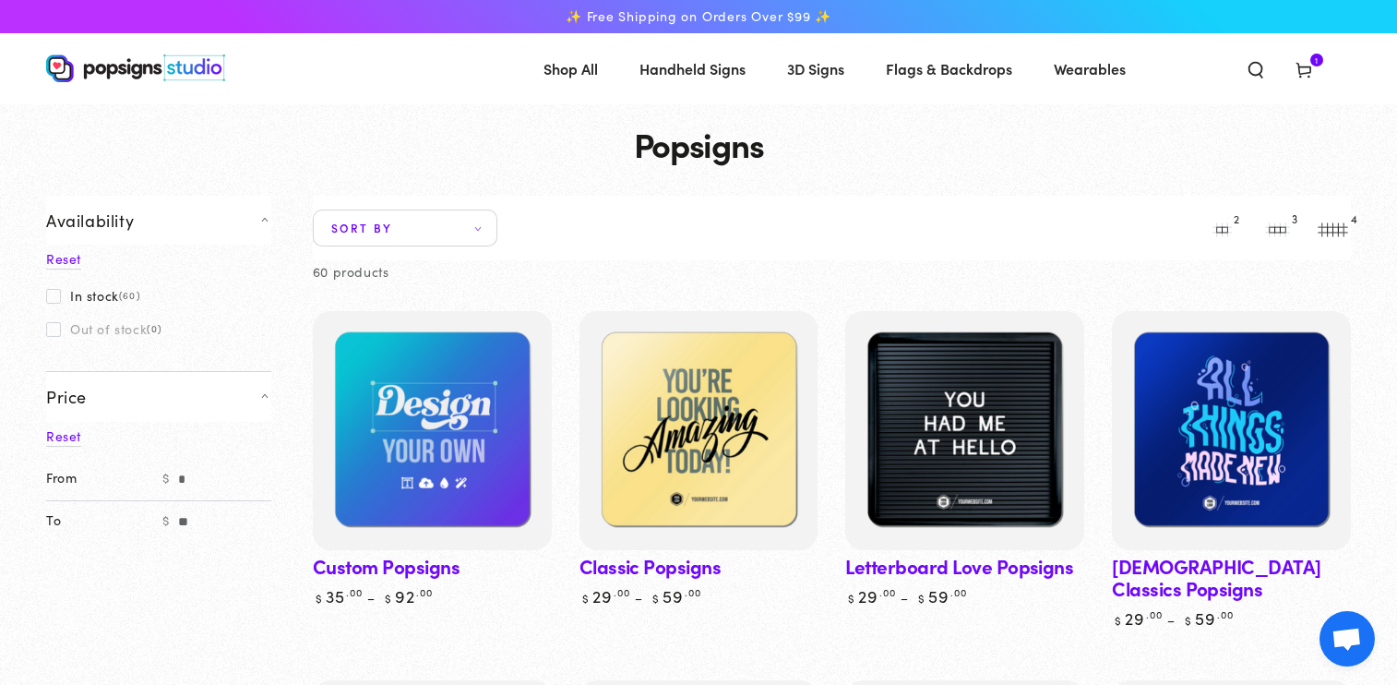
click at [1306, 71] on icon at bounding box center [1304, 69] width 18 height 18
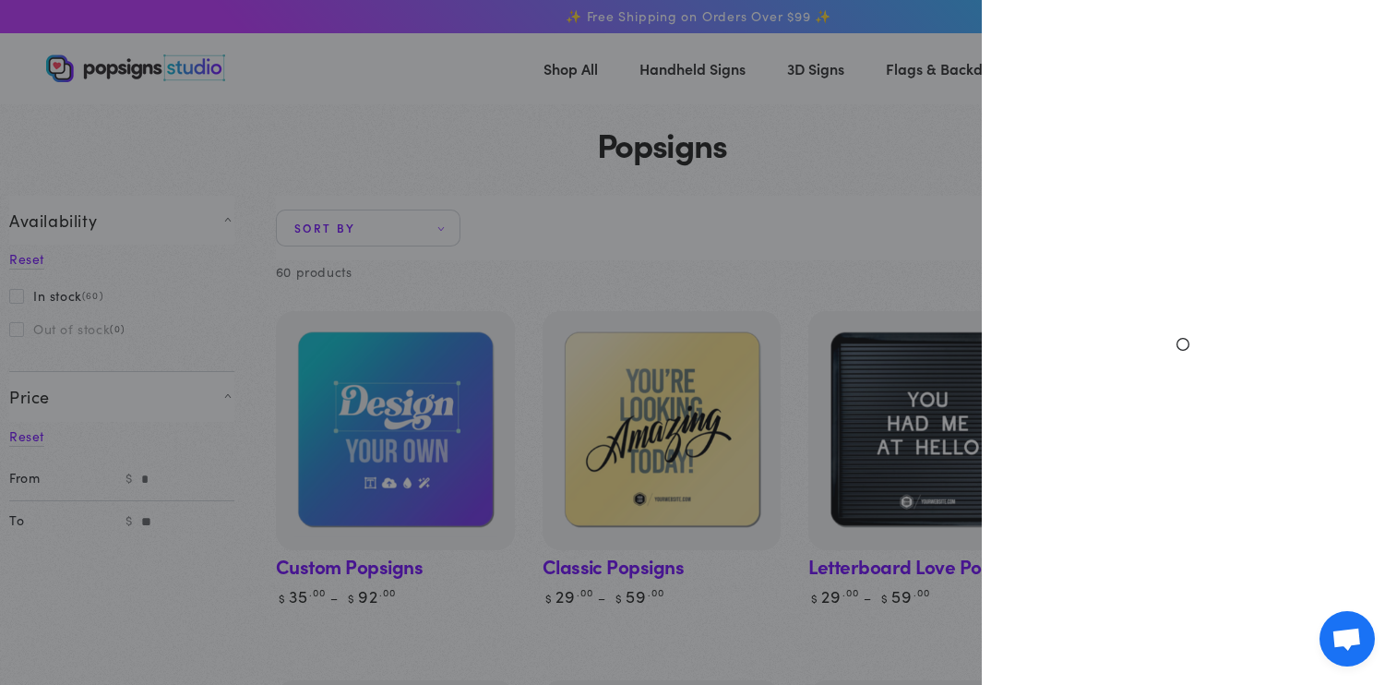
select select "**********"
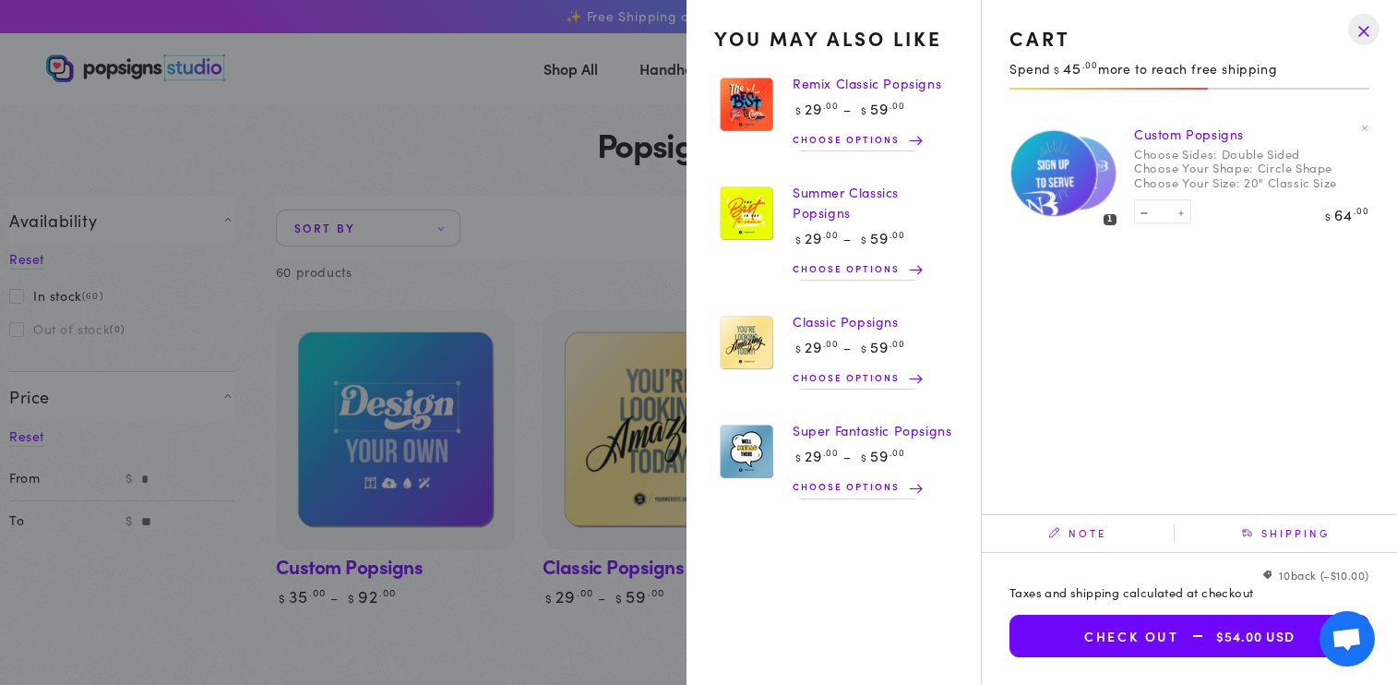
click at [1163, 625] on button "Check out $54.00 USD" at bounding box center [1189, 636] width 360 height 42
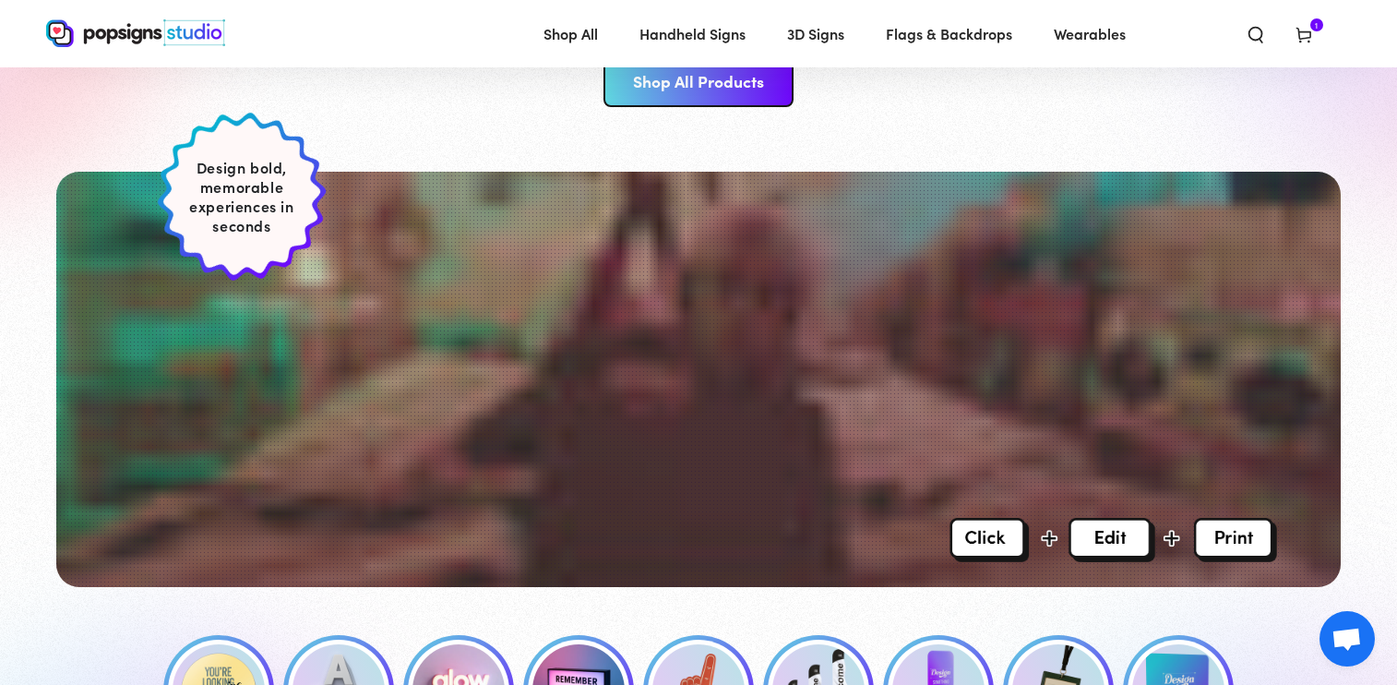
scroll to position [612, 0]
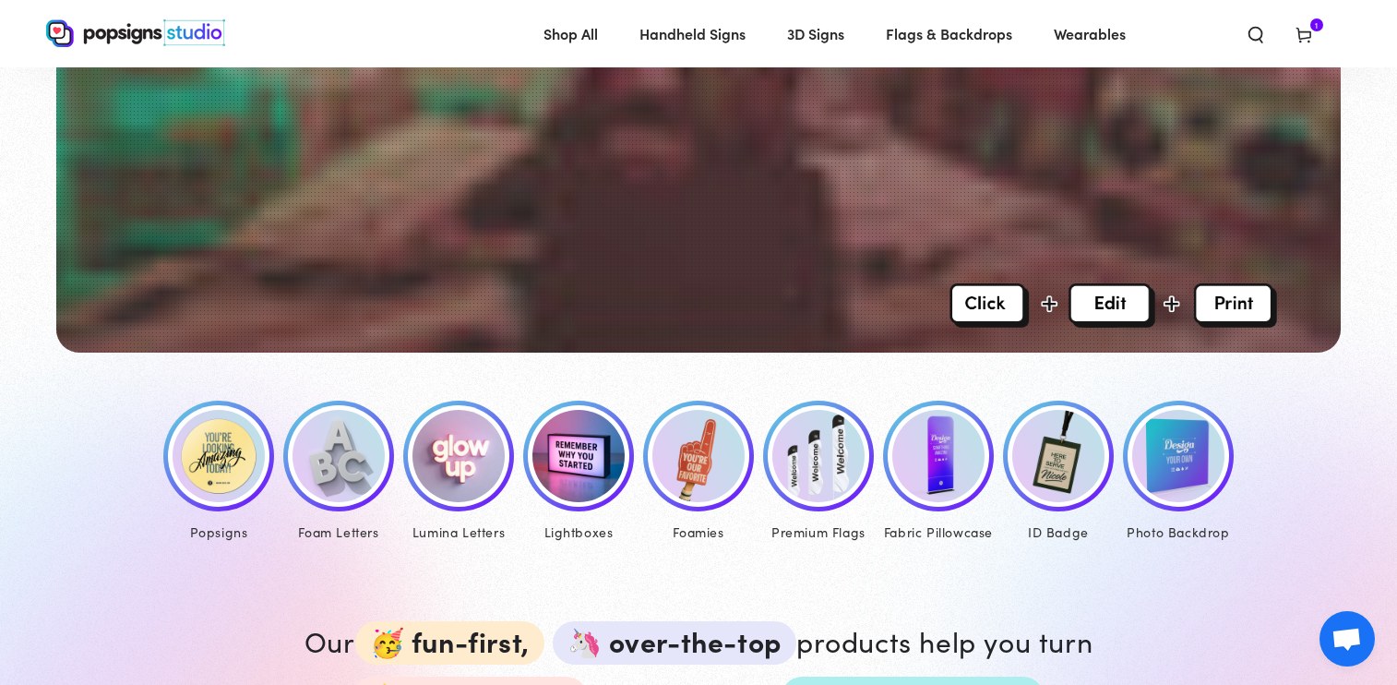
click at [1308, 32] on use at bounding box center [1303, 36] width 14 height 15
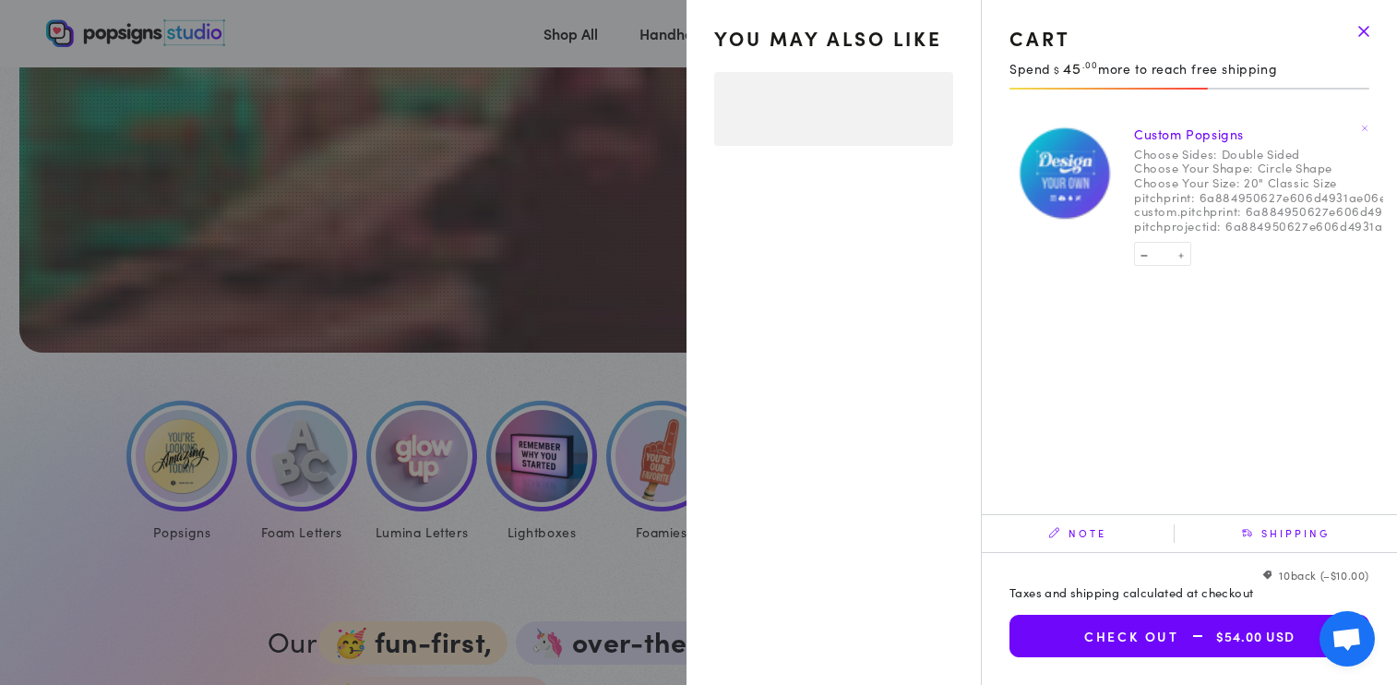
select select "**********"
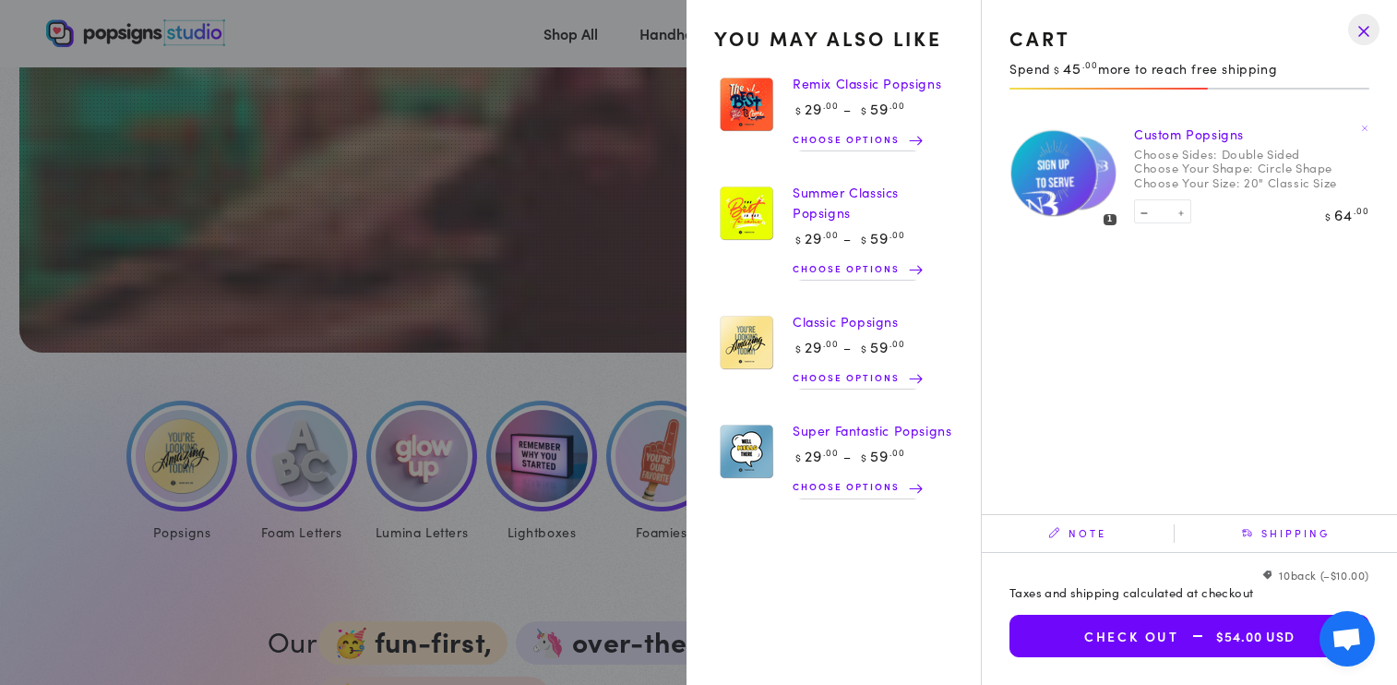
click at [1134, 622] on button "Check out $54.00 USD" at bounding box center [1189, 636] width 360 height 42
